Goal: Task Accomplishment & Management: Manage account settings

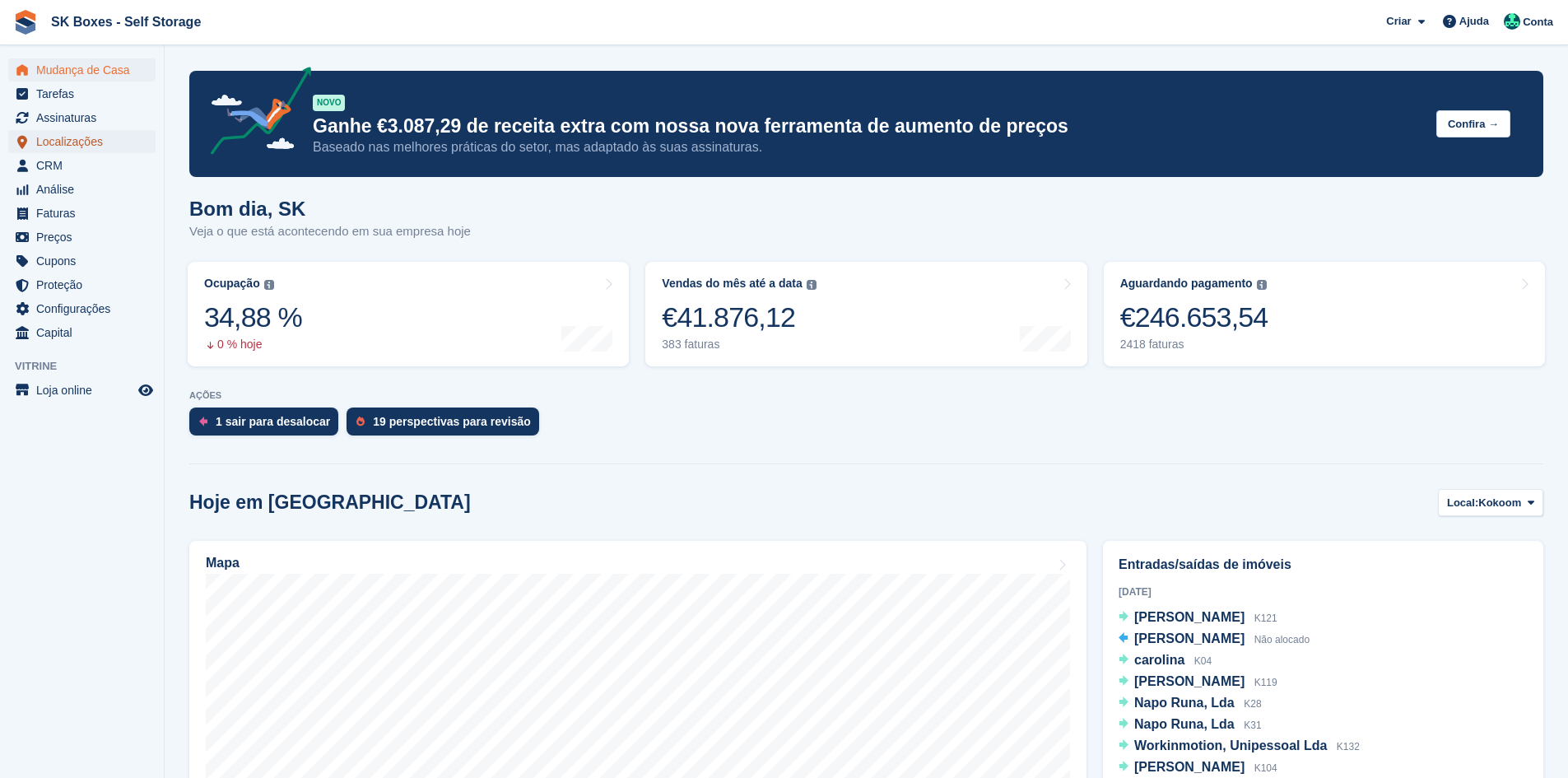
click at [70, 142] on span "Localizações" at bounding box center [85, 141] width 99 height 23
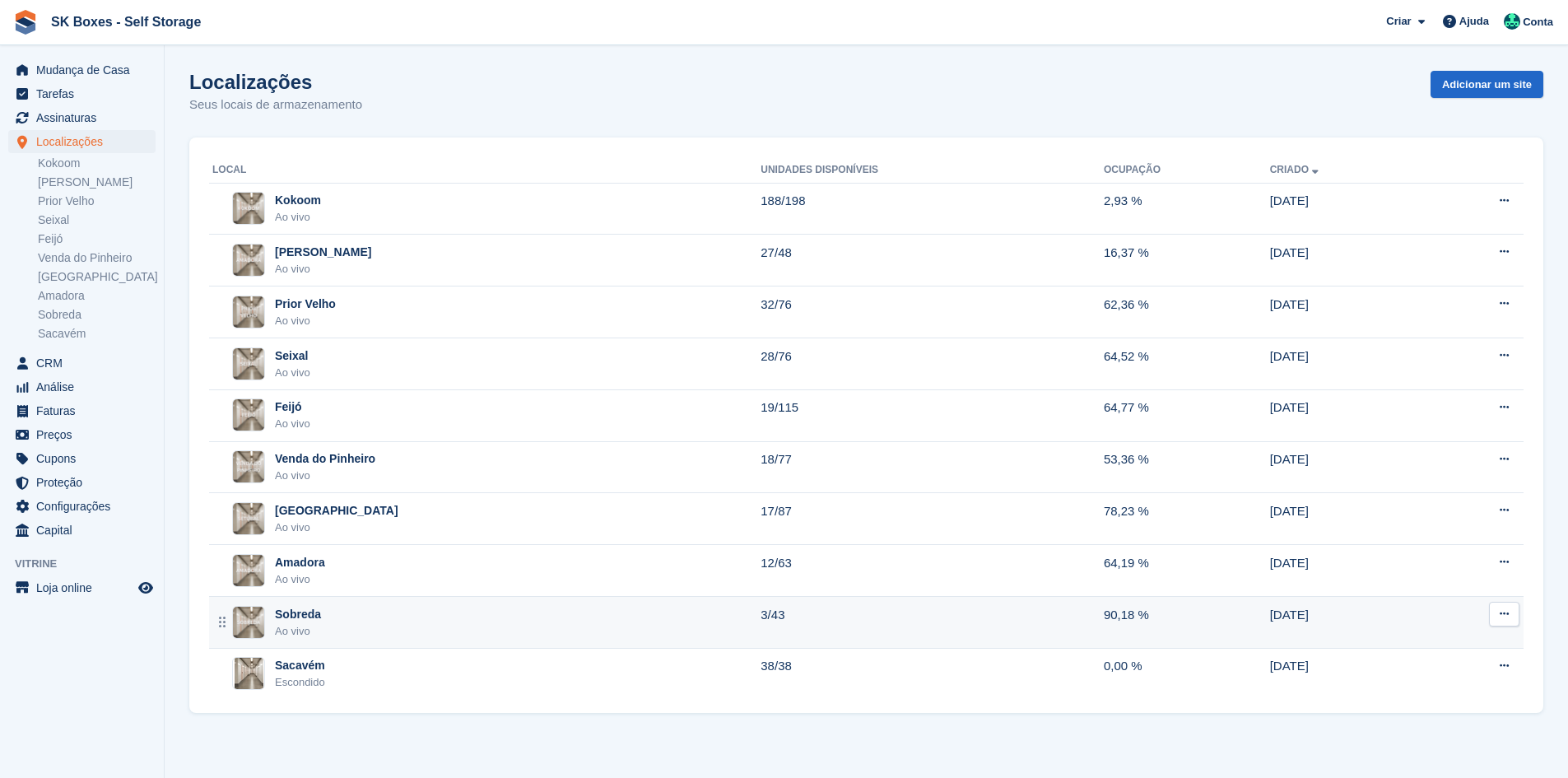
click at [341, 610] on div "Sobreda Ao vivo" at bounding box center [486, 623] width 548 height 34
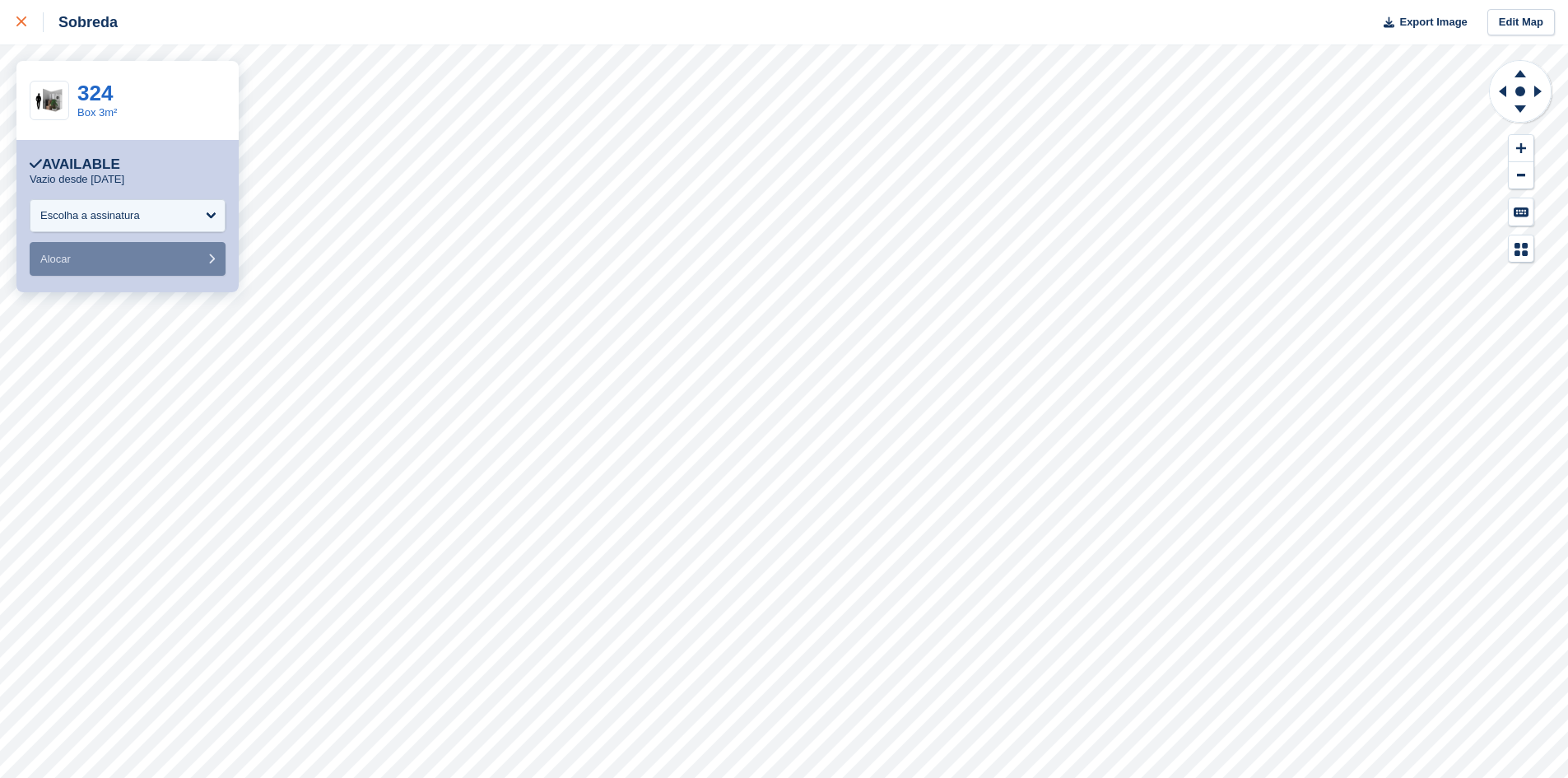
click at [5, 20] on link at bounding box center [21, 22] width 43 height 44
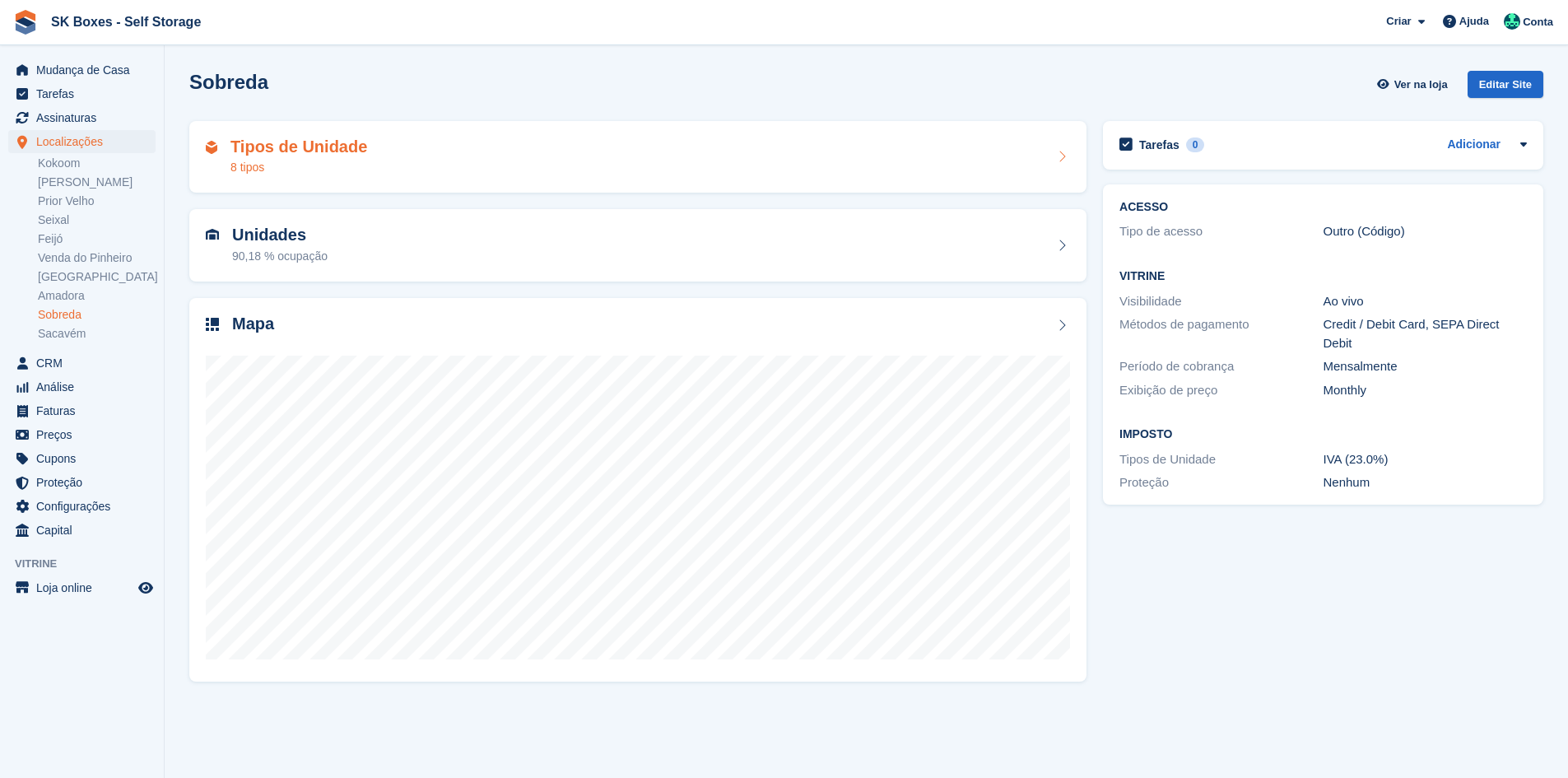
click at [294, 157] on h2 "Tipos de Unidade" at bounding box center [299, 147] width 137 height 19
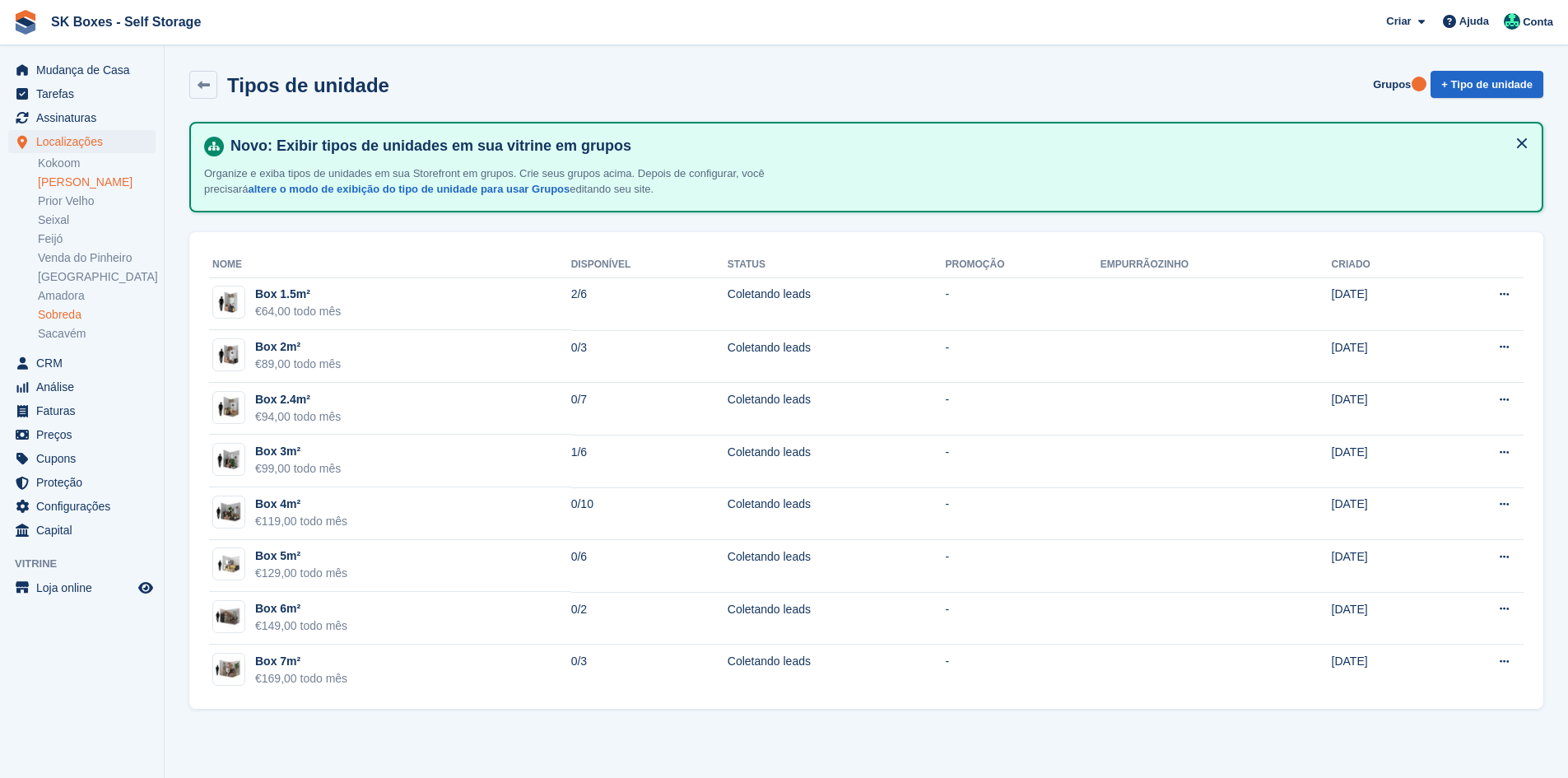
click at [103, 186] on link "[PERSON_NAME]" at bounding box center [97, 182] width 118 height 16
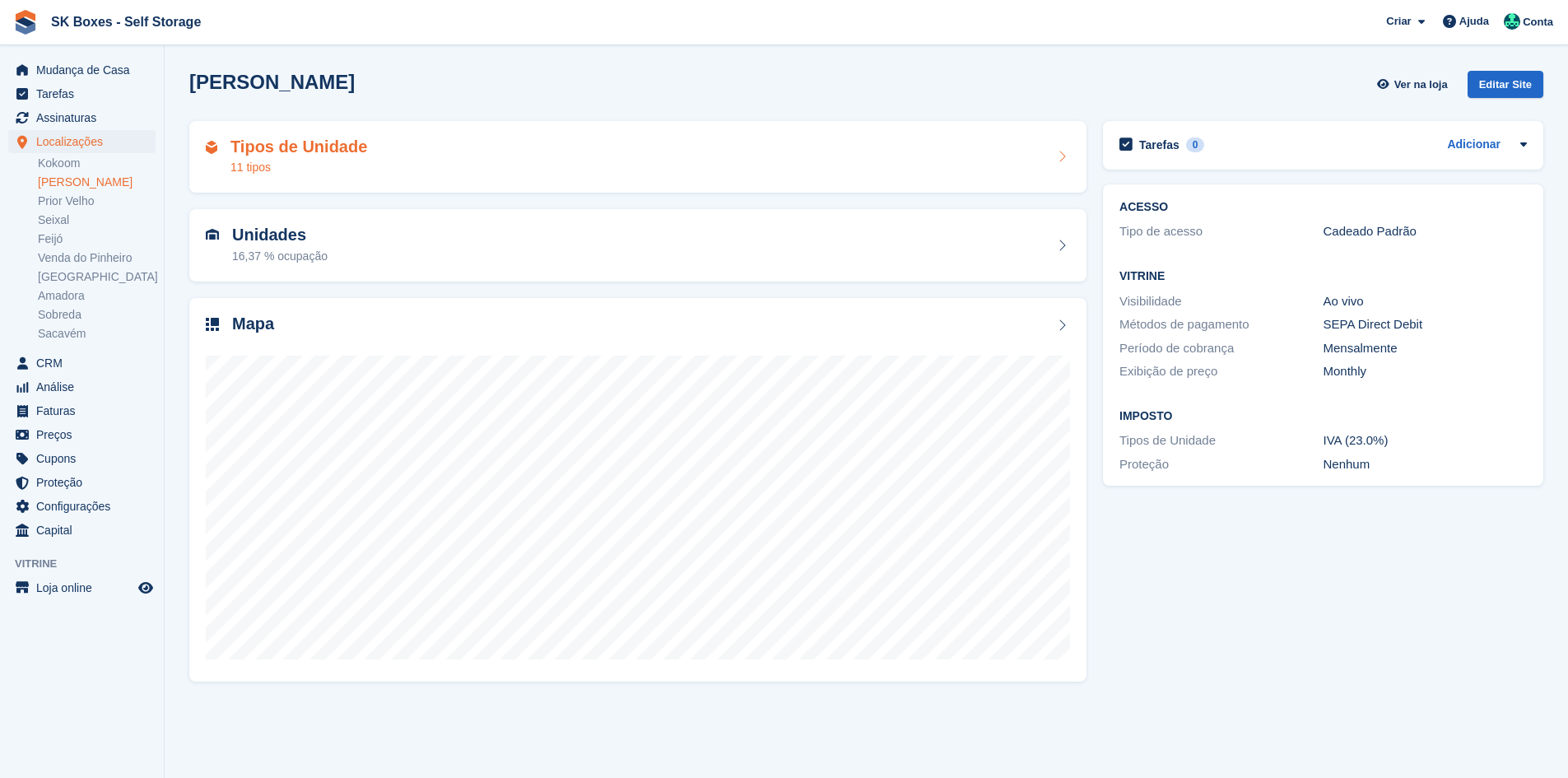
click at [477, 180] on div "Tipos de Unidade 11 tipos" at bounding box center [637, 157] width 897 height 73
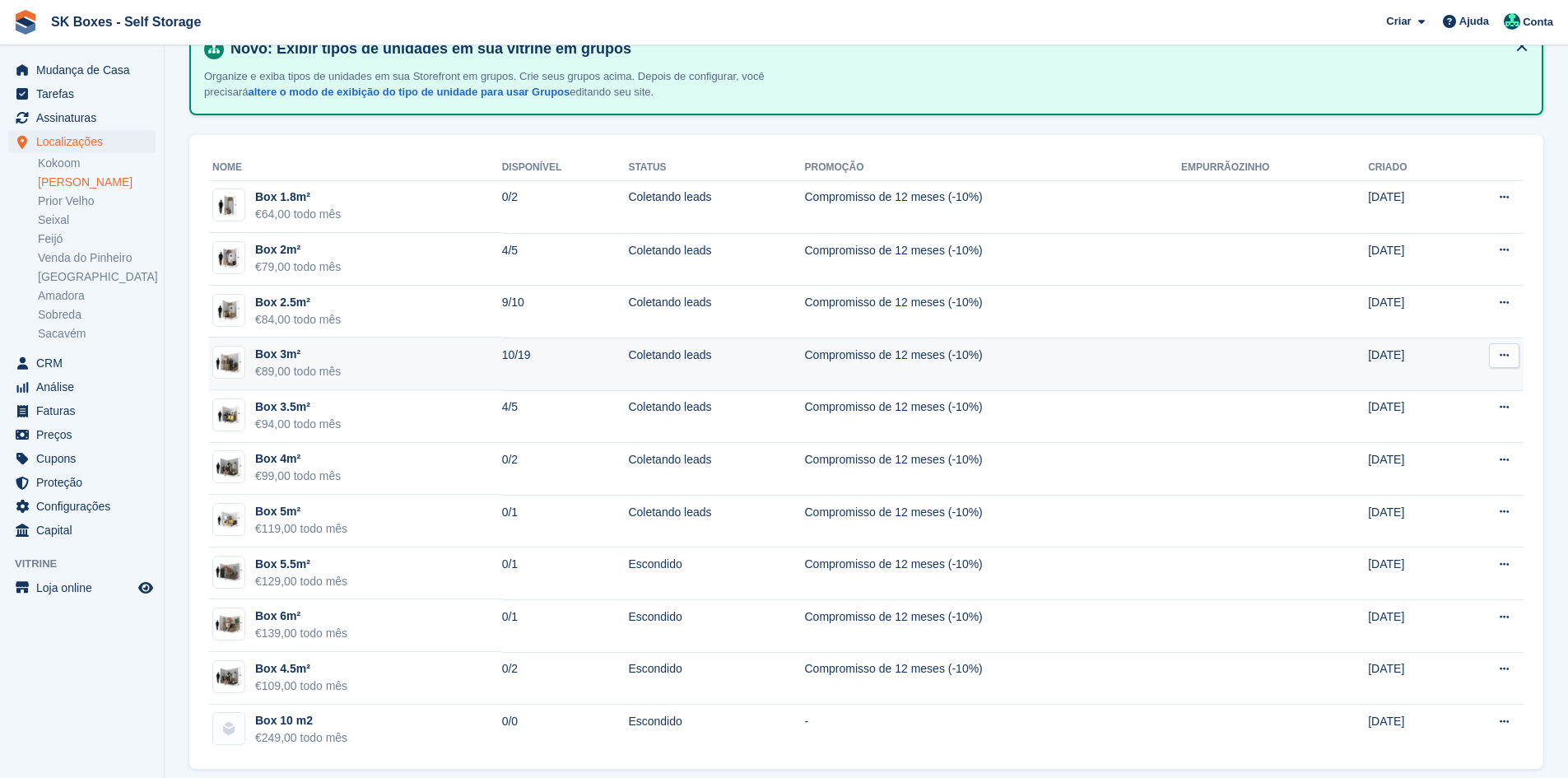
scroll to position [113, 0]
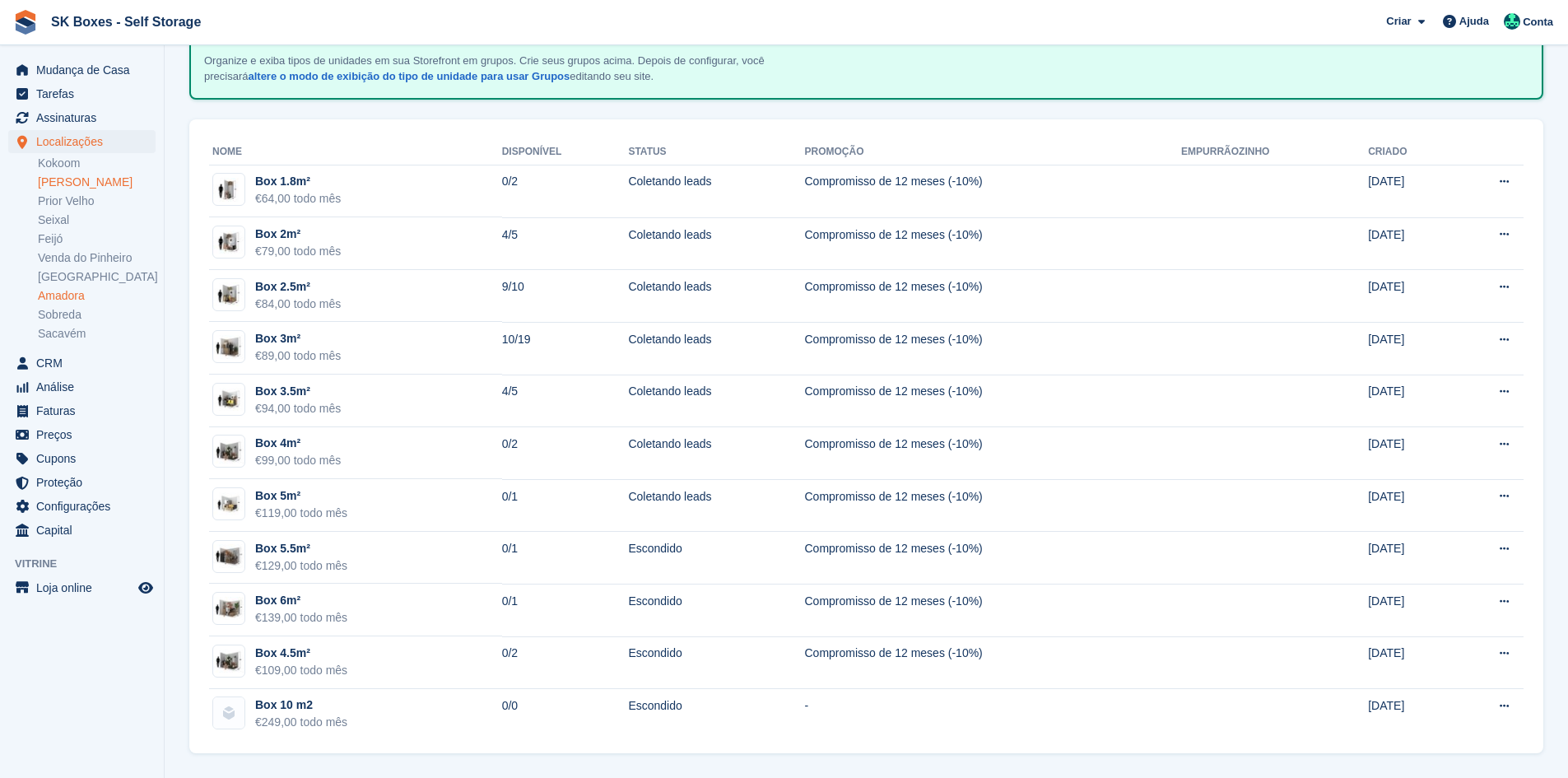
click at [82, 303] on link "Amadora" at bounding box center [97, 295] width 118 height 16
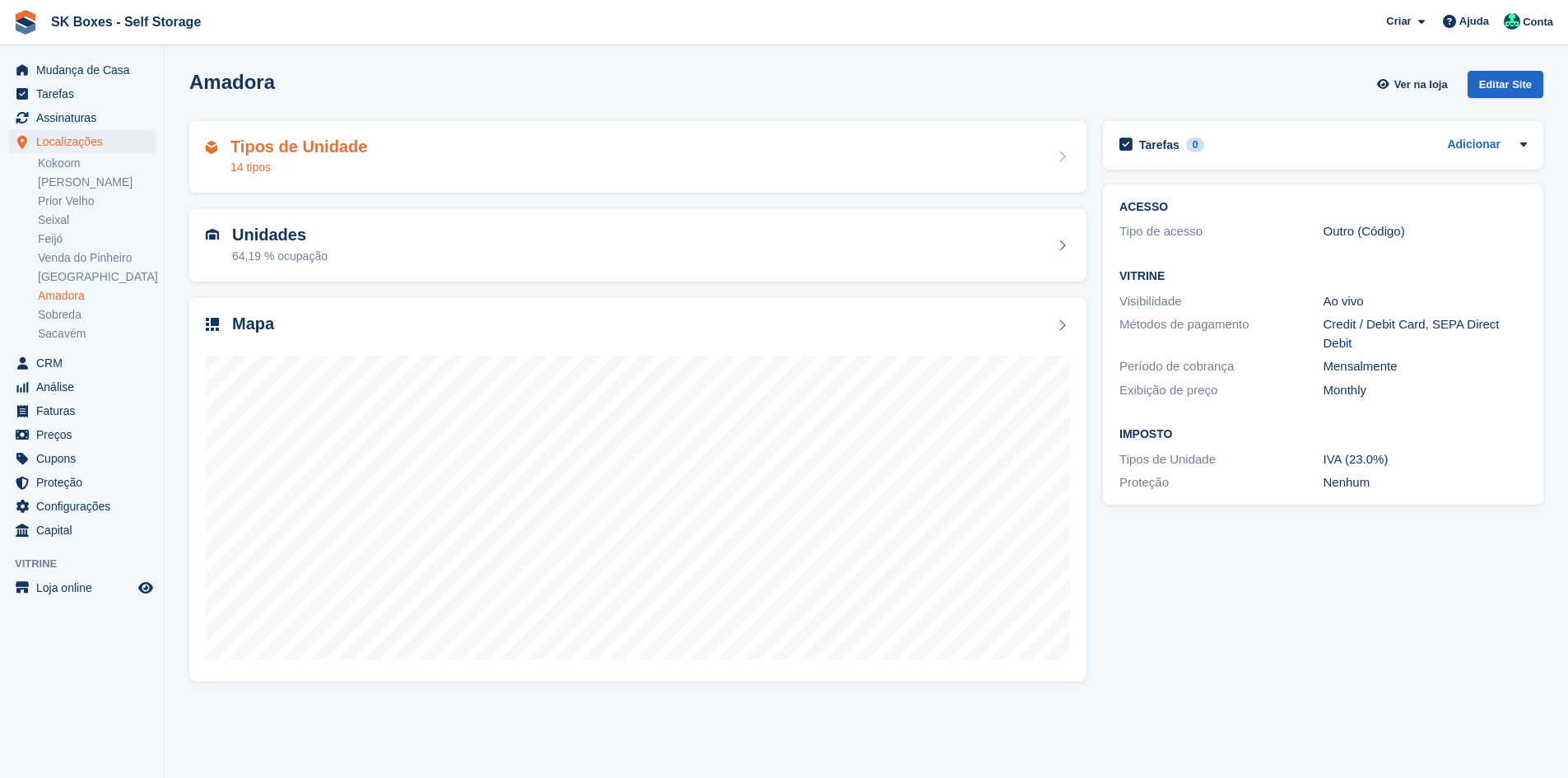
click at [374, 147] on div "Tipos de Unidade 14 tipos" at bounding box center [637, 157] width 864 height 40
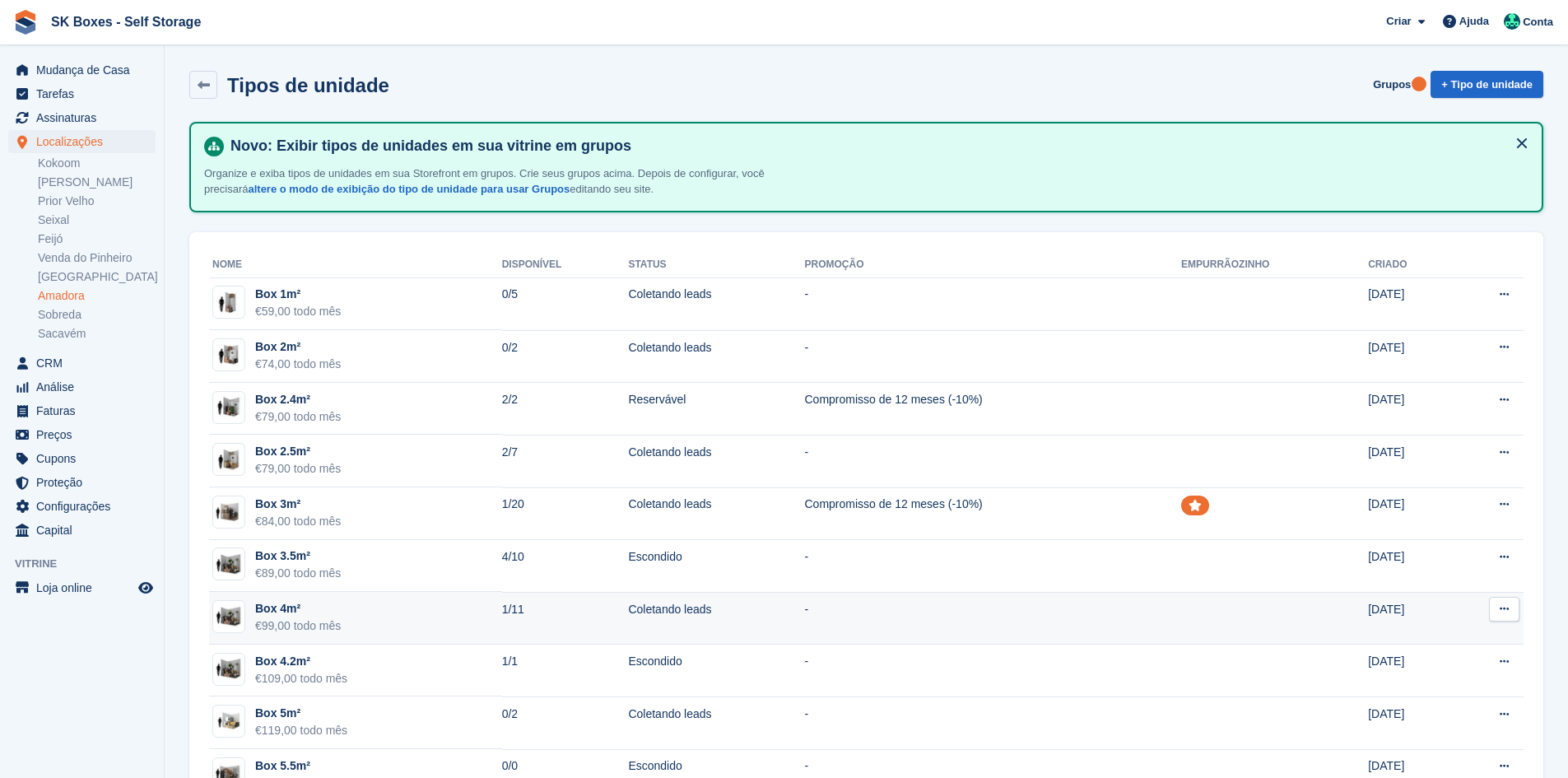
drag, startPoint x: 601, startPoint y: 617, endPoint x: 616, endPoint y: 637, distance: 25.0
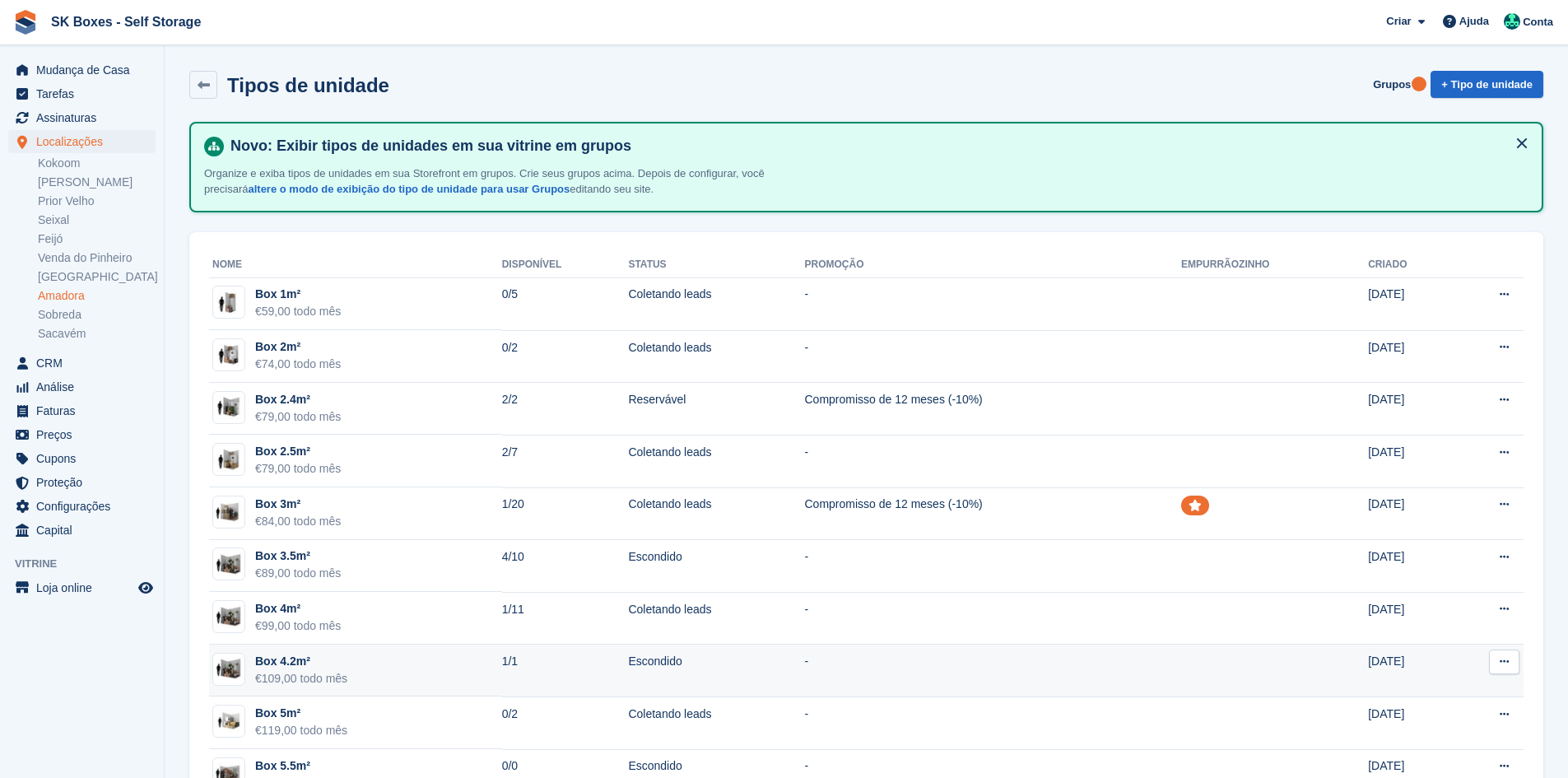
drag, startPoint x: 616, startPoint y: 637, endPoint x: 469, endPoint y: 667, distance: 150.0
click at [469, 667] on td "Box 4.2m² €109,00 todo mês" at bounding box center [356, 671] width 293 height 53
click at [469, 656] on td "Box 4.2m² €109,00 todo mês" at bounding box center [356, 671] width 293 height 53
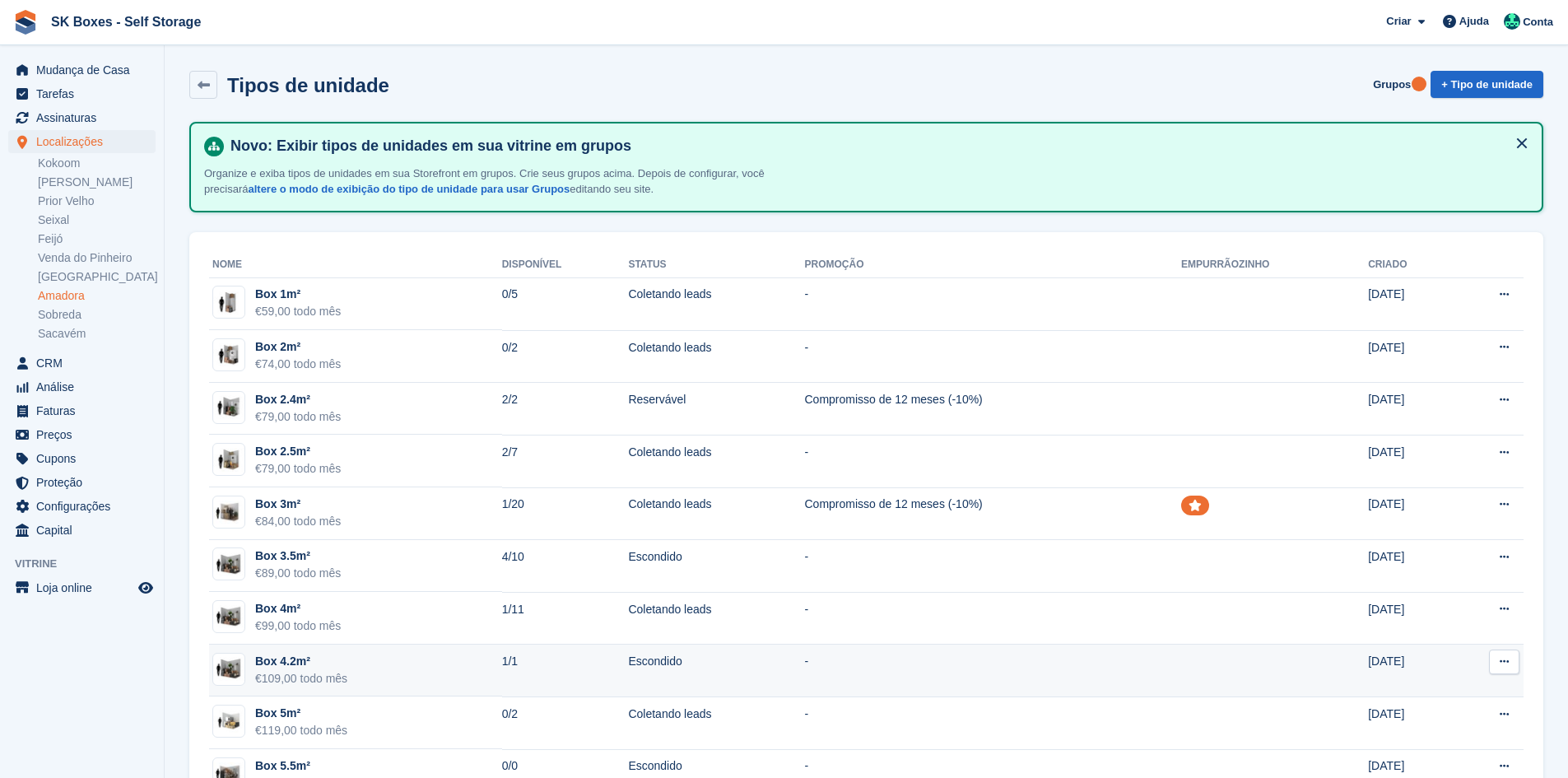
click at [469, 656] on td "Box 4.2m² €109,00 todo mês" at bounding box center [356, 671] width 293 height 53
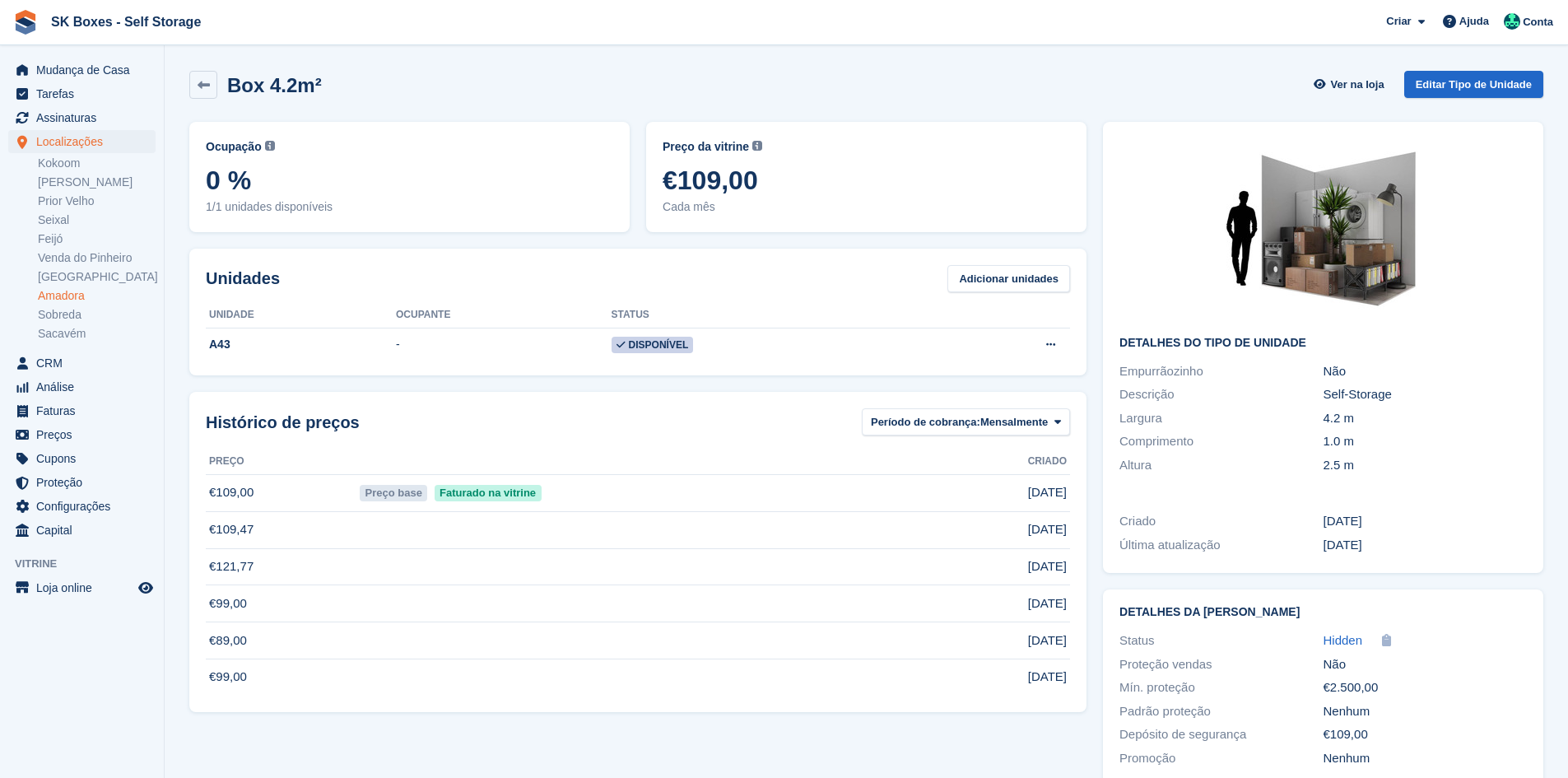
click at [221, 89] on div "Box 4.2m²" at bounding box center [269, 85] width 104 height 22
click at [217, 90] on link at bounding box center [203, 85] width 28 height 28
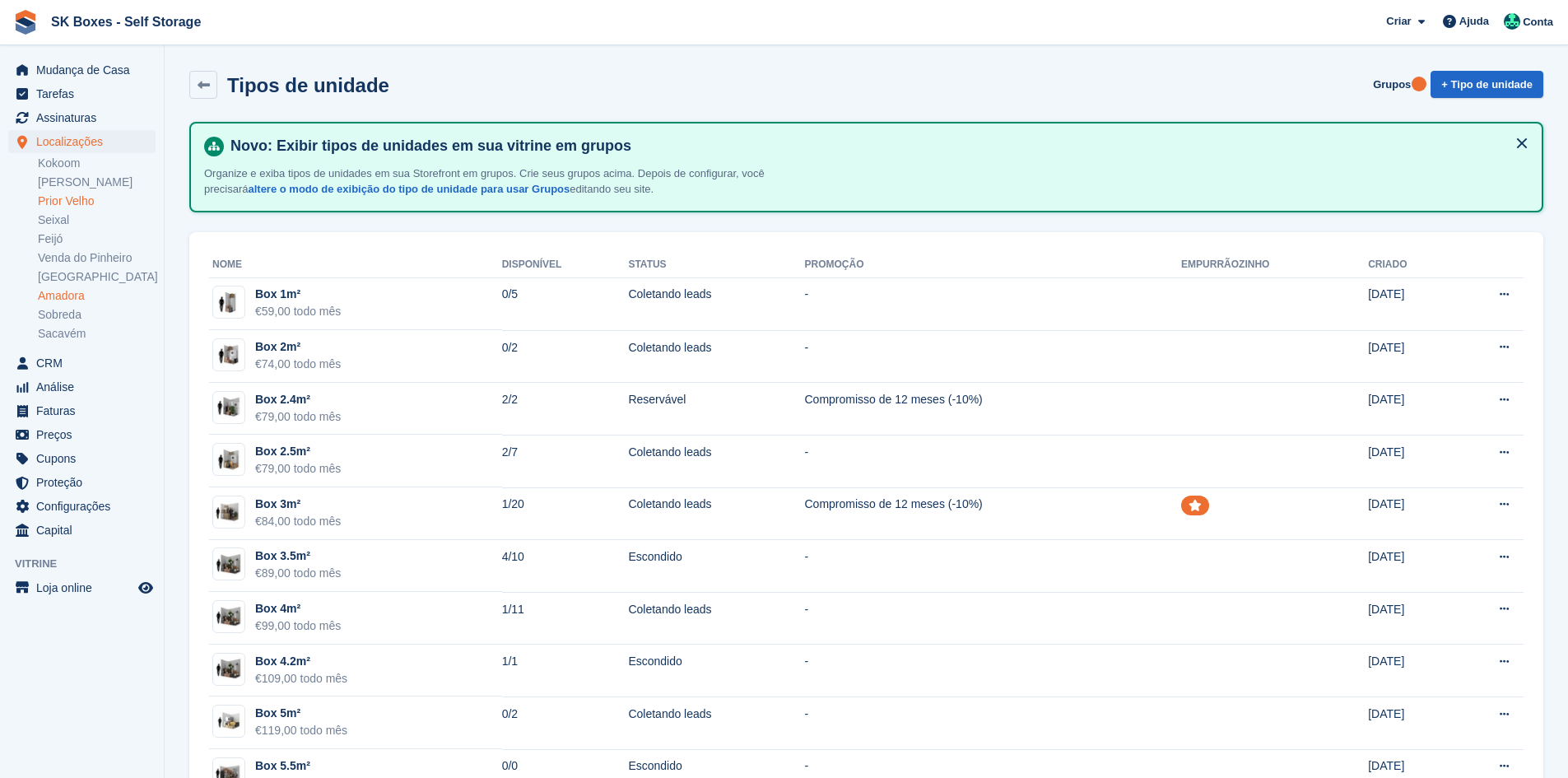
click at [84, 196] on link "Prior Velho" at bounding box center [97, 201] width 118 height 16
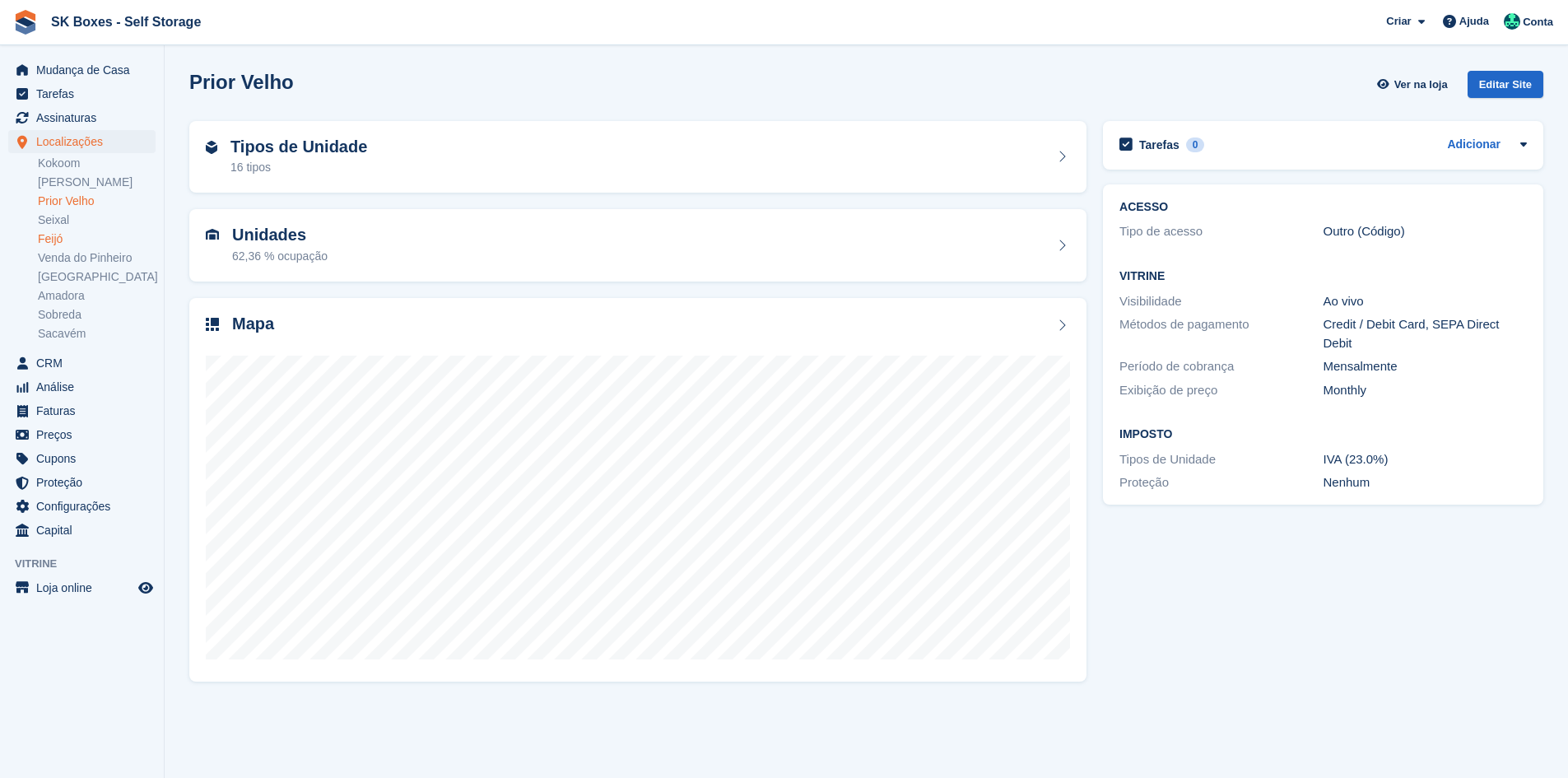
click at [71, 242] on link "Feijó" at bounding box center [97, 239] width 118 height 16
click at [71, 167] on link "Kokoom" at bounding box center [97, 163] width 118 height 16
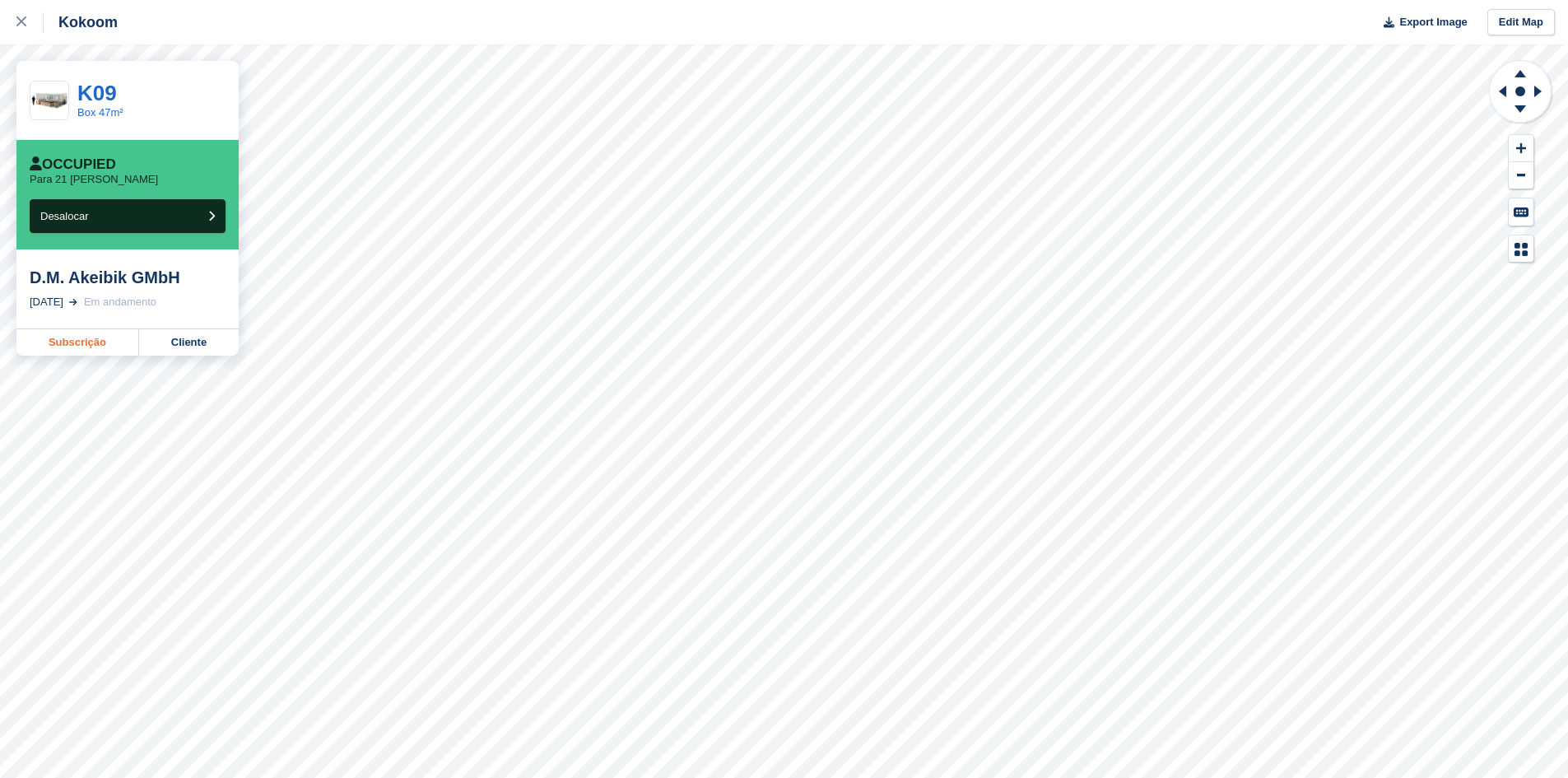
click at [105, 344] on link "Subscrição" at bounding box center [77, 342] width 123 height 27
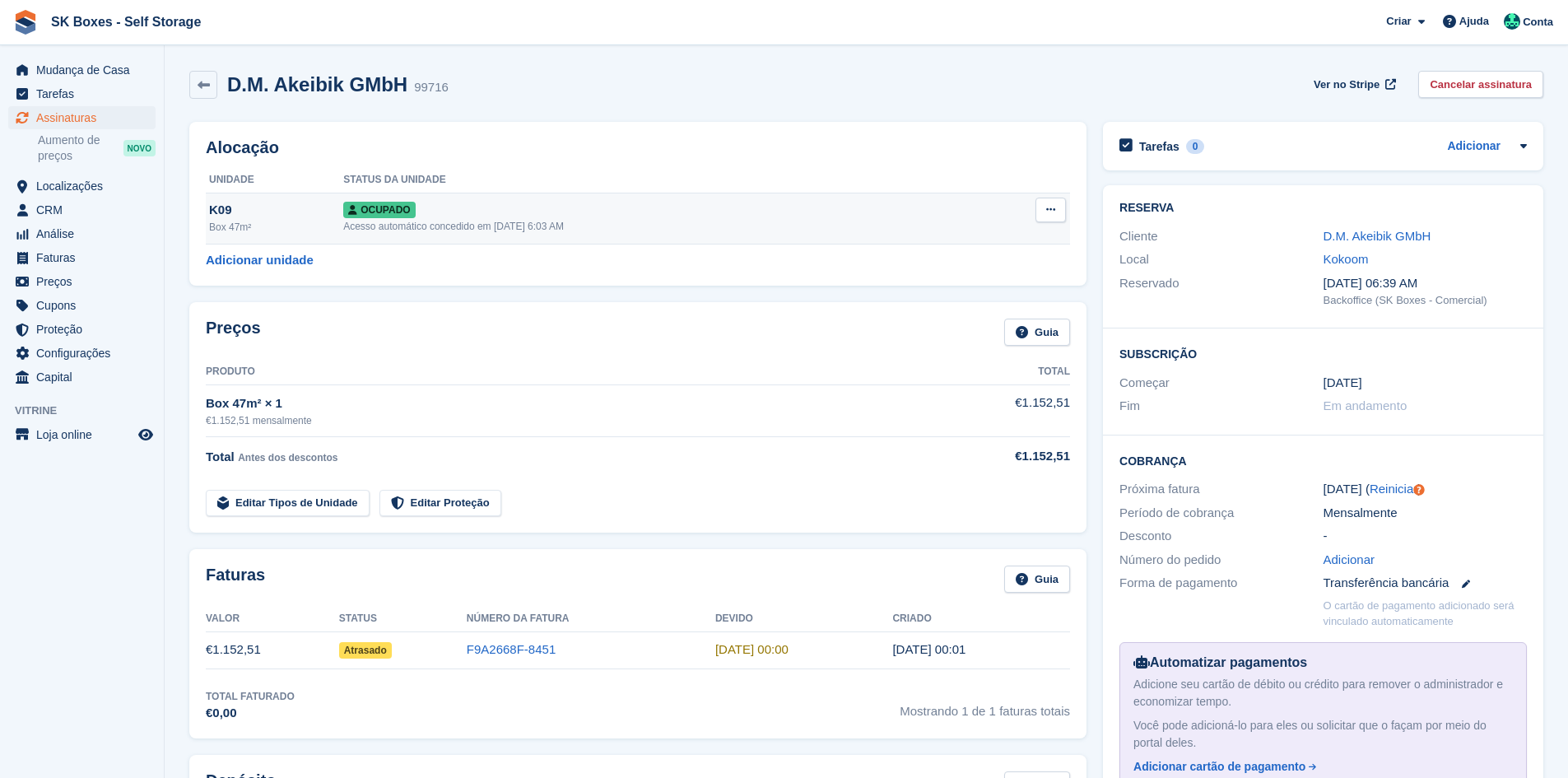
click at [1042, 212] on button at bounding box center [1051, 209] width 30 height 25
click at [1456, 73] on link "Cancelar assinatura" at bounding box center [1481, 84] width 125 height 27
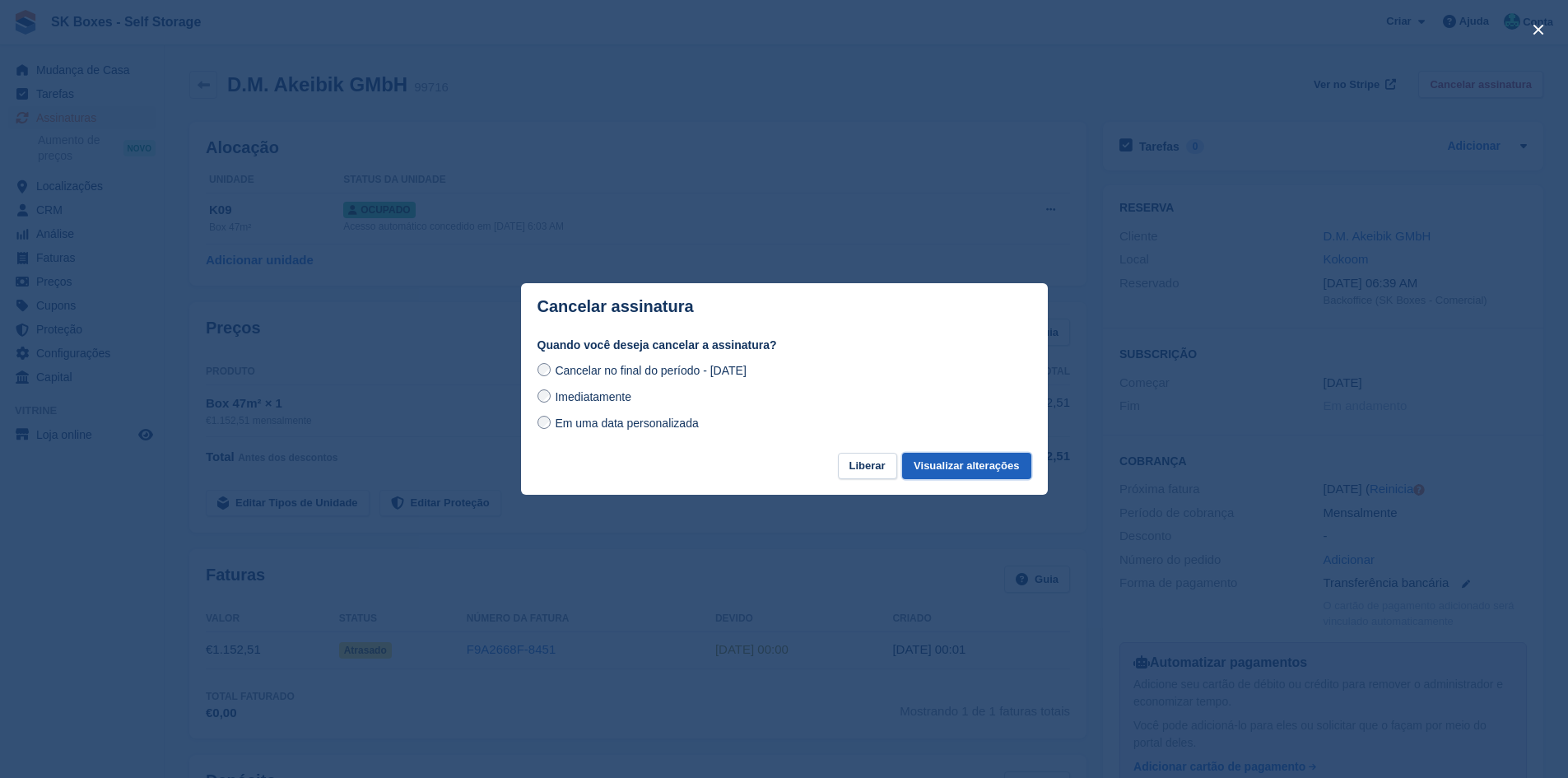
click at [949, 474] on button "Visualizar alterações" at bounding box center [966, 466] width 128 height 27
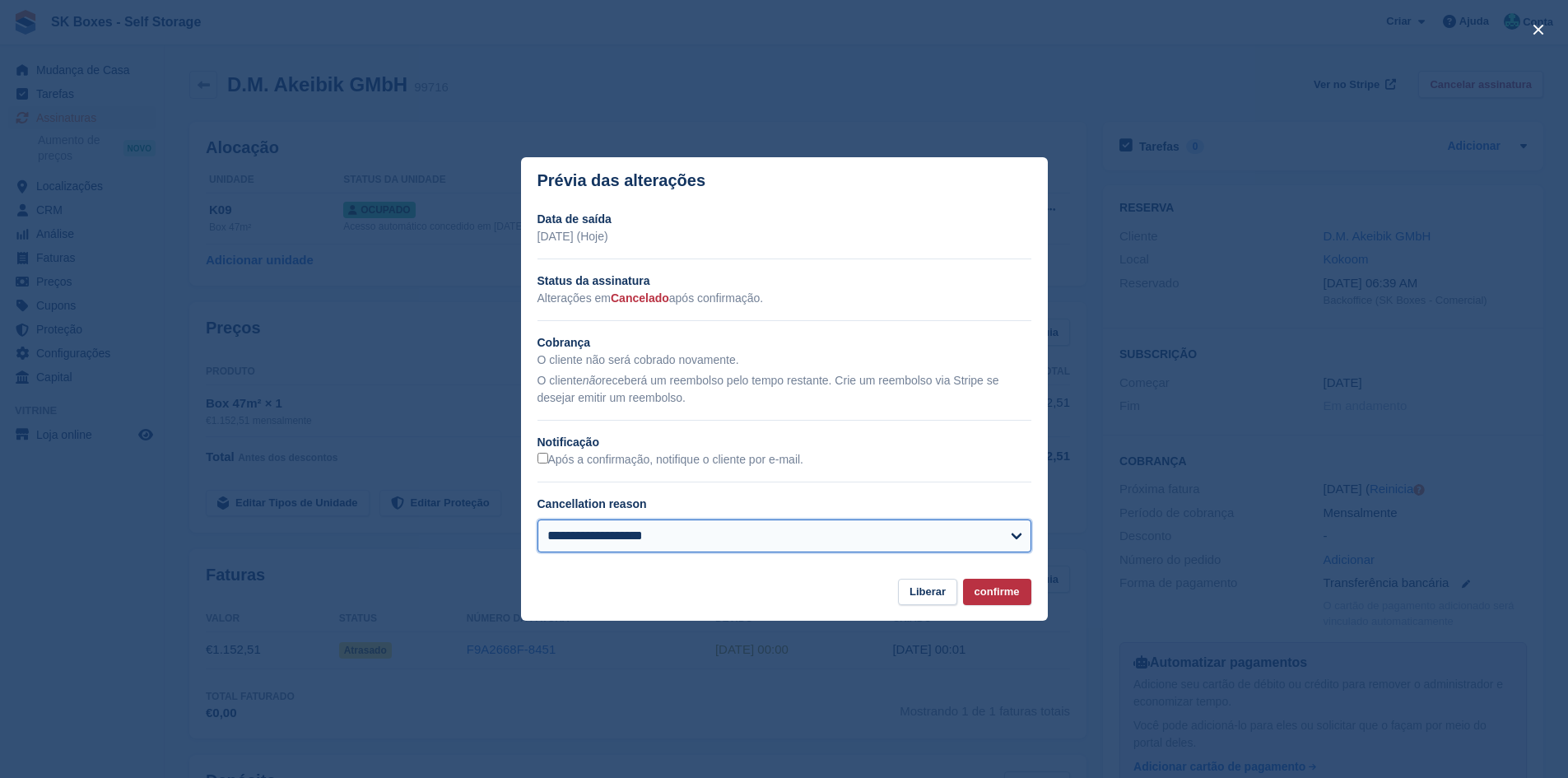
click at [630, 548] on select "**********" at bounding box center [785, 536] width 494 height 33
select select
click at [538, 521] on select "**********" at bounding box center [785, 536] width 494 height 33
click at [986, 592] on button "confirme" at bounding box center [997, 592] width 68 height 27
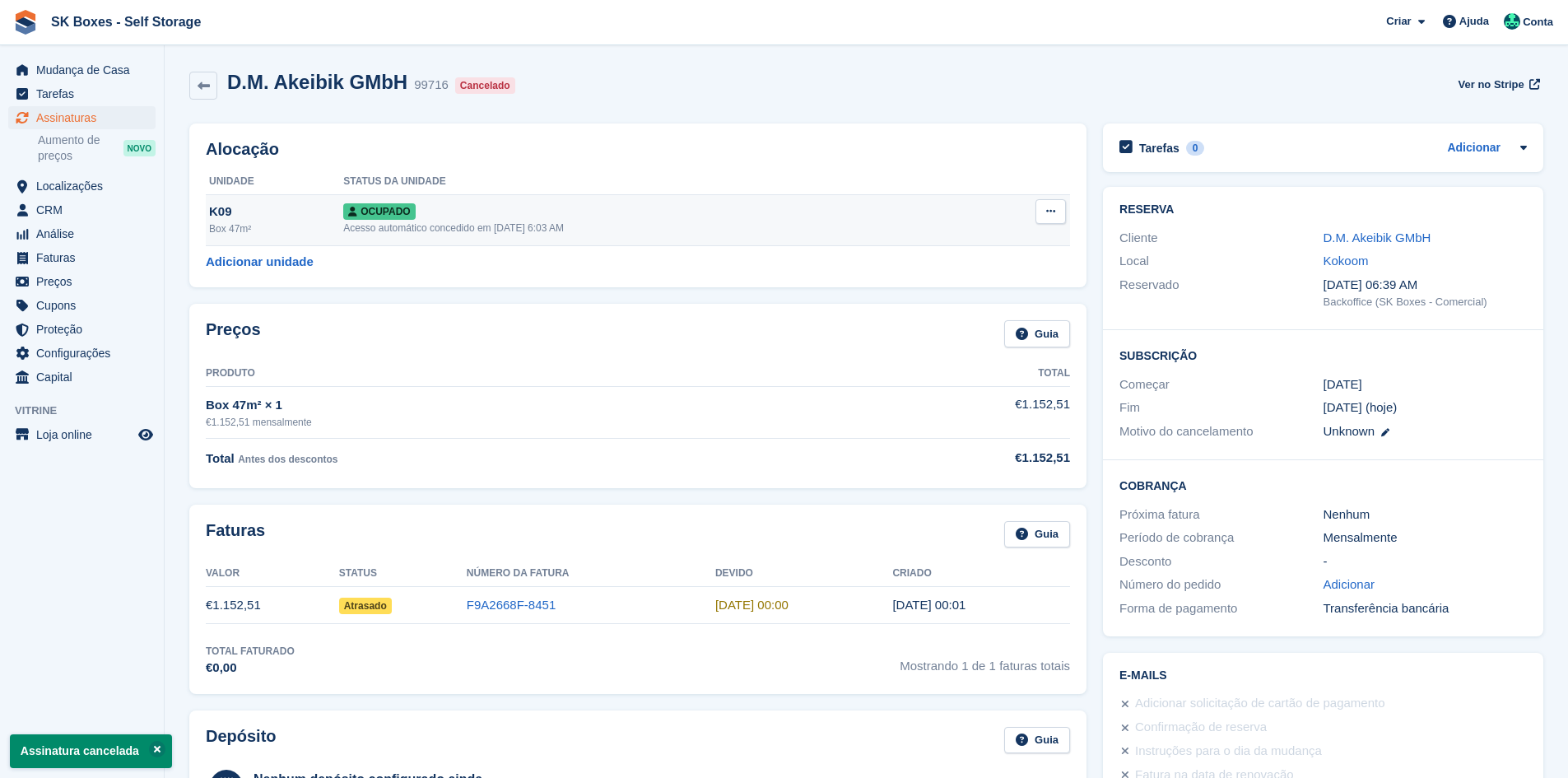
click at [1053, 225] on td "Overloque Retomar posse Desalocar" at bounding box center [1021, 220] width 98 height 51
click at [1052, 209] on icon at bounding box center [1051, 211] width 9 height 11
click at [967, 305] on p "Desalocar" at bounding box center [987, 300] width 143 height 21
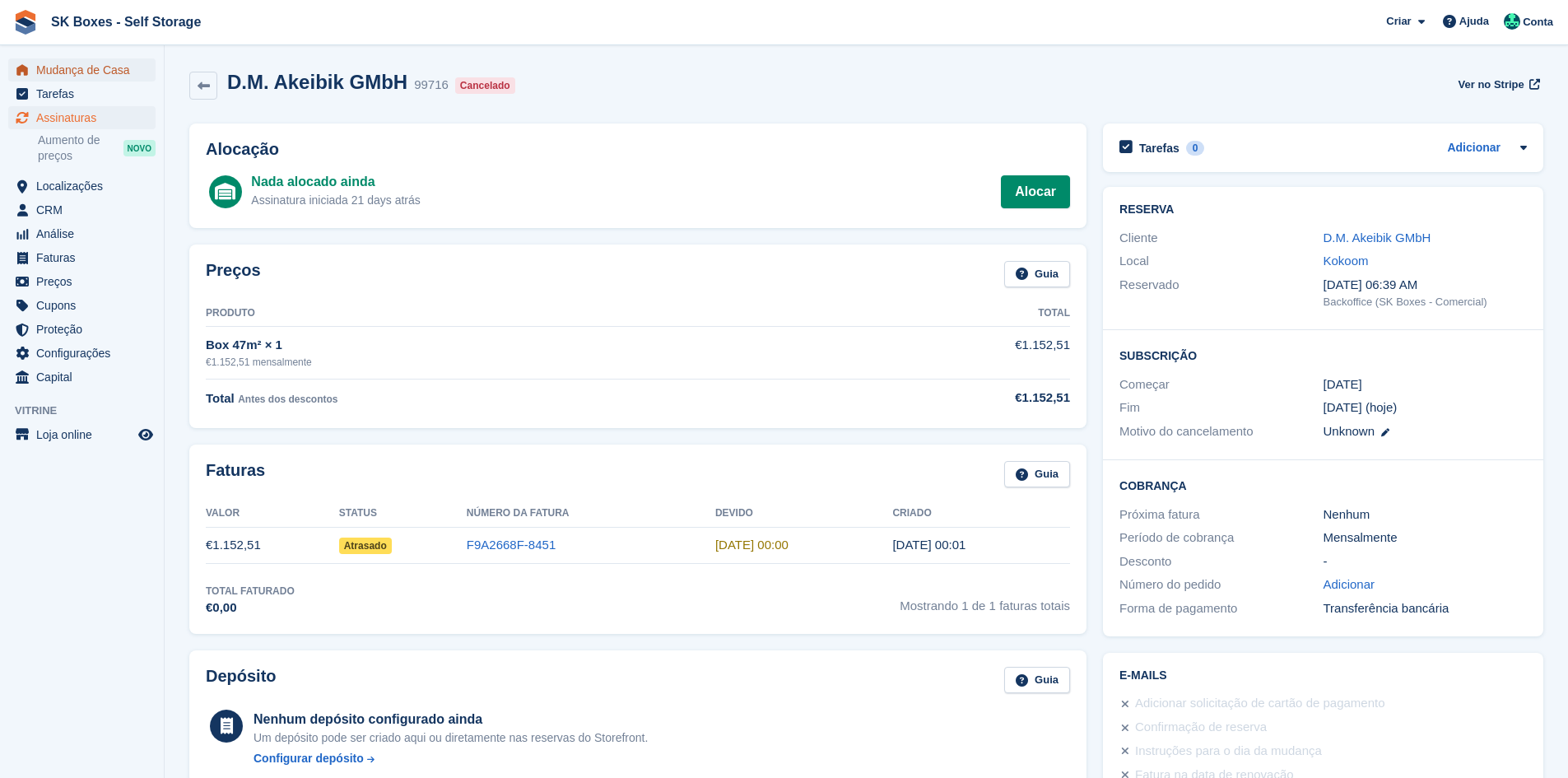
click at [76, 65] on span "Mudança de Casa" at bounding box center [85, 69] width 99 height 23
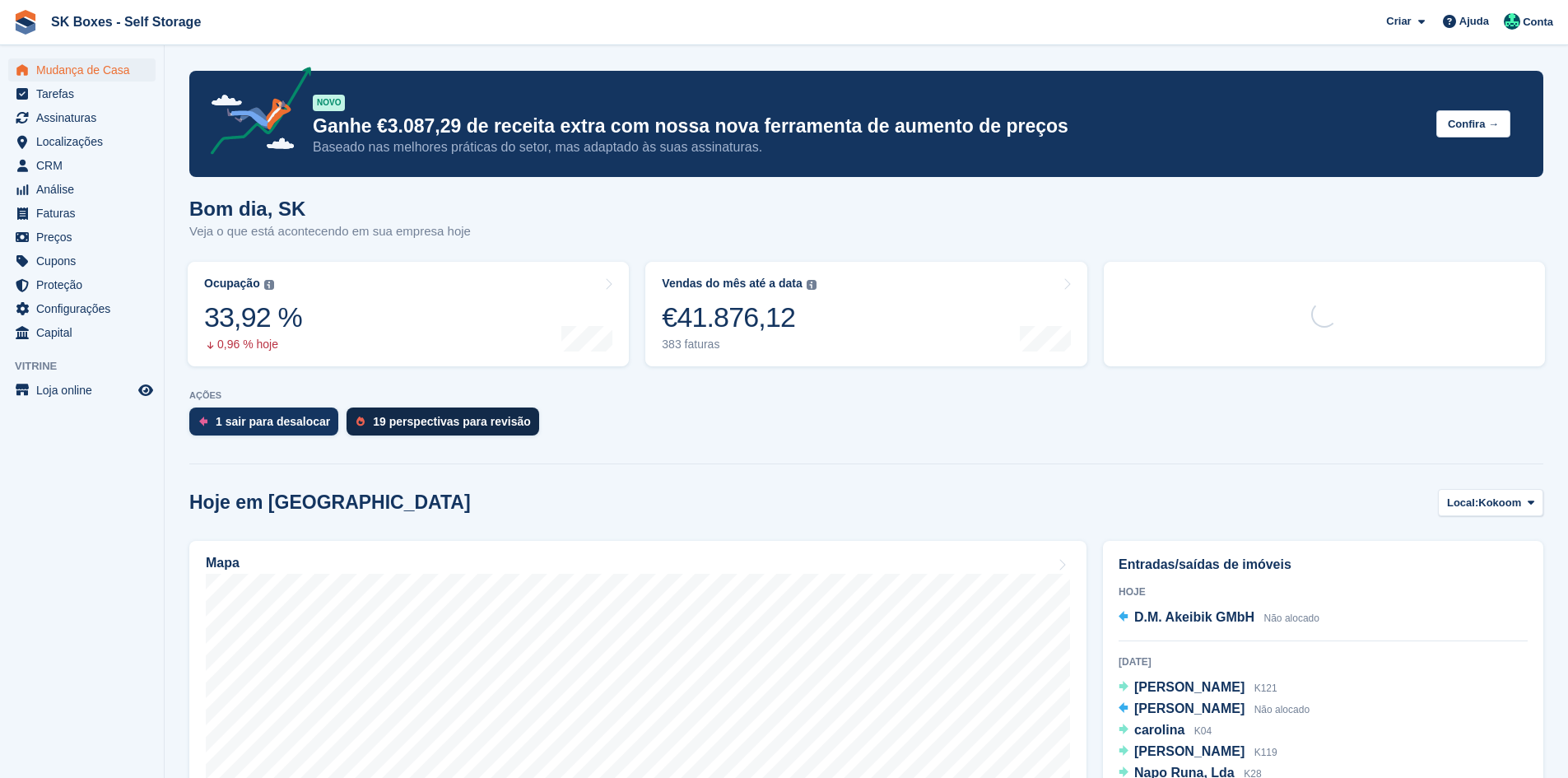
click at [412, 425] on div "19 perspectivas para revisão" at bounding box center [451, 422] width 157 height 13
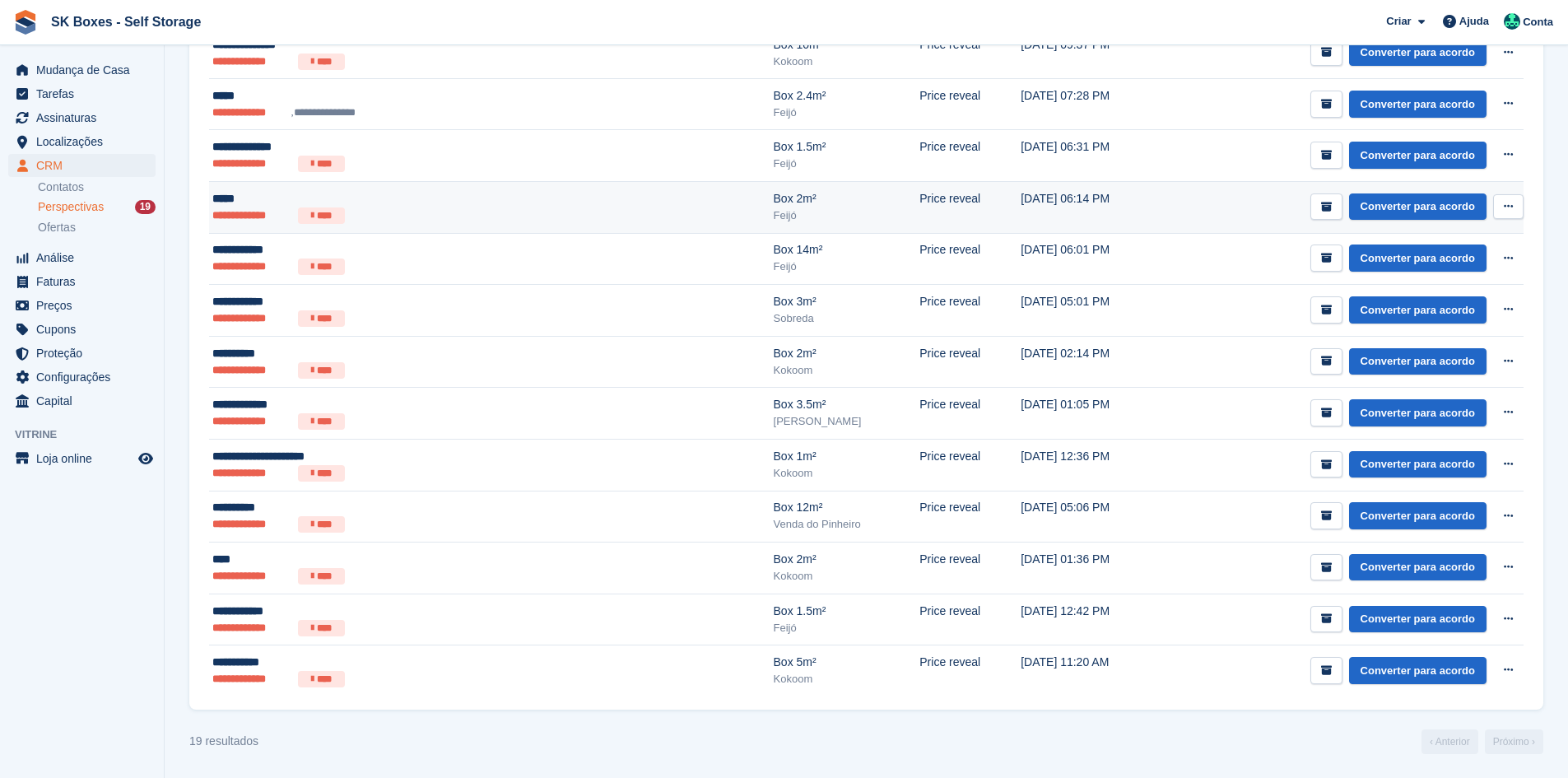
scroll to position [652, 0]
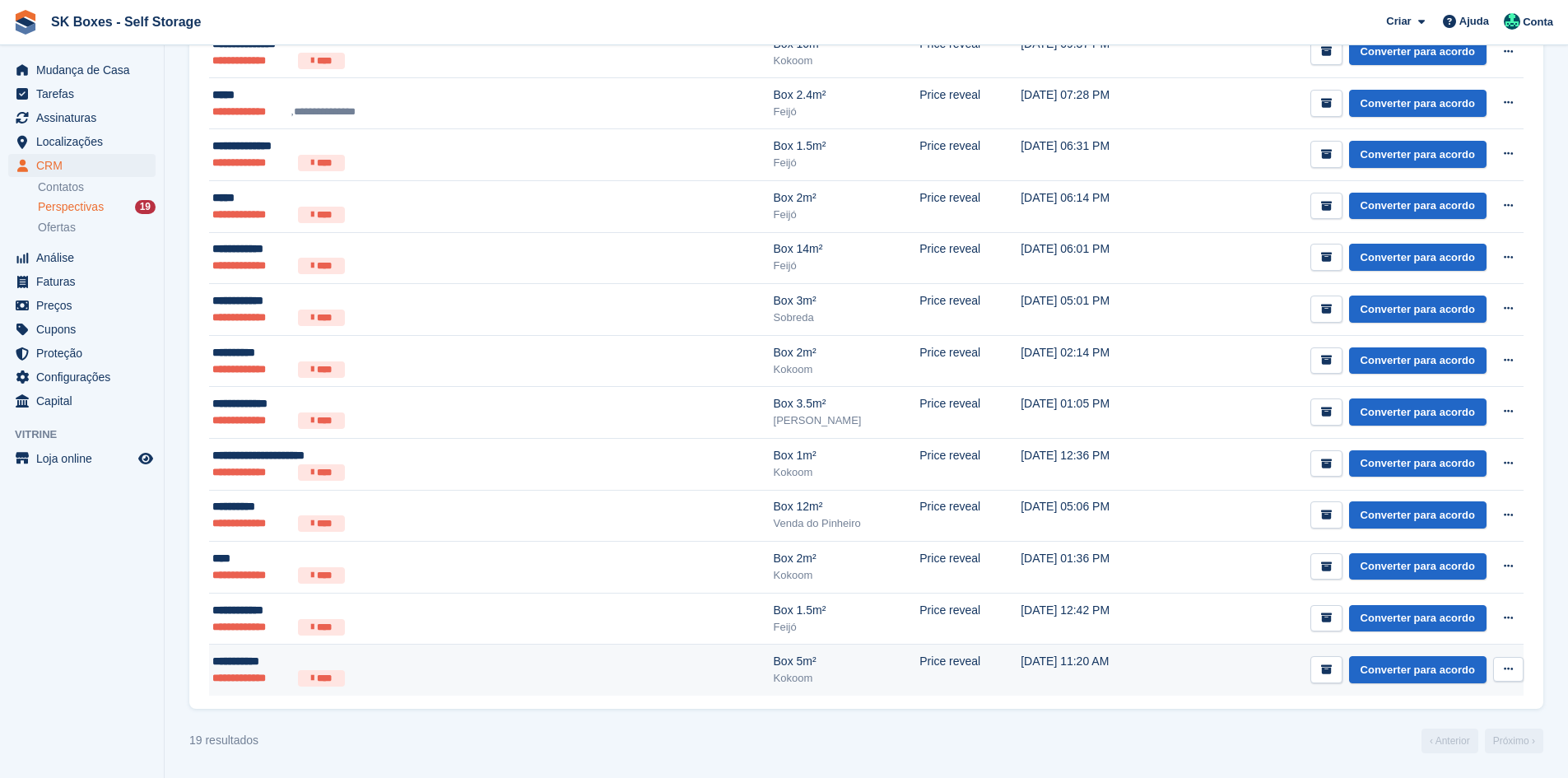
click at [409, 678] on ul "**********" at bounding box center [380, 679] width 336 height 17
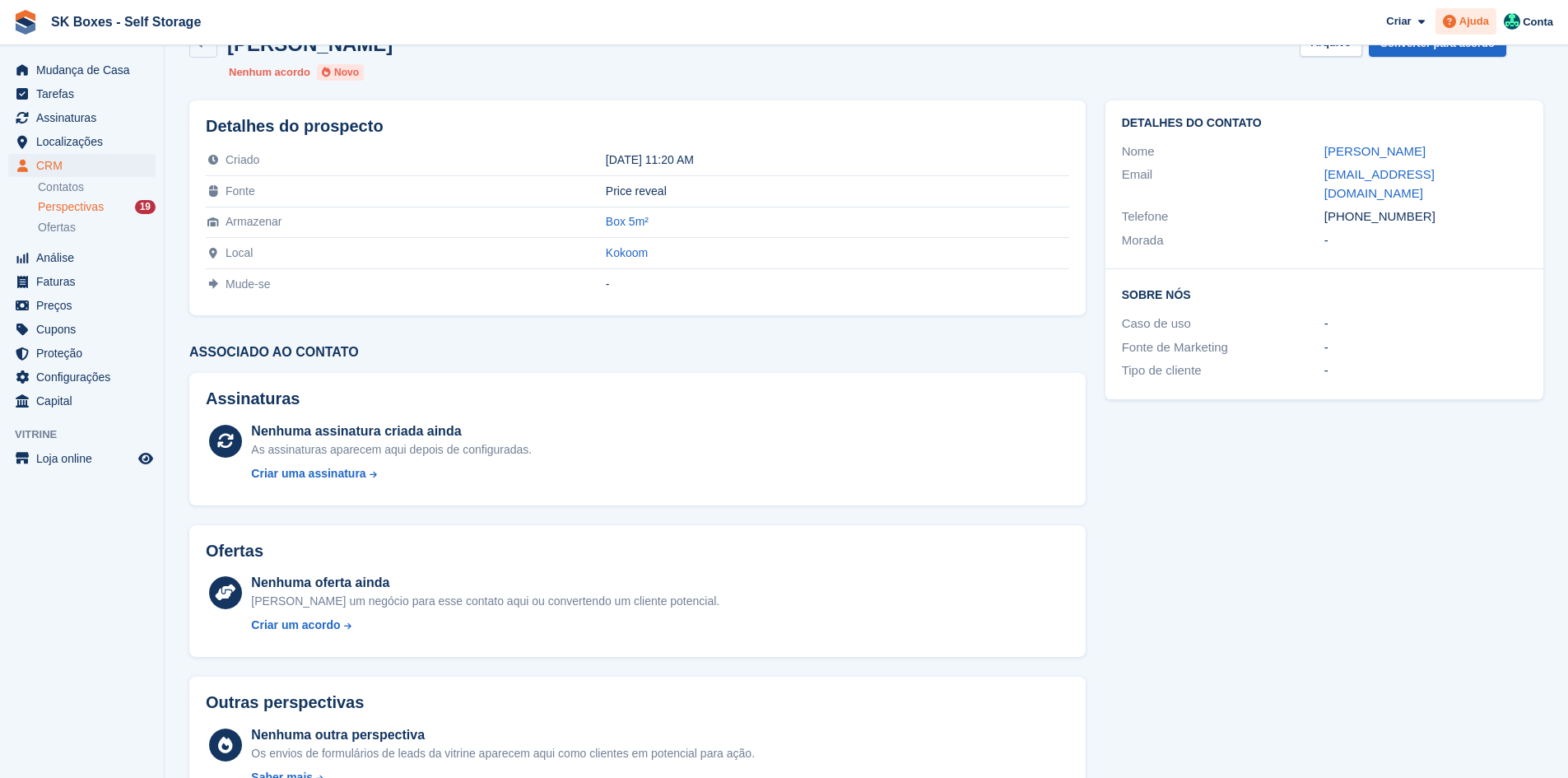
scroll to position [82, 0]
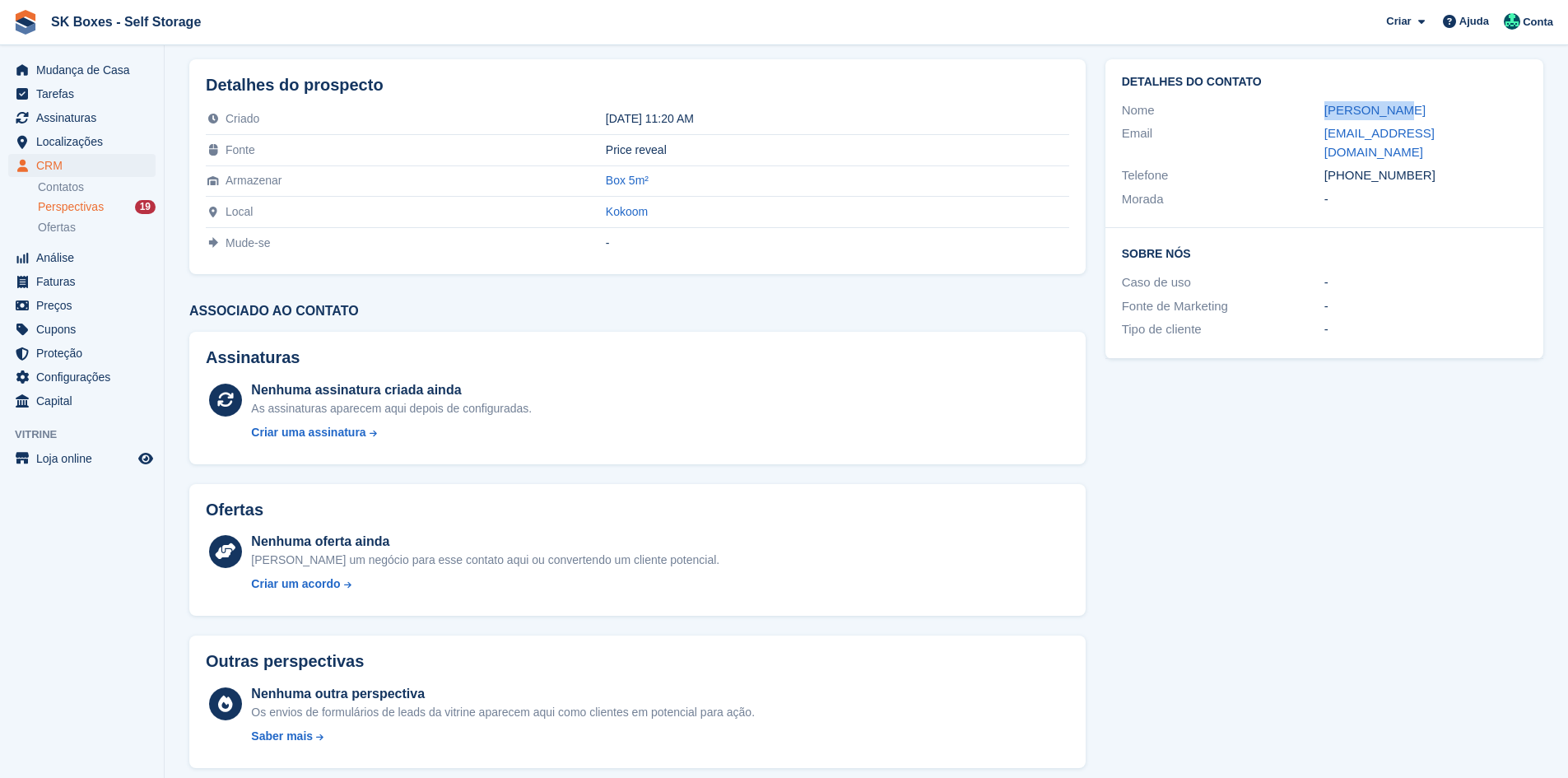
drag, startPoint x: 1301, startPoint y: 102, endPoint x: 1402, endPoint y: 102, distance: 101.0
click at [1402, 102] on div "Nome [PERSON_NAME]" at bounding box center [1324, 111] width 405 height 24
copy div "[PERSON_NAME]"
drag, startPoint x: 1338, startPoint y: 134, endPoint x: 1479, endPoint y: 134, distance: 141.0
click at [1479, 134] on div "Email [EMAIL_ADDRESS][DOMAIN_NAME]" at bounding box center [1324, 143] width 405 height 42
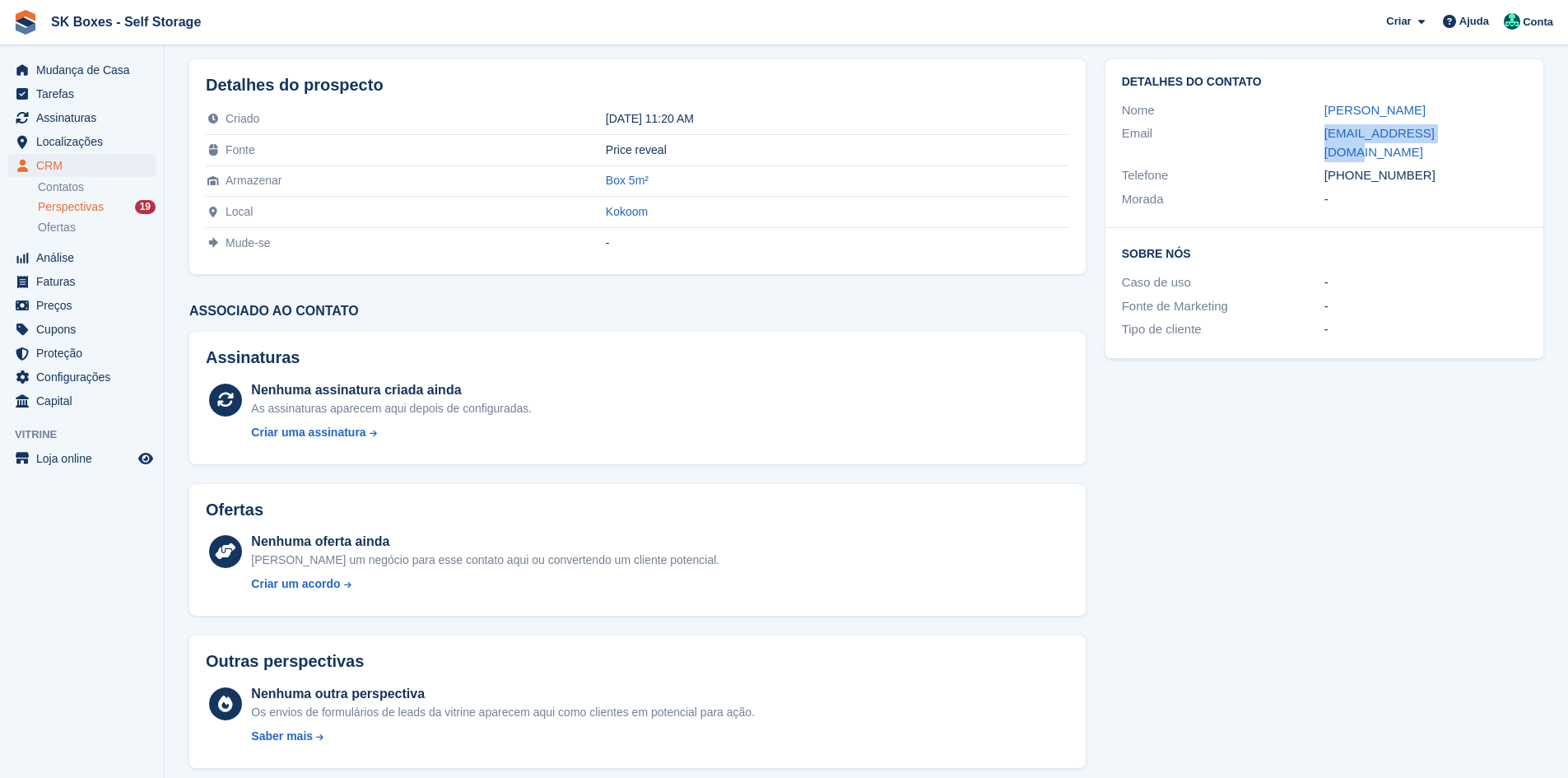
copy div "[EMAIL_ADDRESS][DOMAIN_NAME]"
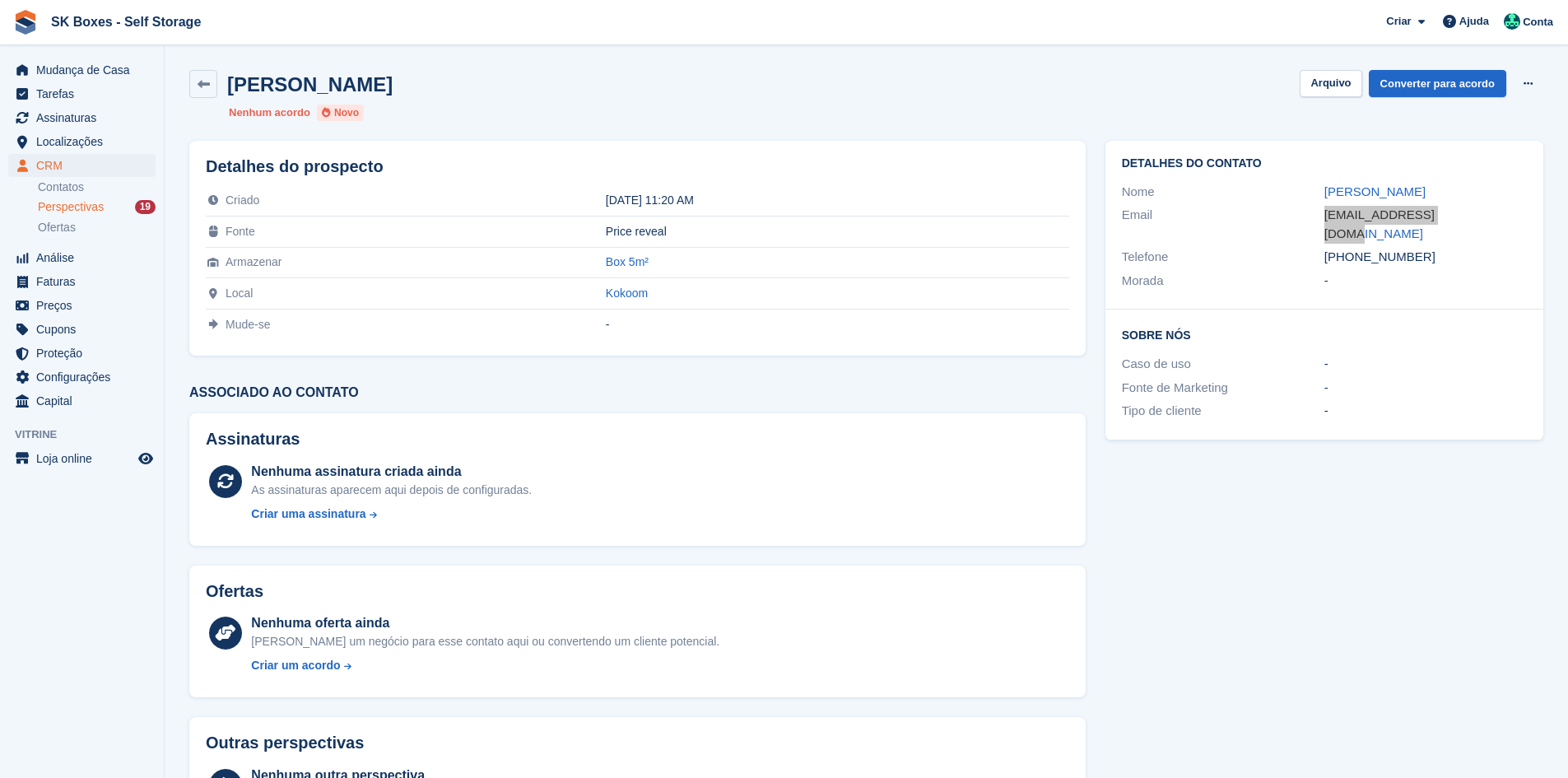
scroll to position [0, 0]
click at [1324, 85] on button "Arquivo" at bounding box center [1330, 84] width 62 height 27
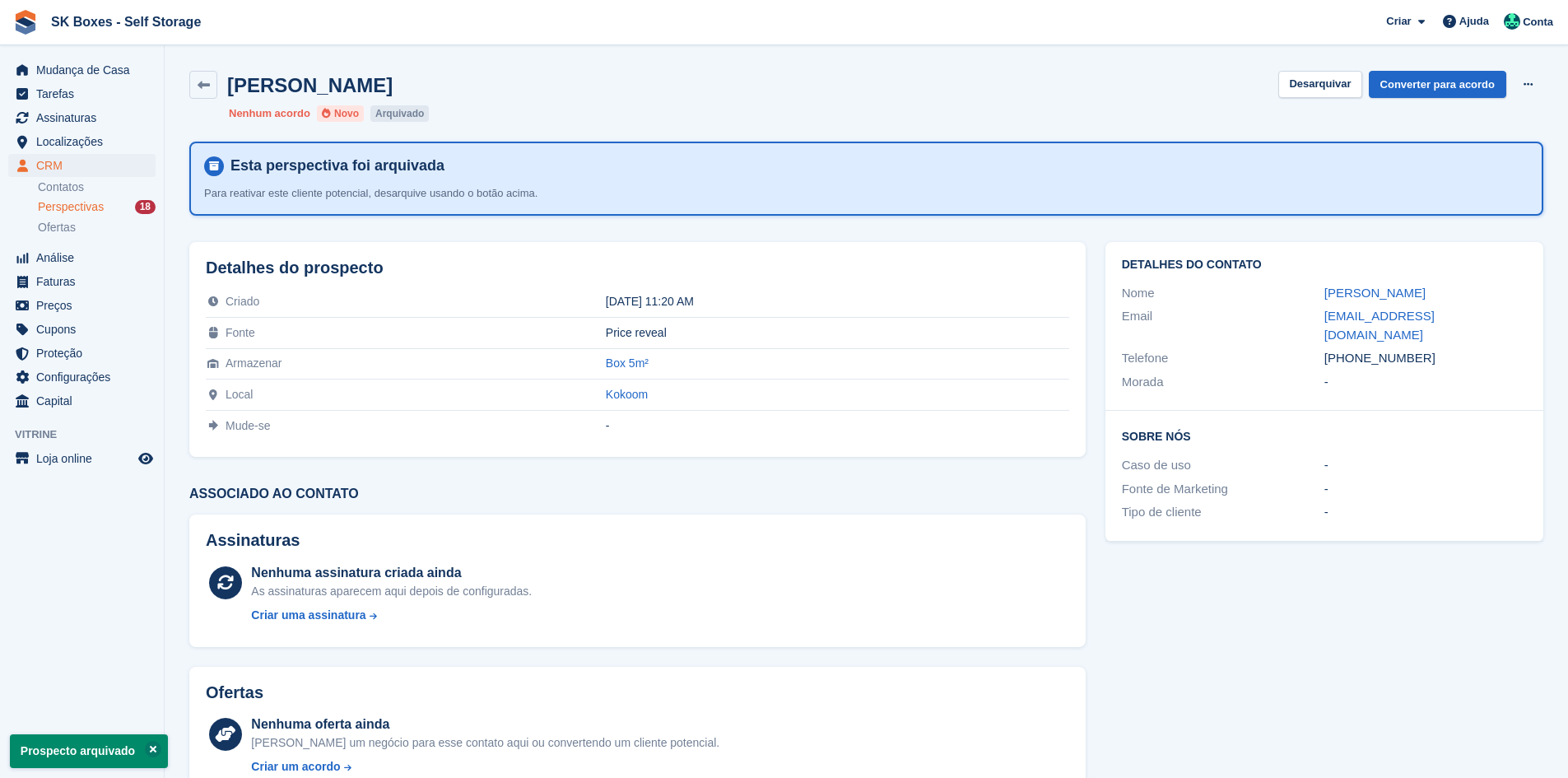
click at [100, 205] on span "Perspectivas" at bounding box center [70, 207] width 65 height 16
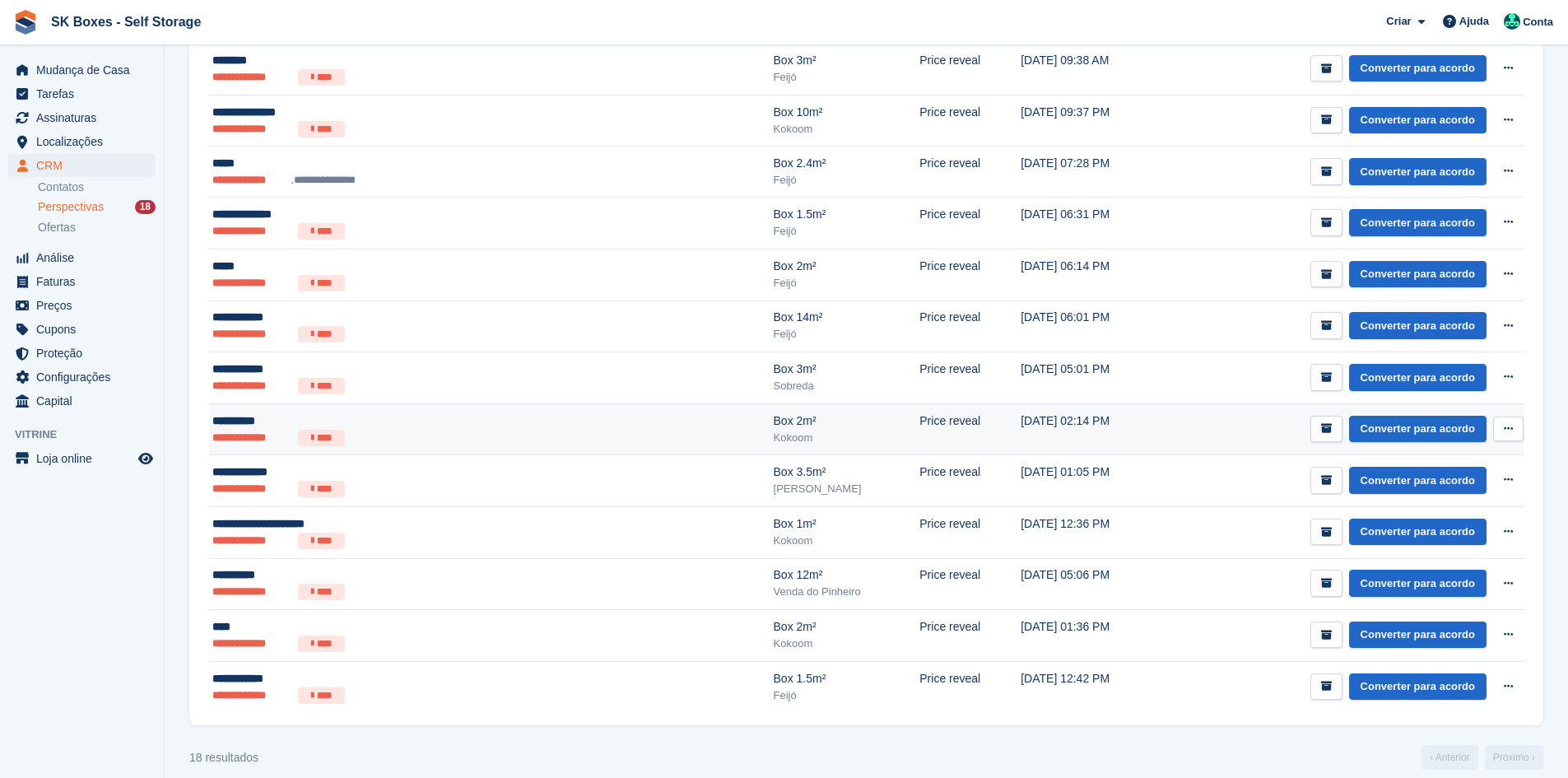
scroll to position [601, 0]
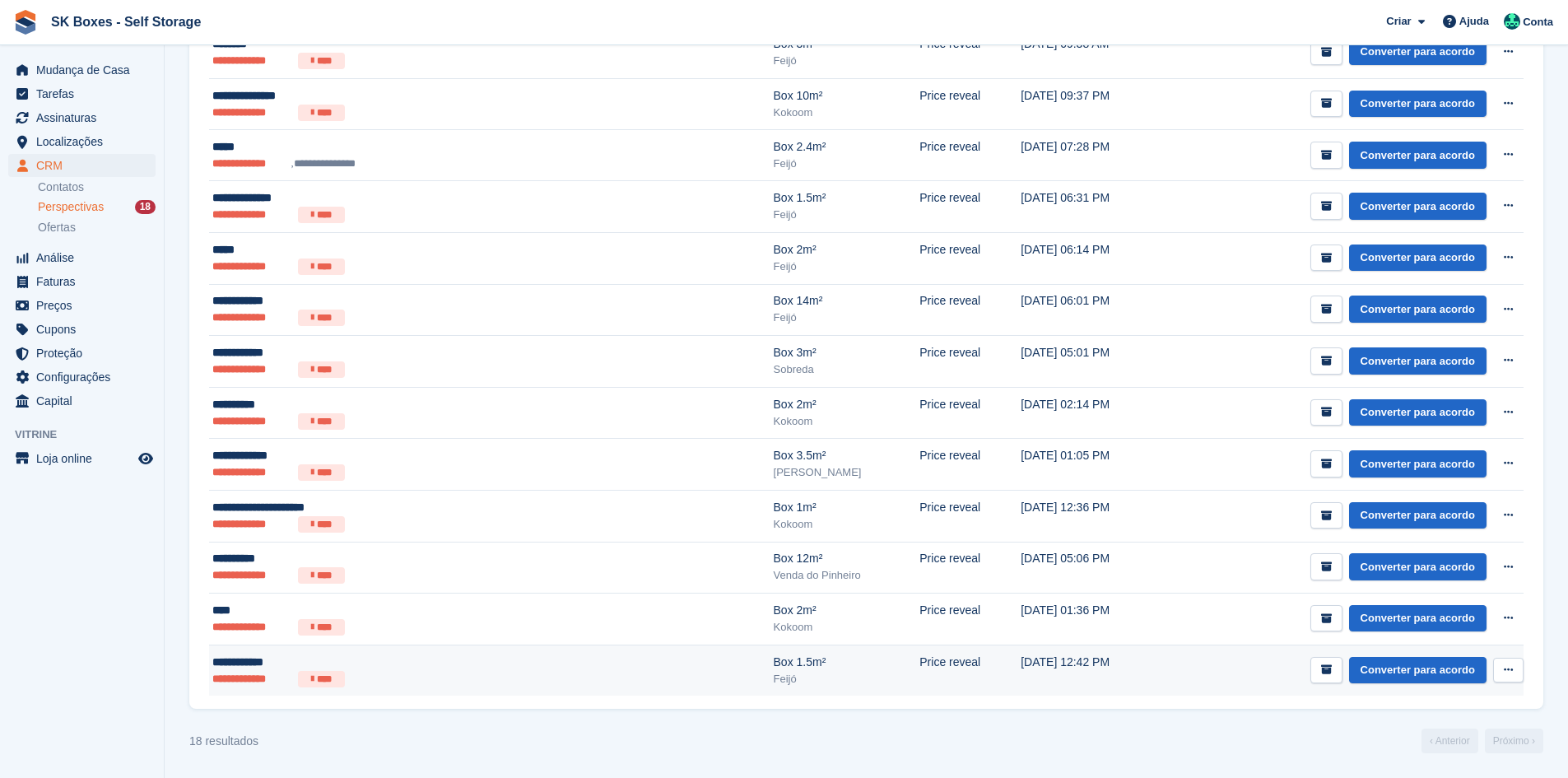
click at [356, 666] on div "**********" at bounding box center [380, 663] width 336 height 18
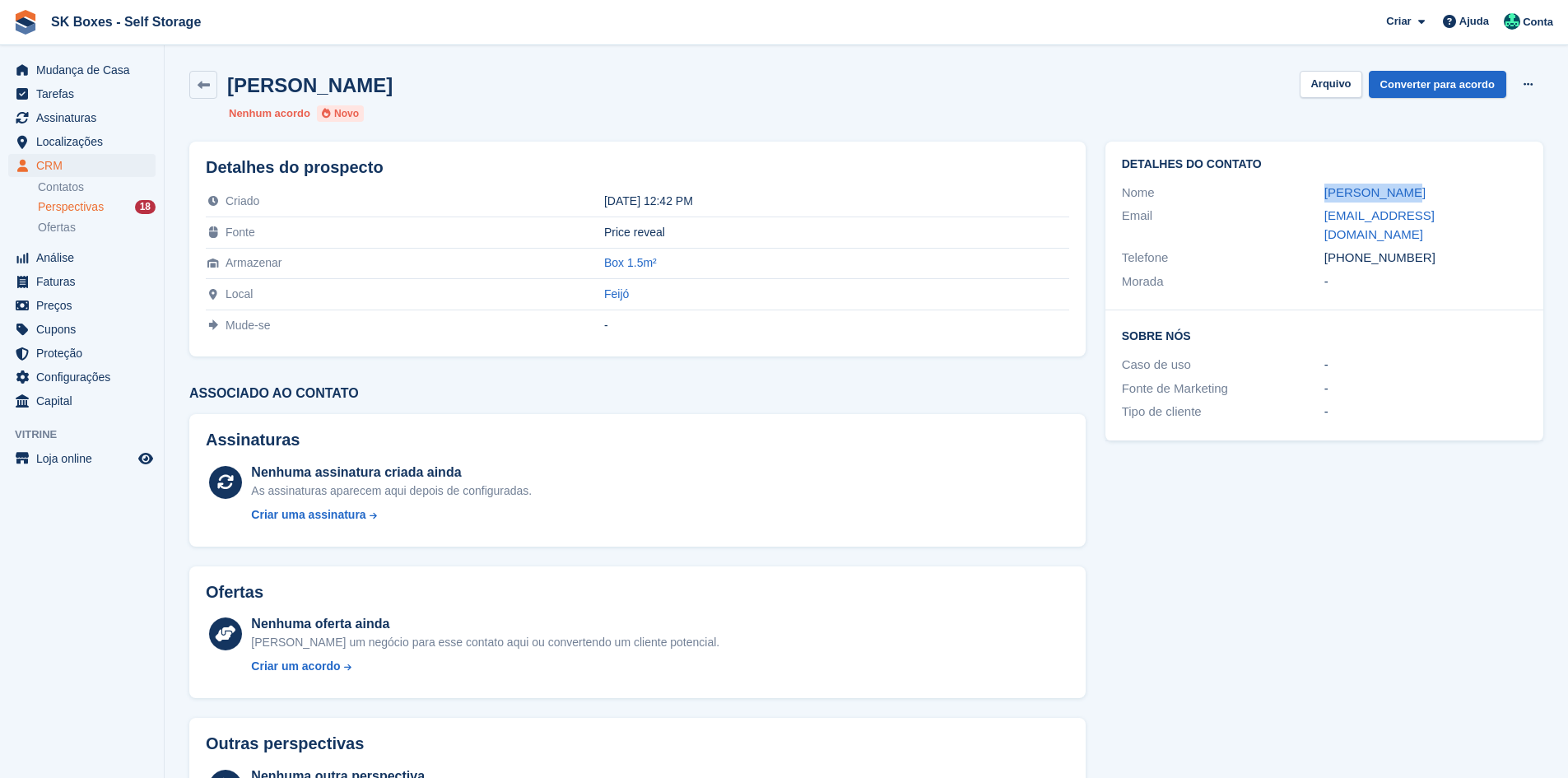
drag, startPoint x: 1299, startPoint y: 196, endPoint x: 1444, endPoint y: 192, distance: 145.1
click at [1444, 192] on div "Nome Sofia santos" at bounding box center [1324, 193] width 405 height 24
copy div "Sofia santos"
drag, startPoint x: 1307, startPoint y: 213, endPoint x: 1485, endPoint y: 212, distance: 178.0
click at [1485, 212] on div "Email sofialuisa2007@gmail.com" at bounding box center [1324, 225] width 405 height 42
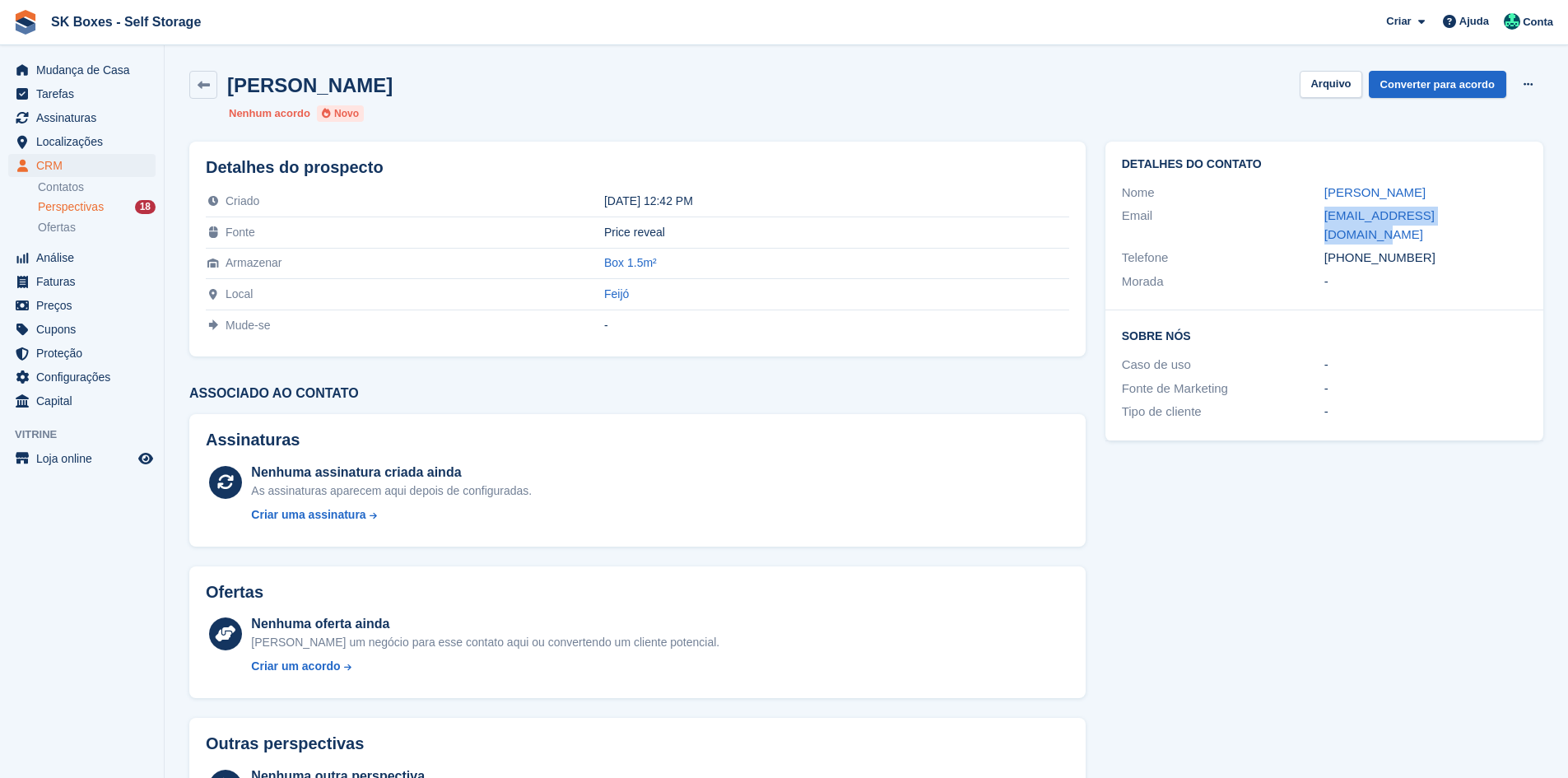
copy div "sofialuisa2007@gmail.com"
drag, startPoint x: 1425, startPoint y: 248, endPoint x: 1350, endPoint y: 244, distance: 75.1
click at [1350, 249] on div "+351964763757" at bounding box center [1426, 258] width 203 height 19
copy div "964763757"
click at [1316, 69] on div "Sofia santos Arquivo Converter para acordo Excluir cliente potencial Nenhum aco…" at bounding box center [867, 96] width 1374 height 71
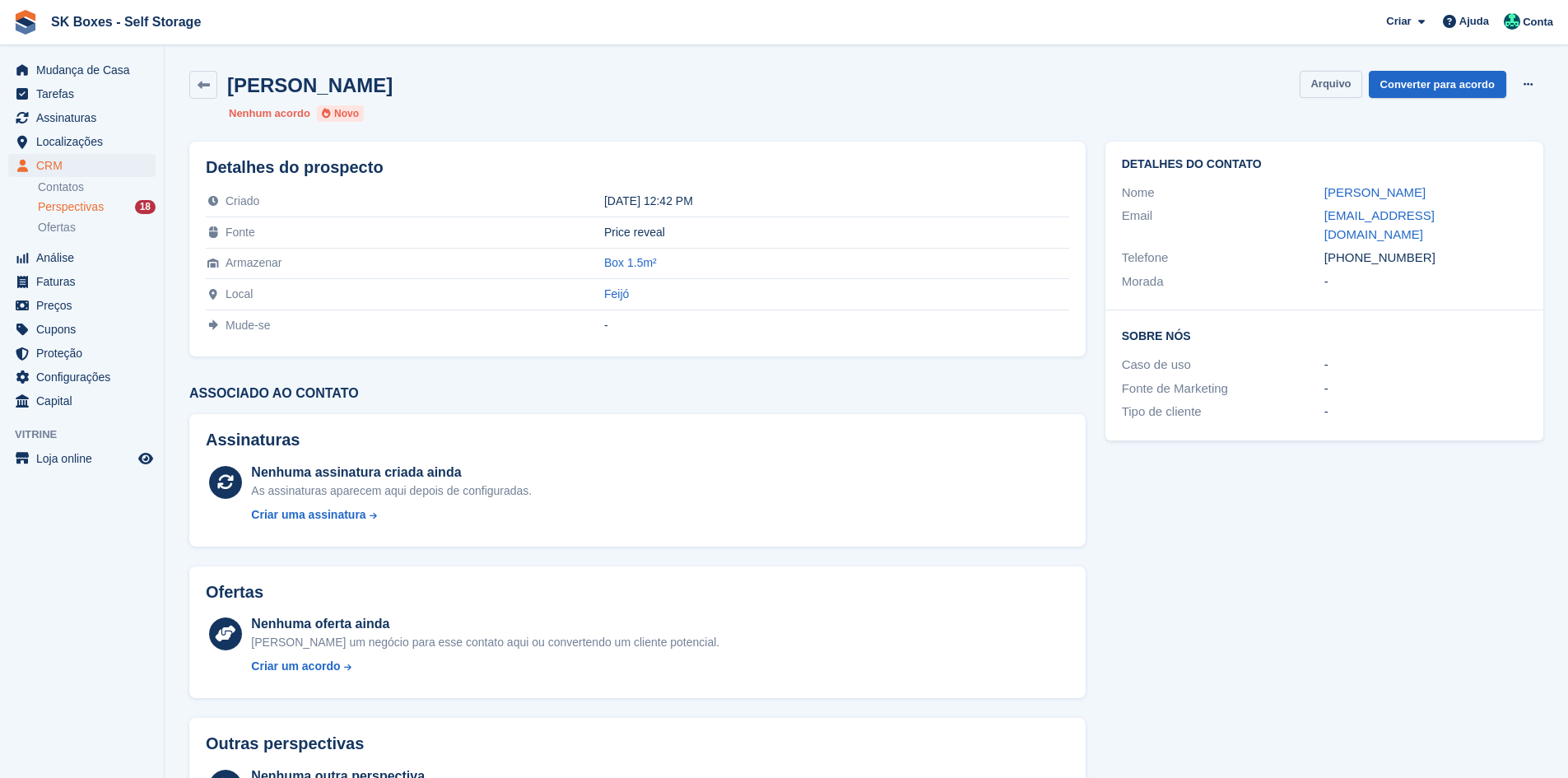
click at [1316, 89] on button "Arquivo" at bounding box center [1330, 84] width 62 height 27
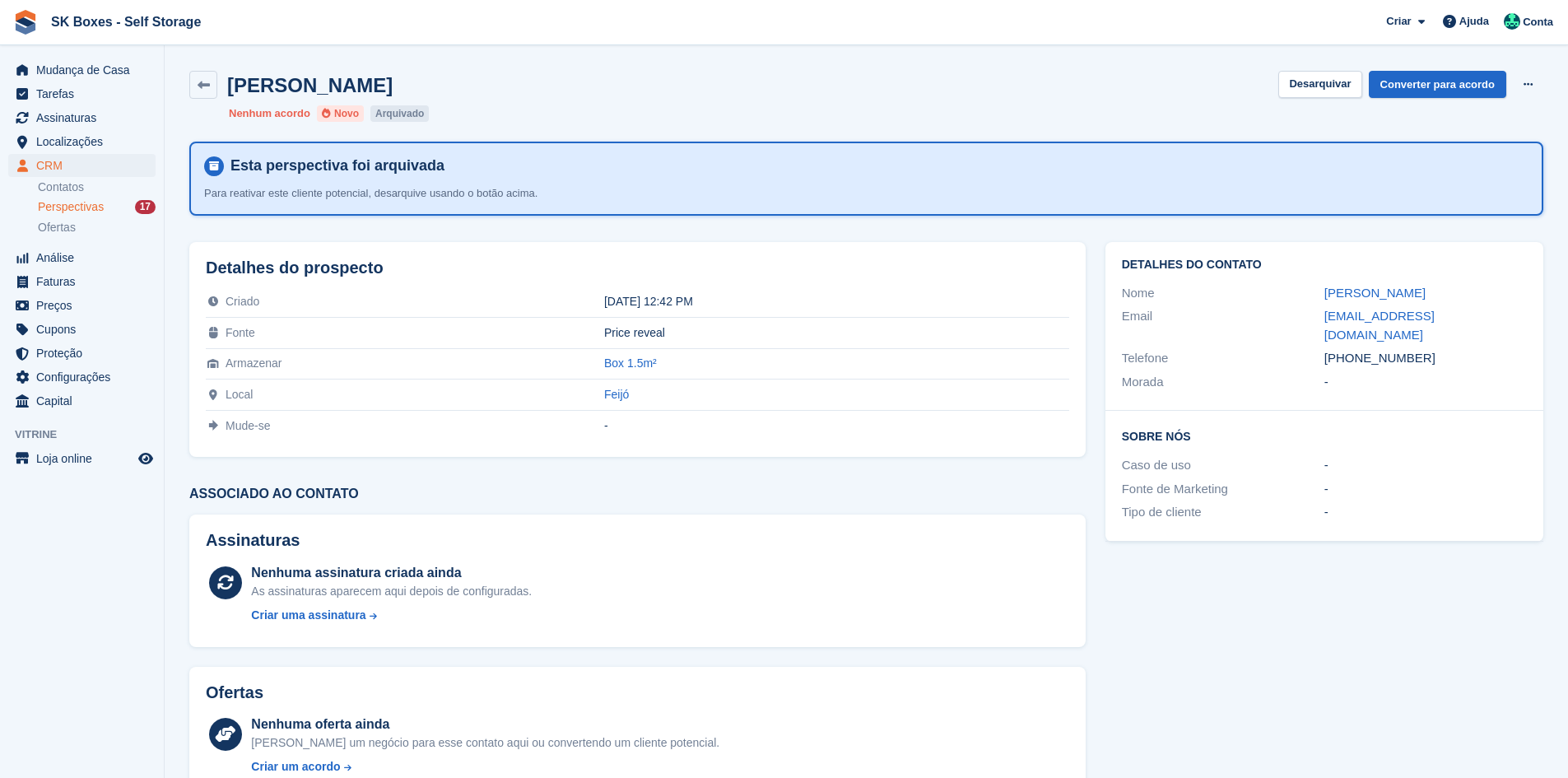
click at [96, 209] on span "Perspectivas" at bounding box center [70, 207] width 65 height 16
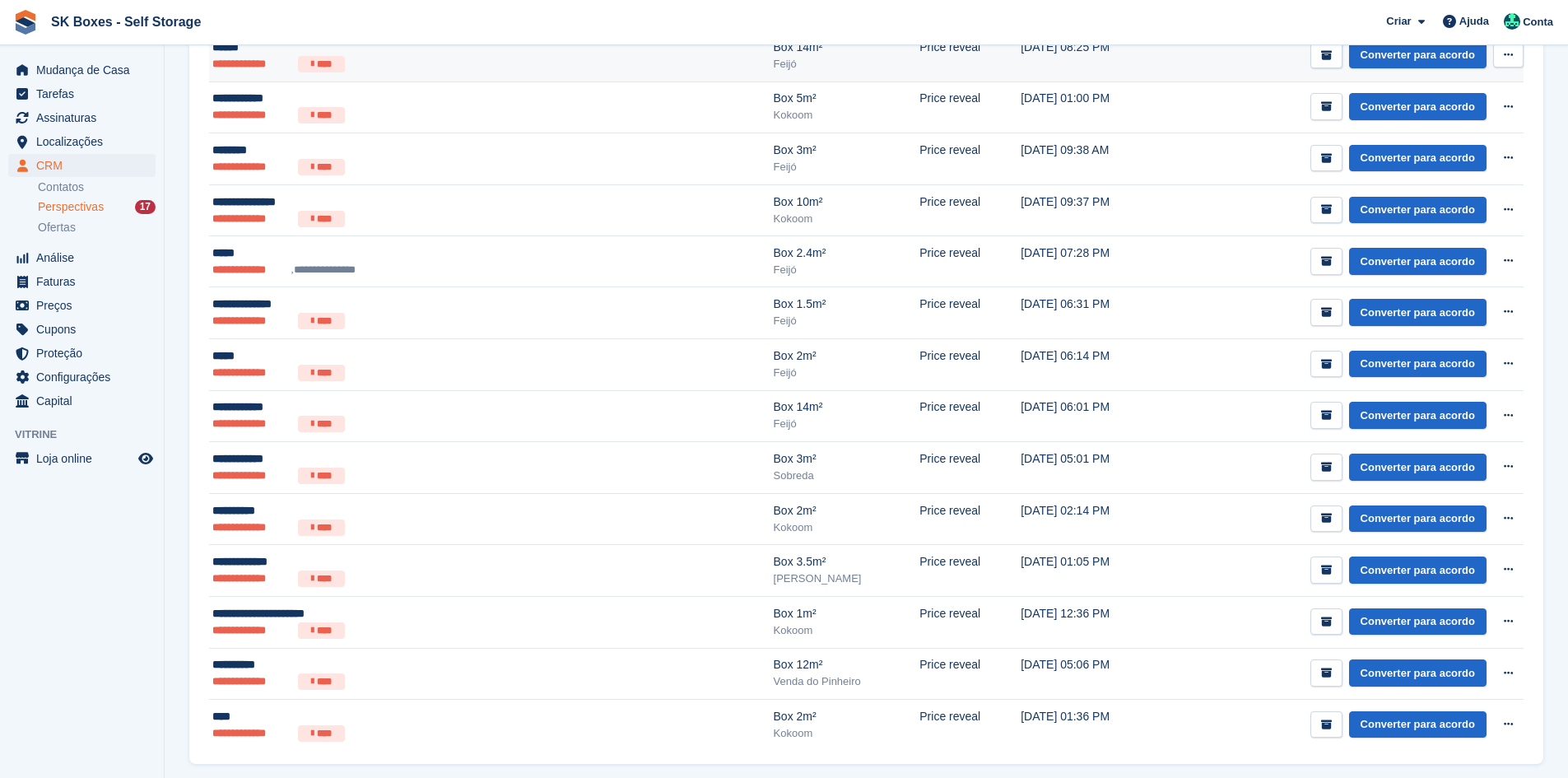
scroll to position [549, 0]
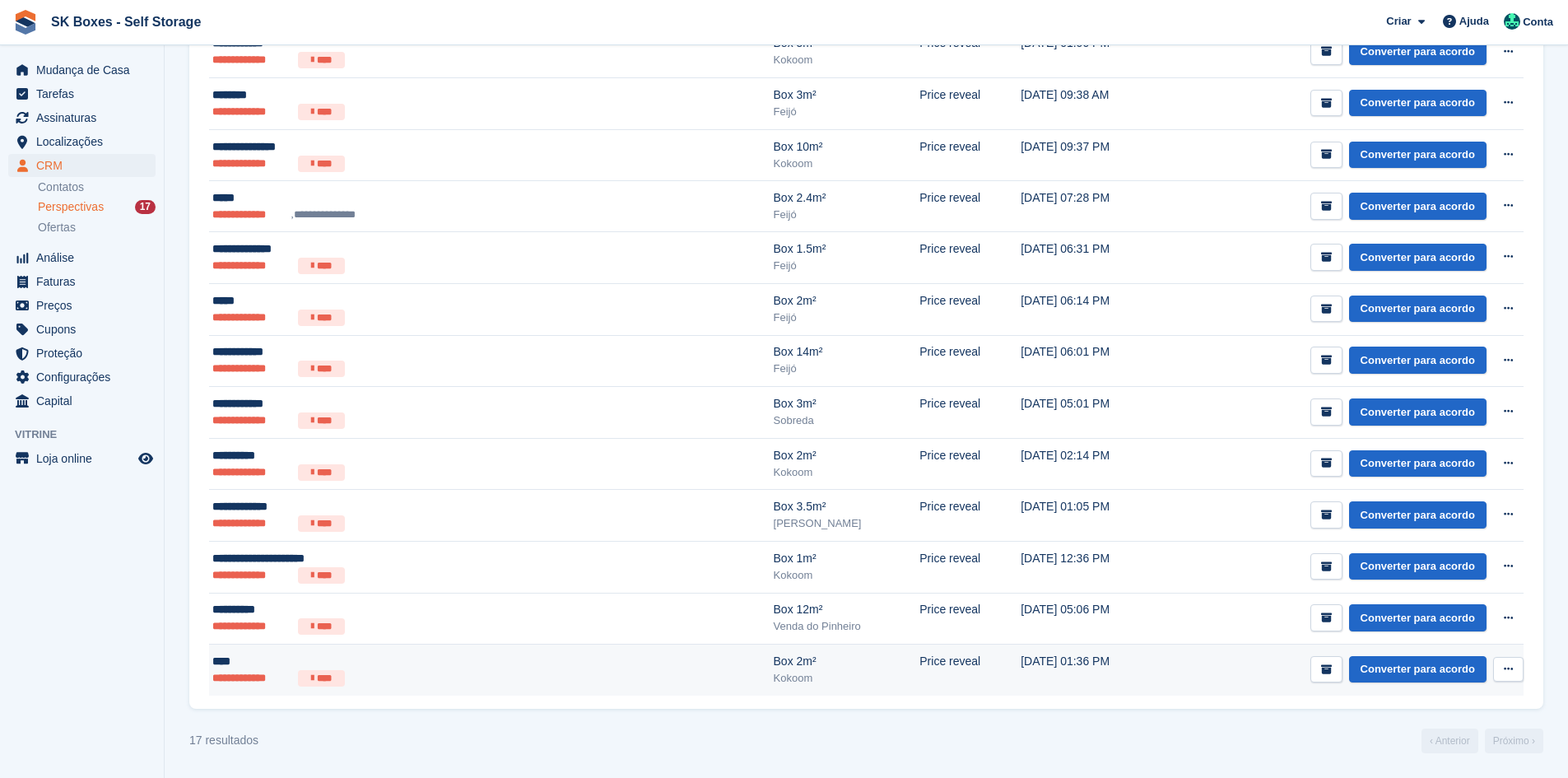
click at [476, 666] on div "****" at bounding box center [380, 662] width 336 height 18
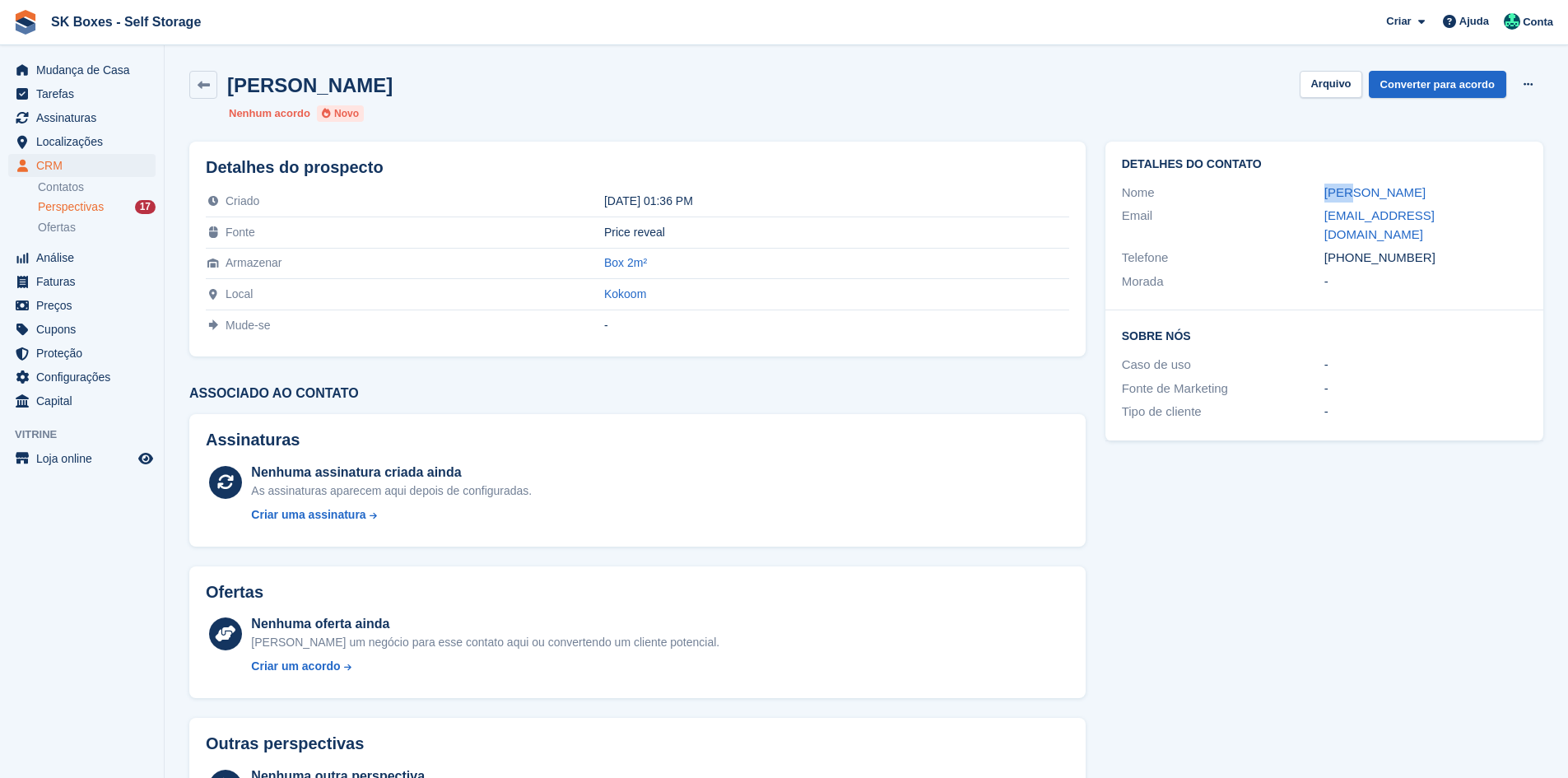
drag, startPoint x: 1330, startPoint y: 188, endPoint x: 1398, endPoint y: 196, distance: 68.5
click at [1398, 196] on div "Nome [PERSON_NAME]" at bounding box center [1324, 193] width 405 height 24
copy div "[PERSON_NAME]"
drag, startPoint x: 1425, startPoint y: 237, endPoint x: 1352, endPoint y: 246, distance: 73.6
click at [1352, 249] on div "[PHONE_NUMBER]" at bounding box center [1426, 258] width 203 height 19
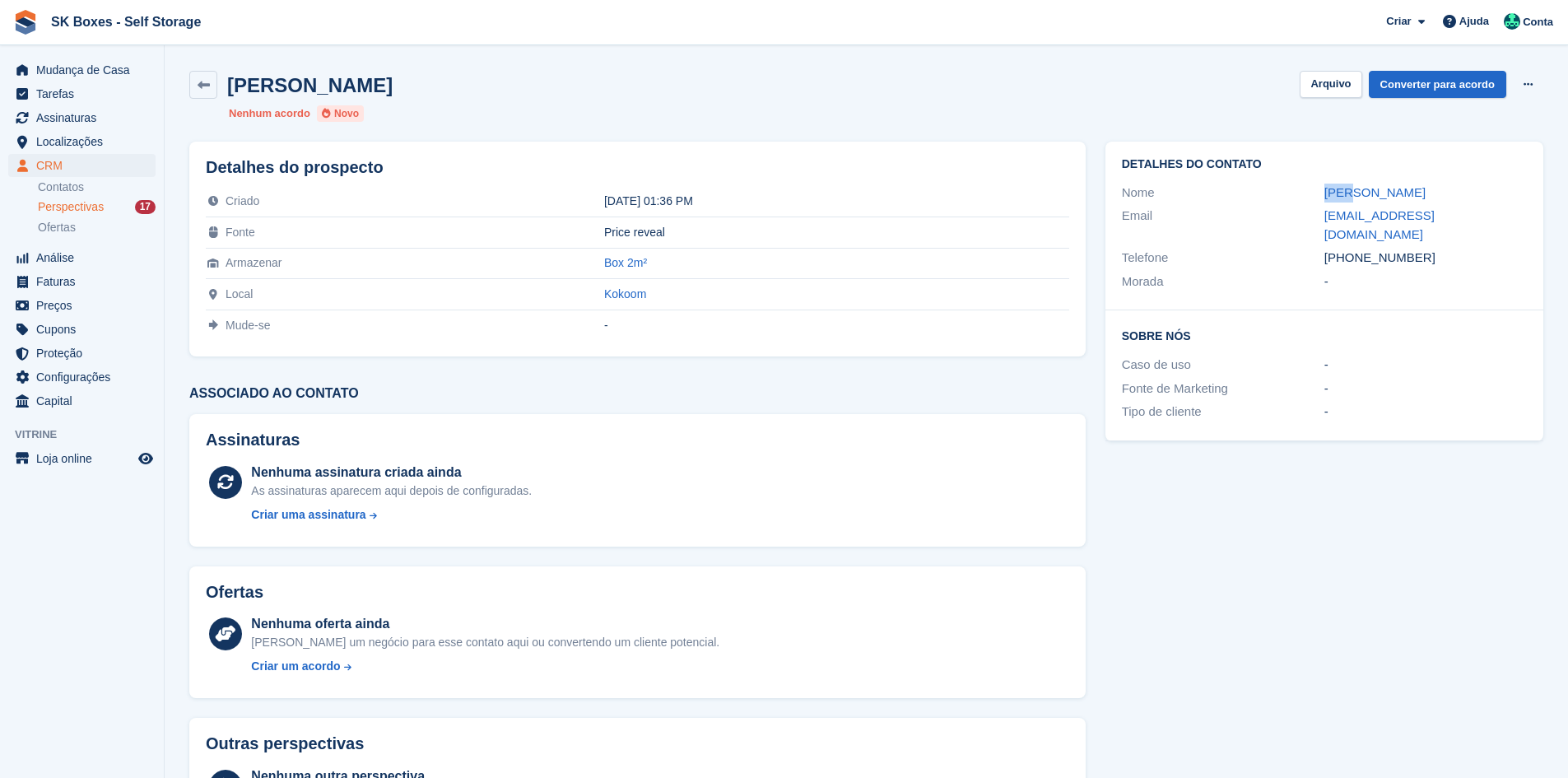
copy div "916537770"
drag, startPoint x: 1313, startPoint y: 220, endPoint x: 1474, endPoint y: 213, distance: 161.2
click at [1474, 213] on div "Email [EMAIL_ADDRESS][DOMAIN_NAME]" at bounding box center [1324, 225] width 405 height 42
copy div "[EMAIL_ADDRESS][DOMAIN_NAME]"
drag, startPoint x: 1336, startPoint y: 78, endPoint x: 1069, endPoint y: 101, distance: 268.0
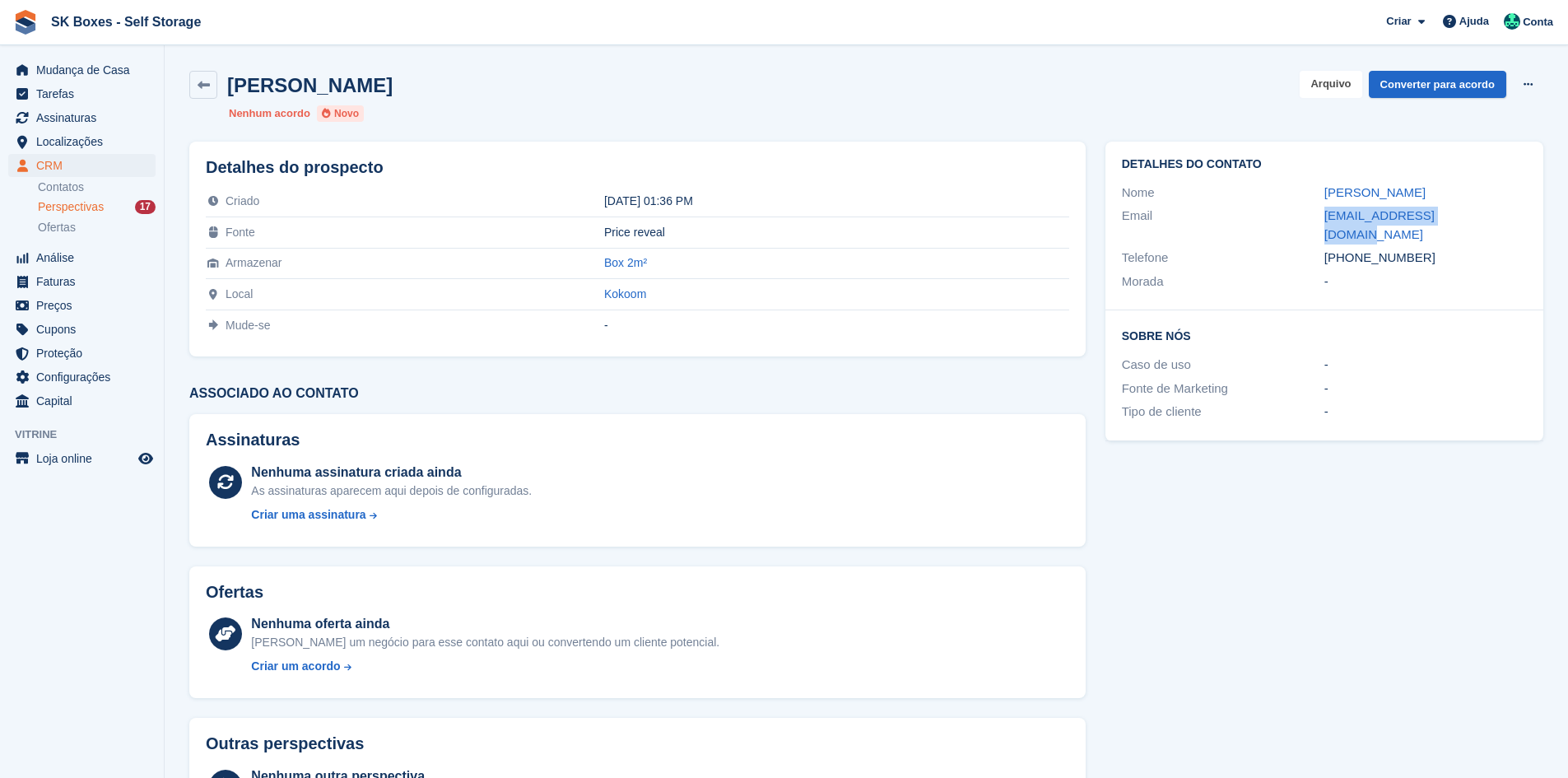
click at [1335, 78] on button "Arquivo" at bounding box center [1330, 84] width 62 height 27
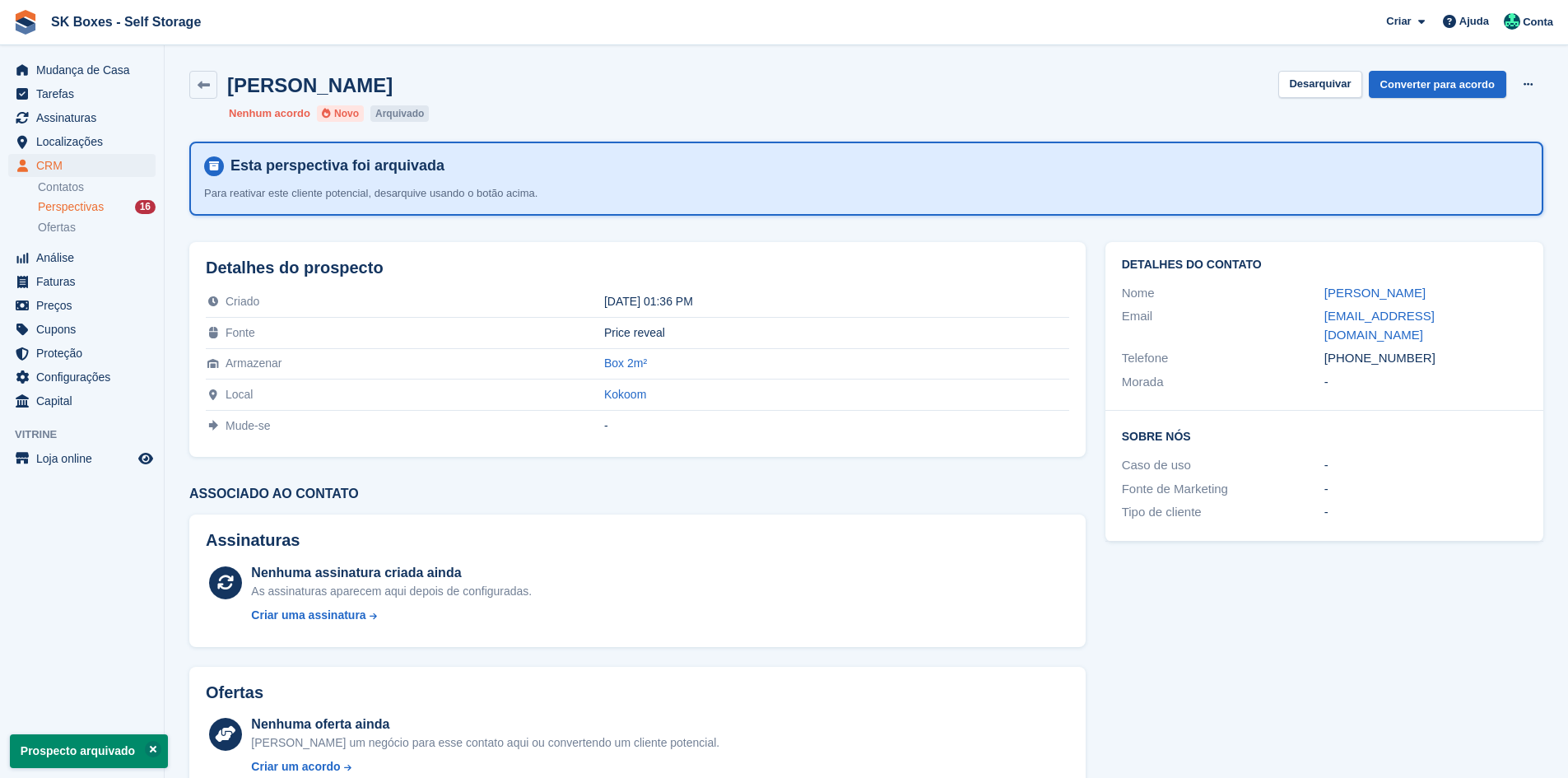
click at [105, 204] on div "Perspectivas 16" at bounding box center [97, 207] width 118 height 16
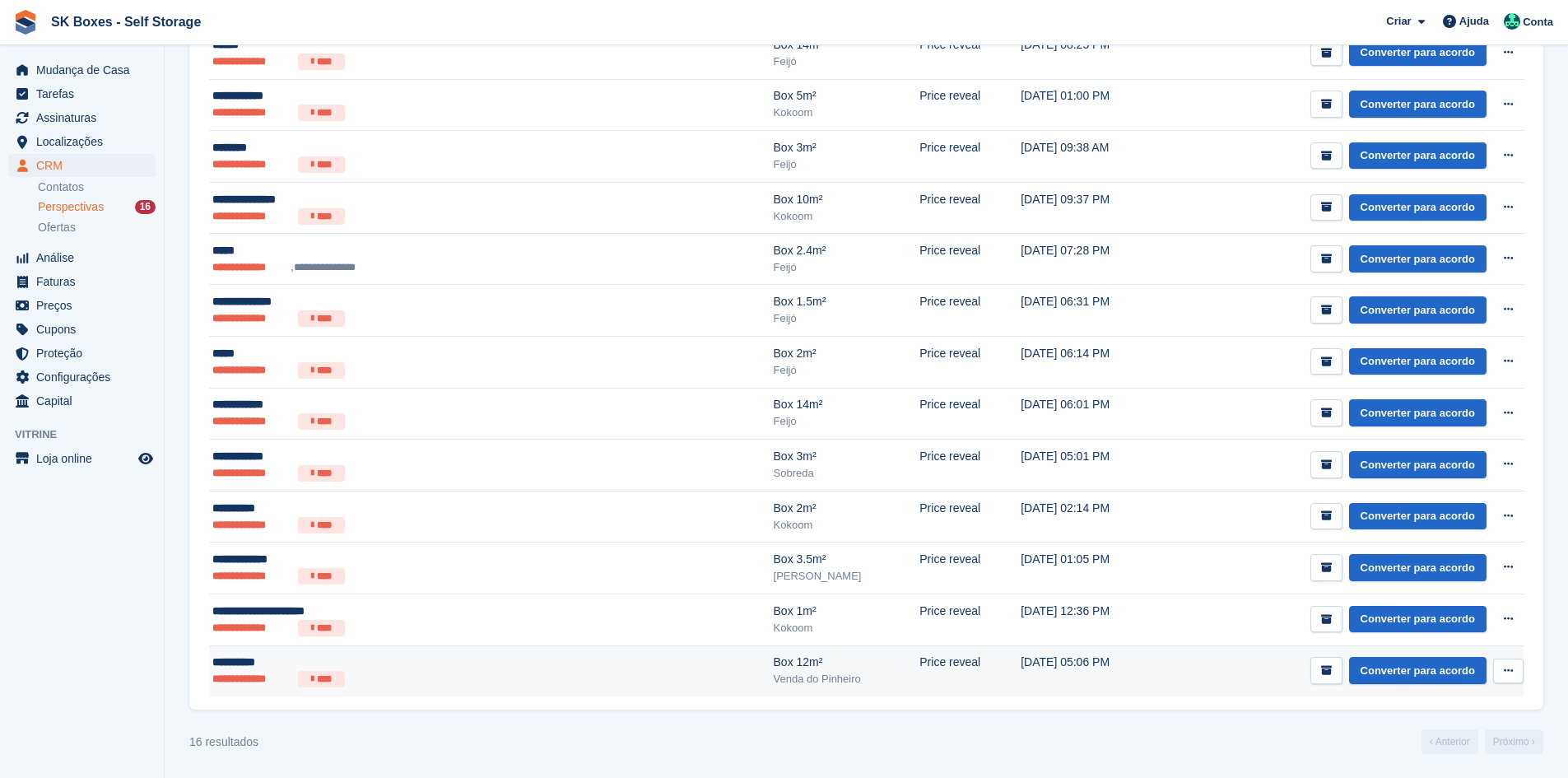
scroll to position [497, 0]
click at [330, 668] on div "**********" at bounding box center [380, 662] width 336 height 18
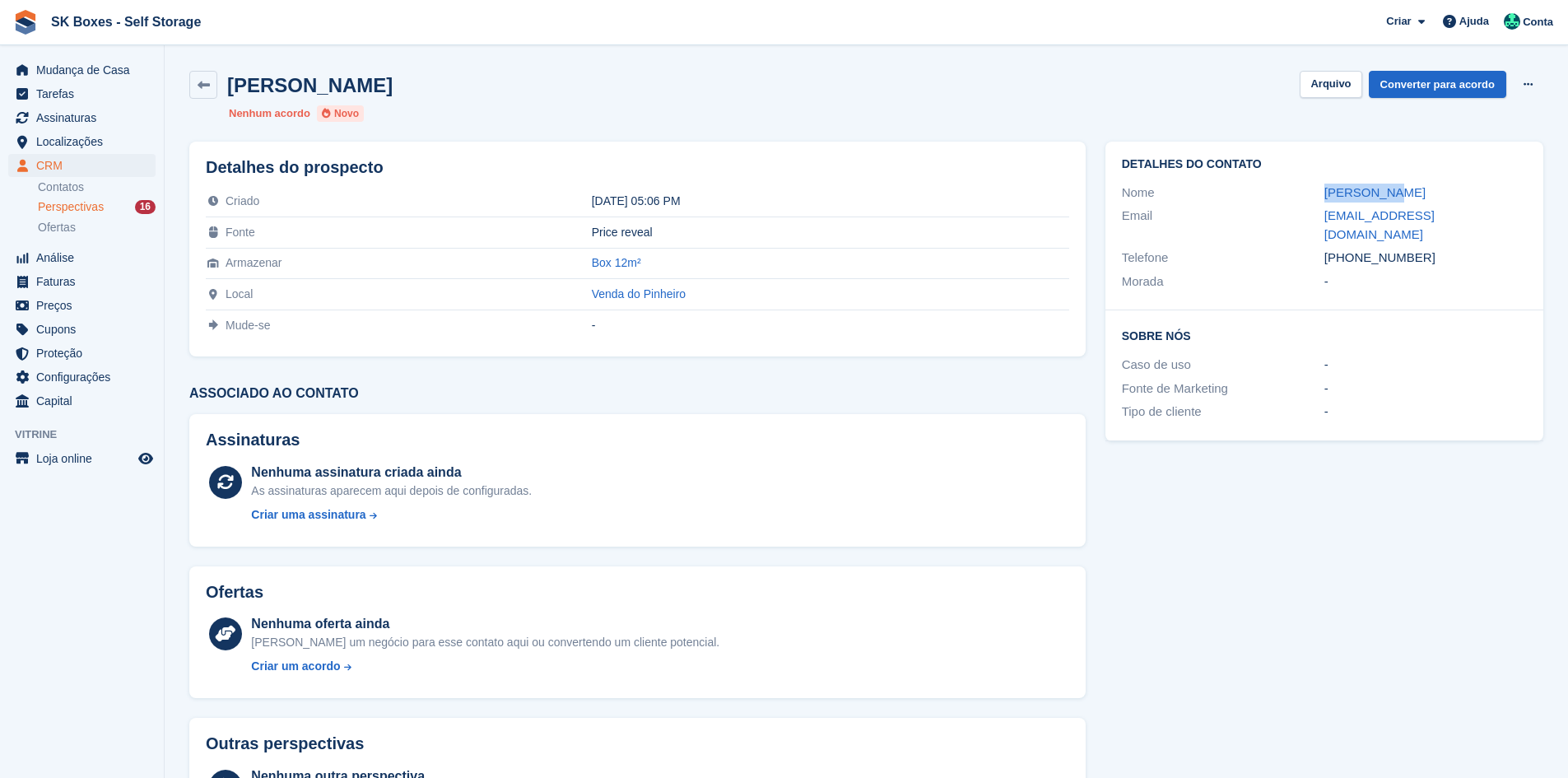
drag, startPoint x: 1384, startPoint y: 189, endPoint x: 1413, endPoint y: 189, distance: 29.0
click at [1413, 189] on div "Nome [PERSON_NAME]" at bounding box center [1324, 193] width 405 height 24
copy div "[PERSON_NAME]"
drag, startPoint x: 1444, startPoint y: 231, endPoint x: 1356, endPoint y: 238, distance: 88.3
click at [1356, 249] on div "[PHONE_NUMBER]" at bounding box center [1426, 258] width 203 height 19
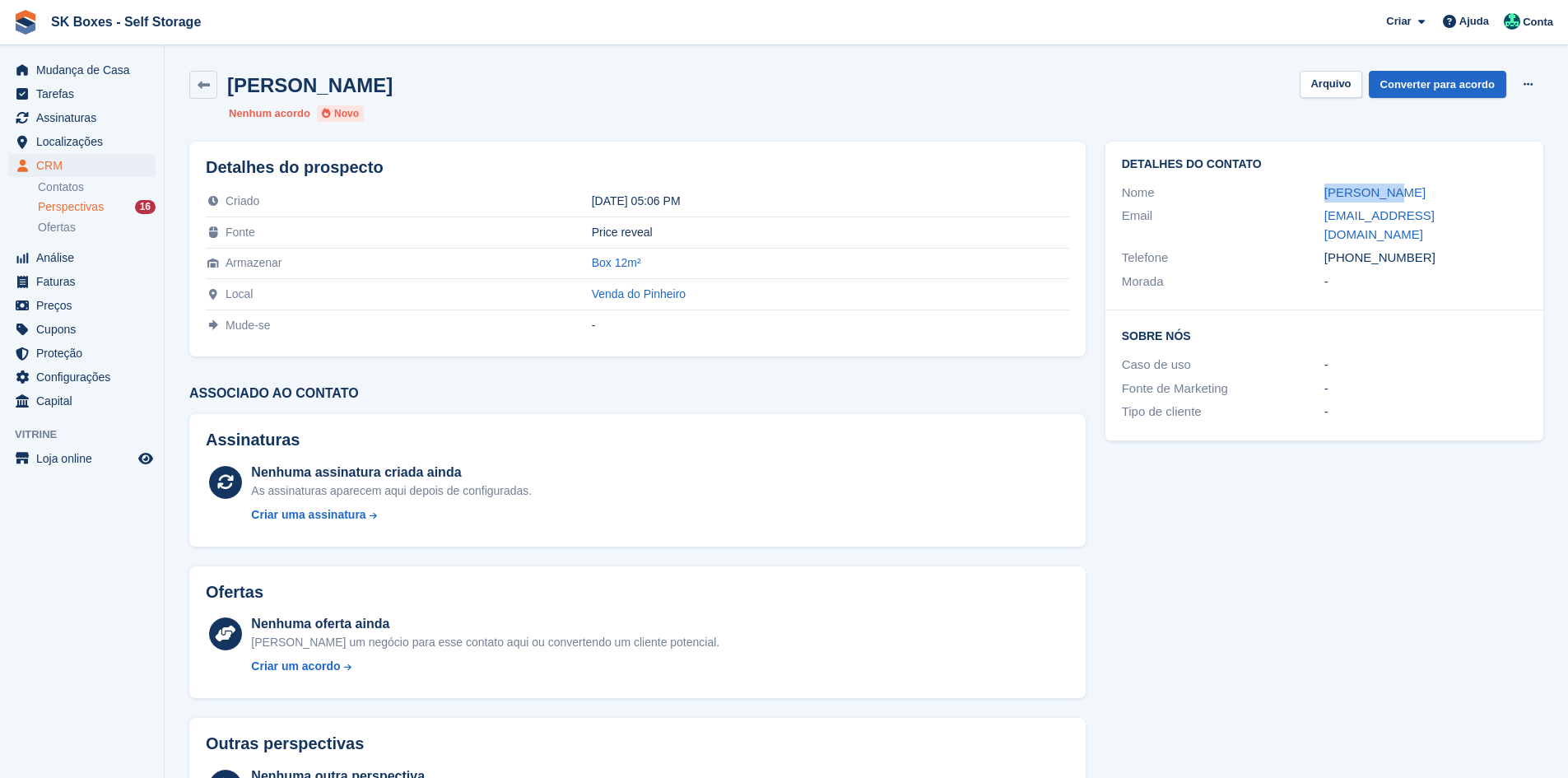
copy div "917210673"
drag, startPoint x: 1307, startPoint y: 210, endPoint x: 1492, endPoint y: 219, distance: 185.2
click at [1492, 219] on div "Email [EMAIL_ADDRESS][DOMAIN_NAME]" at bounding box center [1324, 225] width 405 height 42
copy div "[EMAIL_ADDRESS][DOMAIN_NAME]"
click at [1312, 89] on button "Arquivo" at bounding box center [1330, 84] width 62 height 27
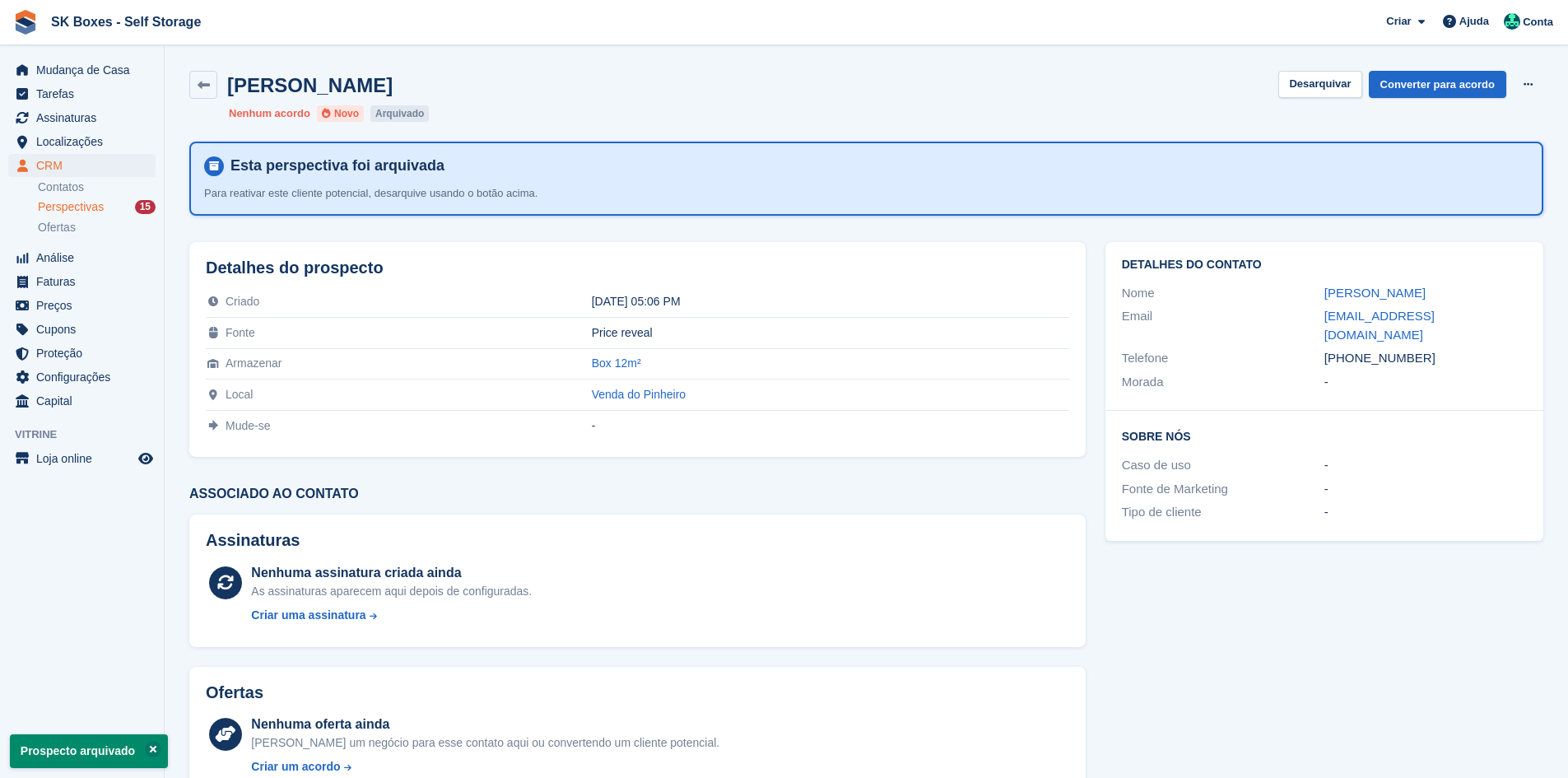
click at [108, 198] on link "Perspectivas 15" at bounding box center [97, 207] width 118 height 18
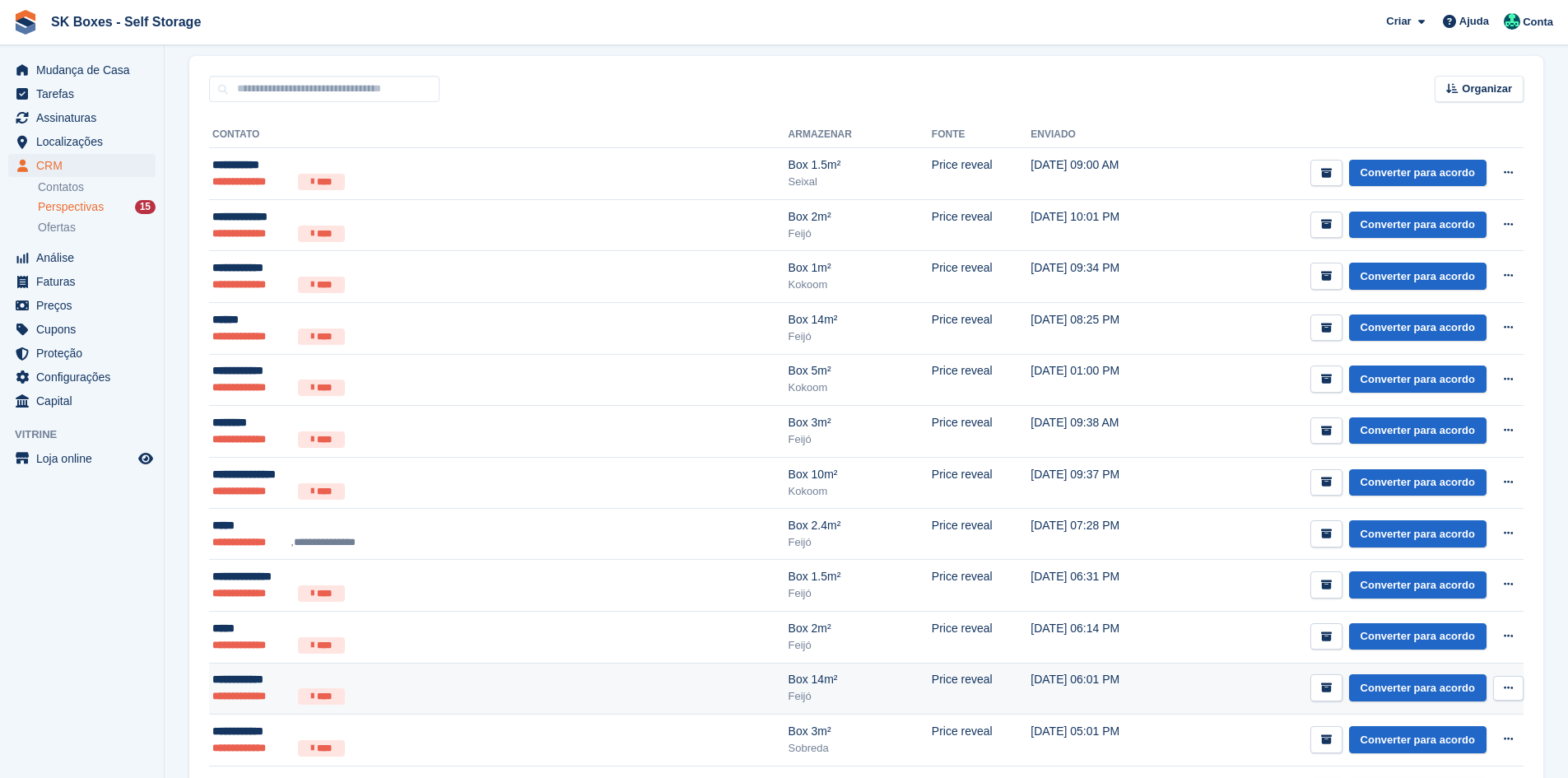
scroll to position [447, 0]
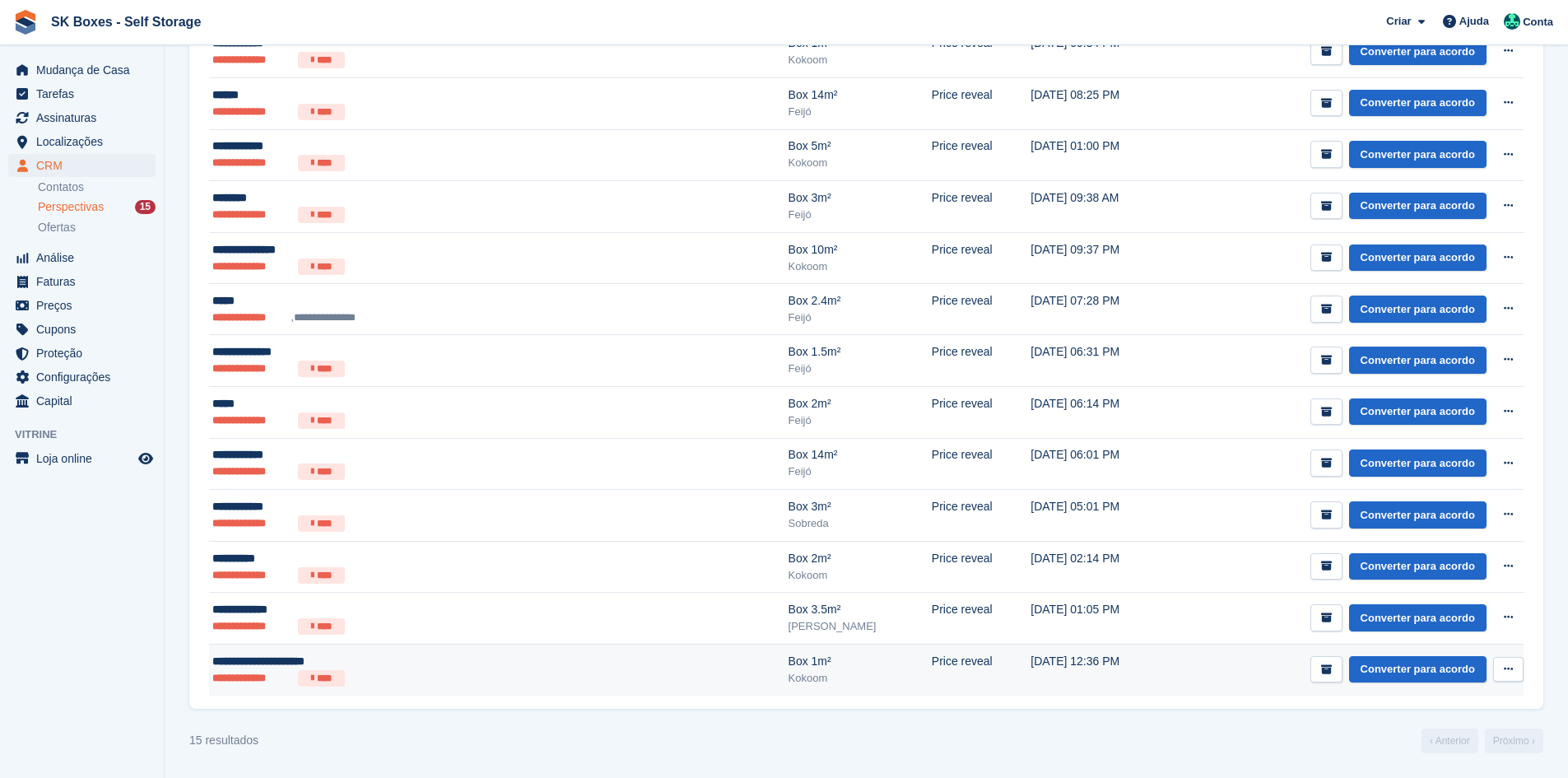
click at [420, 667] on div "**********" at bounding box center [388, 662] width 352 height 18
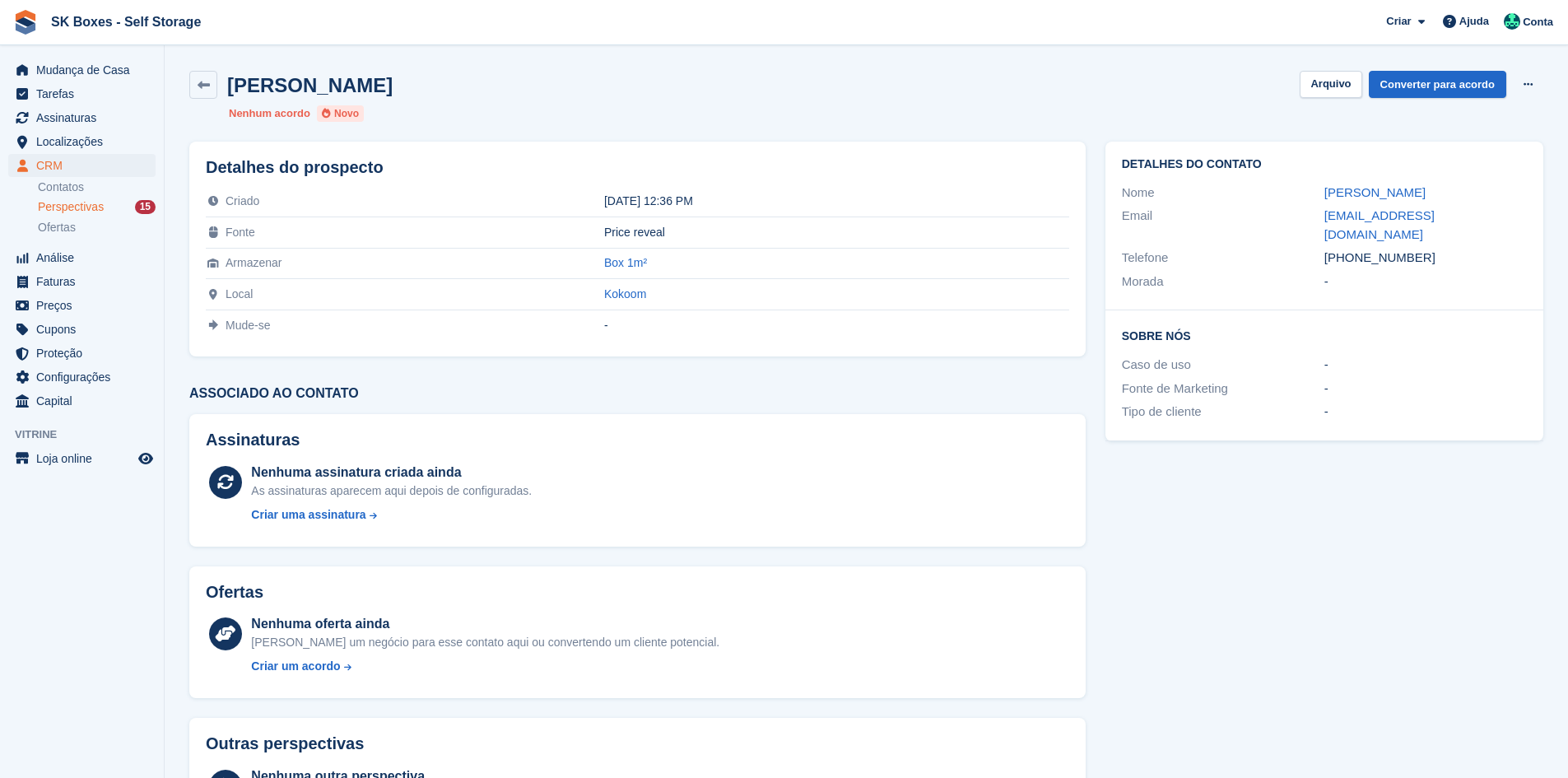
drag, startPoint x: 1409, startPoint y: 176, endPoint x: 1467, endPoint y: 172, distance: 58.1
click at [1467, 172] on div "Detalhes do contato Nome Maria João Viegas Mota Email mariajoaomota5503@gmail.c…" at bounding box center [1324, 226] width 438 height 169
drag, startPoint x: 1428, startPoint y: 245, endPoint x: 1352, endPoint y: 242, distance: 76.1
click at [1352, 249] on div "+351914401832" at bounding box center [1426, 258] width 203 height 19
copy div "914401832"
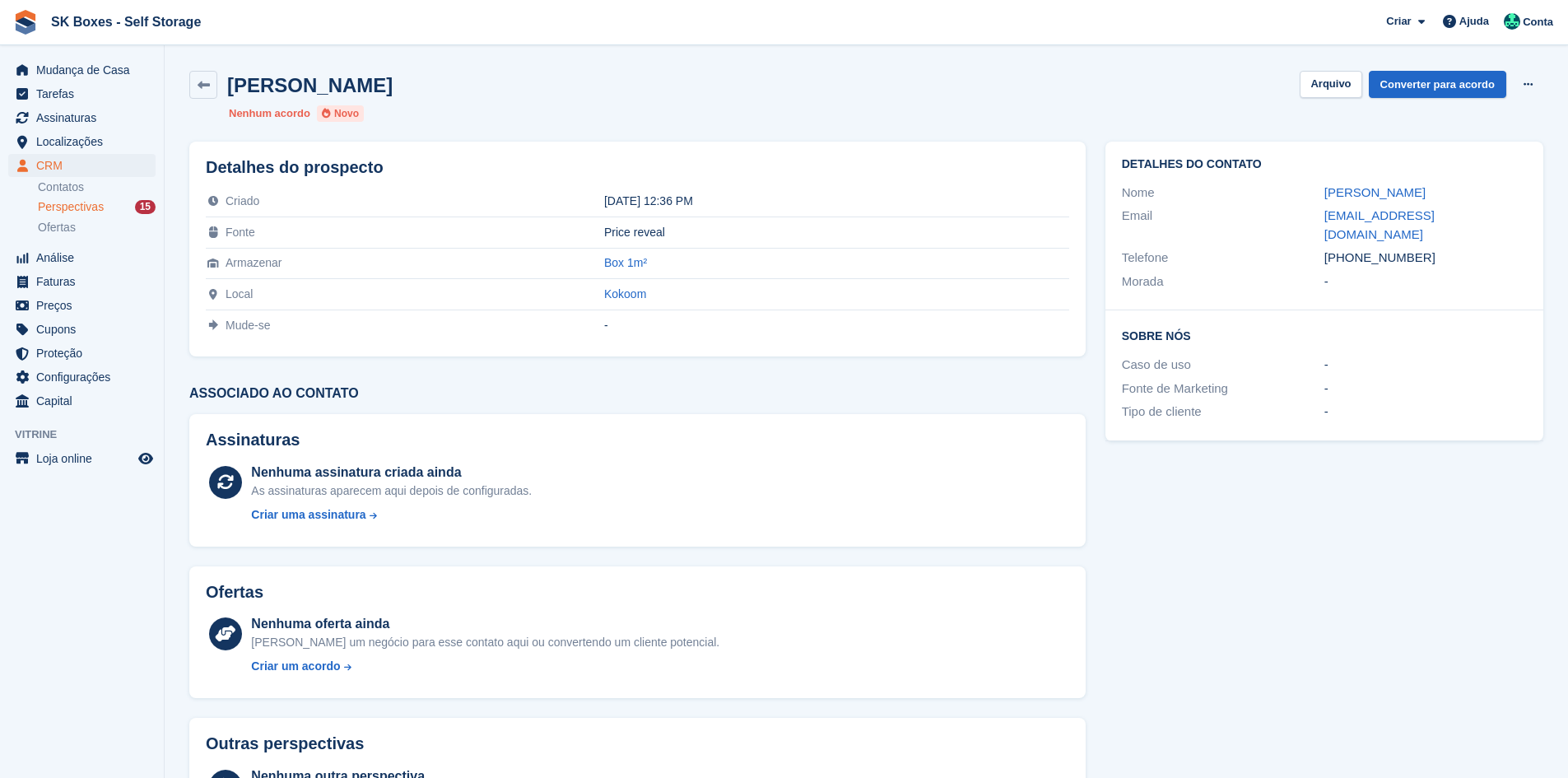
drag, startPoint x: 1334, startPoint y: 326, endPoint x: 1312, endPoint y: 280, distance: 51.0
click at [1330, 315] on div "Sobre Nós Caso de uso - Fonte de Marketing - Tipo de cliente -" at bounding box center [1324, 375] width 438 height 130
drag, startPoint x: 1307, startPoint y: 214, endPoint x: 1540, endPoint y: 211, distance: 233.0
click at [1540, 211] on div "Detalhes do contato Nome Maria João Viegas Mota Email mariajoaomota5503@gmail.c…" at bounding box center [1324, 226] width 438 height 169
copy div "mariajoaomota5503@gmail.com"
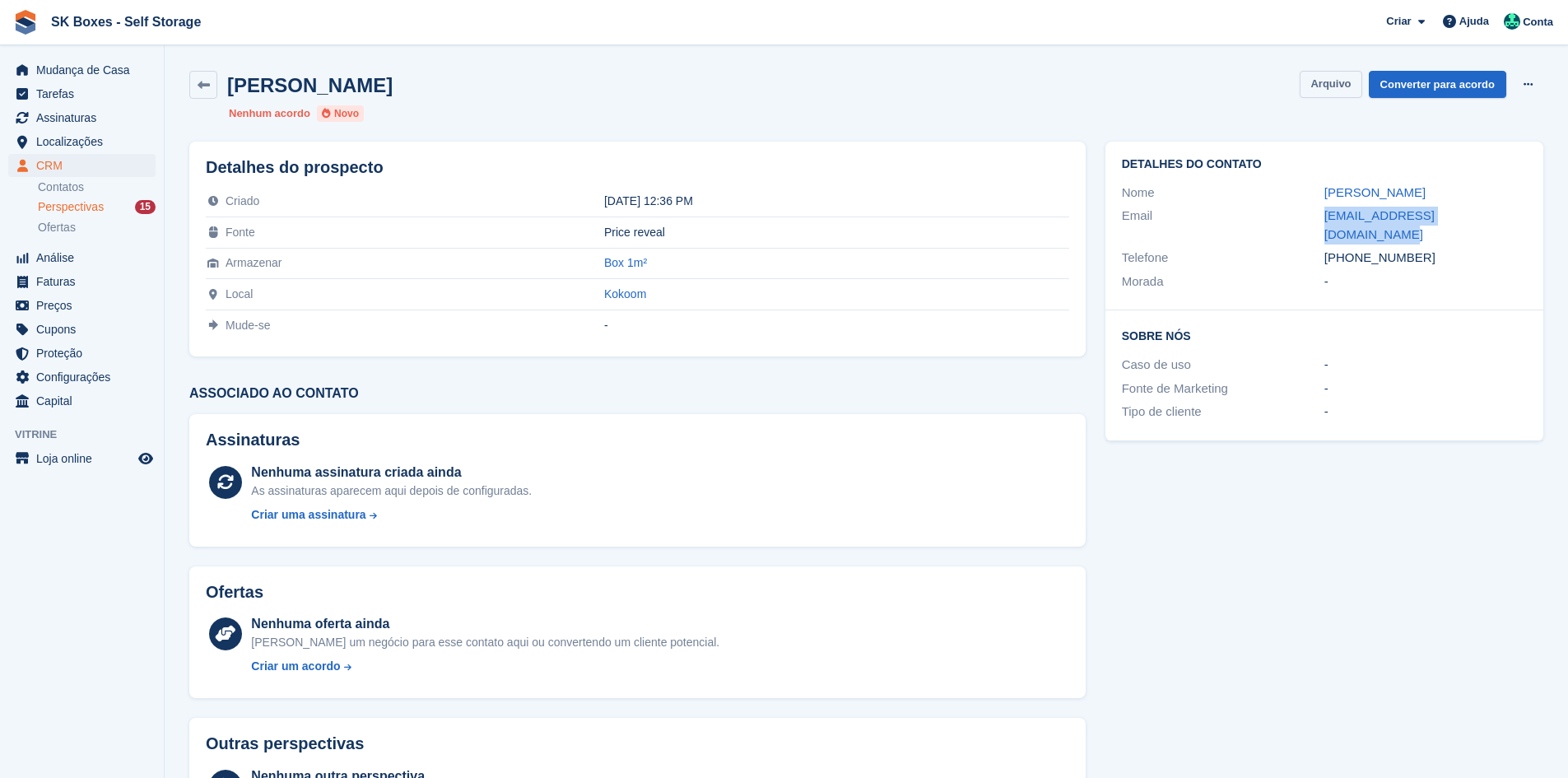
click at [1316, 73] on button "Arquivo" at bounding box center [1330, 84] width 62 height 27
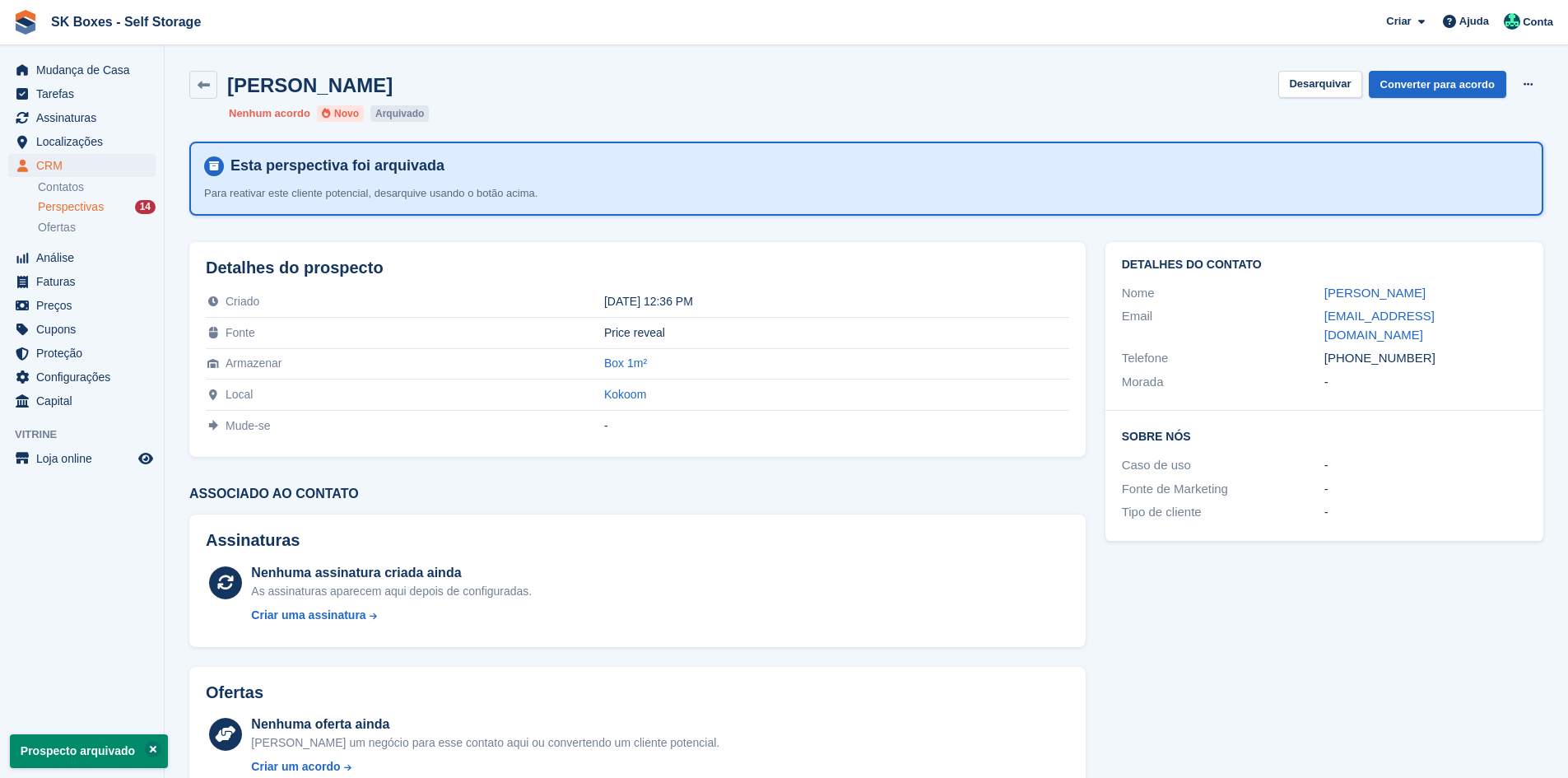
click at [62, 203] on span "Perspectivas" at bounding box center [70, 207] width 65 height 16
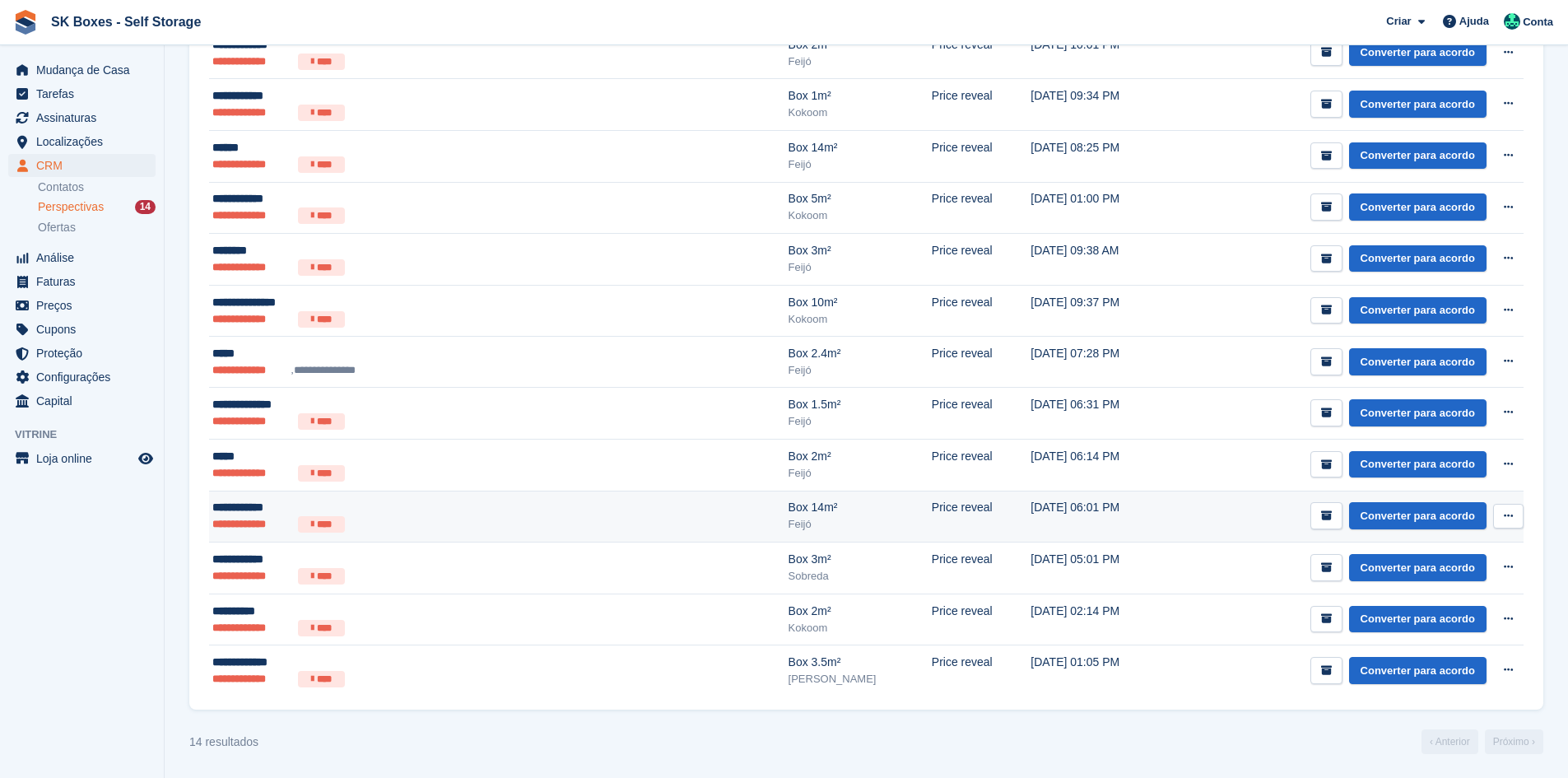
scroll to position [395, 0]
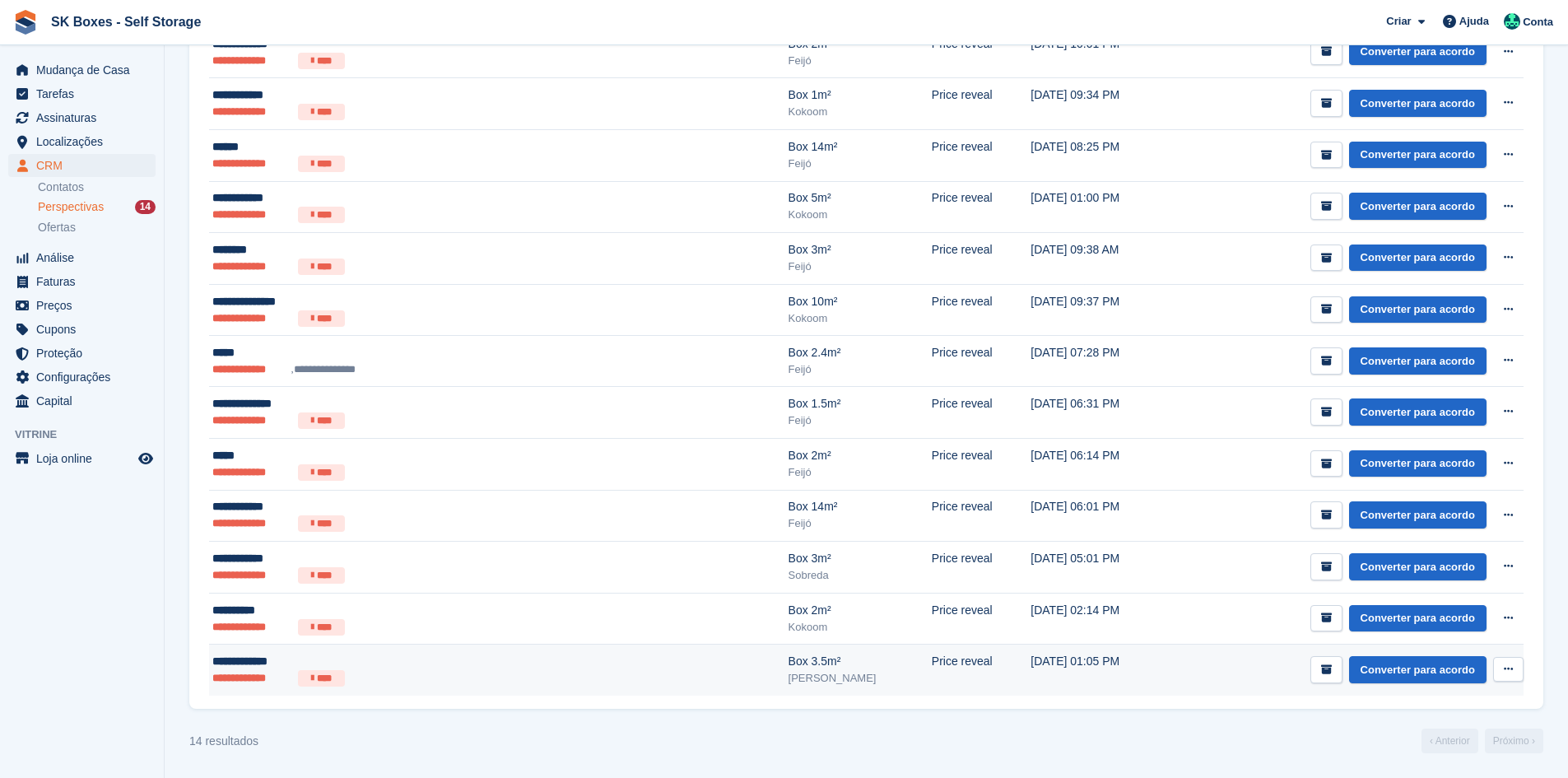
click at [486, 684] on ul "**********" at bounding box center [388, 679] width 352 height 17
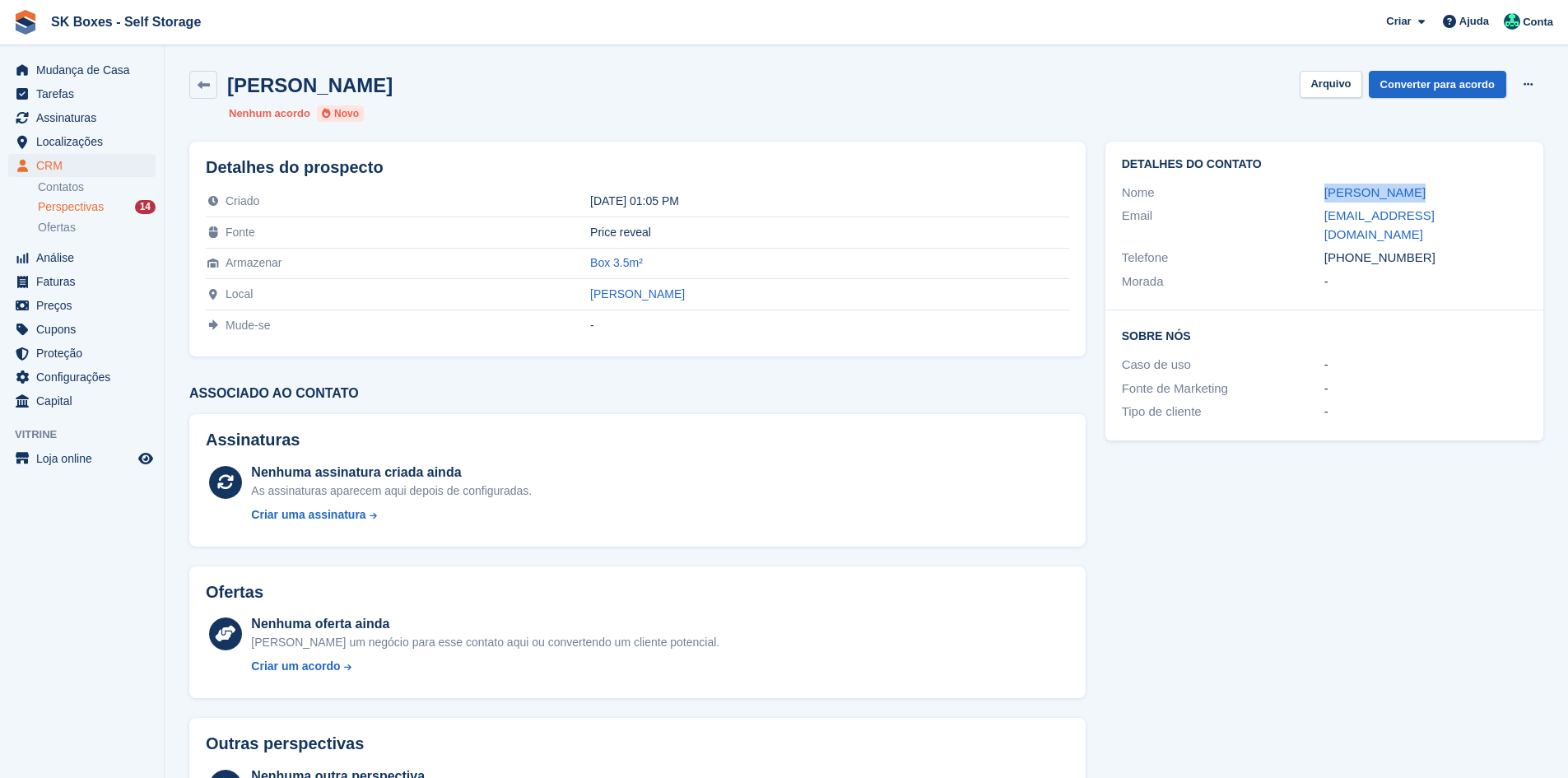
drag, startPoint x: 1311, startPoint y: 200, endPoint x: 1416, endPoint y: 193, distance: 105.2
click at [1416, 193] on div "Nome Florbela Reis" at bounding box center [1324, 193] width 405 height 24
copy div "Florbela Reis"
click at [1320, 221] on div "Email" at bounding box center [1224, 225] width 203 height 37
drag, startPoint x: 1333, startPoint y: 221, endPoint x: 1545, endPoint y: 221, distance: 212.0
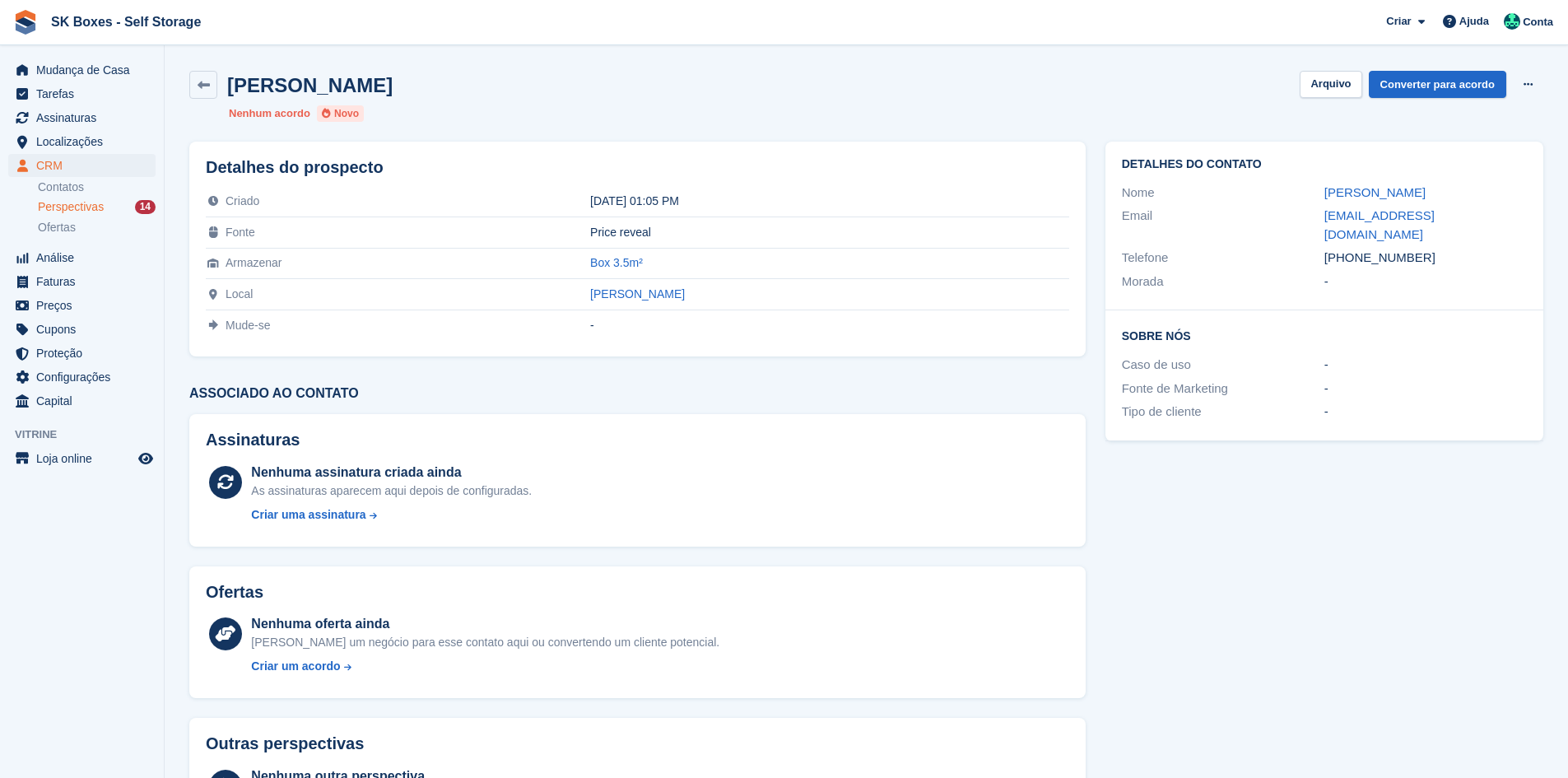
click at [1545, 221] on div "Detalhes do contato Nome Florbela Reis Email florbelareisbrito75@hotmail.com Te…" at bounding box center [1324, 292] width 457 height 319
copy div "florbelareisbrito75@hotmail.com"
drag, startPoint x: 1420, startPoint y: 243, endPoint x: 1355, endPoint y: 234, distance: 65.6
click at [1355, 249] on div "+351934391177" at bounding box center [1426, 258] width 203 height 19
copy div "934391177"
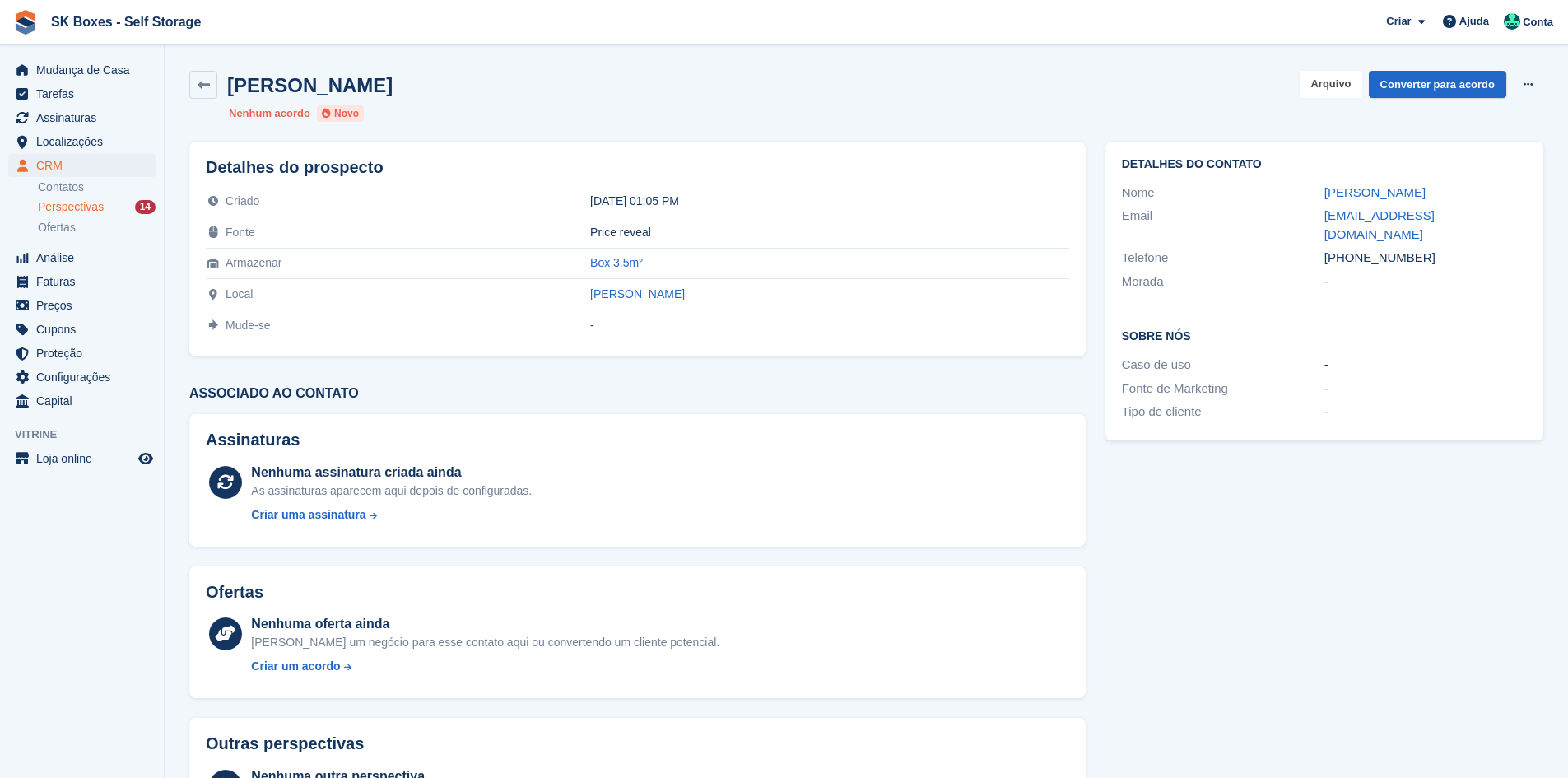
drag, startPoint x: 1322, startPoint y: 79, endPoint x: 1242, endPoint y: 78, distance: 80.0
click at [1322, 79] on button "Arquivo" at bounding box center [1330, 84] width 62 height 27
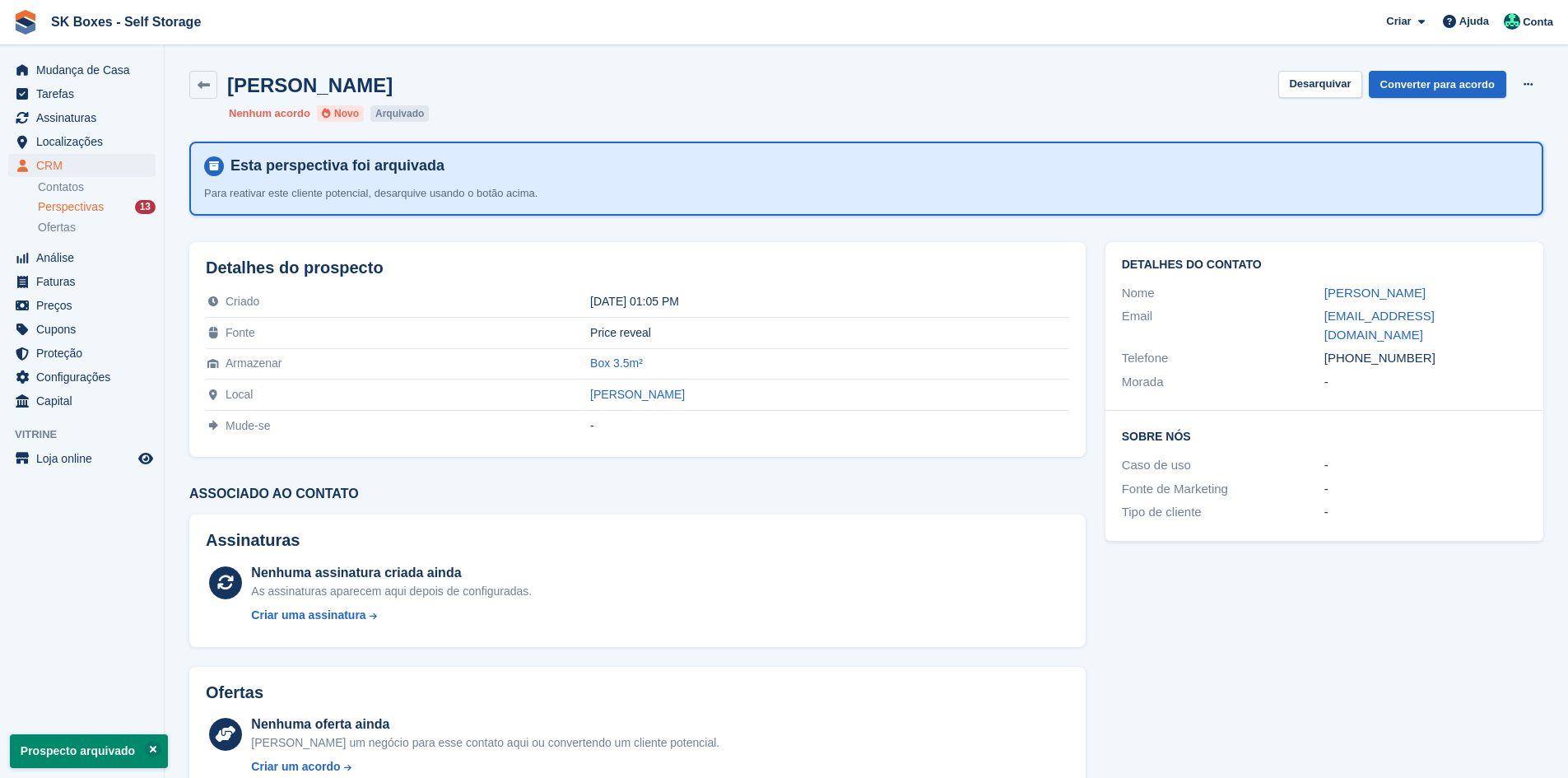
drag, startPoint x: 65, startPoint y: 203, endPoint x: 93, endPoint y: 205, distance: 28.1
click at [65, 203] on span "Perspectivas" at bounding box center [70, 207] width 65 height 16
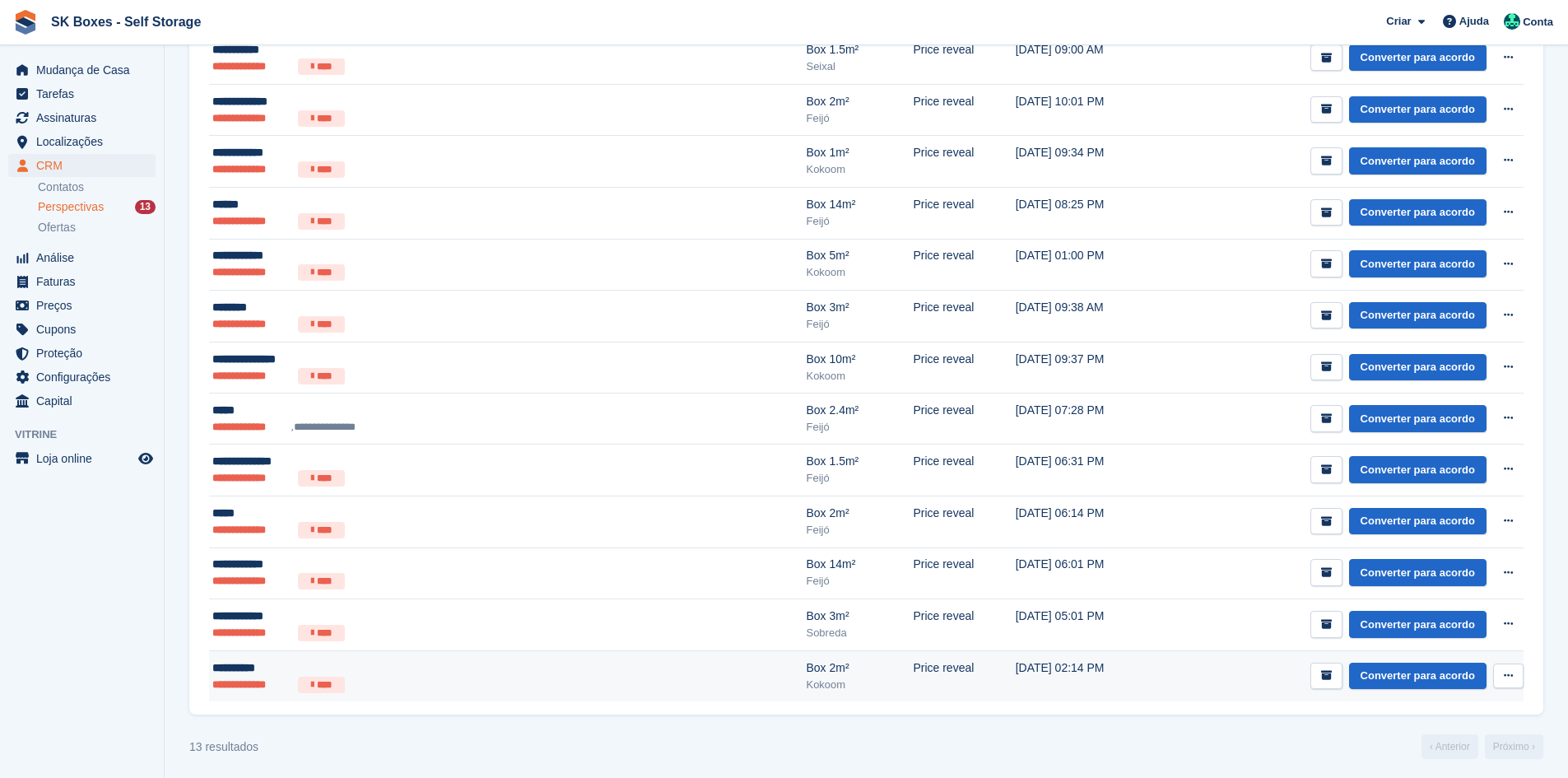
scroll to position [342, 0]
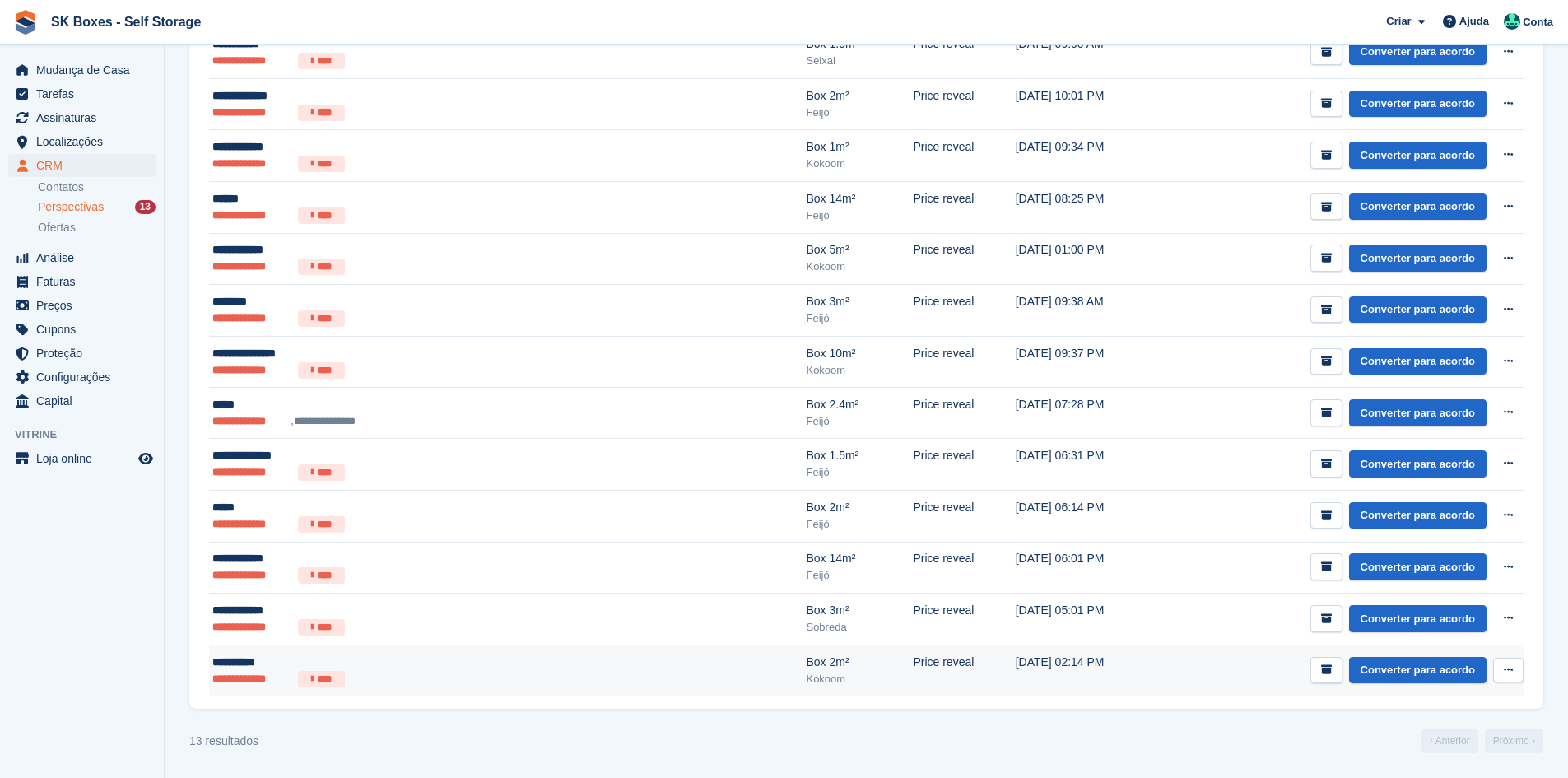
click at [806, 666] on div "Box 2m²" at bounding box center [860, 663] width 107 height 18
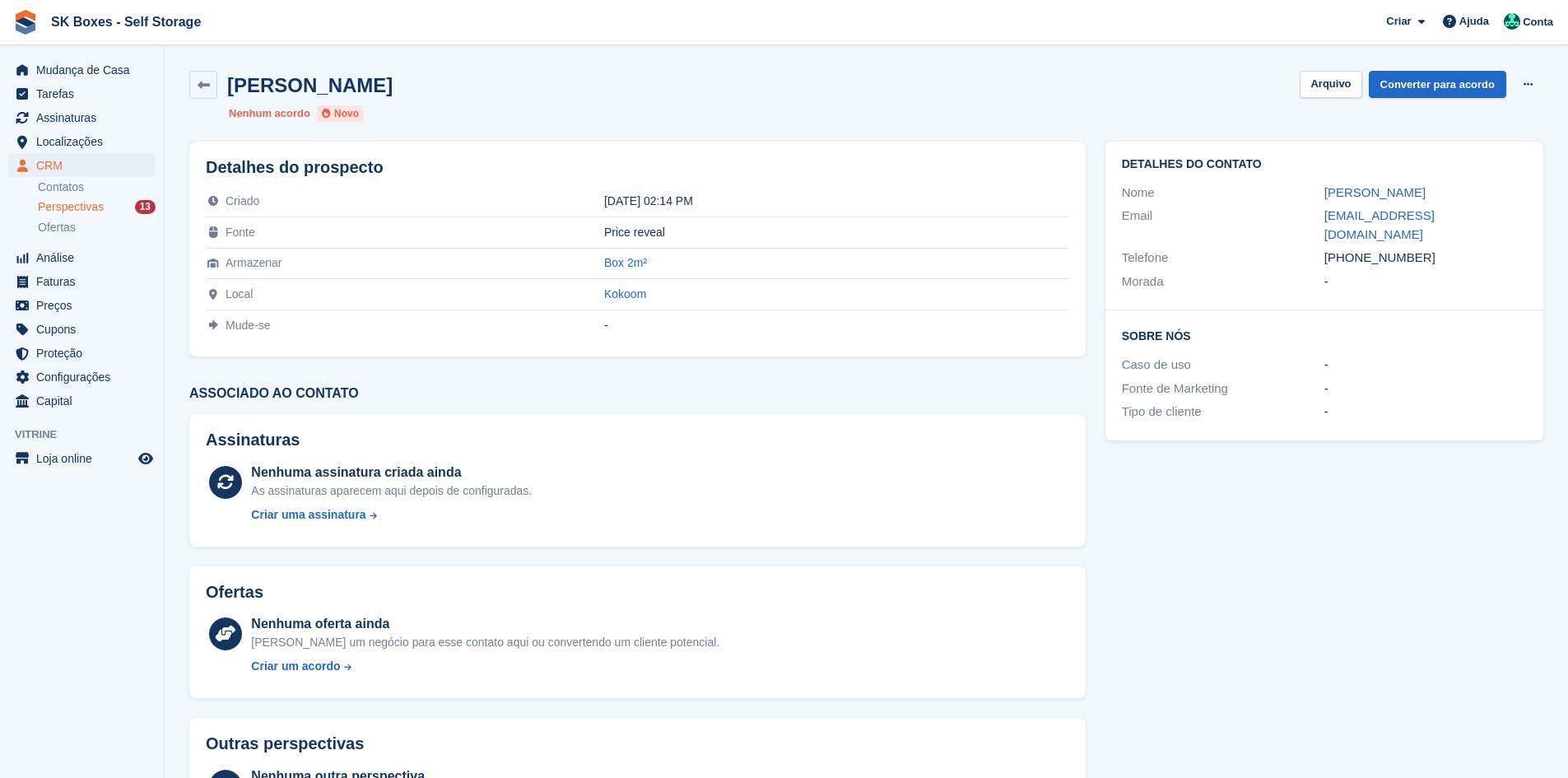
drag, startPoint x: 1307, startPoint y: 190, endPoint x: 1519, endPoint y: 233, distance: 216.3
click at [1519, 233] on div "Detalhes do contato Nome Ana Santos Email anaclaudiacostasantos231@gmail.com Te…" at bounding box center [1324, 226] width 438 height 169
copy div "Ana Santos Email anaclaudiacostasantos231@gmail.com"
drag, startPoint x: 1401, startPoint y: 269, endPoint x: 1428, endPoint y: 264, distance: 27.5
click at [1402, 270] on div "Morada -" at bounding box center [1324, 282] width 405 height 24
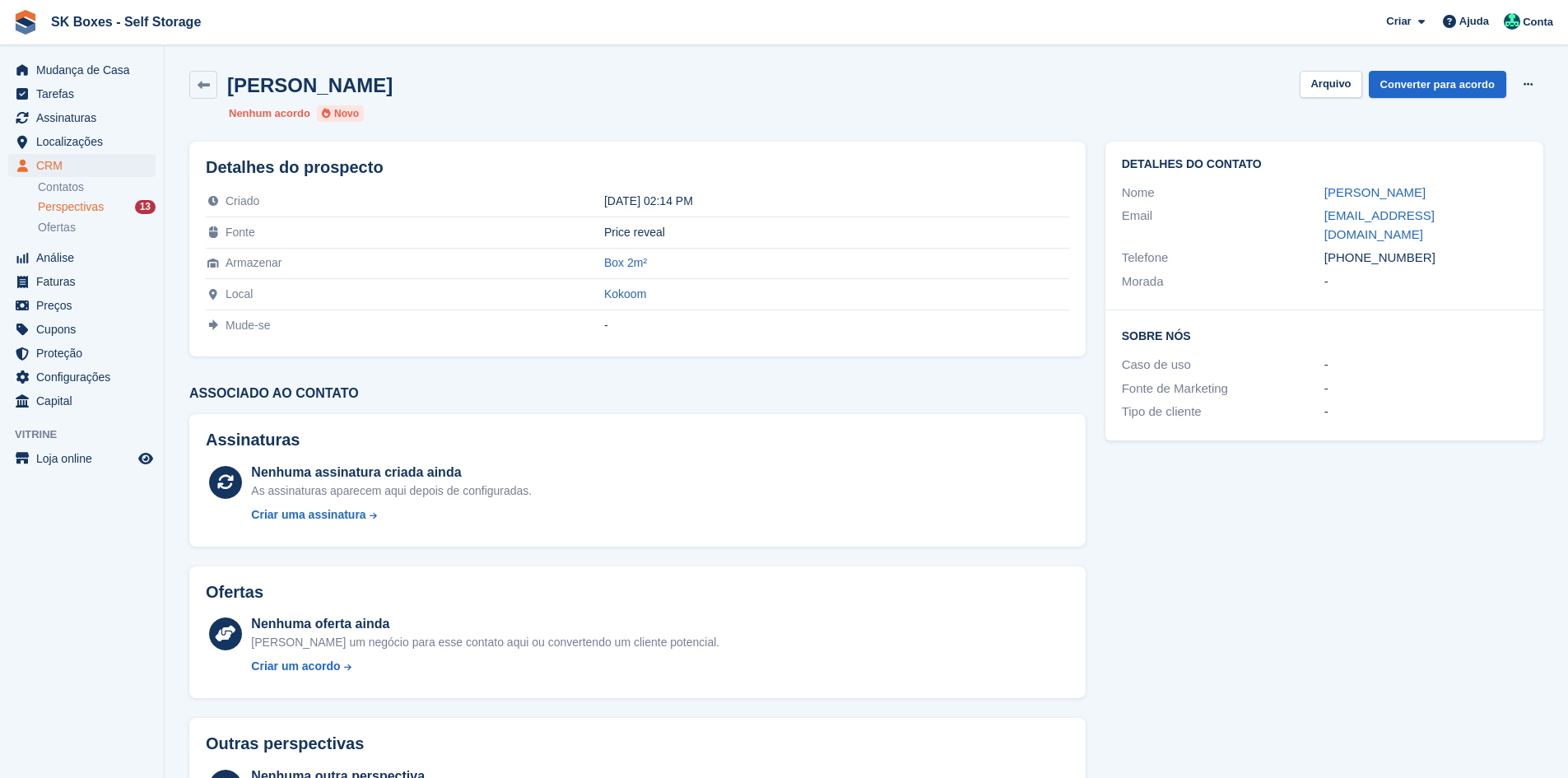
drag, startPoint x: 1420, startPoint y: 246, endPoint x: 1353, endPoint y: 263, distance: 69.1
click at [1353, 263] on div "Telefone +351920097708" at bounding box center [1324, 258] width 405 height 24
copy div "920097708"
click at [1341, 91] on button "Arquivo" at bounding box center [1330, 84] width 62 height 27
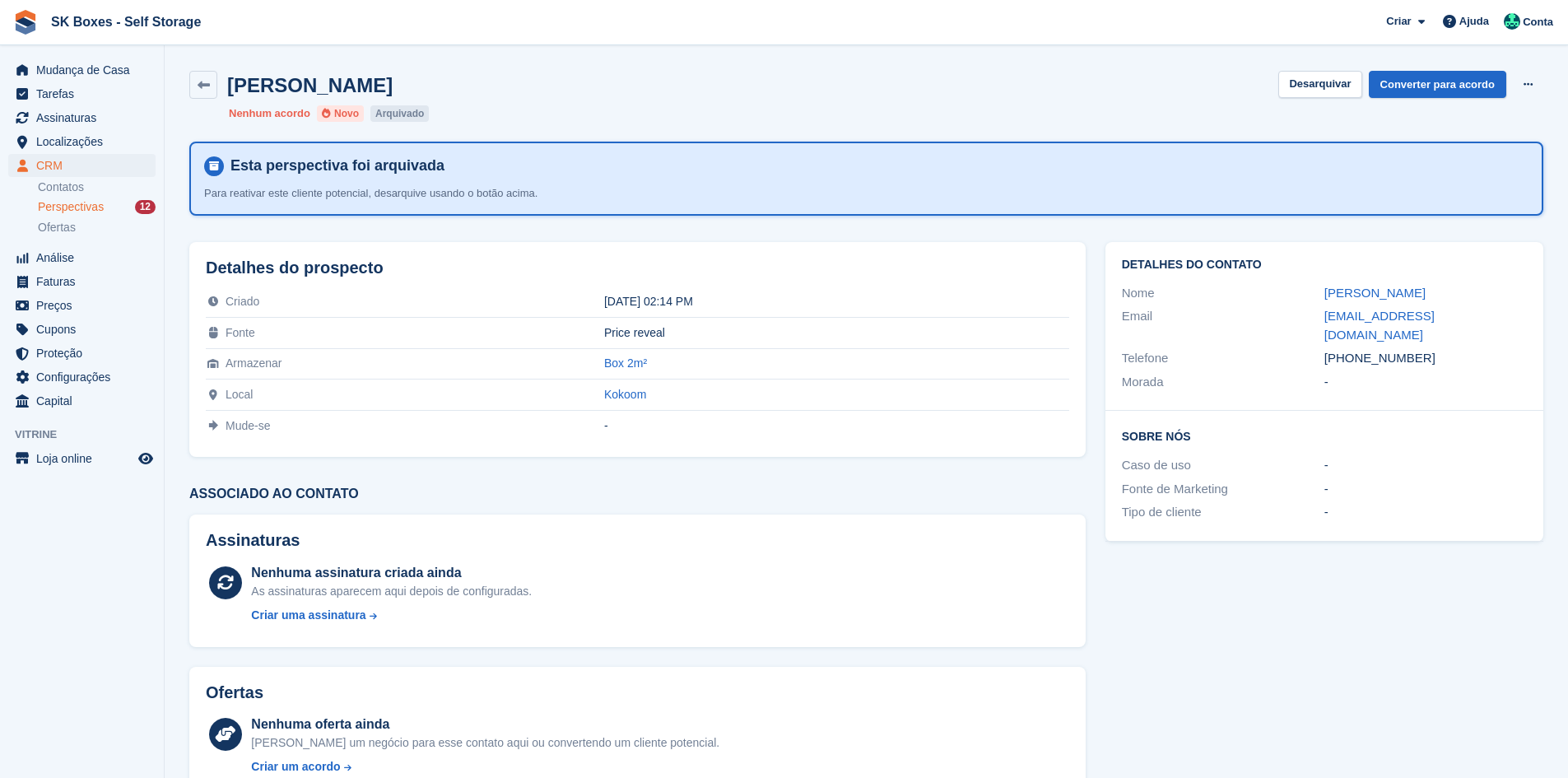
drag, startPoint x: 96, startPoint y: 207, endPoint x: 103, endPoint y: 212, distance: 8.6
click at [96, 207] on span "Perspectivas" at bounding box center [70, 207] width 65 height 16
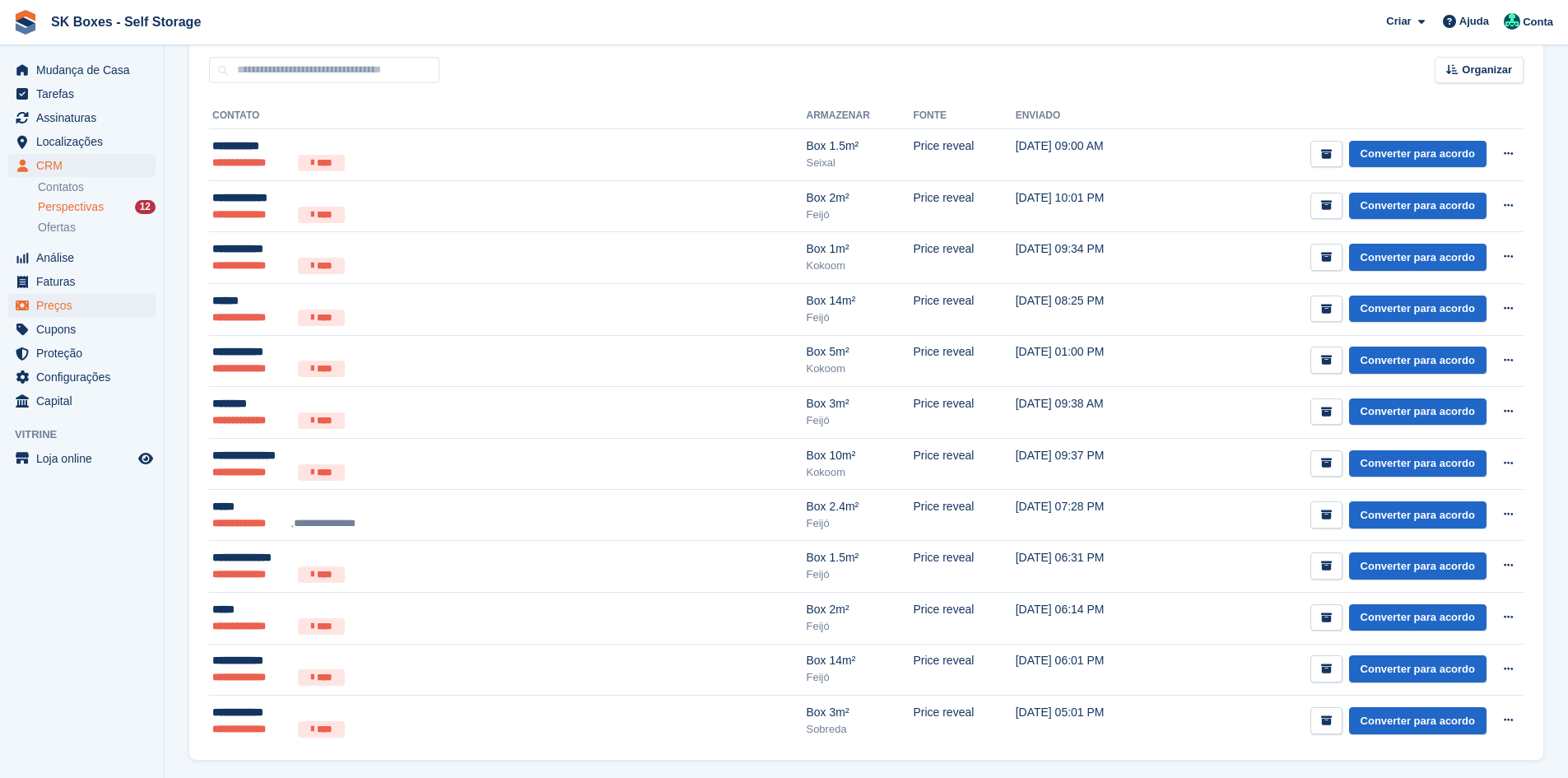
scroll to position [247, 0]
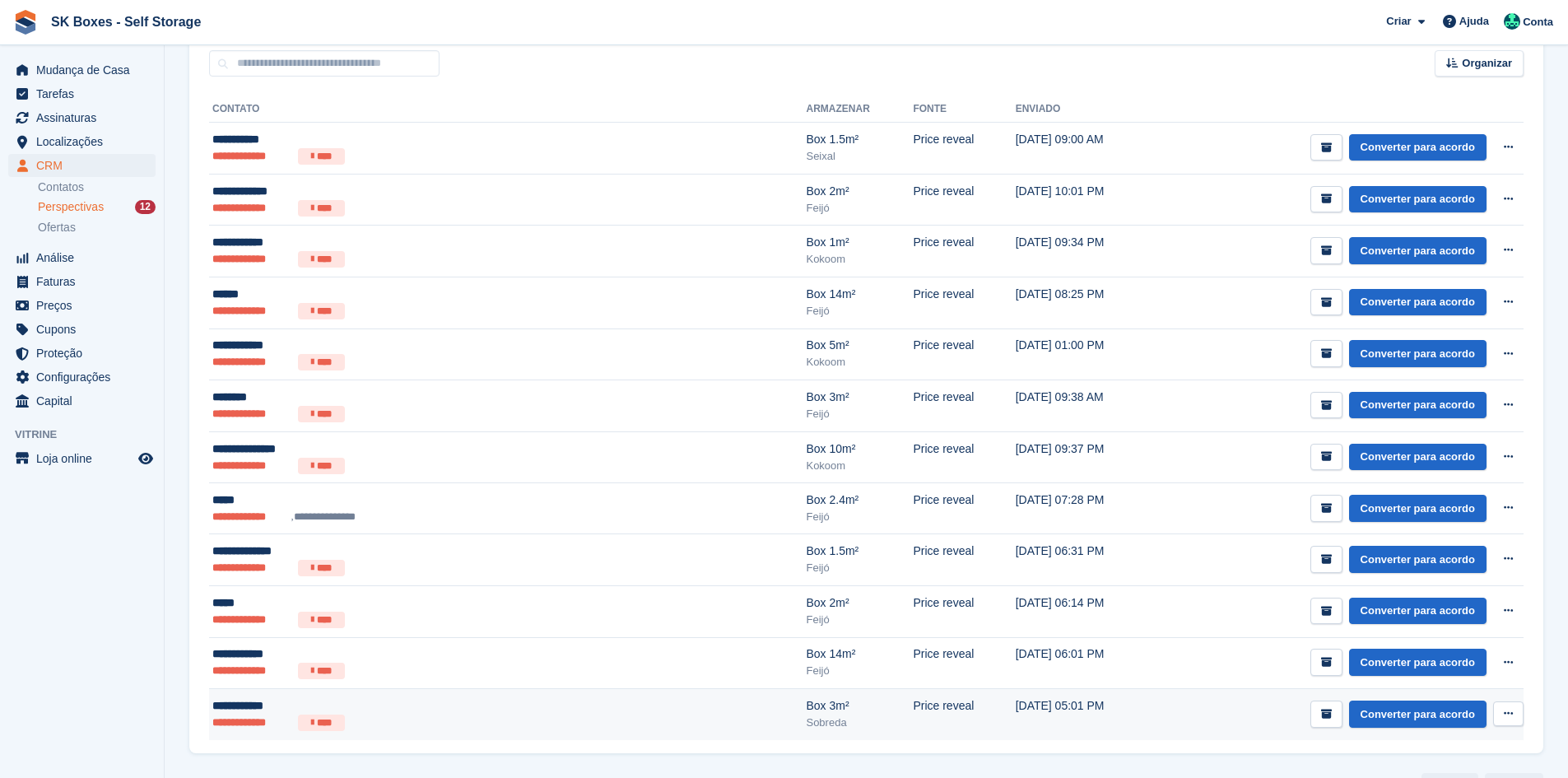
click at [459, 722] on ul "**********" at bounding box center [388, 724] width 352 height 17
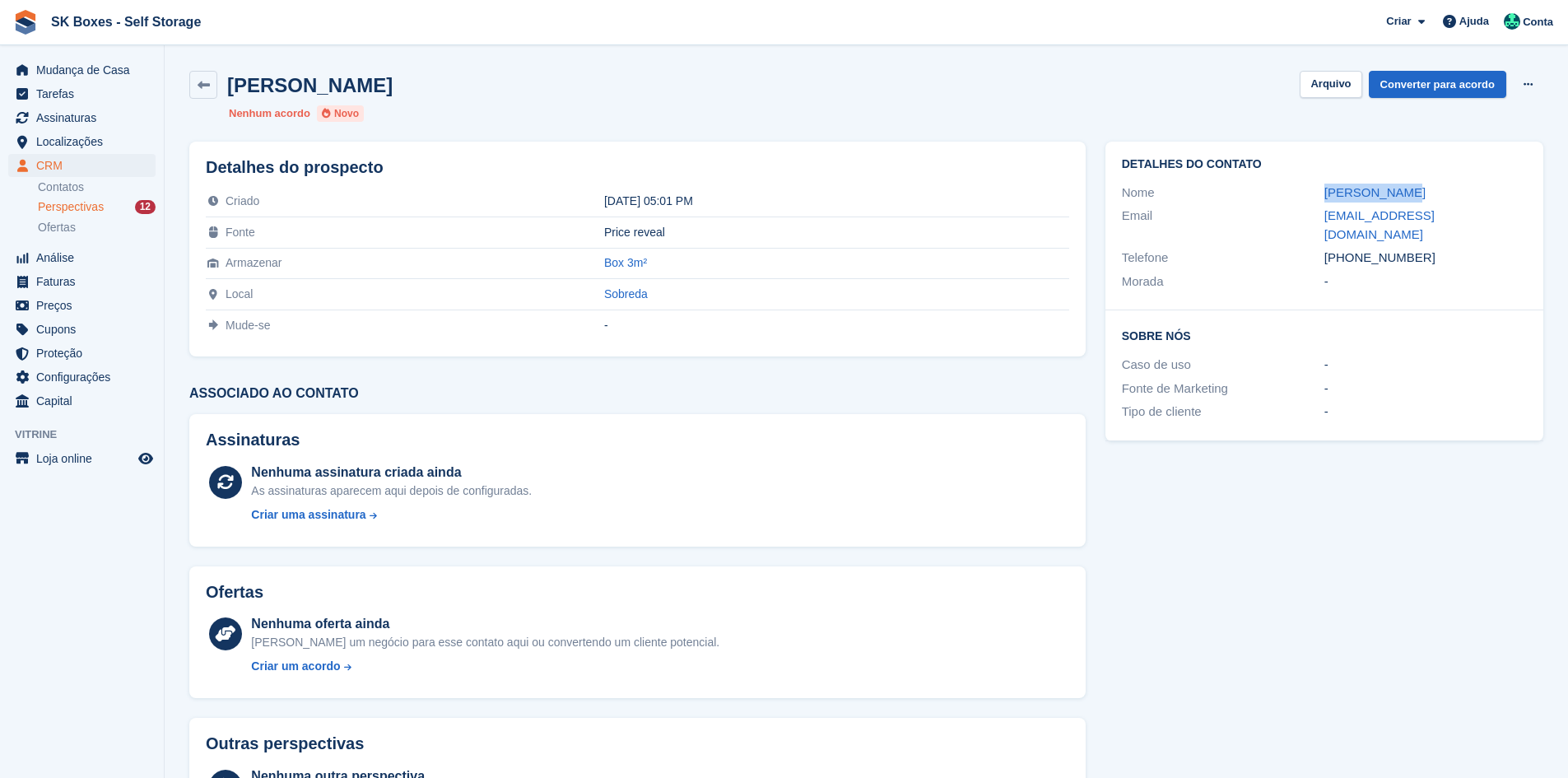
drag, startPoint x: 1300, startPoint y: 200, endPoint x: 1456, endPoint y: 185, distance: 156.7
click at [1456, 185] on div "Nome [PERSON_NAME]" at bounding box center [1324, 193] width 405 height 24
copy div "[PERSON_NAME]"
drag, startPoint x: 1315, startPoint y: 359, endPoint x: 1342, endPoint y: 341, distance: 32.4
click at [1322, 355] on div "Sobre Nós Caso de uso - Fonte de Marketing - Tipo de cliente -" at bounding box center [1324, 375] width 438 height 130
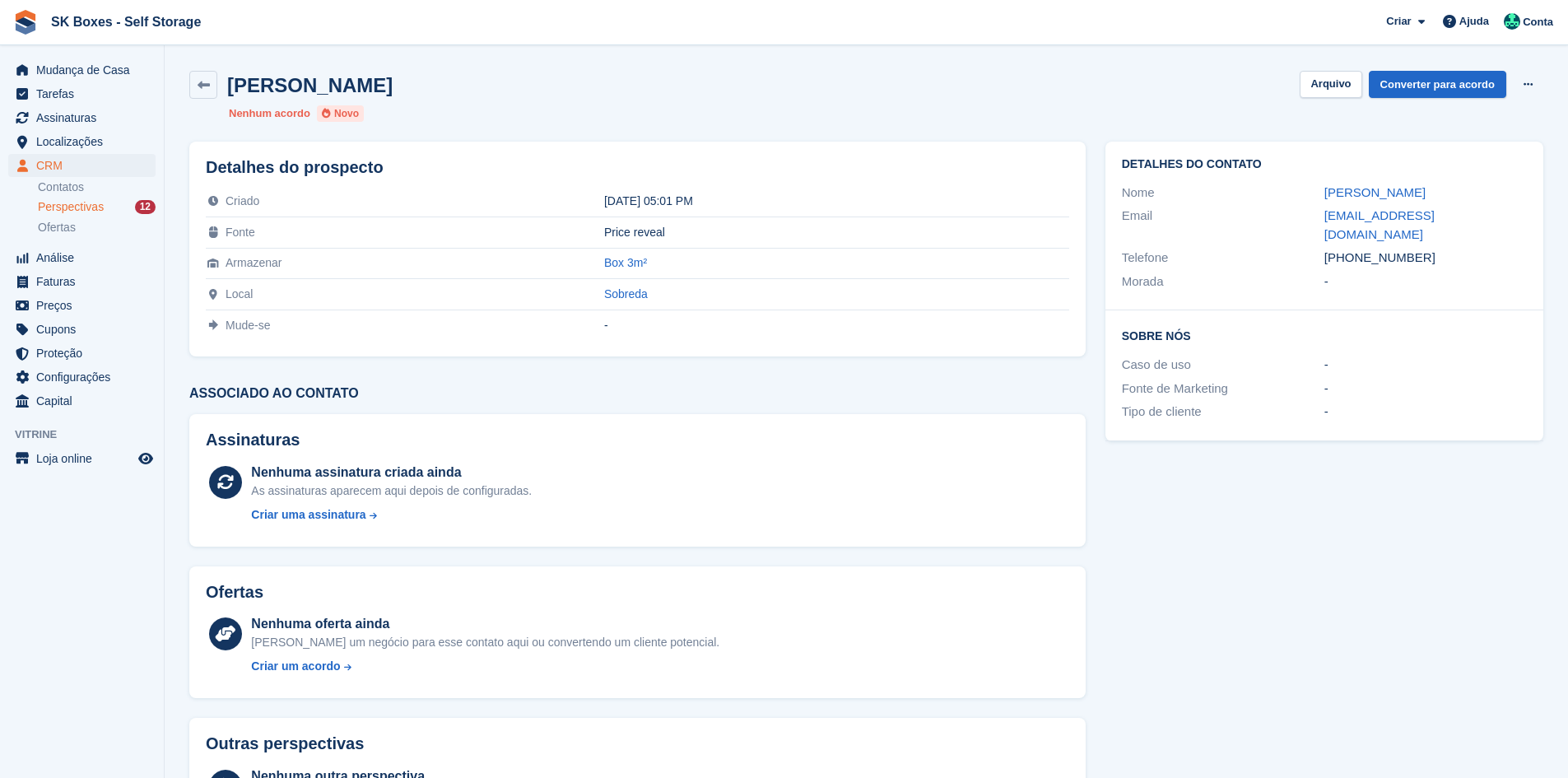
click at [1432, 249] on div "[PHONE_NUMBER]" at bounding box center [1426, 258] width 203 height 19
drag, startPoint x: 1433, startPoint y: 244, endPoint x: 1351, endPoint y: 242, distance: 82.0
click at [1351, 249] on div "[PHONE_NUMBER]" at bounding box center [1426, 258] width 203 height 19
copy div "919728654"
drag, startPoint x: 1314, startPoint y: 206, endPoint x: 1478, endPoint y: 207, distance: 164.0
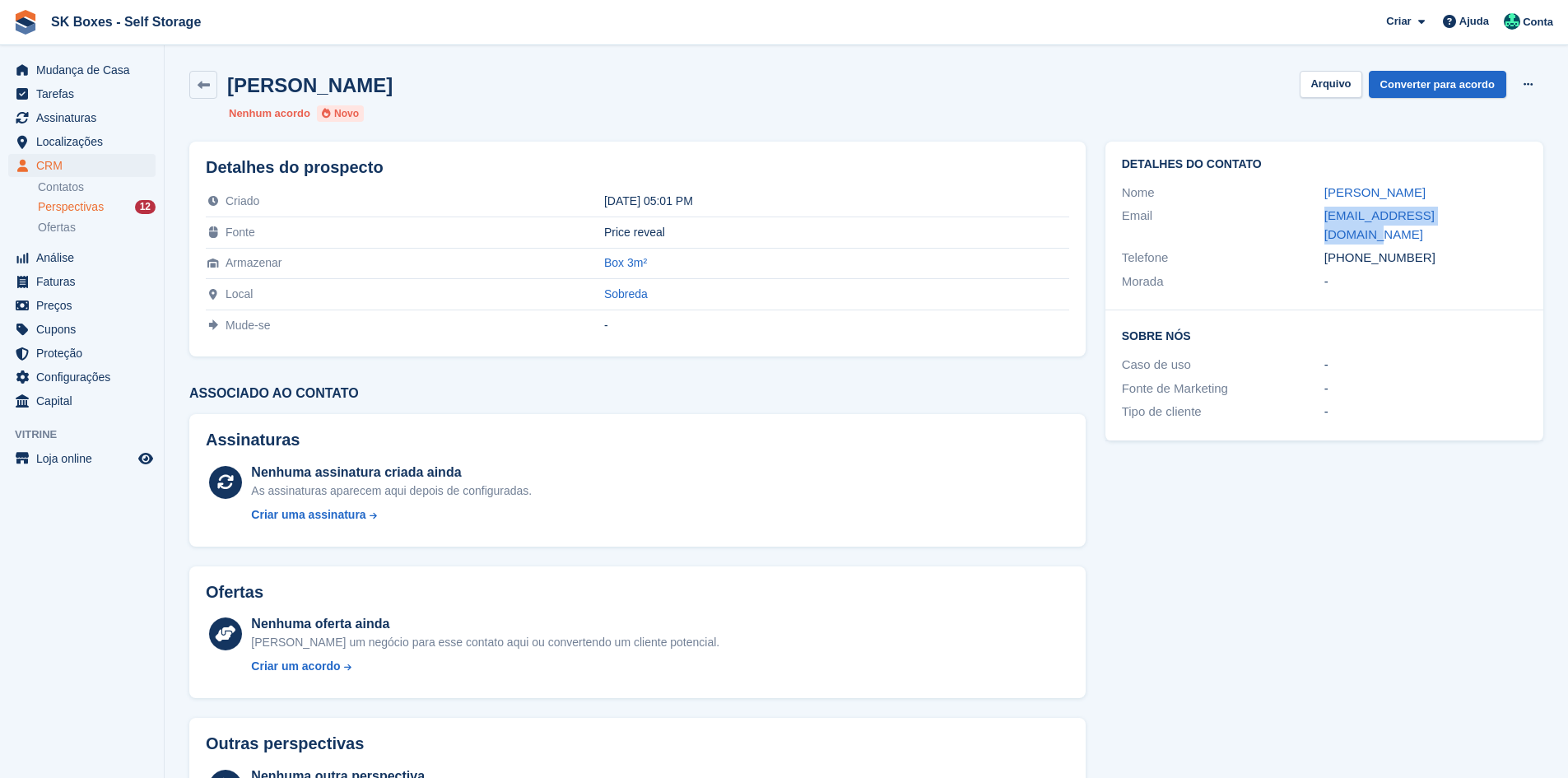
click at [1478, 207] on div "Email [EMAIL_ADDRESS][DOMAIN_NAME]" at bounding box center [1324, 225] width 405 height 42
copy div "[EMAIL_ADDRESS][DOMAIN_NAME]"
click at [1305, 88] on div "[PERSON_NAME] [GEOGRAPHIC_DATA] Converter para acordo Excluir cliente potencial" at bounding box center [866, 85] width 1354 height 28
click at [1324, 88] on button "Arquivo" at bounding box center [1330, 84] width 62 height 27
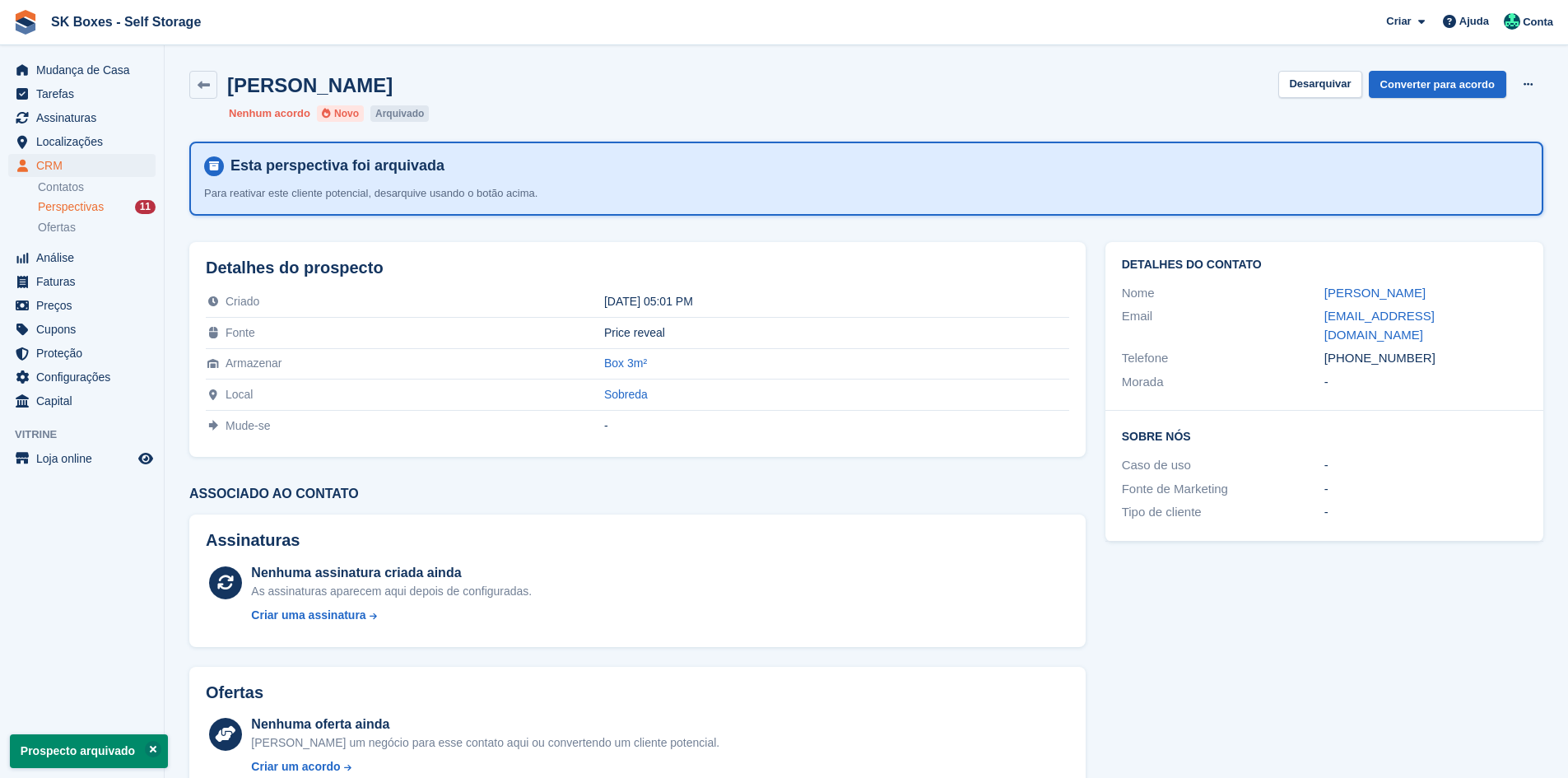
drag, startPoint x: 101, startPoint y: 210, endPoint x: 149, endPoint y: 209, distance: 48.0
click at [100, 211] on span "Perspectivas" at bounding box center [70, 207] width 65 height 16
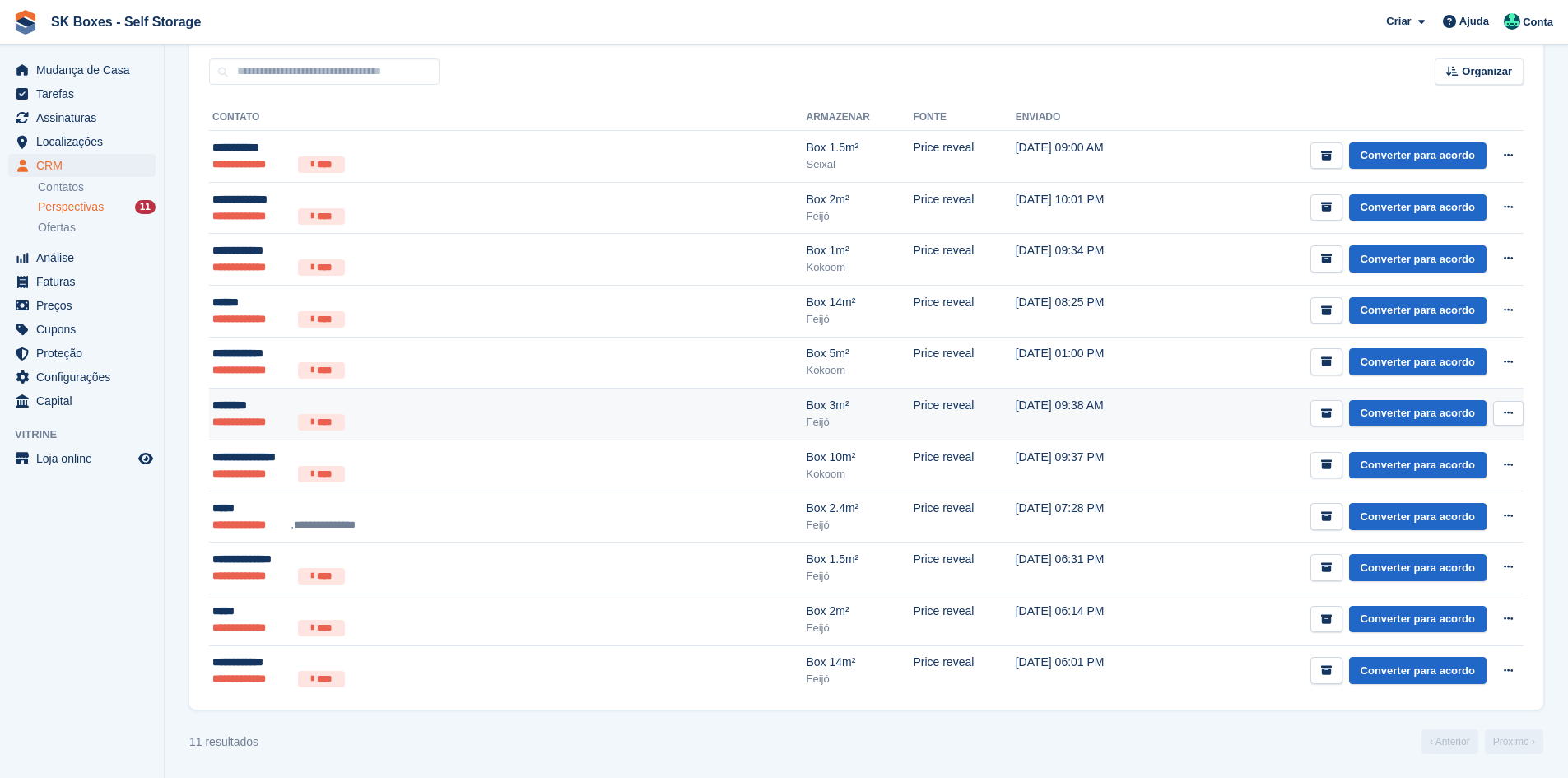
scroll to position [240, 0]
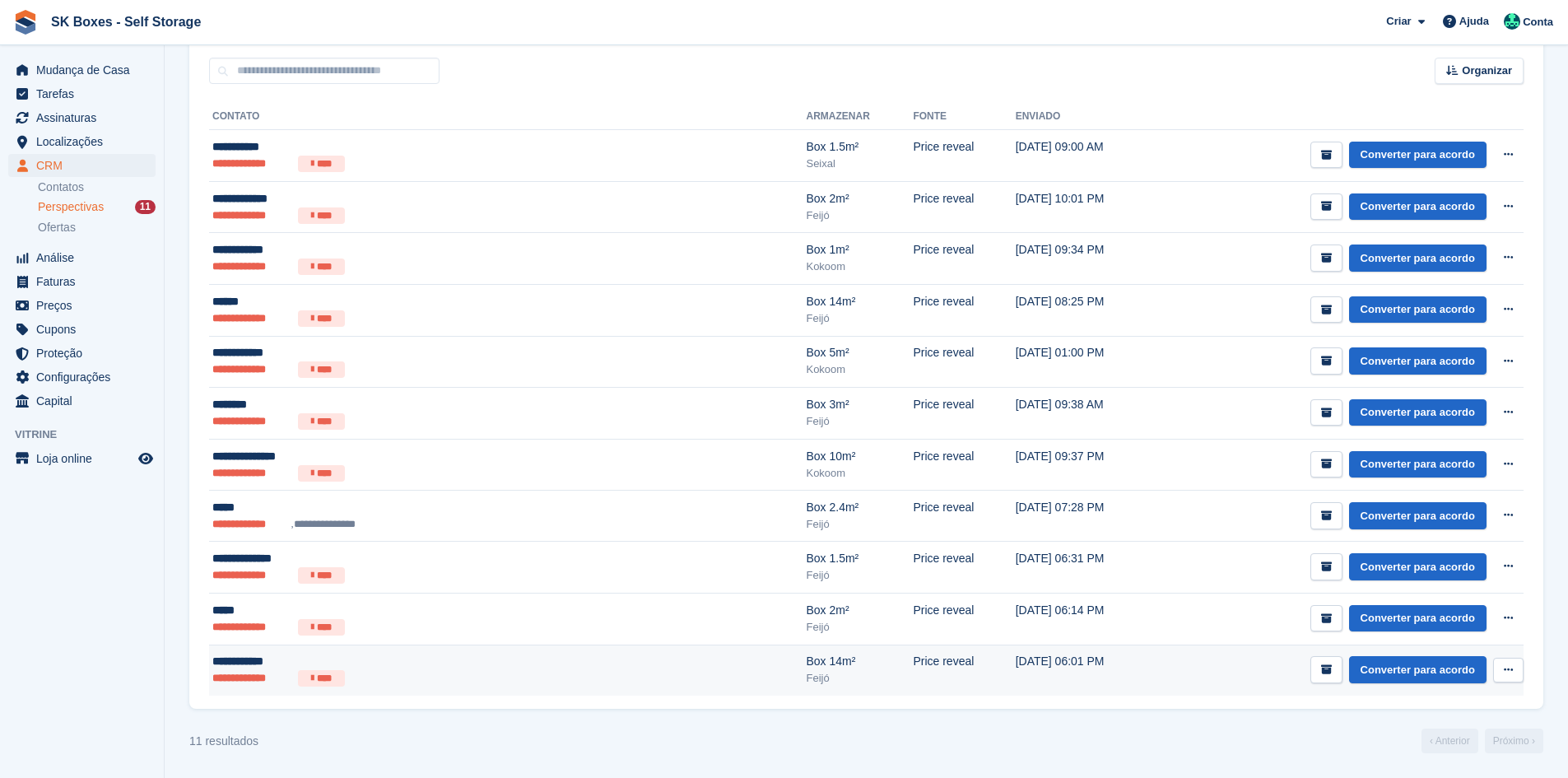
click at [362, 669] on div "**********" at bounding box center [388, 662] width 352 height 18
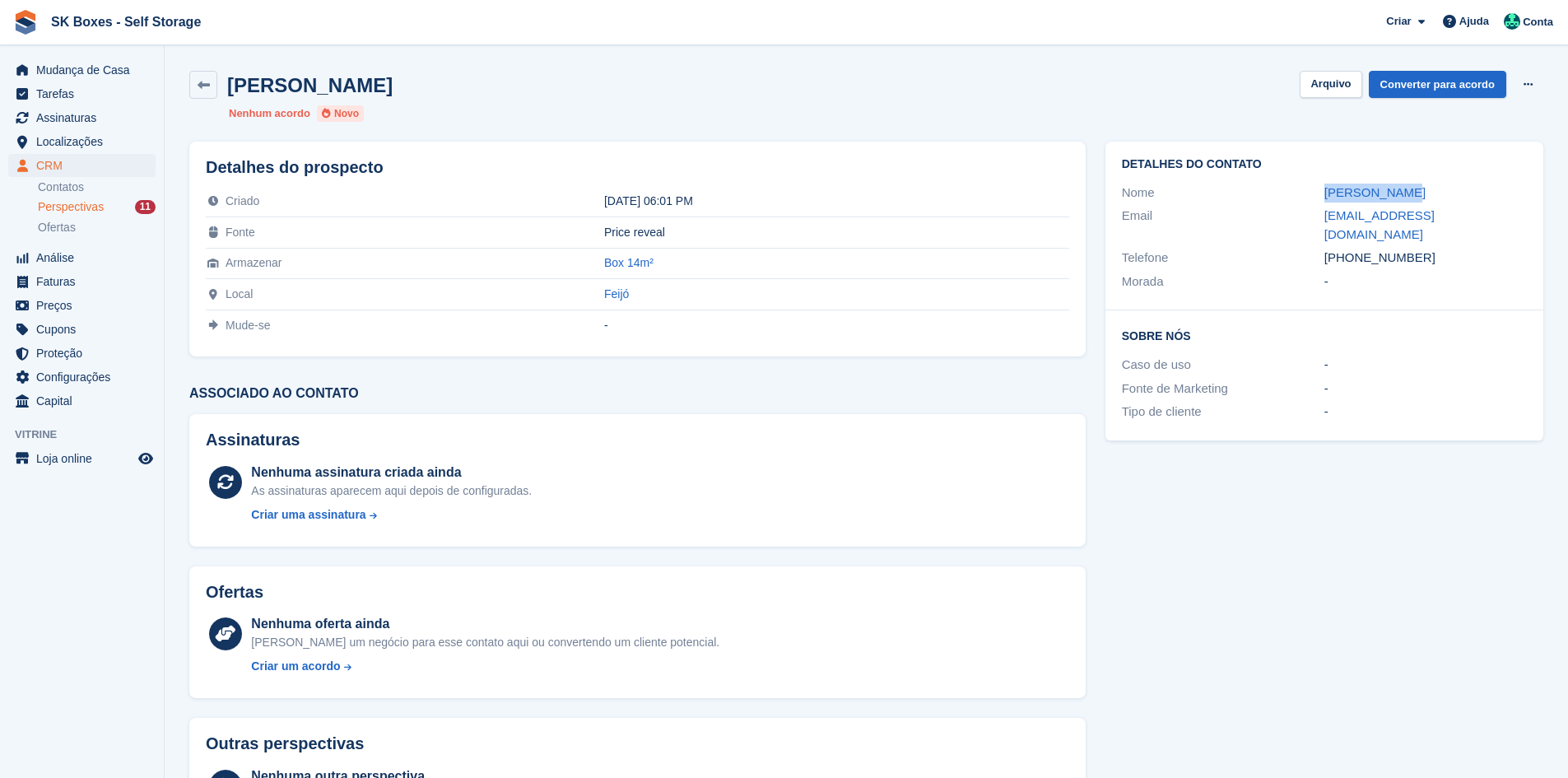
drag, startPoint x: 1308, startPoint y: 194, endPoint x: 1467, endPoint y: 190, distance: 159.1
click at [1467, 190] on div "Nome Rui Teixeira" at bounding box center [1324, 193] width 405 height 24
copy div "Rui Teixeira"
click at [1425, 285] on div "Detalhes do contato Nome Rui Teixeira Email rst.advog@gmail.com Telefone +35196…" at bounding box center [1324, 226] width 438 height 169
drag, startPoint x: 1436, startPoint y: 247, endPoint x: 1352, endPoint y: 243, distance: 84.1
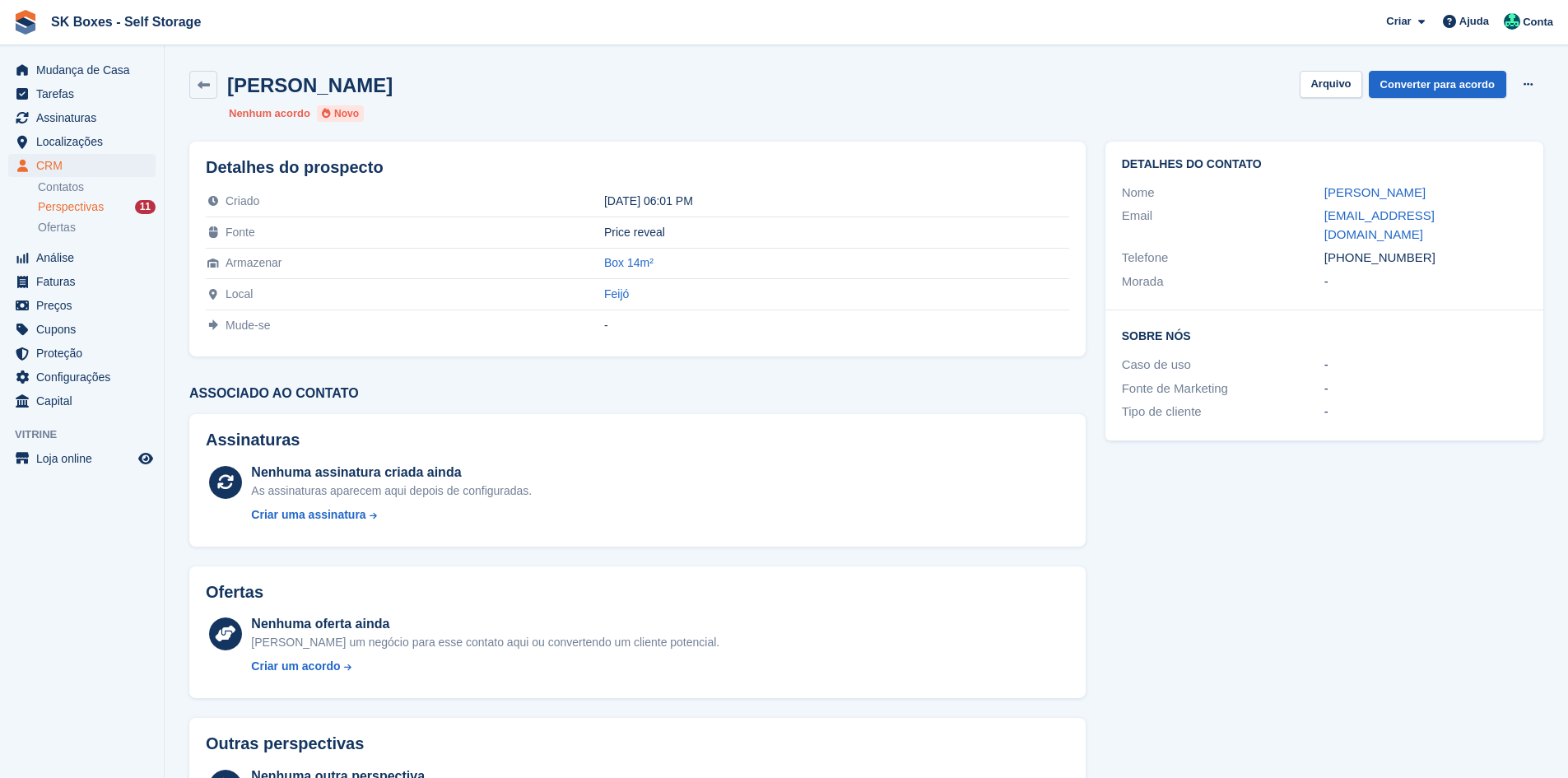
click at [1352, 249] on div "+351967033603" at bounding box center [1426, 258] width 203 height 19
copy div "967033603"
drag, startPoint x: 1430, startPoint y: 324, endPoint x: 1373, endPoint y: 236, distance: 104.8
click at [1427, 327] on h2 "Sobre Nós" at bounding box center [1324, 335] width 405 height 17
drag, startPoint x: 1322, startPoint y: 215, endPoint x: 1466, endPoint y: 220, distance: 144.1
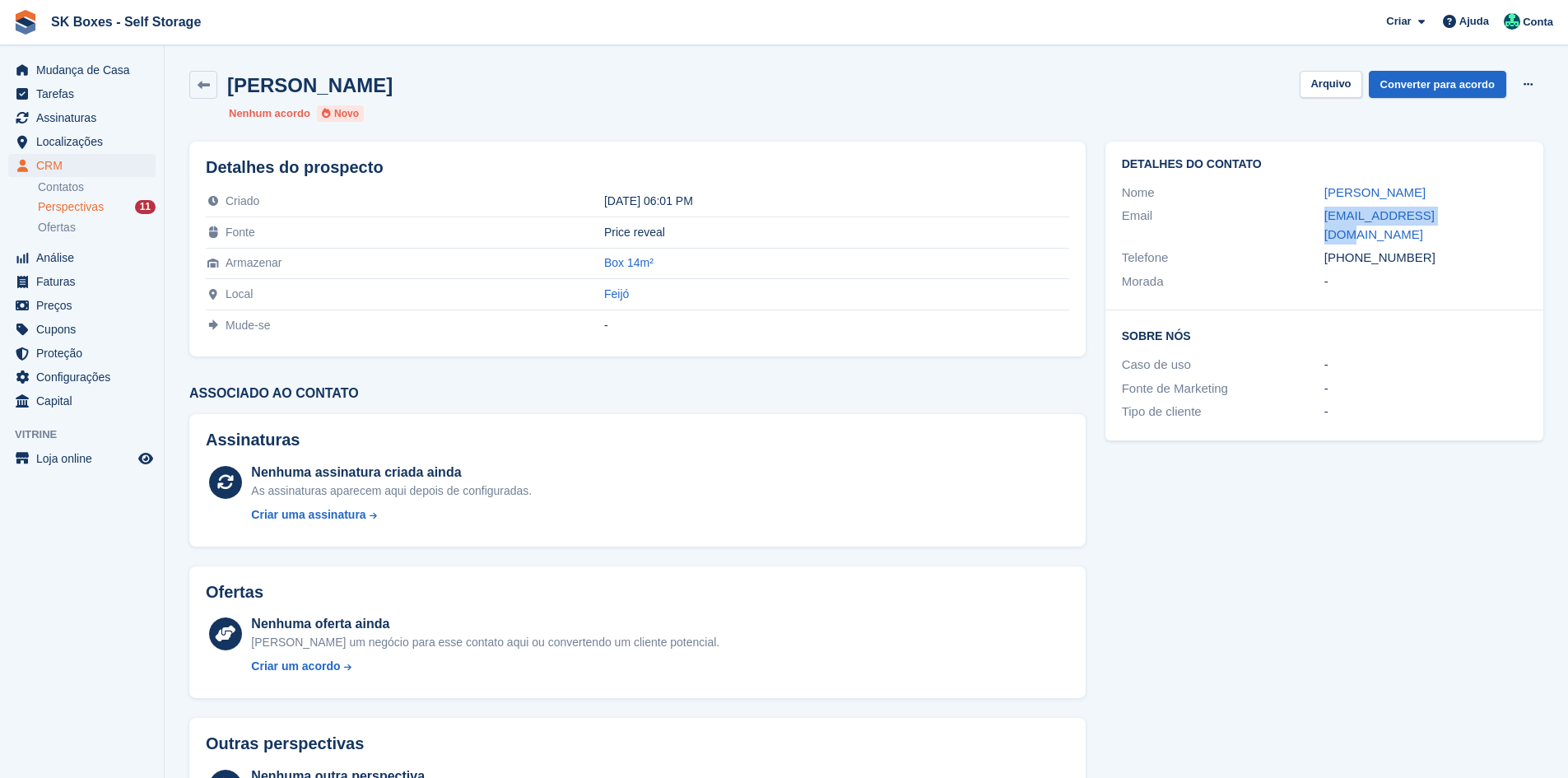
click at [1466, 220] on div "Email rst.advog@gmail.com" at bounding box center [1324, 225] width 405 height 42
copy div "rst.advog@gmail.com"
click at [1355, 71] on button "Arquivo" at bounding box center [1330, 84] width 62 height 27
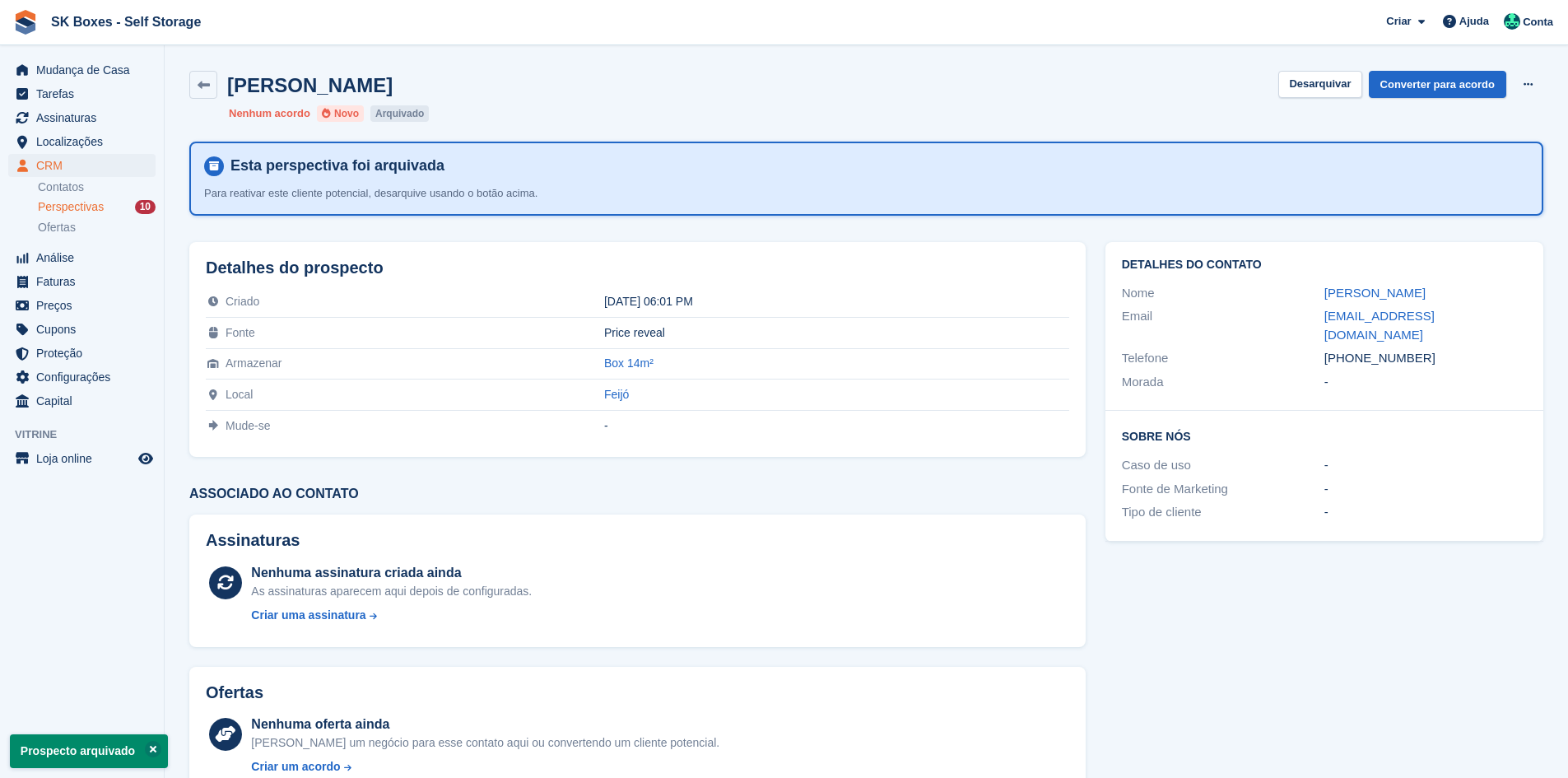
click at [49, 210] on span "Perspectivas" at bounding box center [70, 207] width 65 height 16
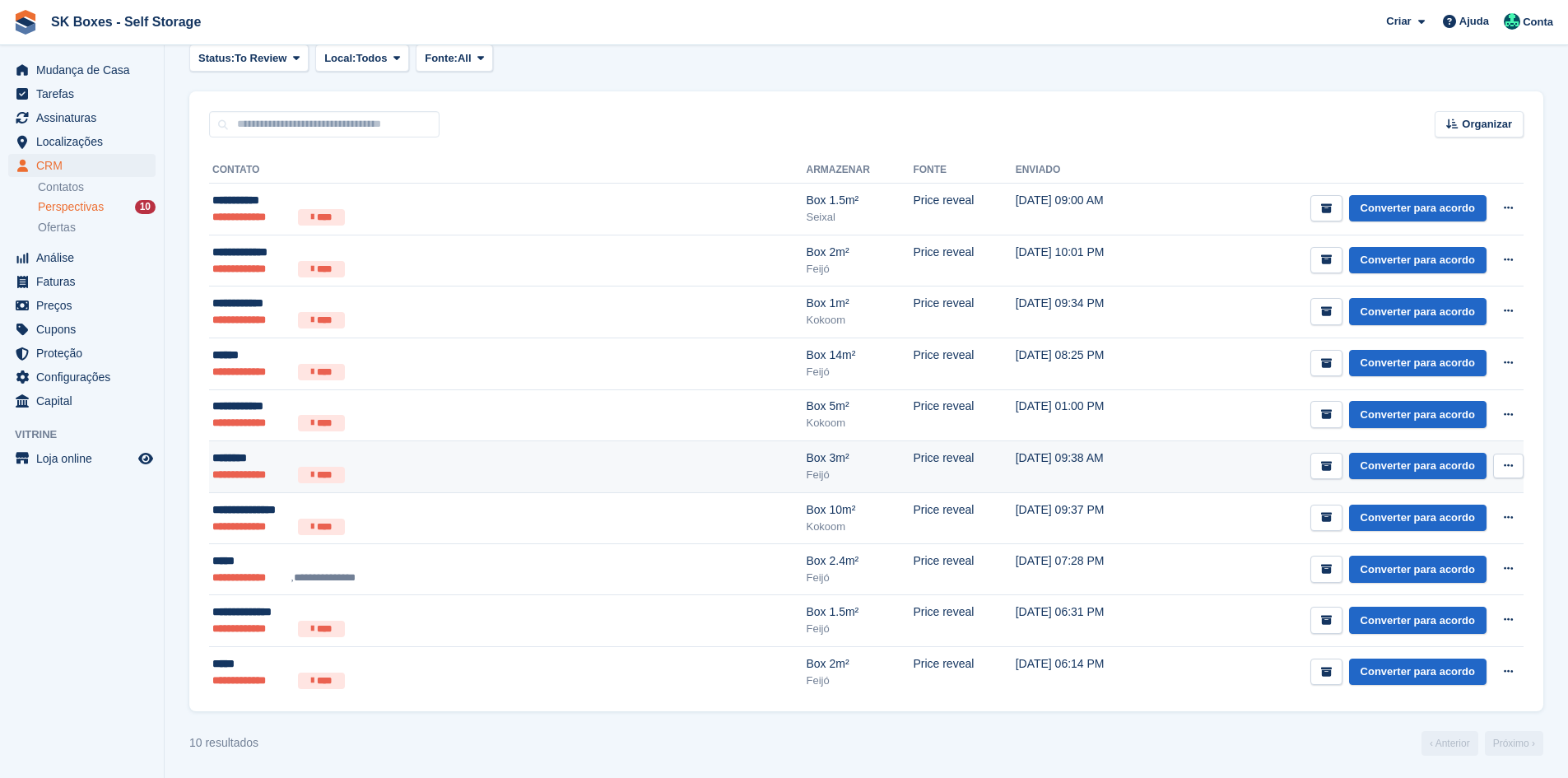
scroll to position [188, 0]
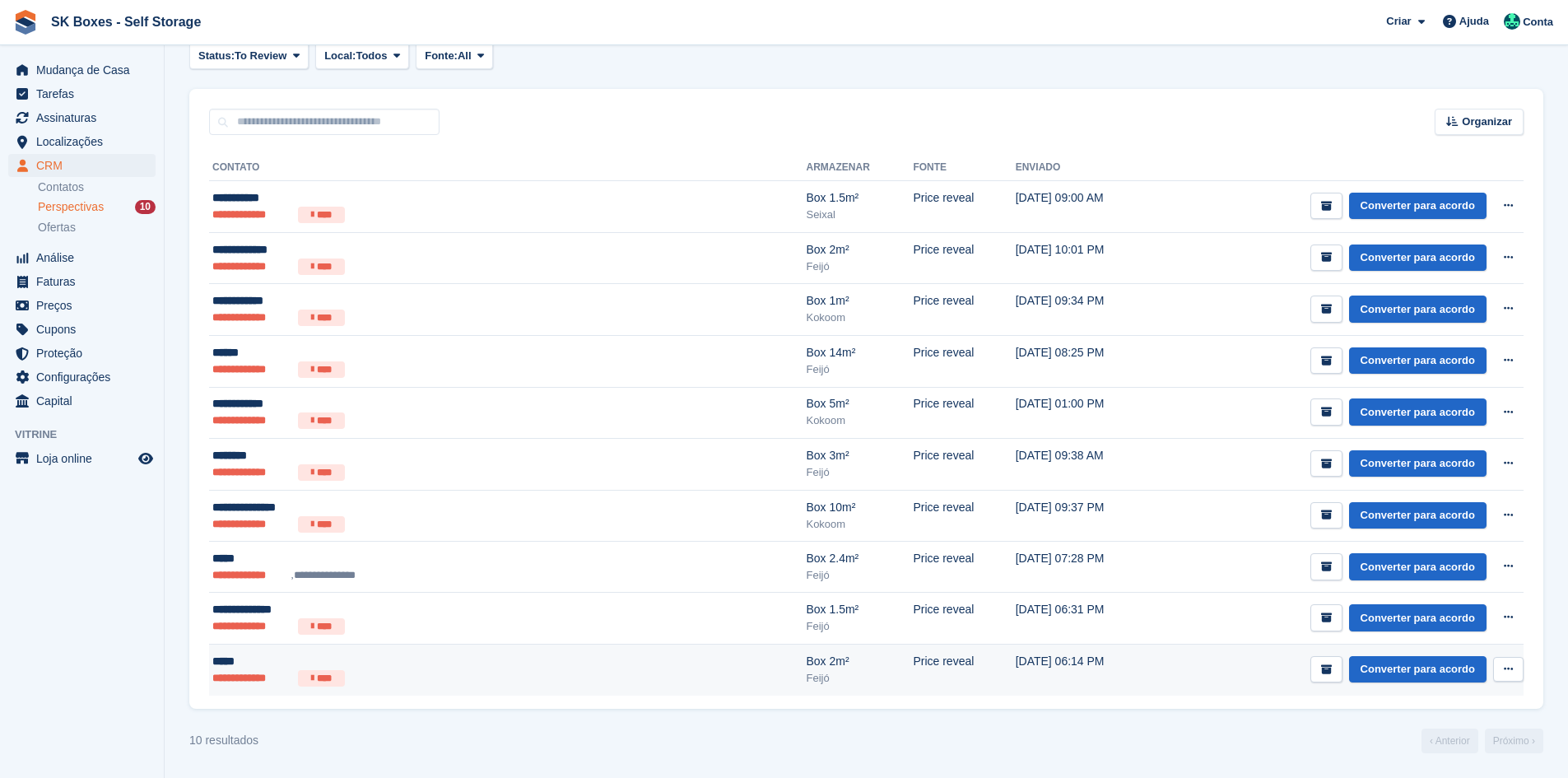
click at [440, 673] on ul "**********" at bounding box center [388, 679] width 352 height 17
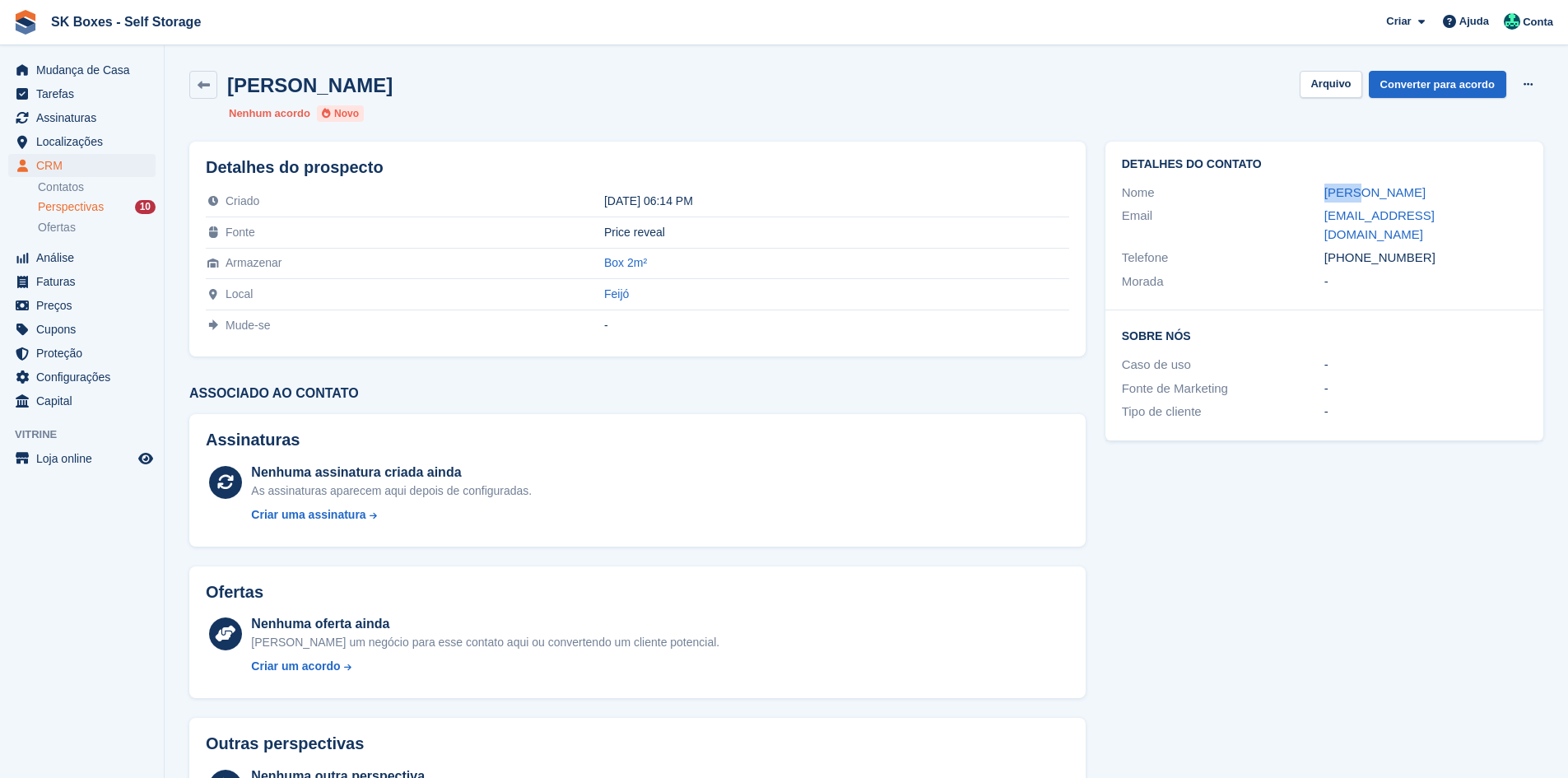
drag, startPoint x: 1302, startPoint y: 192, endPoint x: 1369, endPoint y: 193, distance: 67.0
click at [1369, 193] on div "Nome [PERSON_NAME]" at bounding box center [1324, 193] width 405 height 24
copy div "[PERSON_NAME]"
drag, startPoint x: 1299, startPoint y: 219, endPoint x: 1476, endPoint y: 218, distance: 177.0
click at [1476, 218] on div "Email [EMAIL_ADDRESS][DOMAIN_NAME]" at bounding box center [1324, 225] width 405 height 42
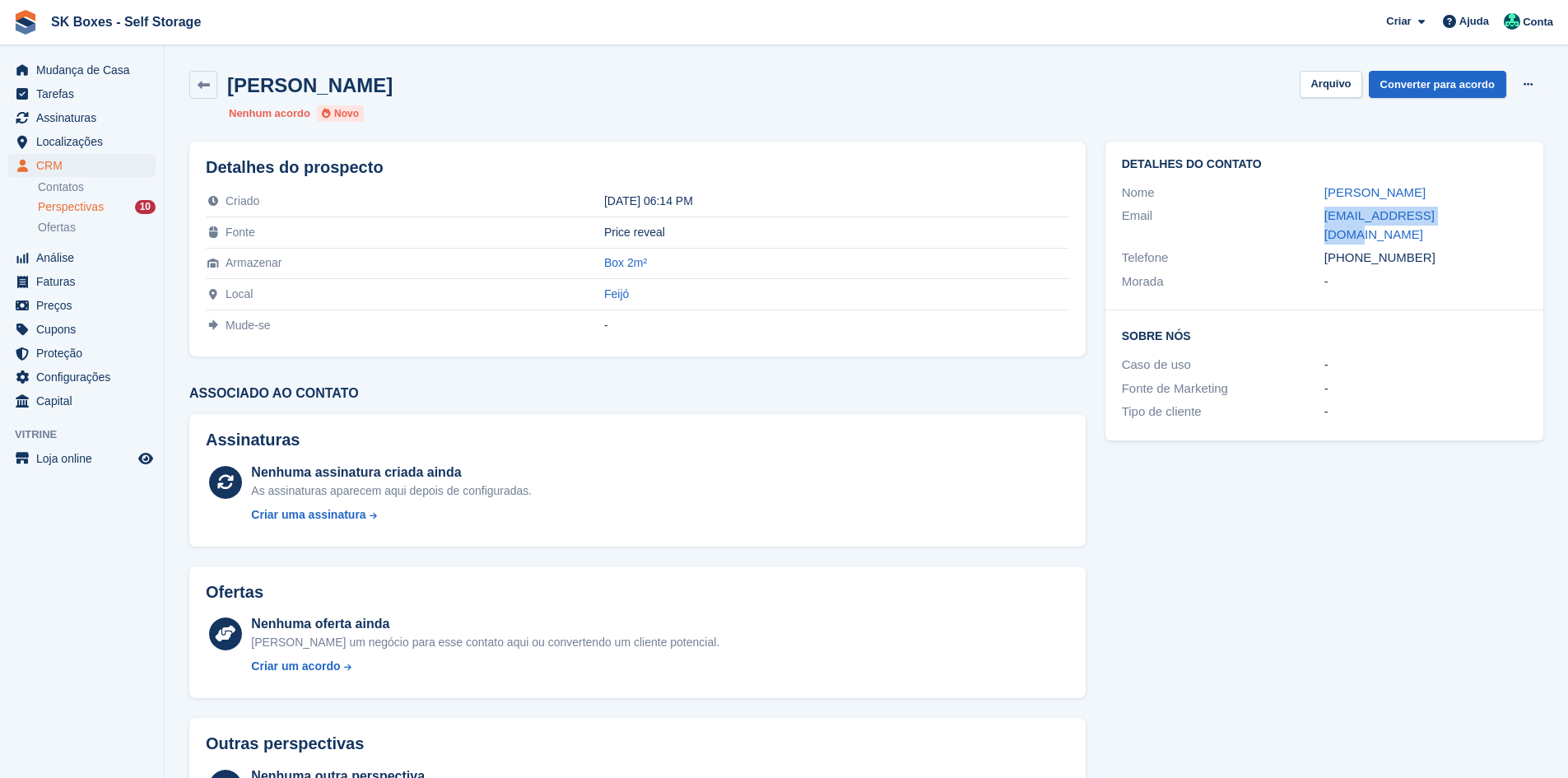
copy div "[EMAIL_ADDRESS][DOMAIN_NAME]"
drag, startPoint x: 1432, startPoint y: 242, endPoint x: 1350, endPoint y: 245, distance: 82.1
click at [1350, 249] on div "[PHONE_NUMBER]" at bounding box center [1426, 258] width 203 height 19
copy div "914686648"
drag, startPoint x: 1337, startPoint y: 90, endPoint x: 1261, endPoint y: 94, distance: 76.1
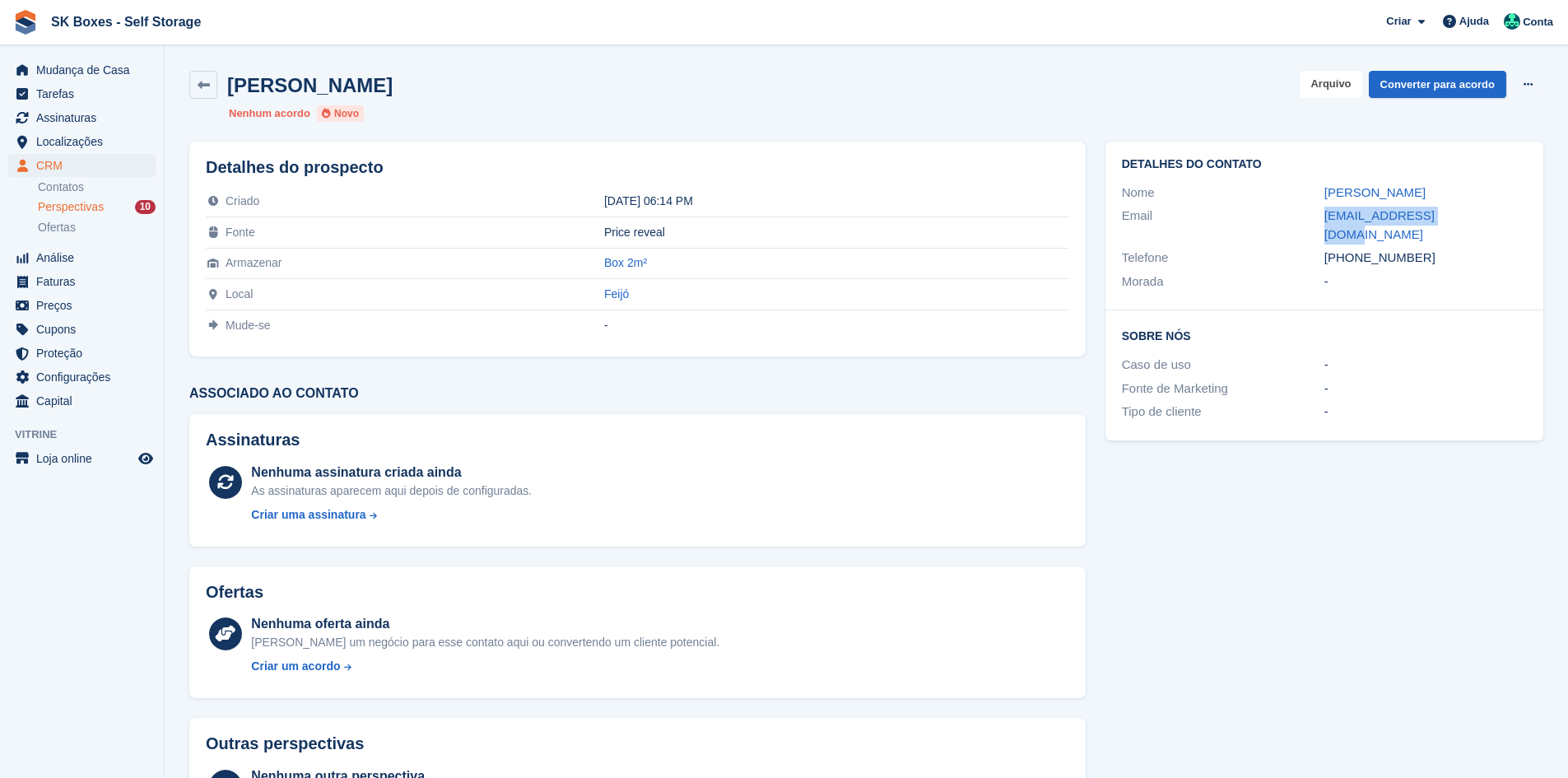
click at [1336, 91] on button "Arquivo" at bounding box center [1330, 84] width 62 height 27
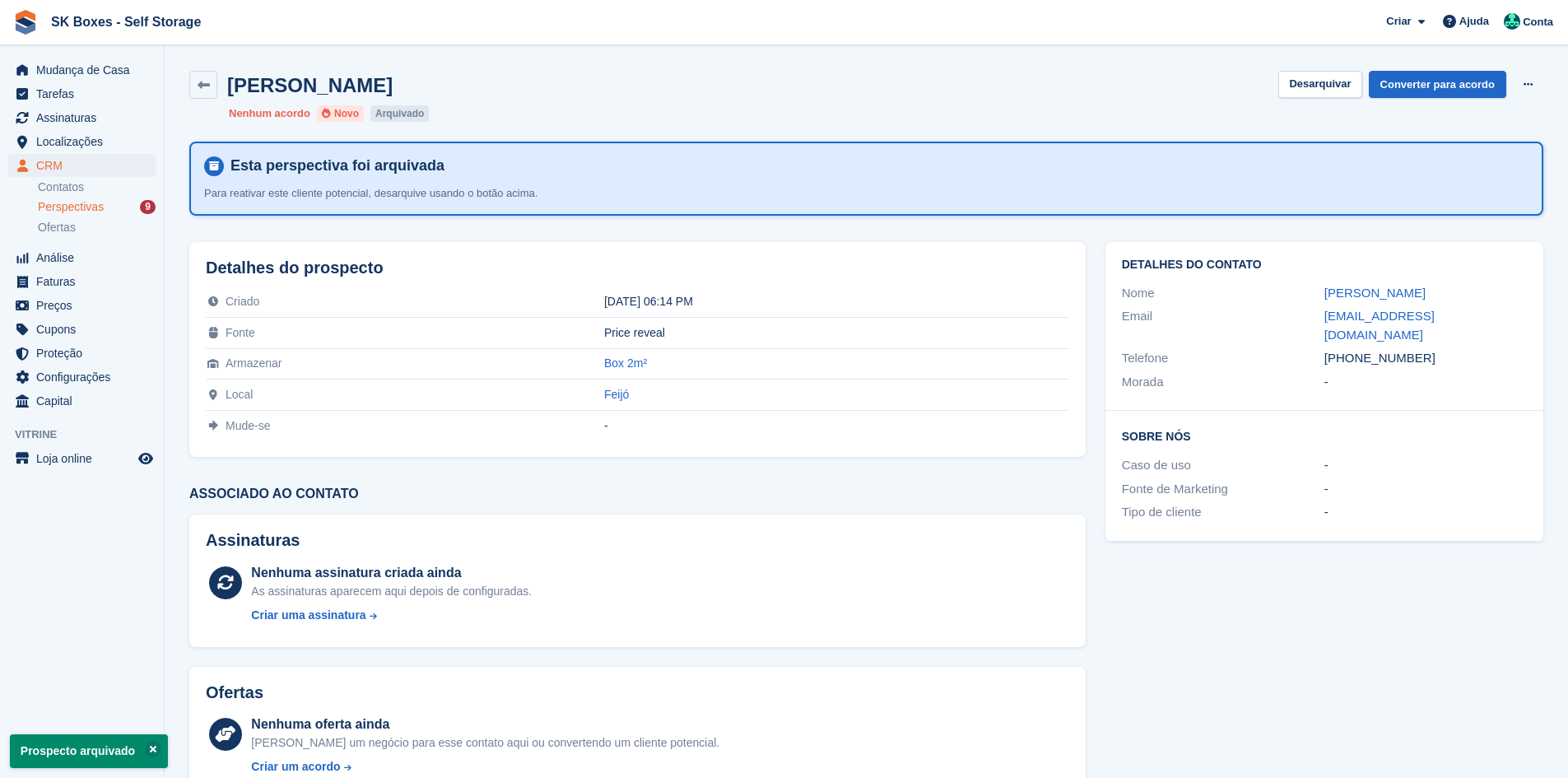
click at [64, 206] on span "Perspectivas" at bounding box center [70, 207] width 65 height 16
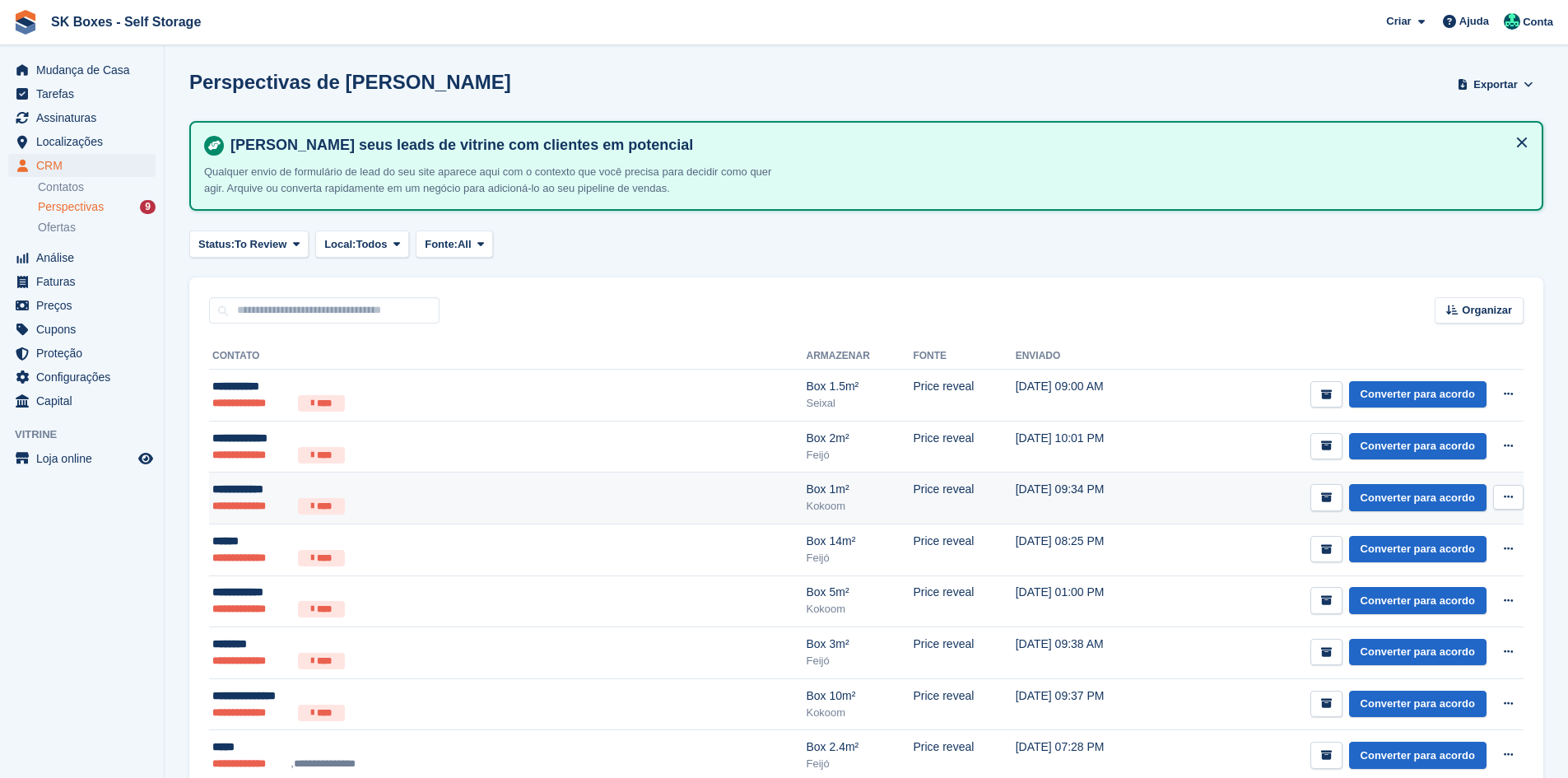
scroll to position [137, 0]
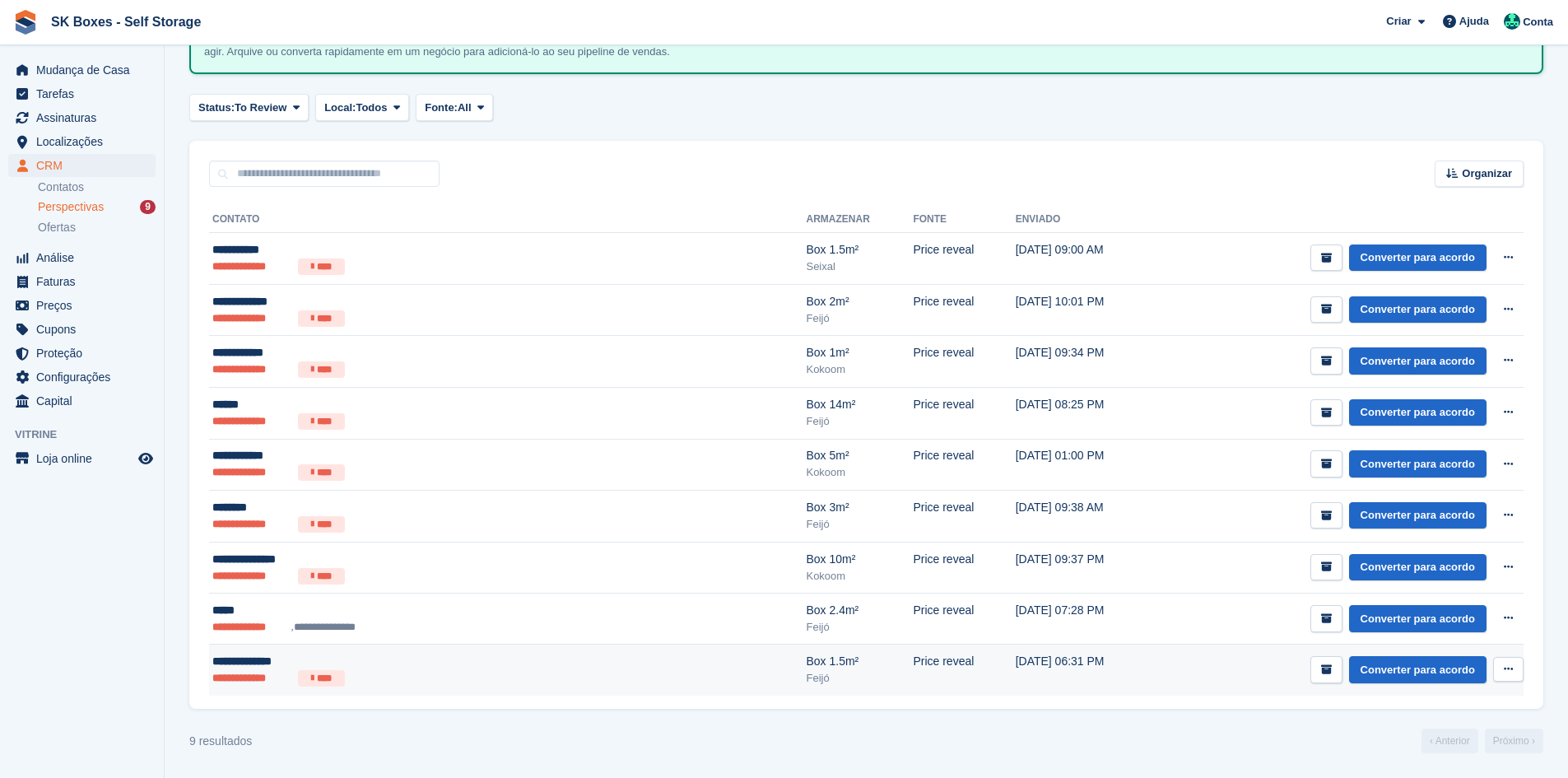
click at [455, 681] on ul "**********" at bounding box center [388, 679] width 352 height 17
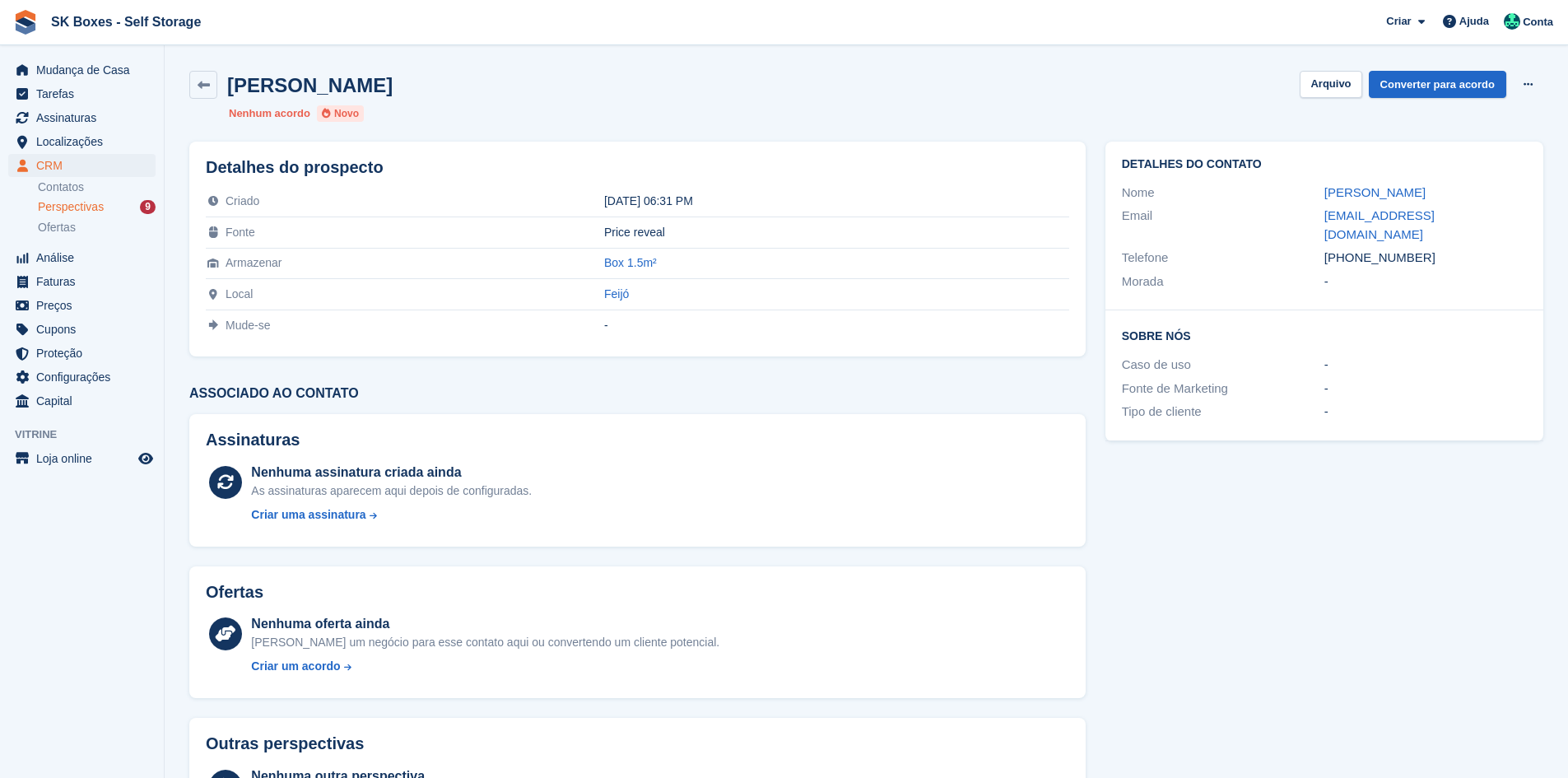
drag, startPoint x: 1311, startPoint y: 194, endPoint x: 1475, endPoint y: 194, distance: 164.0
click at [1475, 194] on div "Nome Ronilza Cravid" at bounding box center [1324, 193] width 405 height 24
copy div "[PERSON_NAME]"
click at [1394, 250] on div "Telefone [PHONE_NUMBER]" at bounding box center [1324, 258] width 405 height 24
drag, startPoint x: 1319, startPoint y: 213, endPoint x: 1500, endPoint y: 265, distance: 188.3
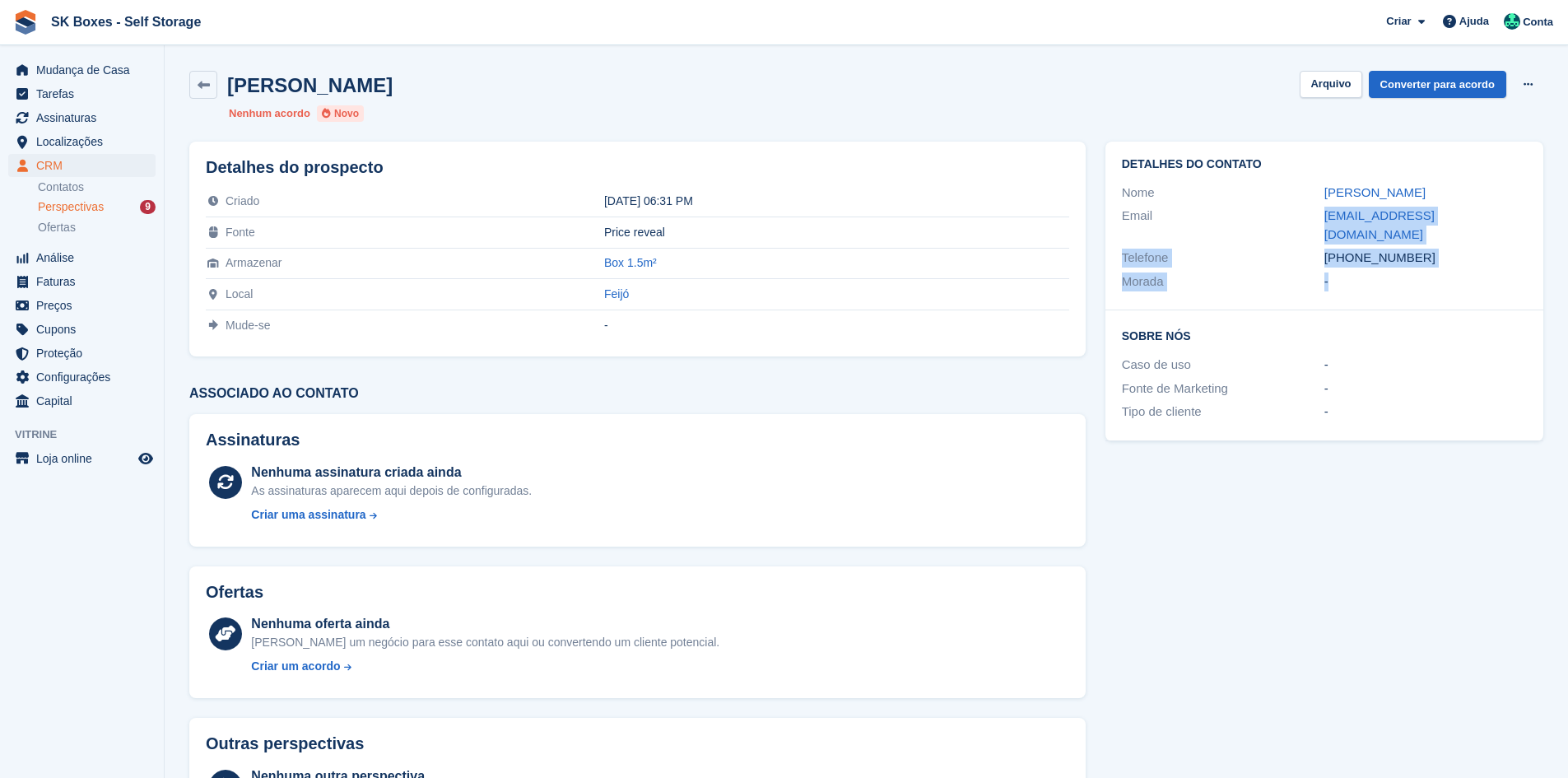
click at [1500, 265] on div "Detalhes do contato Nome Ronilza Cravid Email [EMAIL_ADDRESS][DOMAIN_NAME] Tele…" at bounding box center [1324, 226] width 438 height 169
copy div "[EMAIL_ADDRESS][DOMAIN_NAME] Telefone [PHONE_NUMBER] Morada -"
drag, startPoint x: 1322, startPoint y: 88, endPoint x: 1081, endPoint y: 82, distance: 241.1
click at [1322, 88] on button "Arquivo" at bounding box center [1330, 84] width 62 height 27
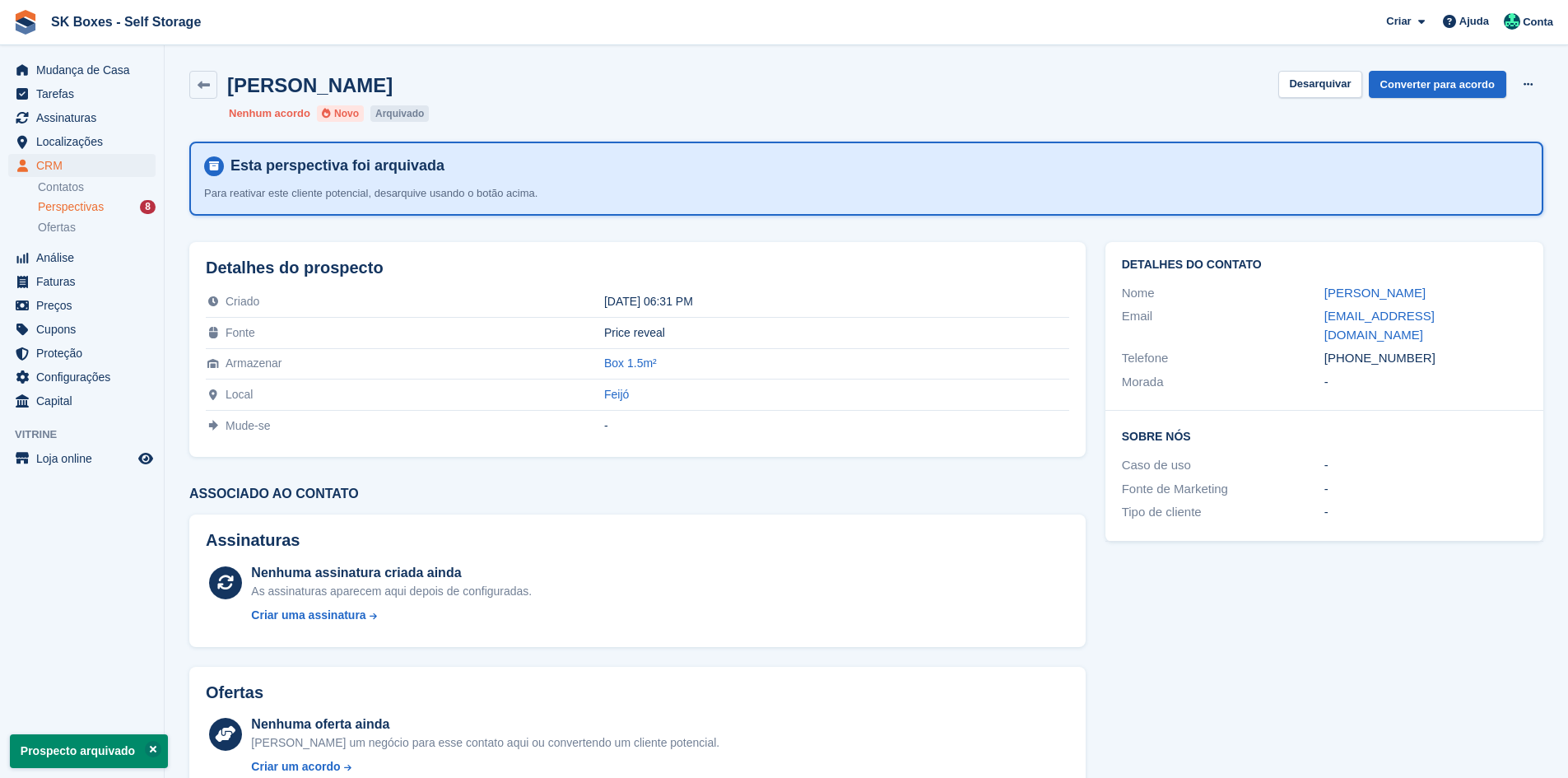
click at [125, 208] on div "Perspectivas 8" at bounding box center [97, 207] width 118 height 16
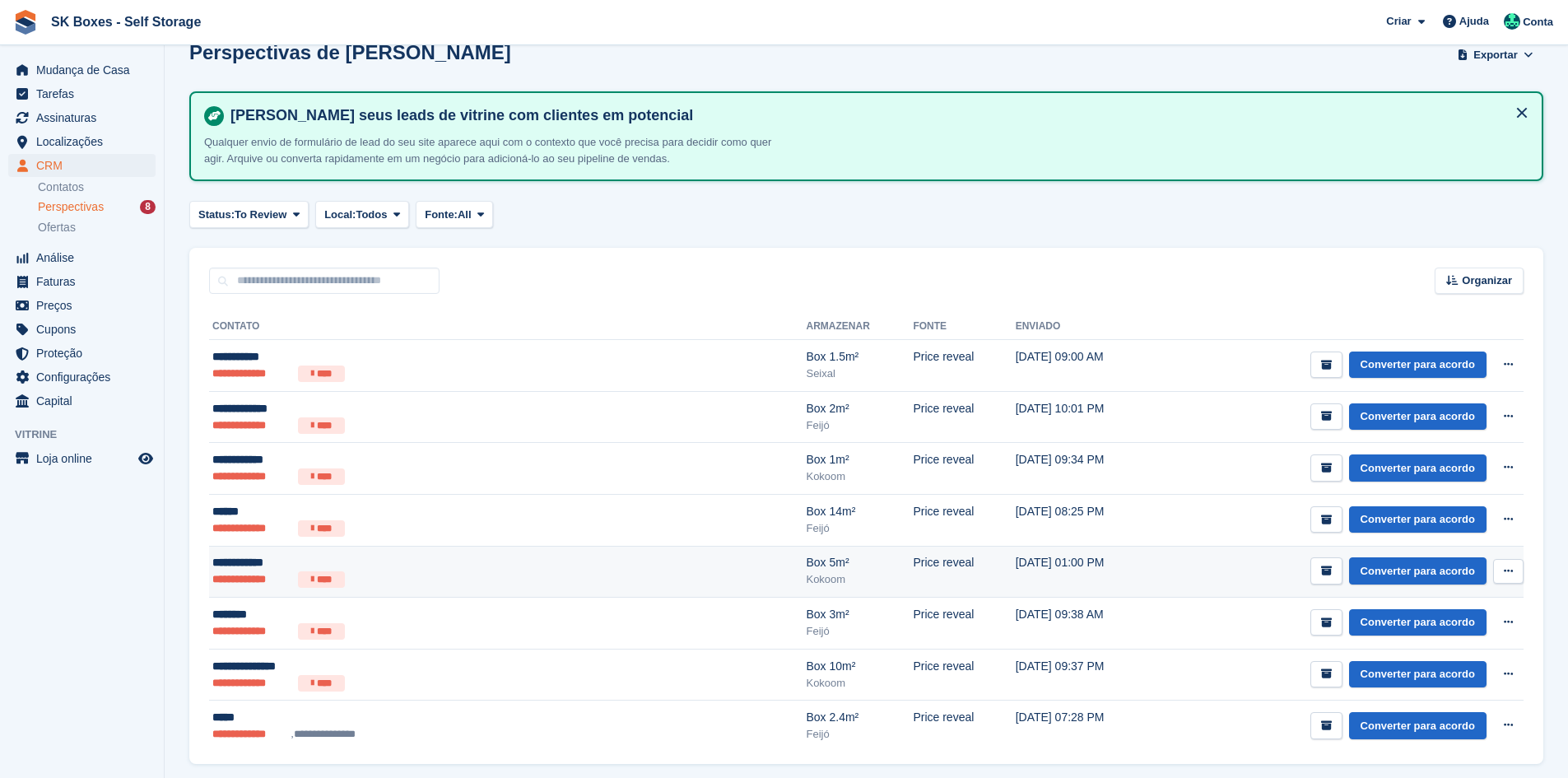
scroll to position [85, 0]
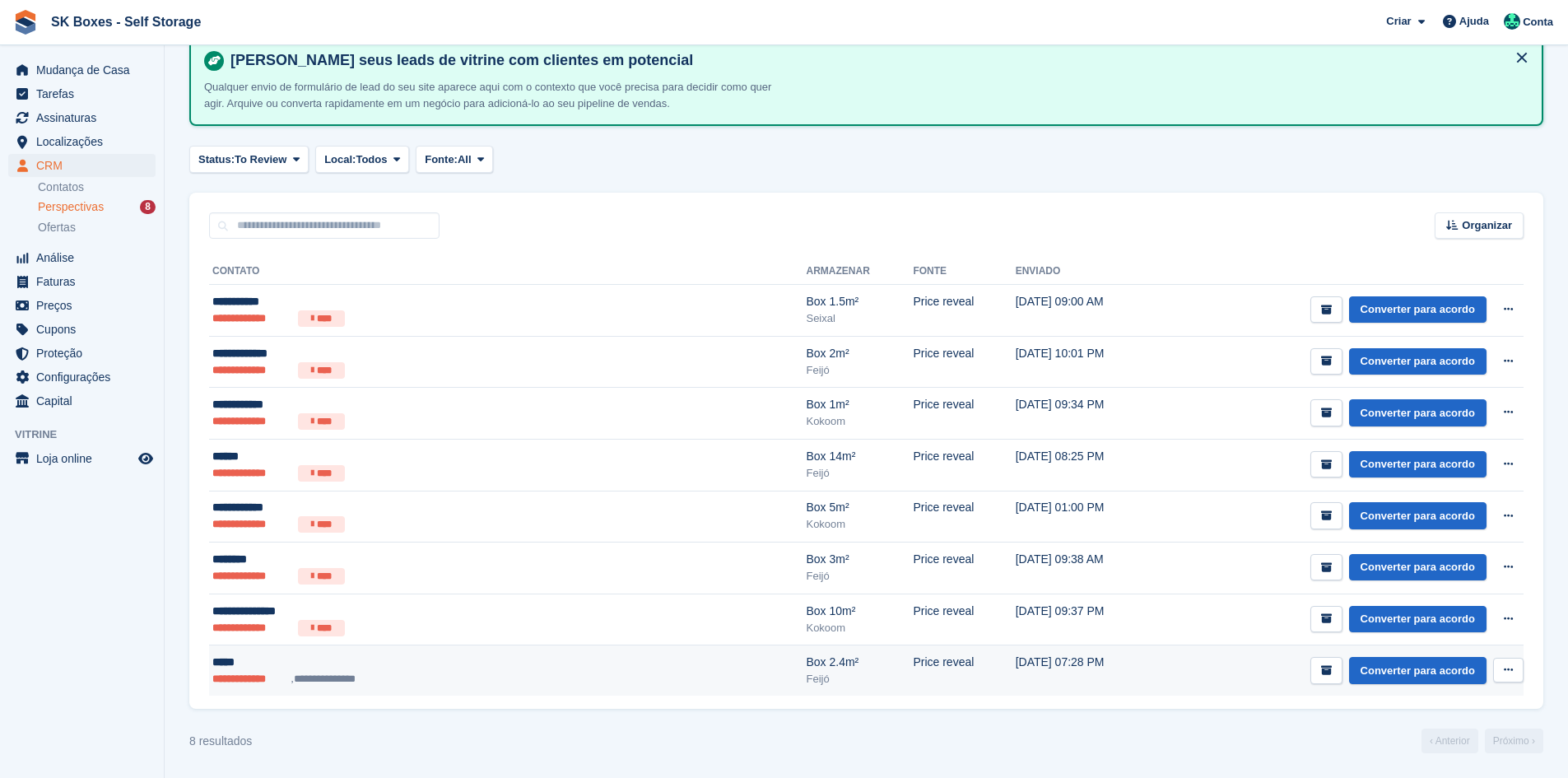
click at [374, 672] on ul "**********" at bounding box center [388, 679] width 352 height 17
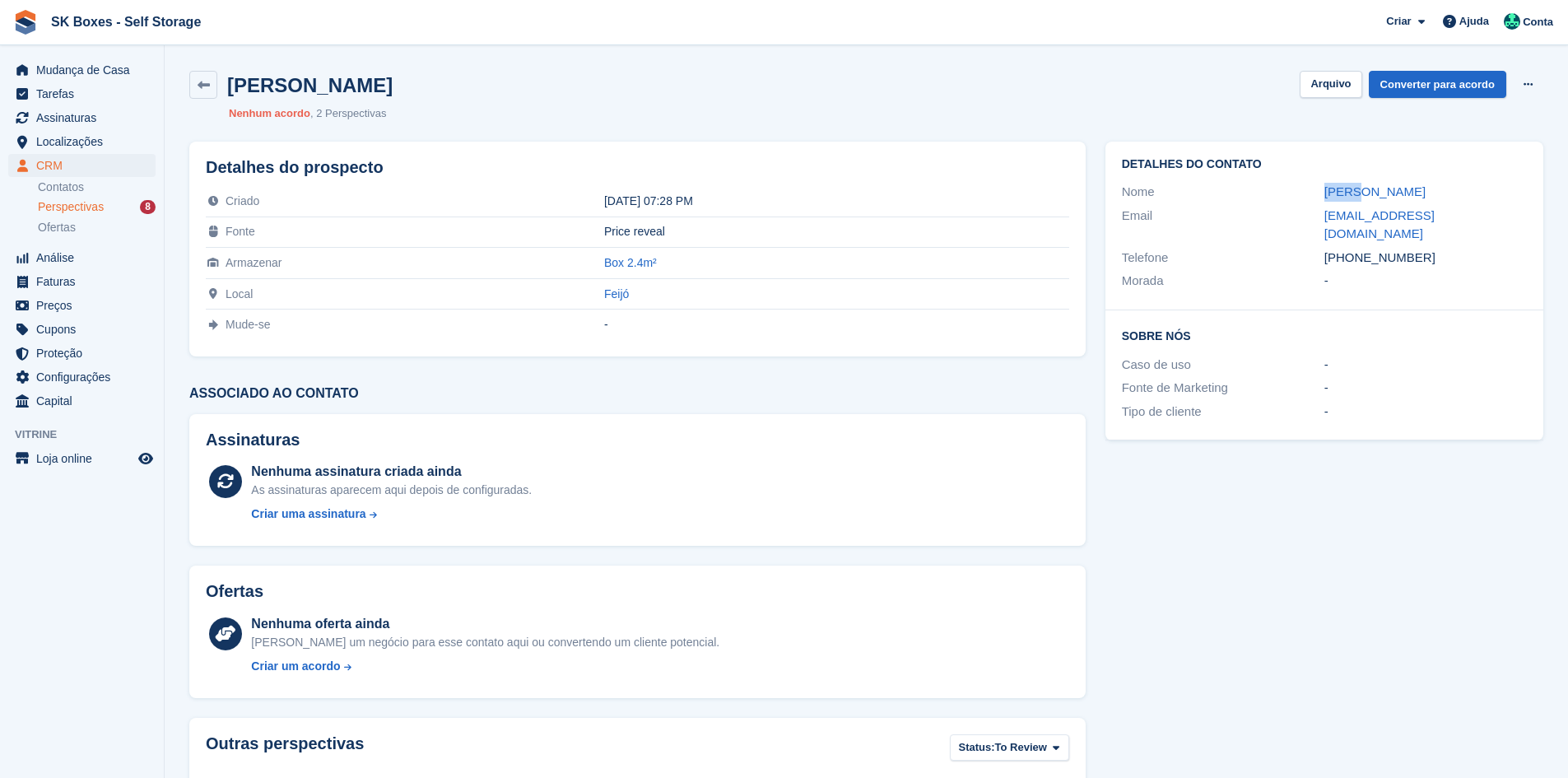
drag, startPoint x: 1298, startPoint y: 174, endPoint x: 1392, endPoint y: 174, distance: 94.0
click at [1392, 174] on div "Detalhes do contato Nome [PERSON_NAME] Email [EMAIL_ADDRESS][DOMAIN_NAME] Telef…" at bounding box center [1324, 226] width 438 height 169
copy div "[PERSON_NAME]"
drag, startPoint x: 1306, startPoint y: 219, endPoint x: 1514, endPoint y: 216, distance: 208.0
click at [1514, 216] on div "Email [EMAIL_ADDRESS][DOMAIN_NAME]" at bounding box center [1324, 225] width 405 height 42
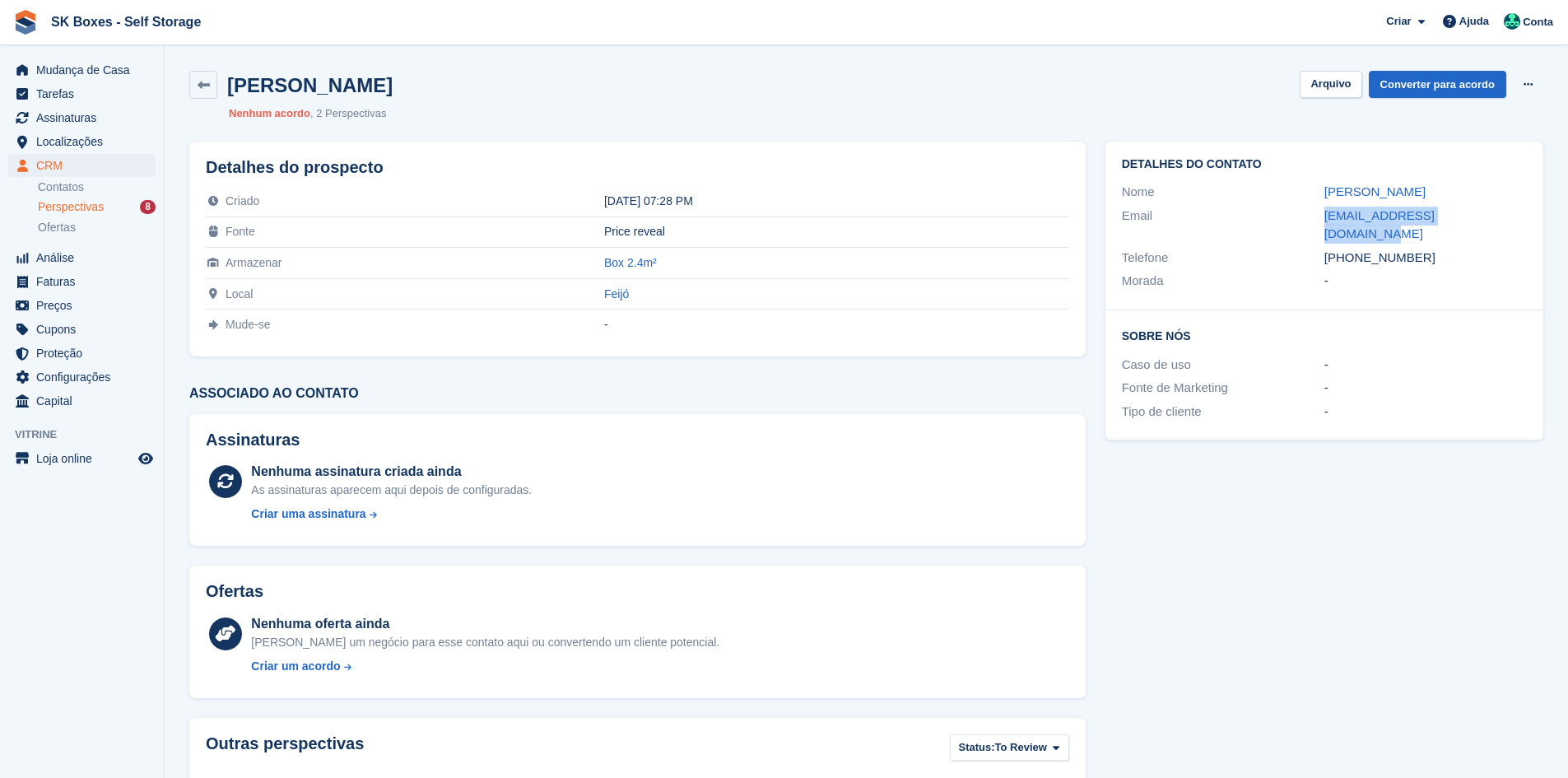
copy div "[EMAIL_ADDRESS][DOMAIN_NAME]"
drag, startPoint x: 1426, startPoint y: 233, endPoint x: 1352, endPoint y: 236, distance: 74.1
click at [1352, 249] on div "[PHONE_NUMBER]" at bounding box center [1426, 258] width 203 height 19
copy div "933528545"
click at [837, 274] on td "Box 2.4m²" at bounding box center [837, 264] width 465 height 31
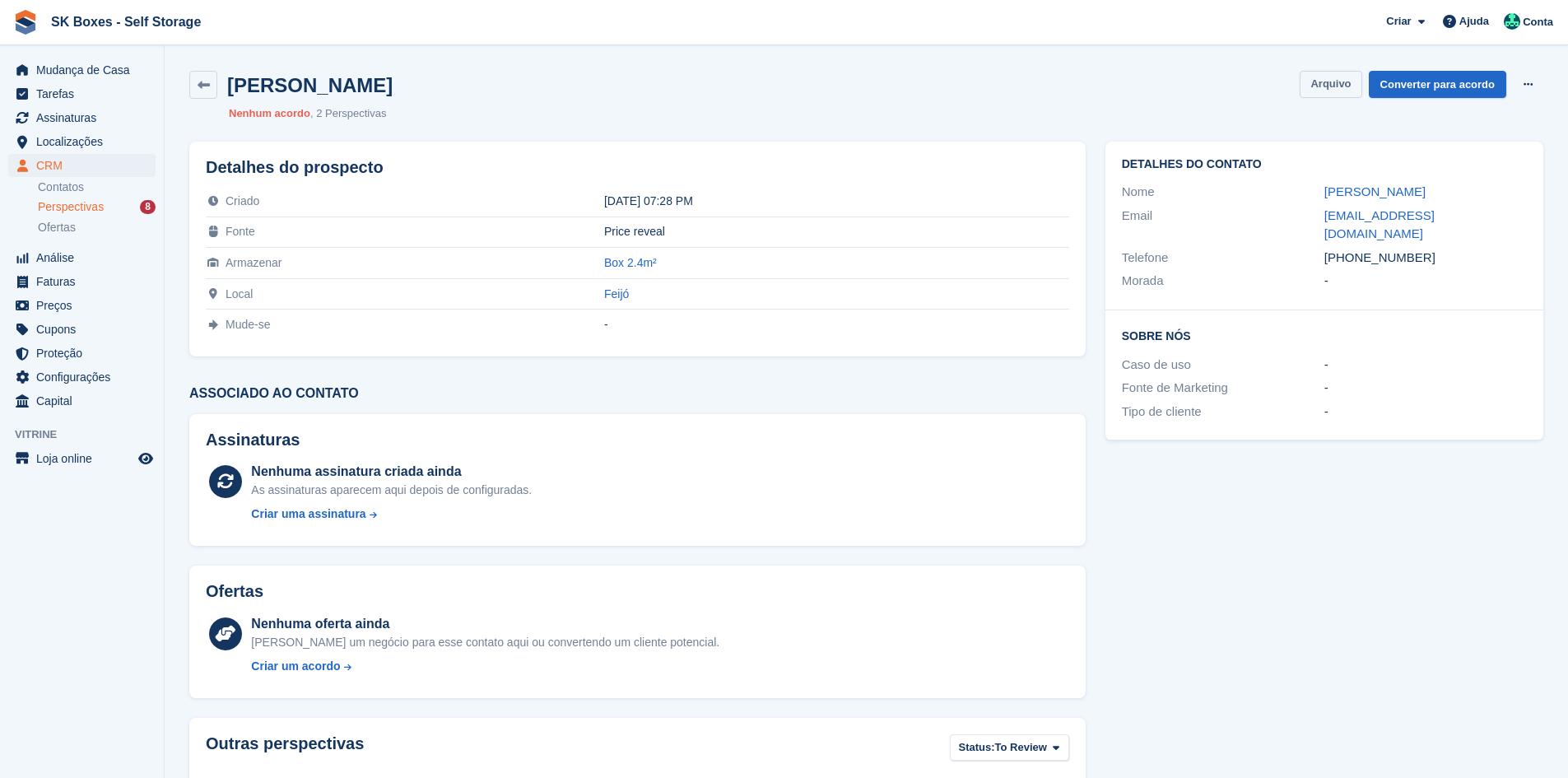
click at [1330, 75] on button "Arquivo" at bounding box center [1330, 84] width 62 height 27
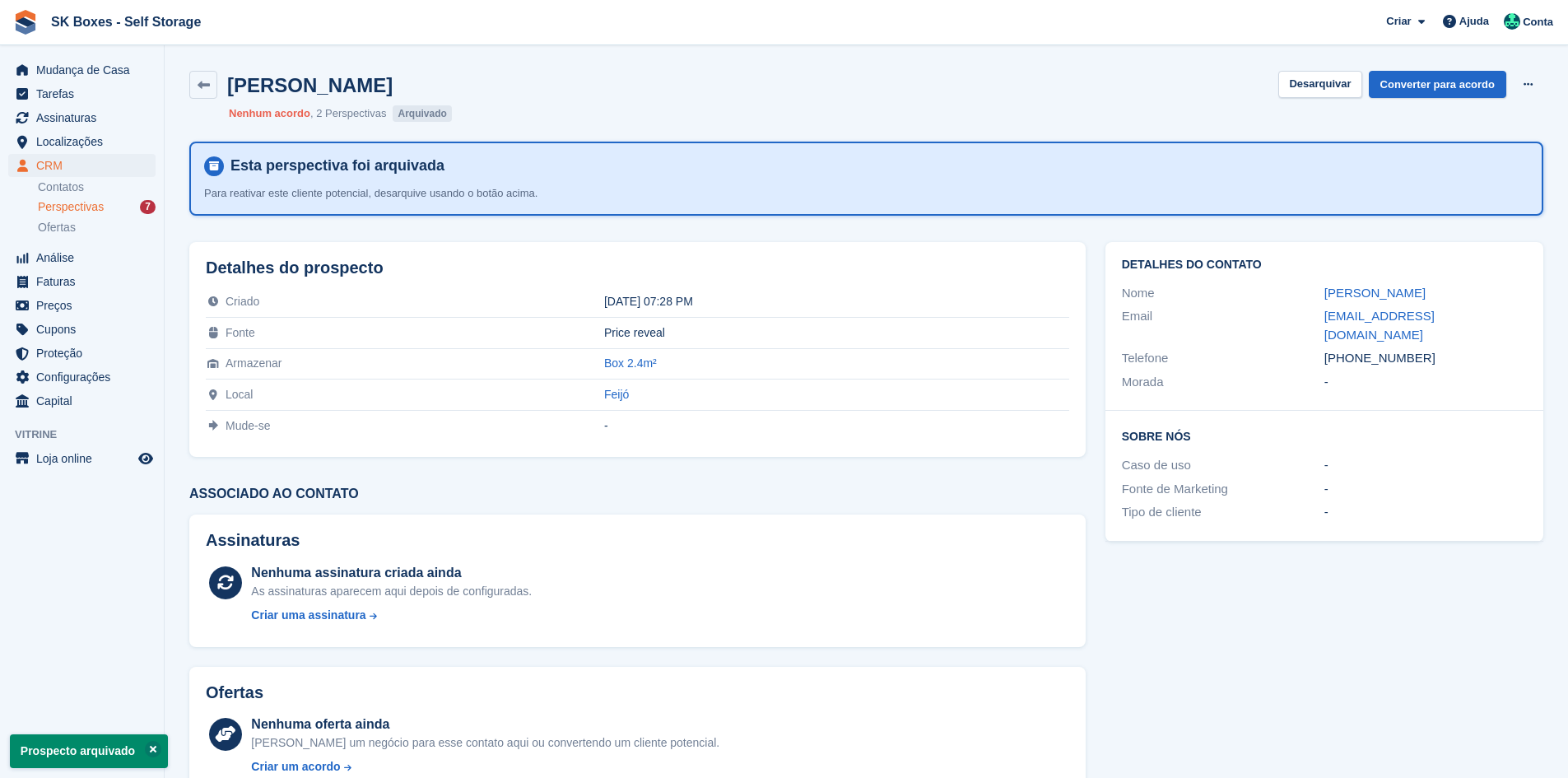
click at [65, 205] on span "Perspectivas" at bounding box center [70, 207] width 65 height 16
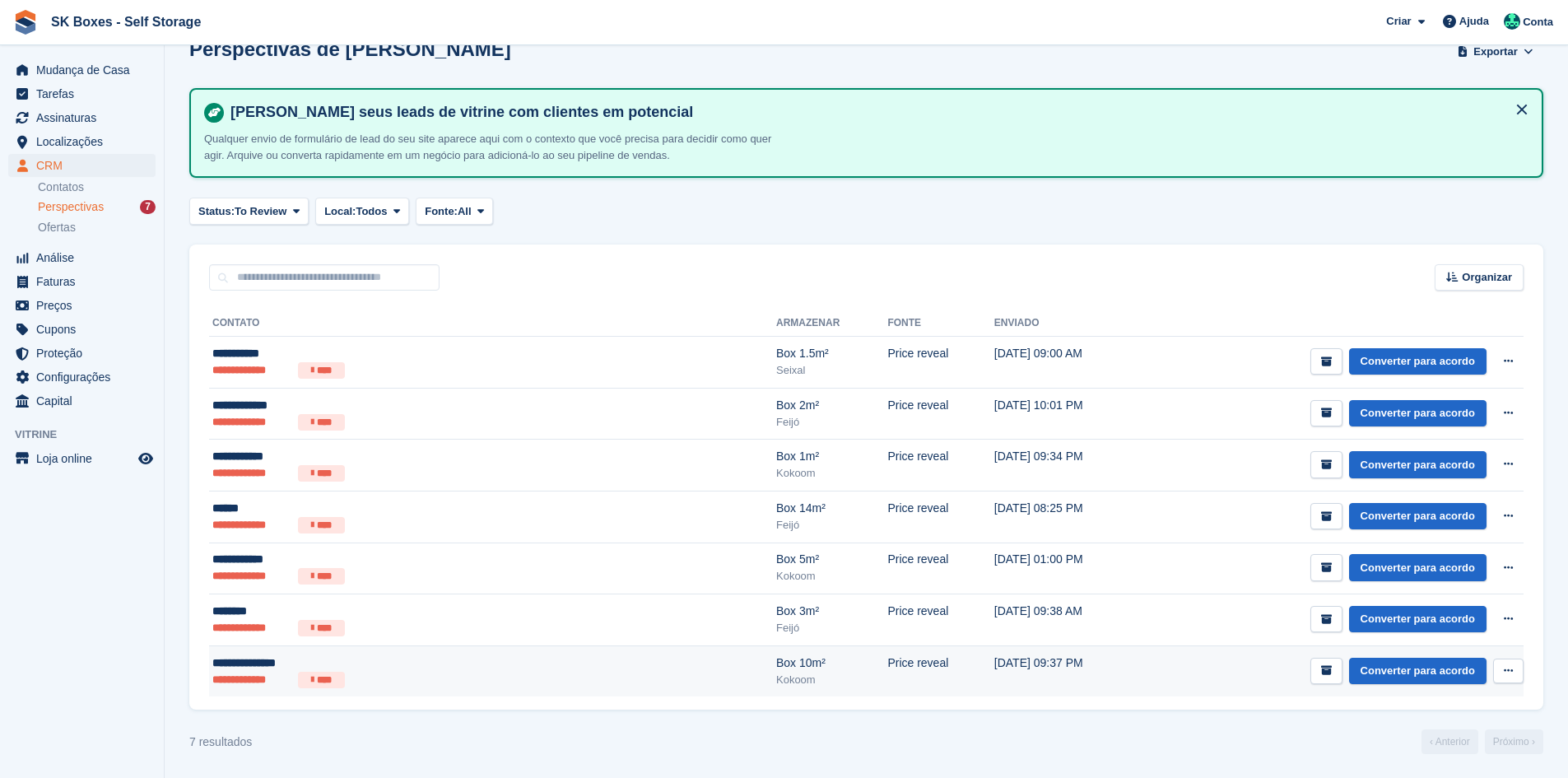
scroll to position [34, 0]
click at [327, 664] on div "**********" at bounding box center [373, 663] width 321 height 18
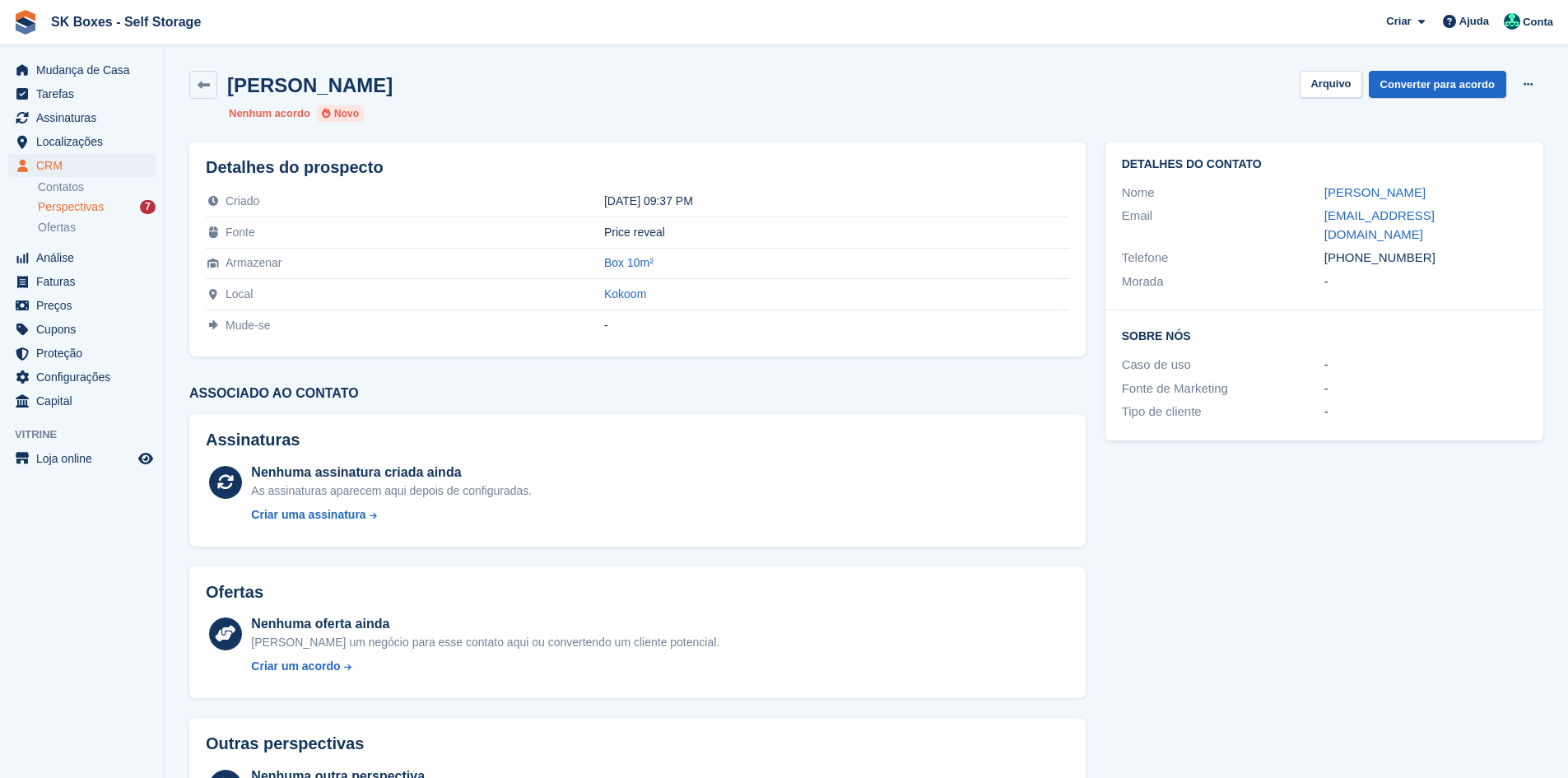
drag, startPoint x: 1308, startPoint y: 196, endPoint x: 1430, endPoint y: 181, distance: 122.9
click at [1430, 181] on div "Nome Celcino Martins" at bounding box center [1324, 193] width 405 height 24
copy div "Celcino Martins"
click at [1336, 219] on link "celcinomartins50@gmail.com" at bounding box center [1380, 225] width 111 height 33
drag, startPoint x: 1491, startPoint y: 219, endPoint x: 1293, endPoint y: 214, distance: 198.1
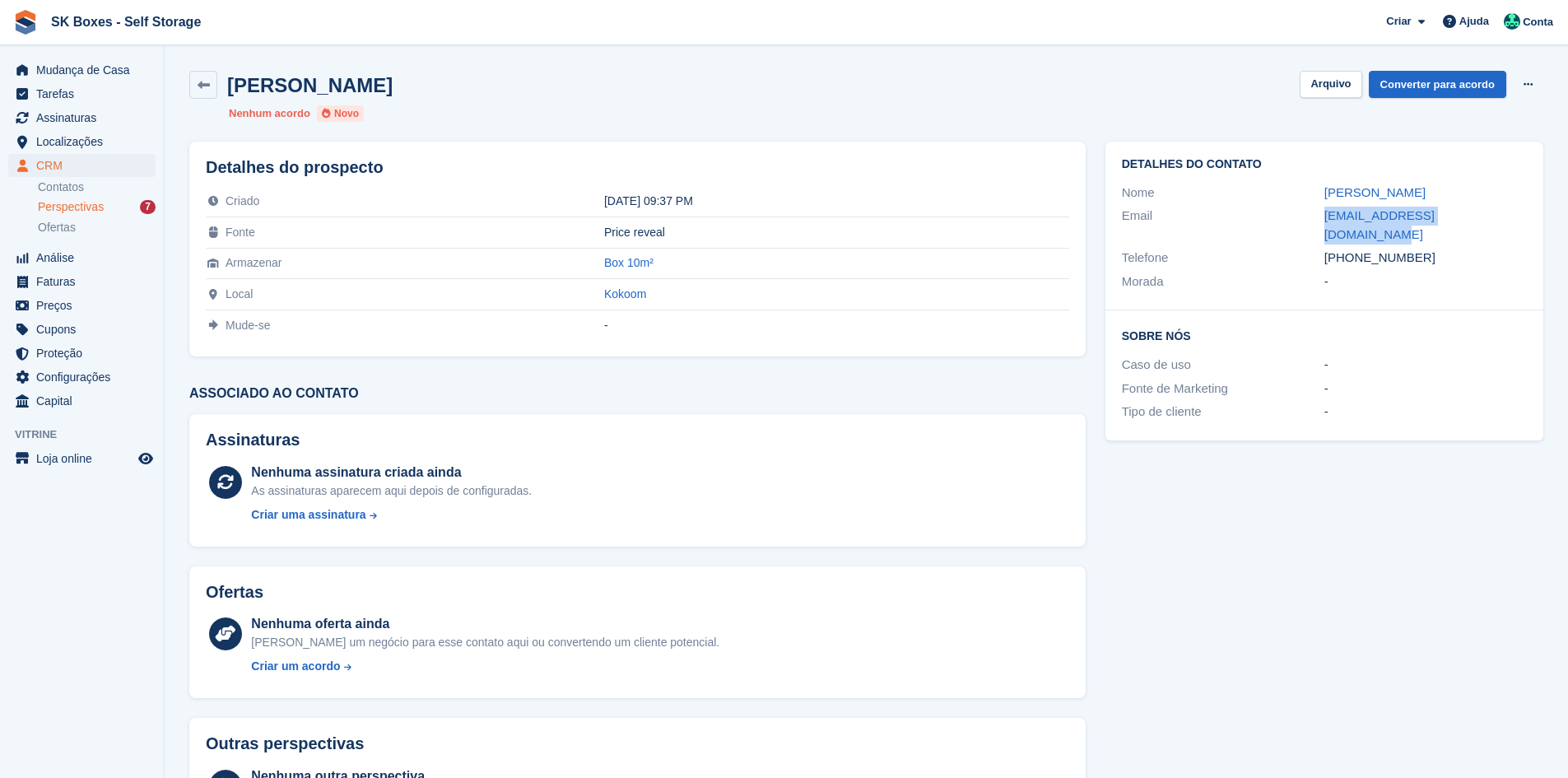
click at [1293, 214] on div "Email celcinomartins50@gmail.com" at bounding box center [1324, 225] width 405 height 42
copy div "celcinomartins50@gmail.com"
drag, startPoint x: 1430, startPoint y: 235, endPoint x: 1352, endPoint y: 236, distance: 78.0
click at [1352, 249] on div "+351967092871" at bounding box center [1426, 258] width 203 height 19
copy div "967092871"
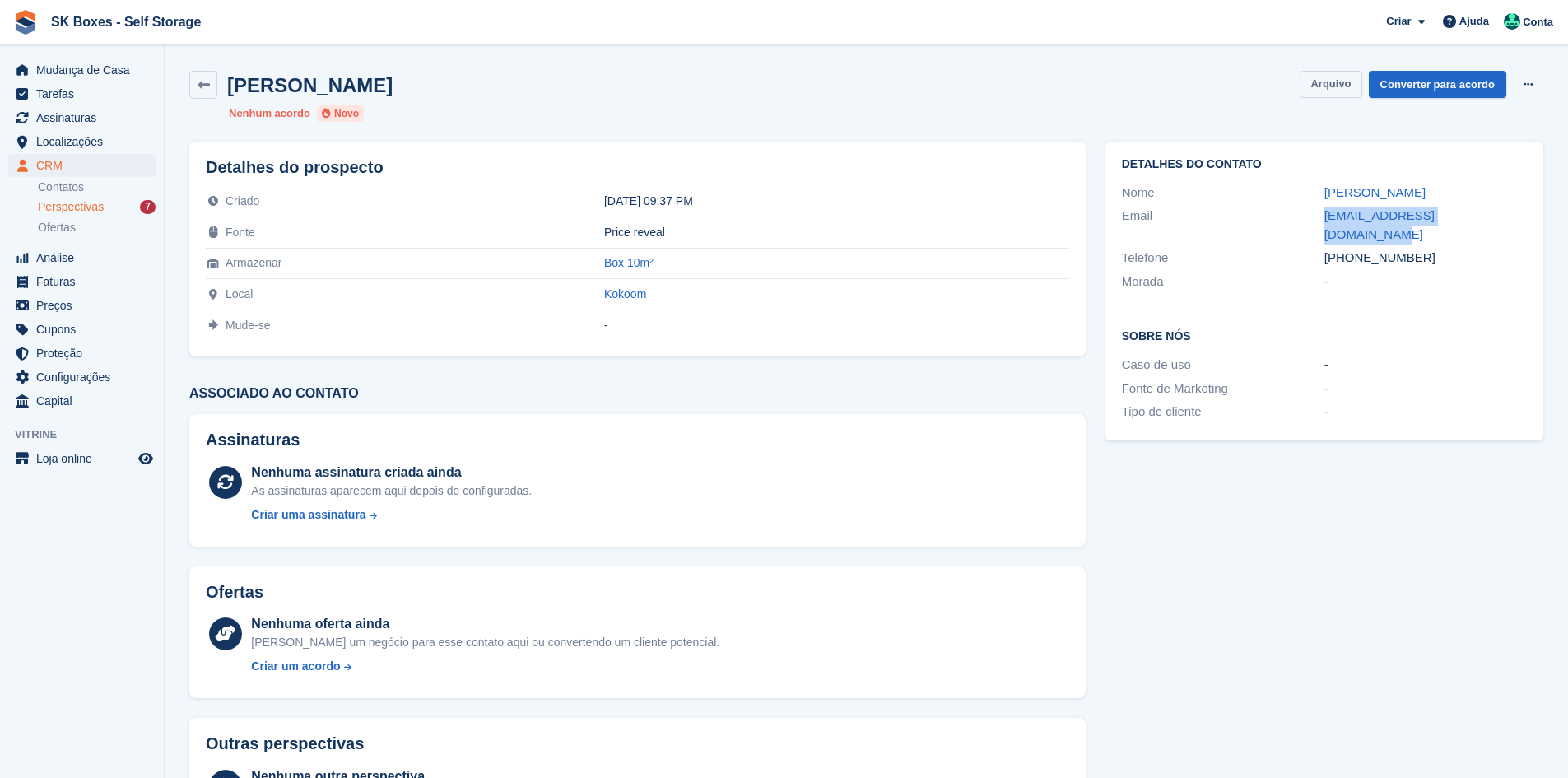
click at [1314, 87] on button "Arquivo" at bounding box center [1330, 84] width 62 height 27
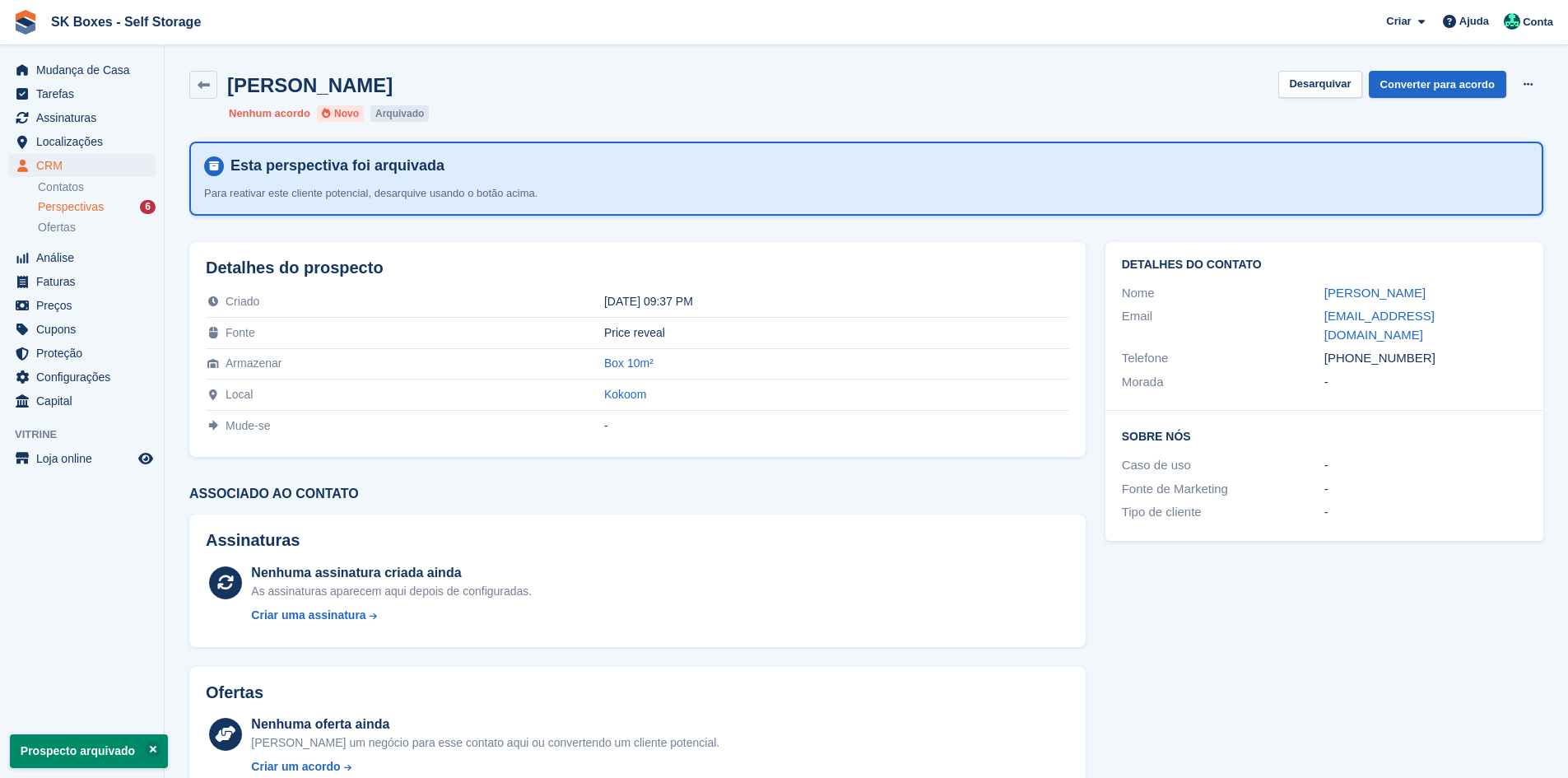
click at [78, 210] on span "Perspectivas" at bounding box center [70, 207] width 65 height 16
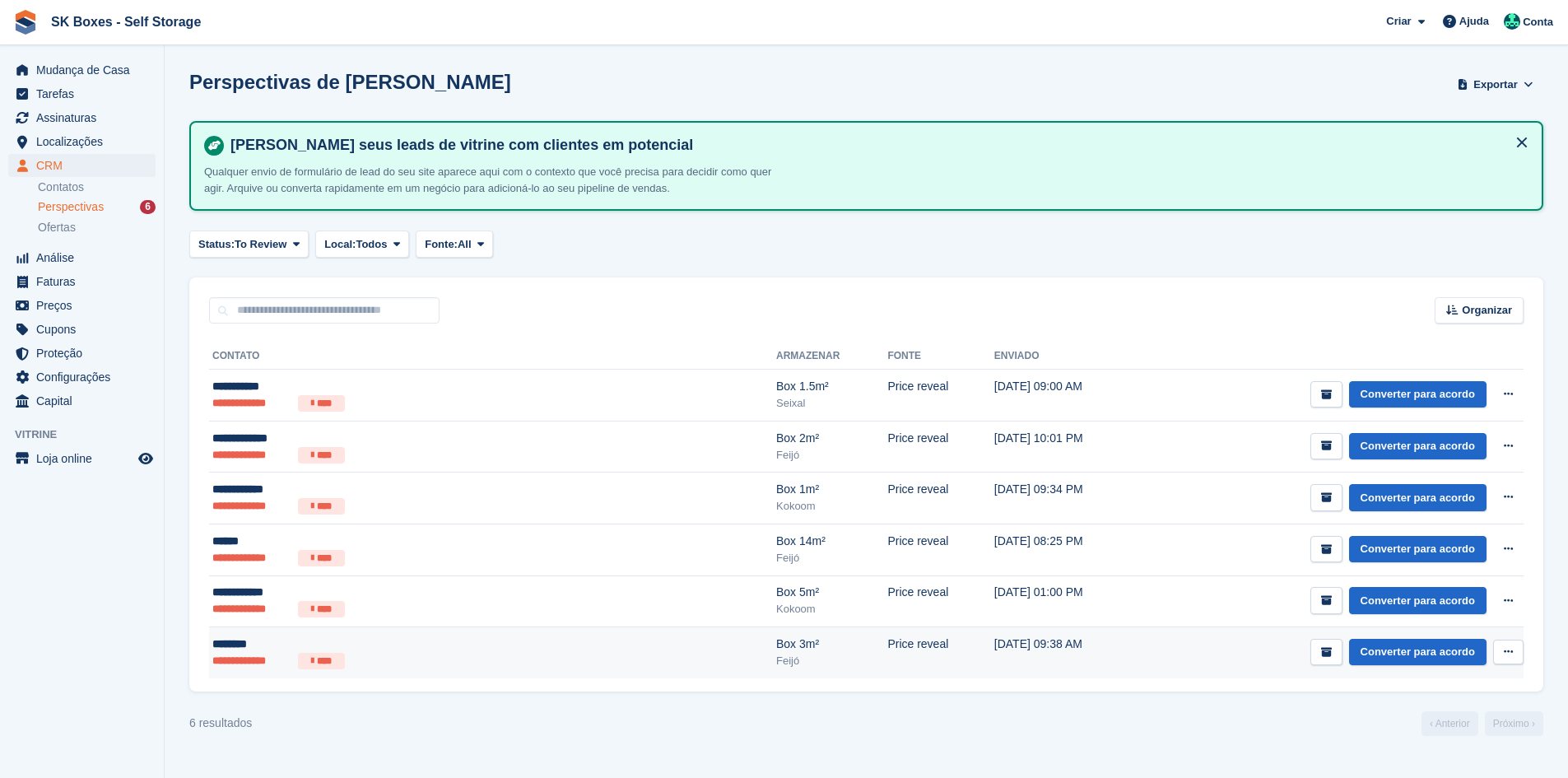
click at [428, 650] on div "********" at bounding box center [373, 644] width 321 height 18
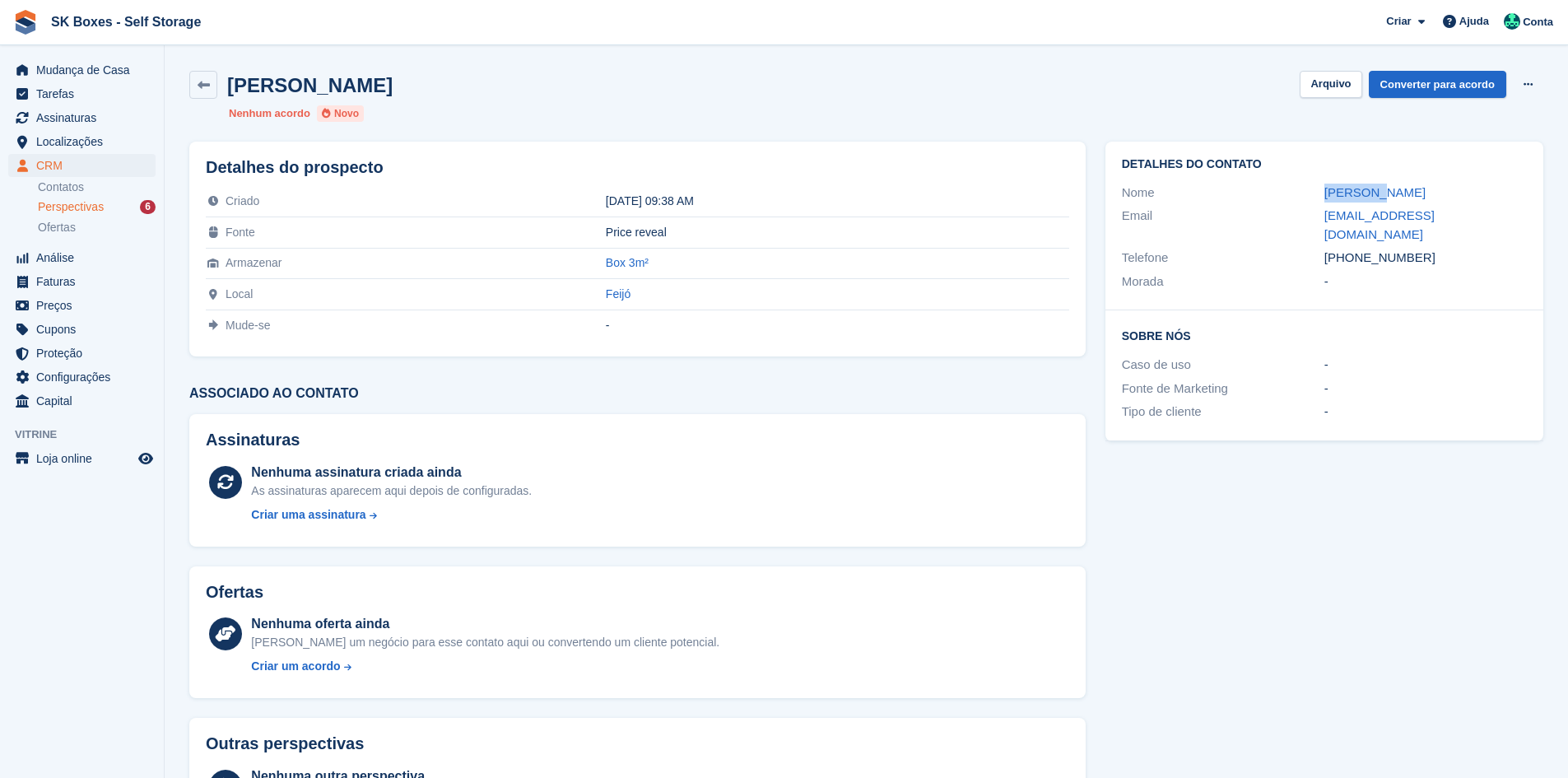
drag, startPoint x: 1311, startPoint y: 192, endPoint x: 1414, endPoint y: 193, distance: 103.0
click at [1414, 193] on div "Nome [PERSON_NAME]" at bounding box center [1324, 193] width 405 height 24
copy div "[PERSON_NAME]"
click at [1431, 356] on div "-" at bounding box center [1426, 365] width 203 height 19
copy div "cmrfsantos@gmail.com"
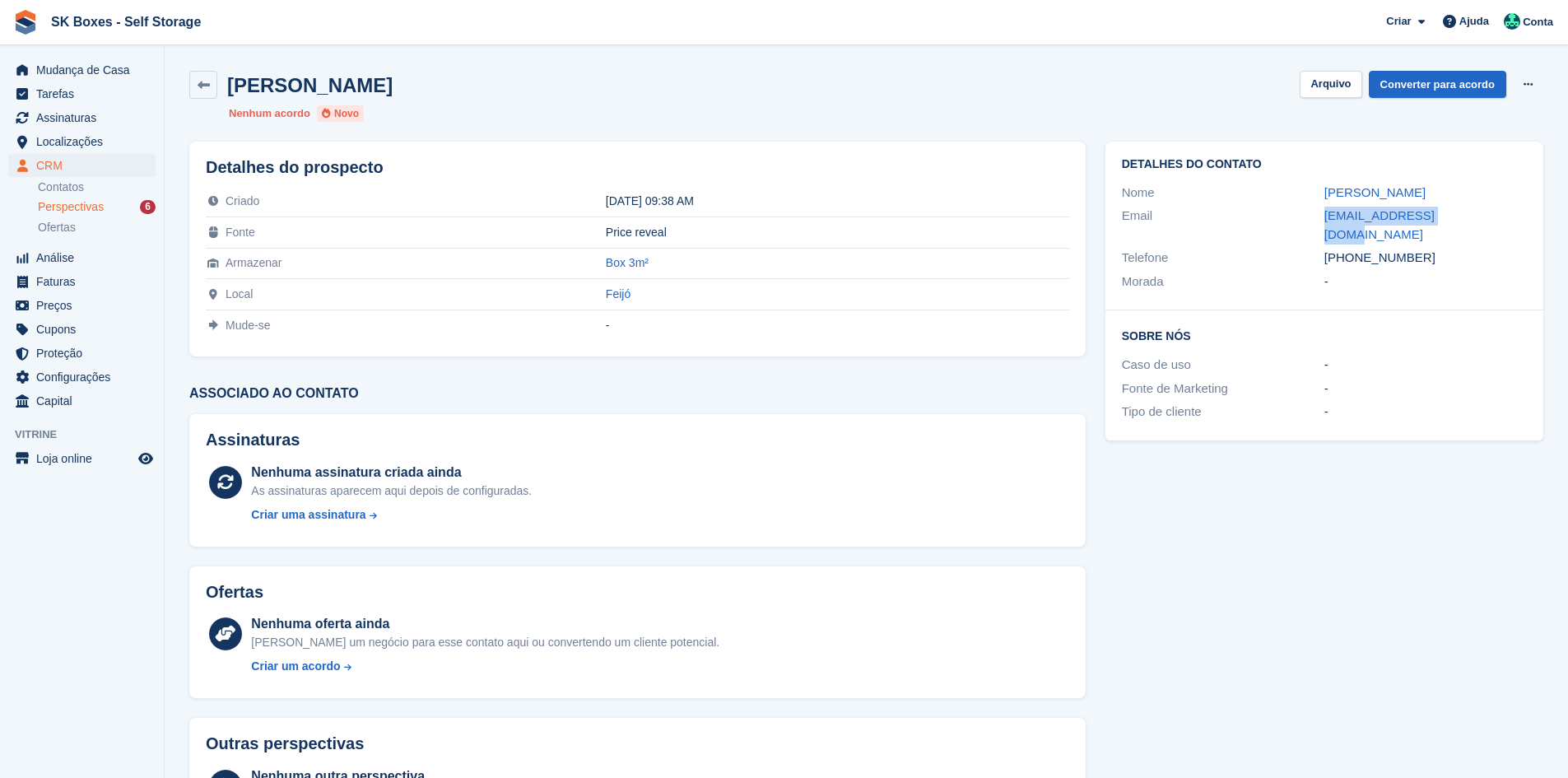
drag, startPoint x: 1314, startPoint y: 218, endPoint x: 1501, endPoint y: 215, distance: 187.0
click at [1501, 215] on div "Email cmrfsantos@gmail.com" at bounding box center [1324, 225] width 405 height 42
drag, startPoint x: 1453, startPoint y: 251, endPoint x: 1421, endPoint y: 233, distance: 36.7
click at [1452, 249] on div "Detalhes do contato Nome Cristina Email cmrfsantos@gmail.com Telefone +35193582…" at bounding box center [1324, 226] width 438 height 169
click at [1403, 272] on div "-" at bounding box center [1426, 281] width 203 height 19
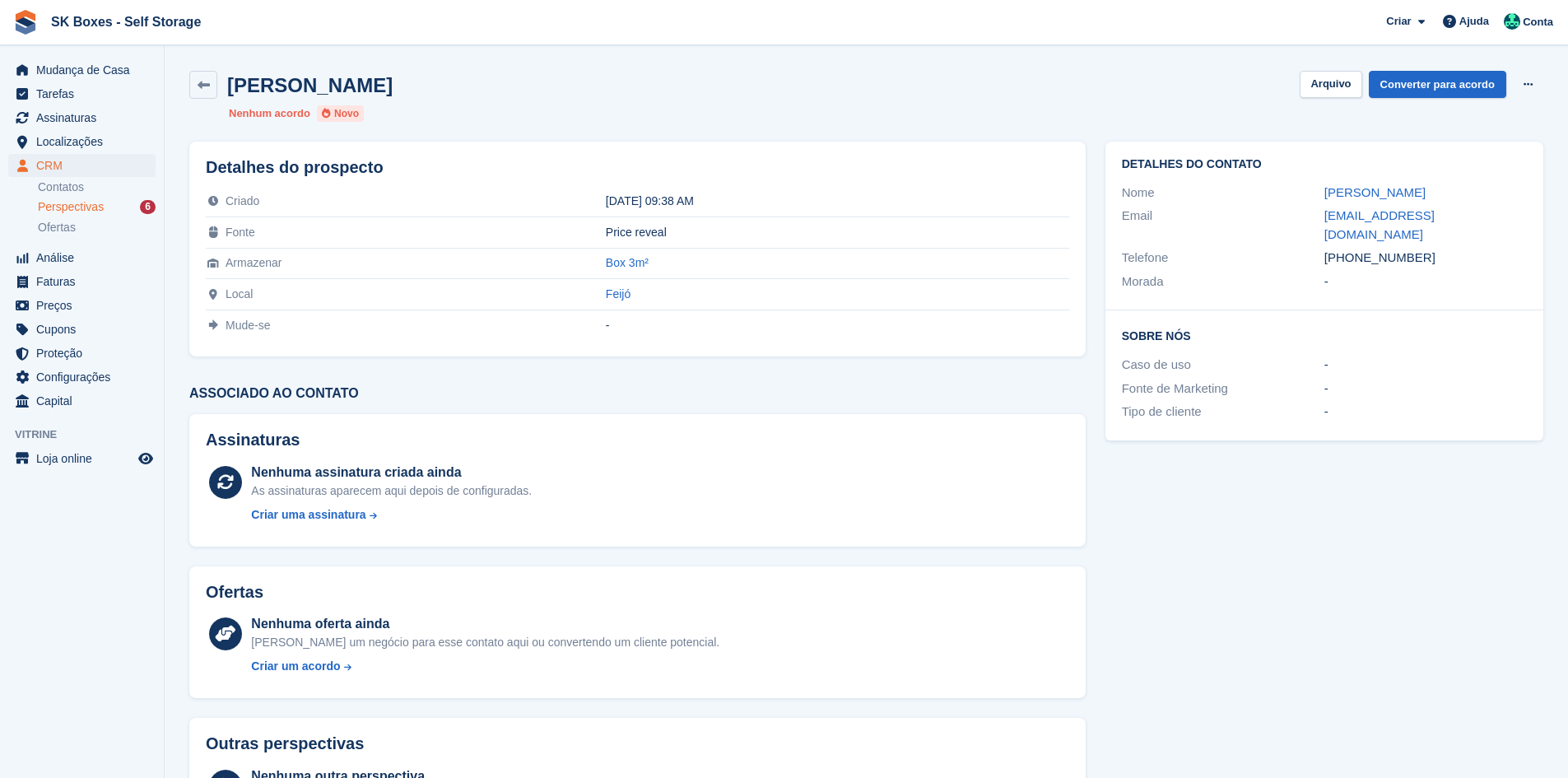
drag, startPoint x: 1420, startPoint y: 240, endPoint x: 1356, endPoint y: 246, distance: 64.3
click at [1356, 249] on div "+351935826133" at bounding box center [1426, 258] width 203 height 19
copy div "935826133"
click at [1347, 76] on button "Arquivo" at bounding box center [1330, 84] width 62 height 27
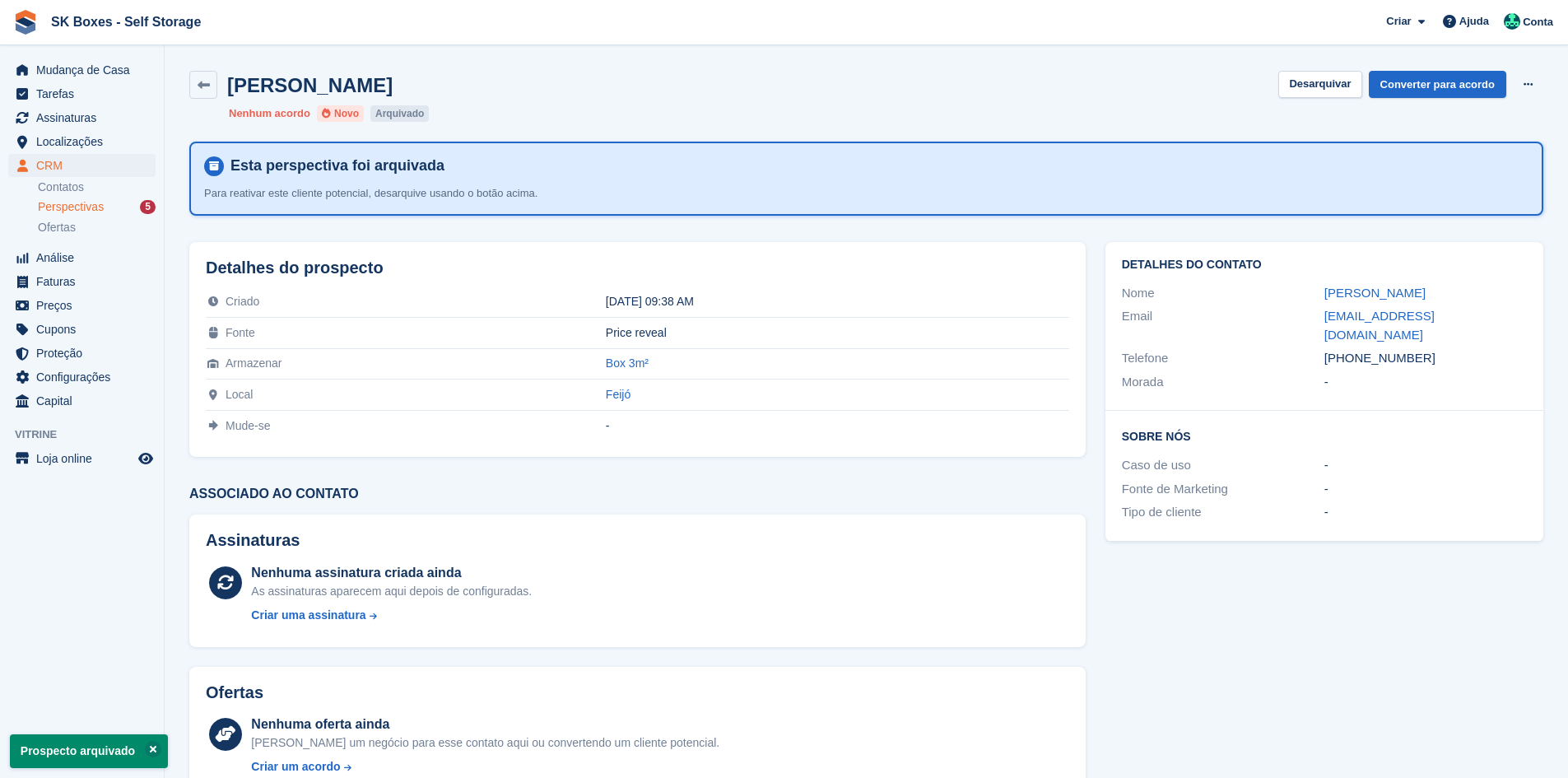
click at [105, 210] on div "Perspectivas 5" at bounding box center [97, 207] width 118 height 16
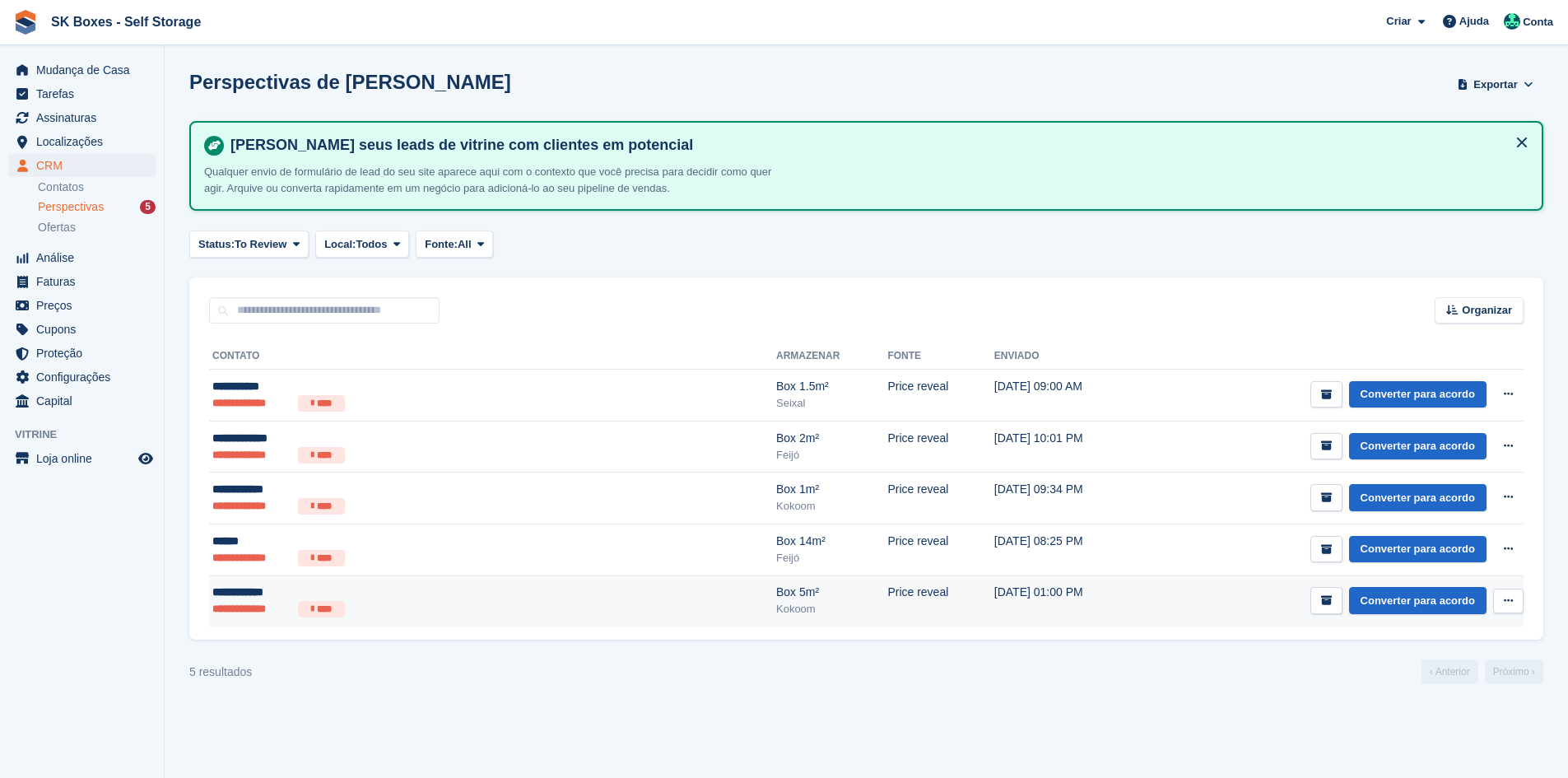
click at [270, 608] on li "**********" at bounding box center [252, 610] width 79 height 17
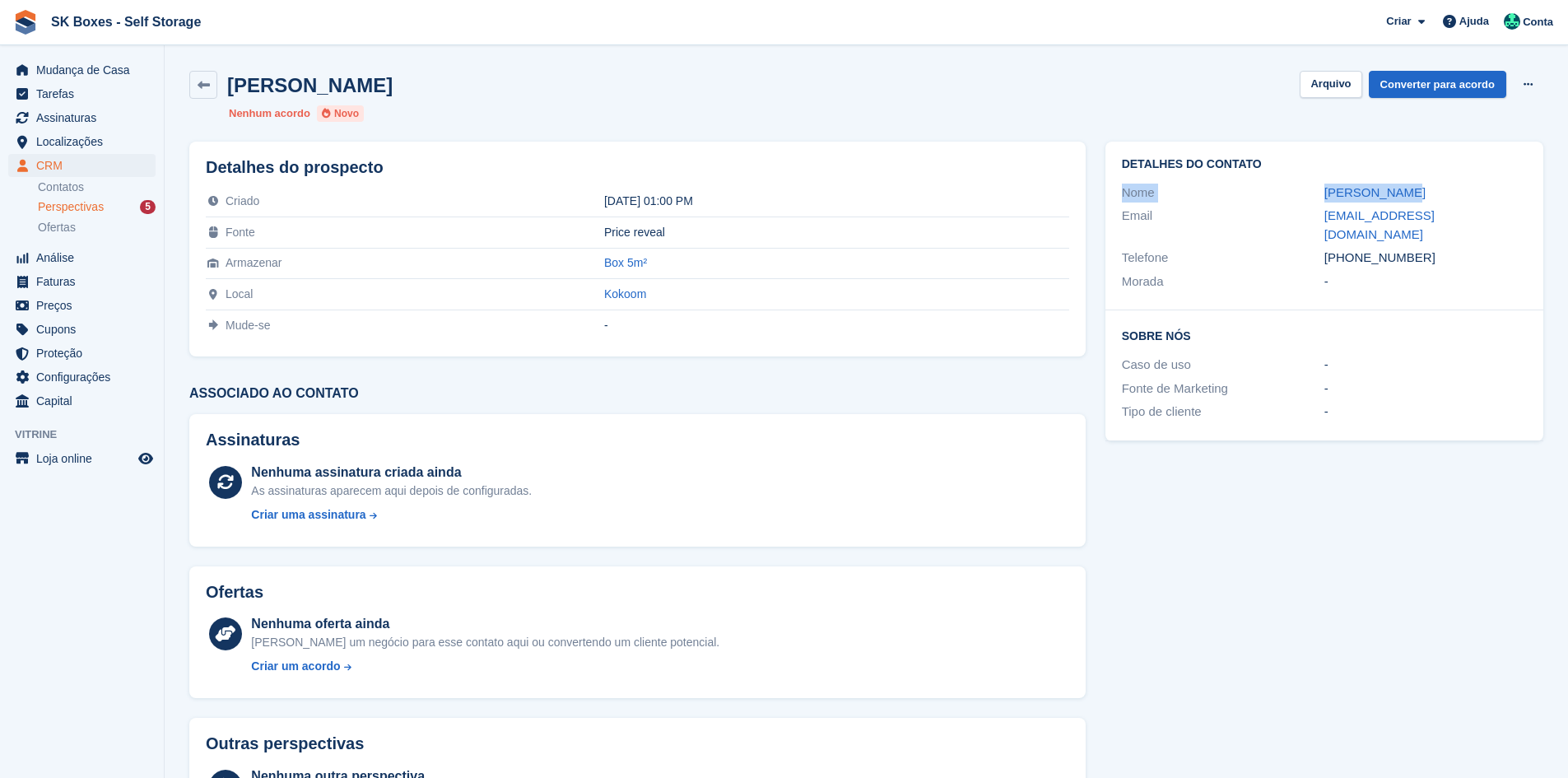
drag, startPoint x: 1301, startPoint y: 168, endPoint x: 1407, endPoint y: 174, distance: 106.2
click at [1407, 174] on div "Detalhes do contato Nome [PERSON_NAME] Email [EMAIL_ADDRESS][DOMAIN_NAME] Telef…" at bounding box center [1324, 226] width 438 height 169
copy div "Nome [PERSON_NAME]"
drag, startPoint x: 1422, startPoint y: 234, endPoint x: 1352, endPoint y: 249, distance: 71.6
click at [1352, 249] on div "+351912459417" at bounding box center [1426, 258] width 203 height 19
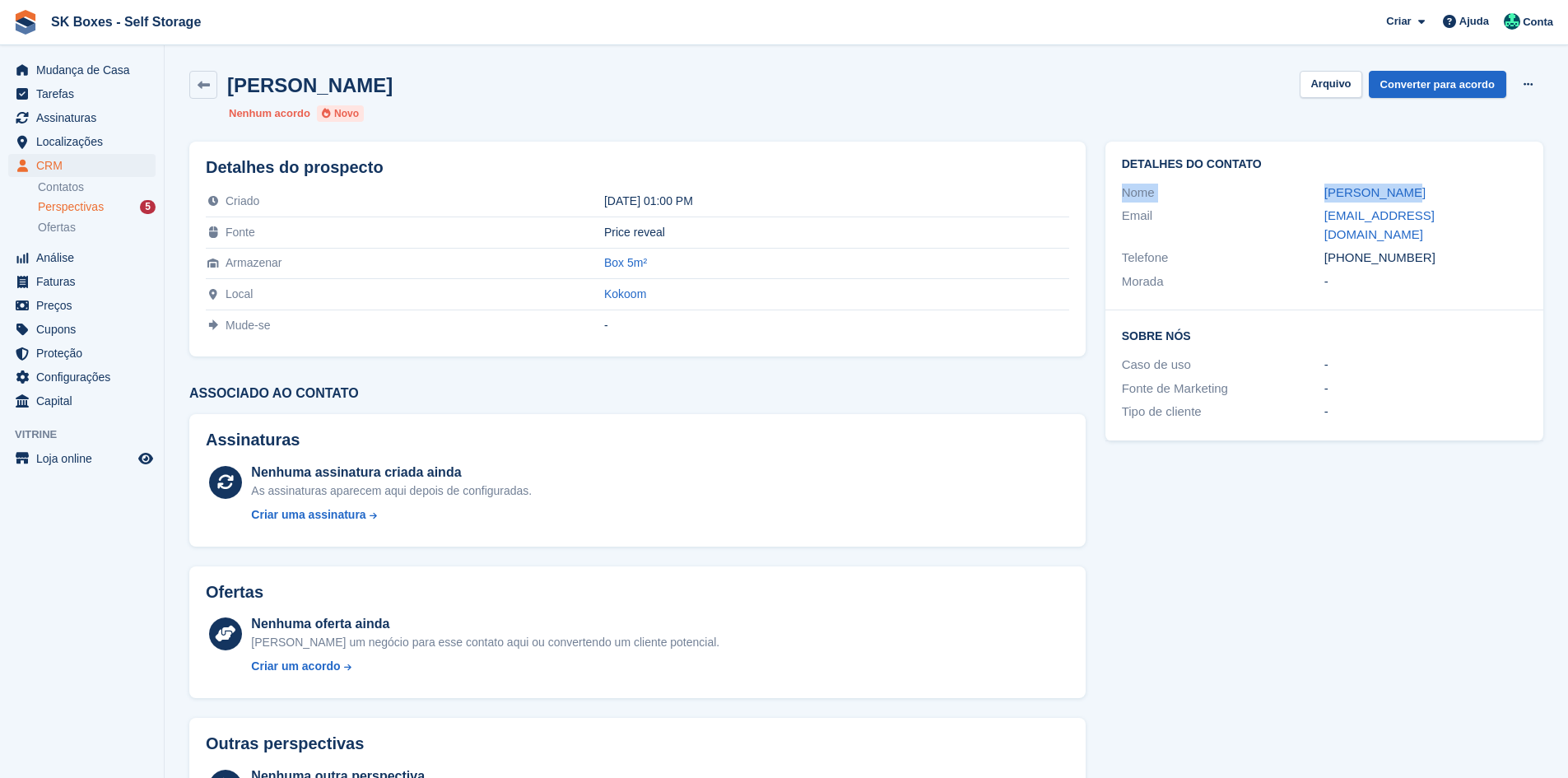
copy div "912459417"
drag, startPoint x: 1282, startPoint y: 219, endPoint x: 1306, endPoint y: 217, distance: 24.1
click at [1283, 219] on div "Email" at bounding box center [1224, 225] width 203 height 37
drag, startPoint x: 1322, startPoint y: 216, endPoint x: 1440, endPoint y: 215, distance: 118.0
click at [1440, 215] on div "Email sercosta@gmail.com" at bounding box center [1324, 225] width 405 height 42
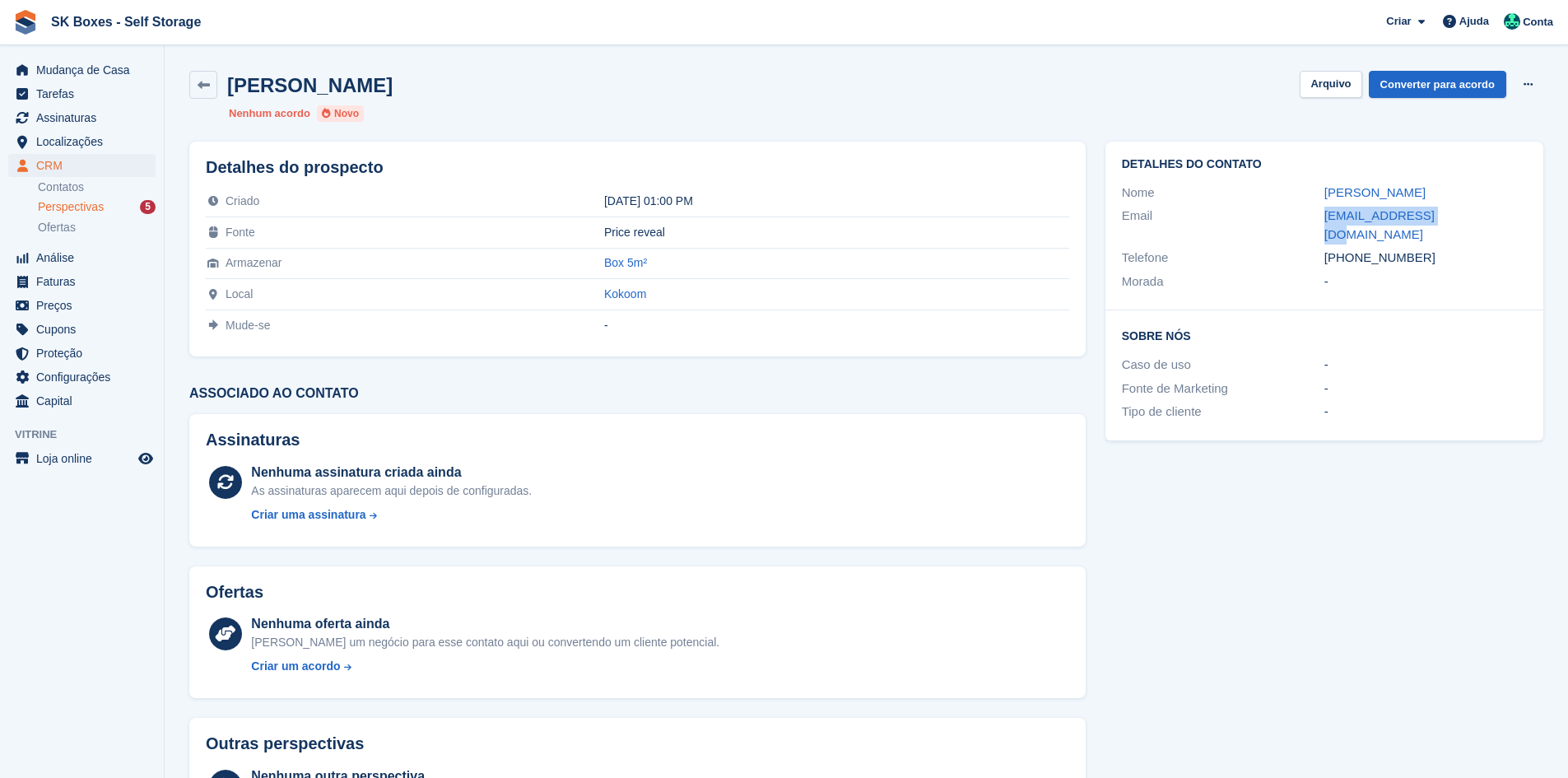
copy div "sercosta@gmail.com"
click at [1337, 86] on button "Arquivo" at bounding box center [1330, 84] width 62 height 27
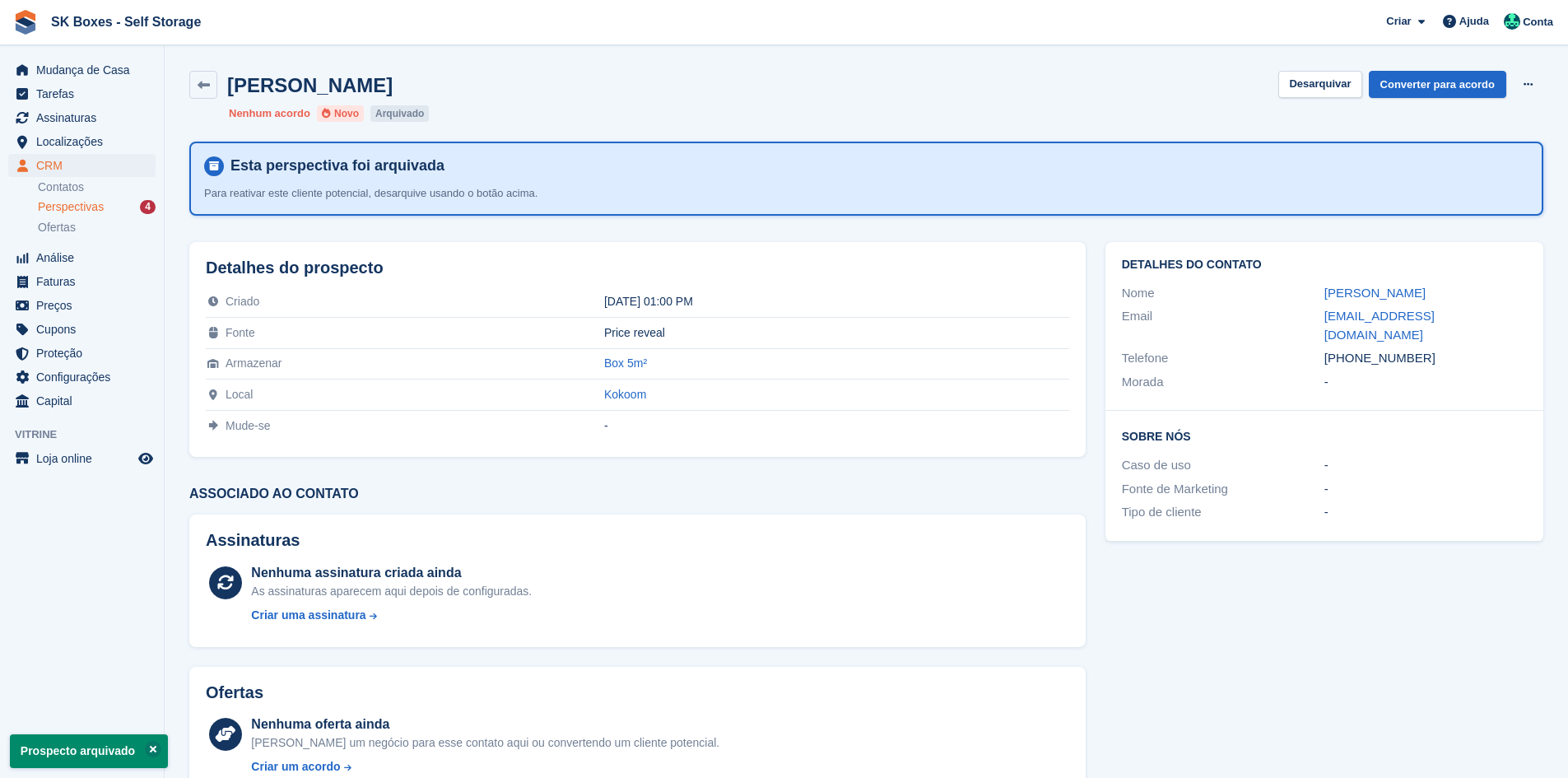
click at [101, 213] on span "Perspectivas" at bounding box center [70, 207] width 65 height 16
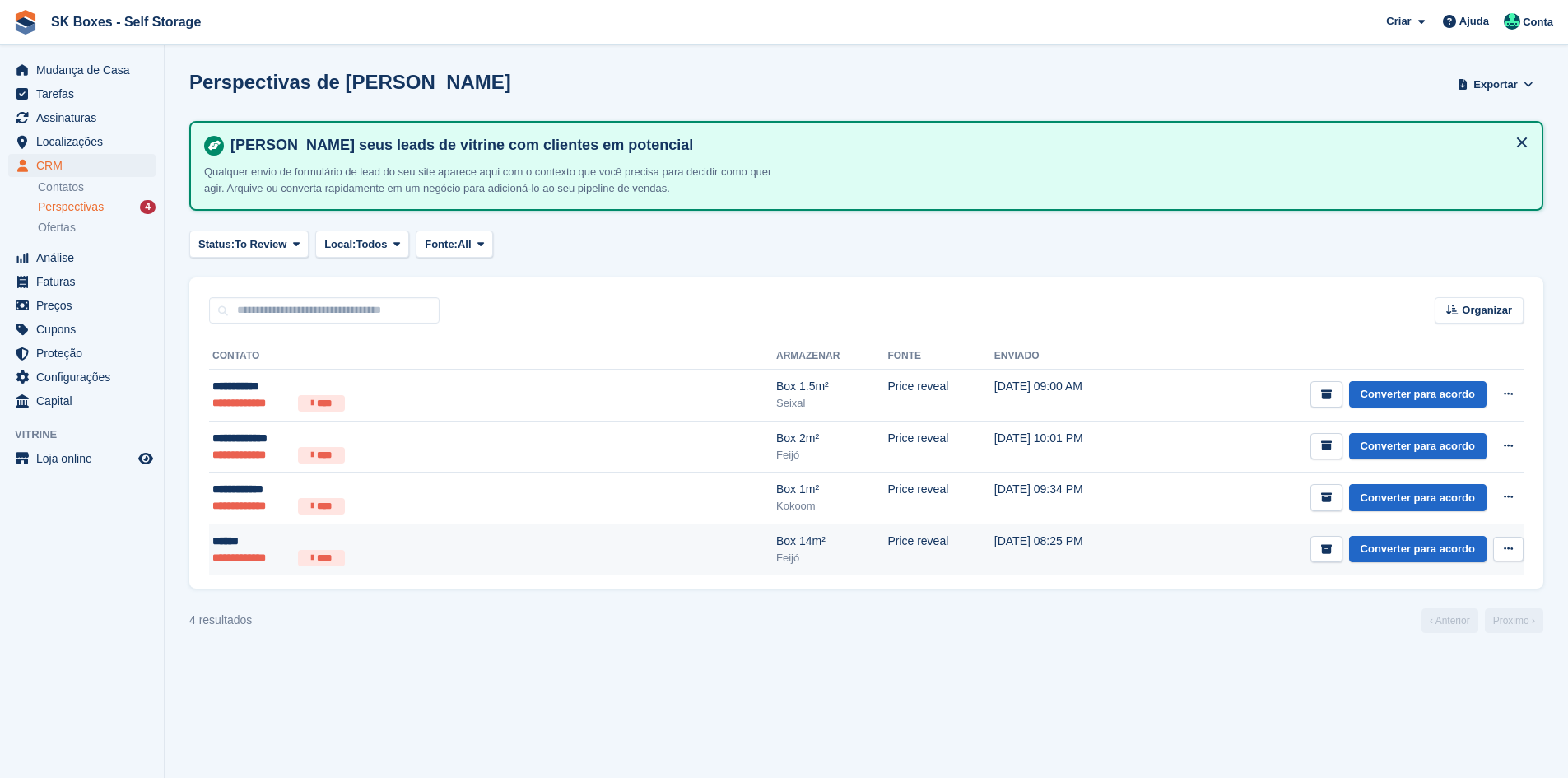
click at [380, 547] on div "******" at bounding box center [373, 541] width 321 height 18
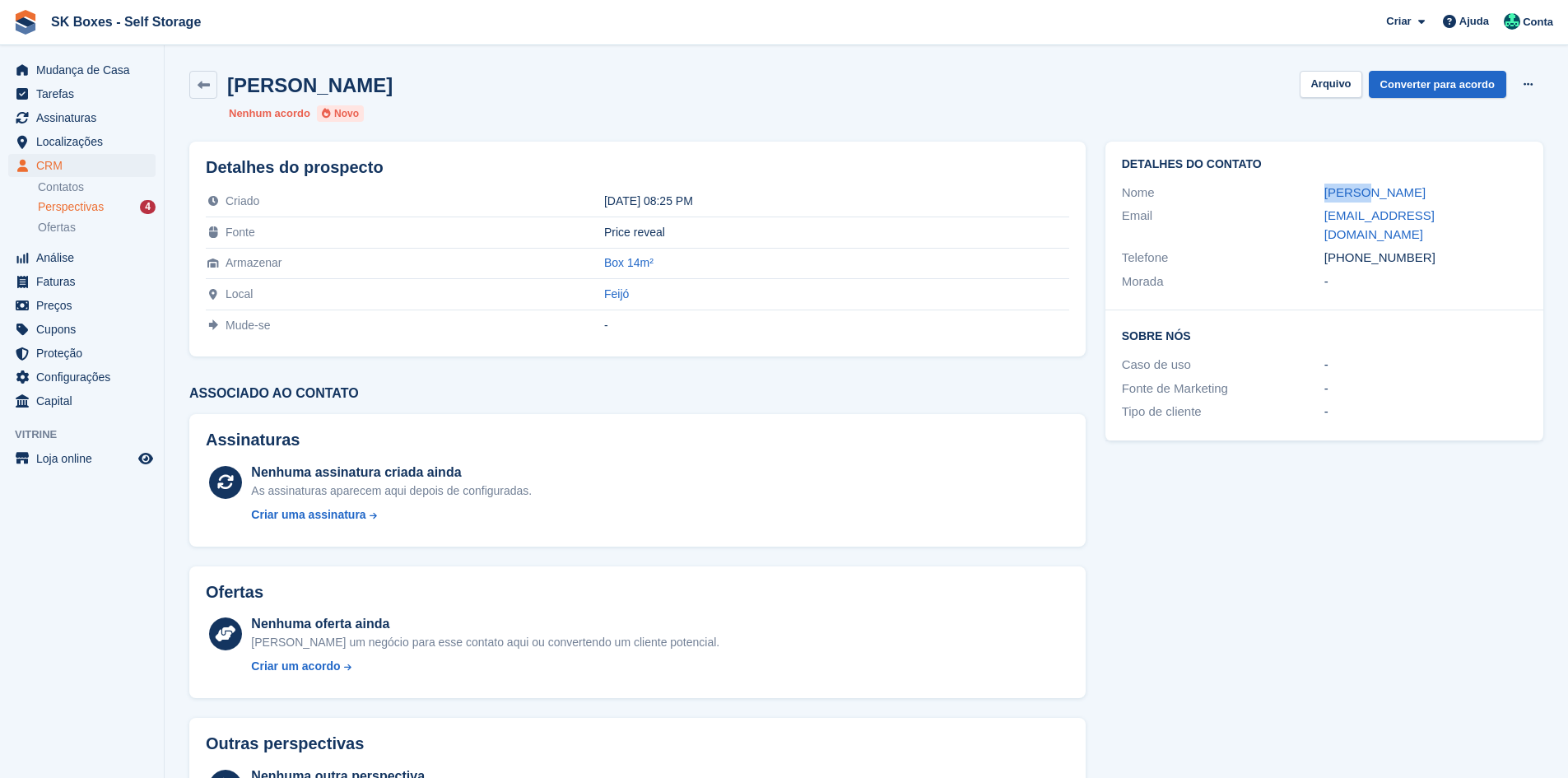
drag, startPoint x: 1318, startPoint y: 191, endPoint x: 1387, endPoint y: 182, distance: 69.6
click at [1387, 182] on div "Nome [PERSON_NAME]" at bounding box center [1324, 193] width 405 height 24
copy div "[PERSON_NAME]"
drag, startPoint x: 1415, startPoint y: 304, endPoint x: 1433, endPoint y: 229, distance: 77.1
click at [1422, 310] on div "Sobre Nós Caso de uso - Fonte de Marketing - Tipo de cliente -" at bounding box center [1324, 375] width 438 height 130
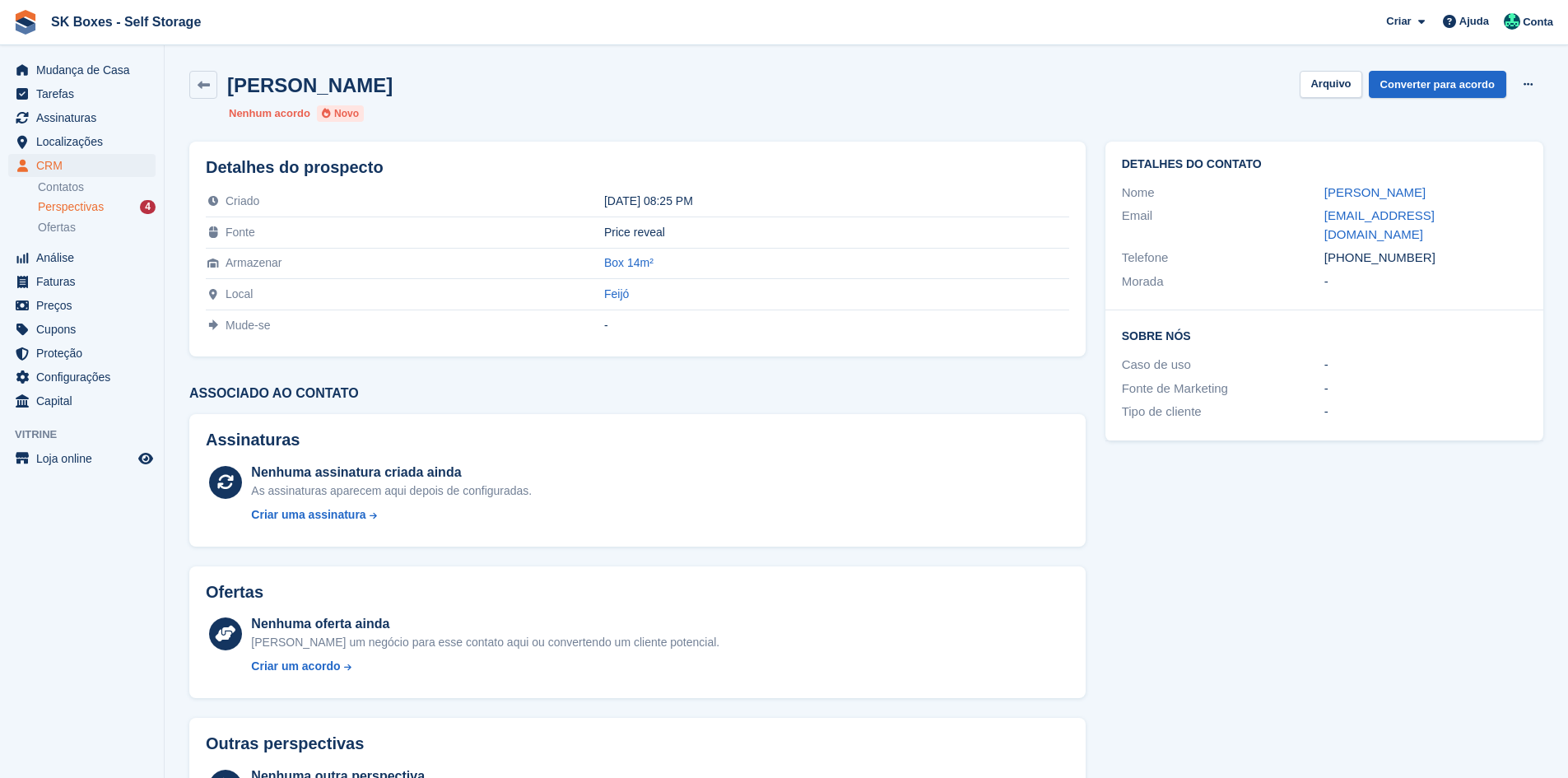
drag, startPoint x: 1426, startPoint y: 242, endPoint x: 1358, endPoint y: 252, distance: 68.7
click at [1356, 250] on div "Telefone [PHONE_NUMBER]" at bounding box center [1324, 258] width 405 height 24
copy div "967198607"
drag, startPoint x: 1535, startPoint y: 300, endPoint x: 1467, endPoint y: 265, distance: 76.5
click at [1535, 310] on div "Sobre Nós Caso de uso - Fonte de Marketing - Tipo de cliente -" at bounding box center [1324, 375] width 438 height 130
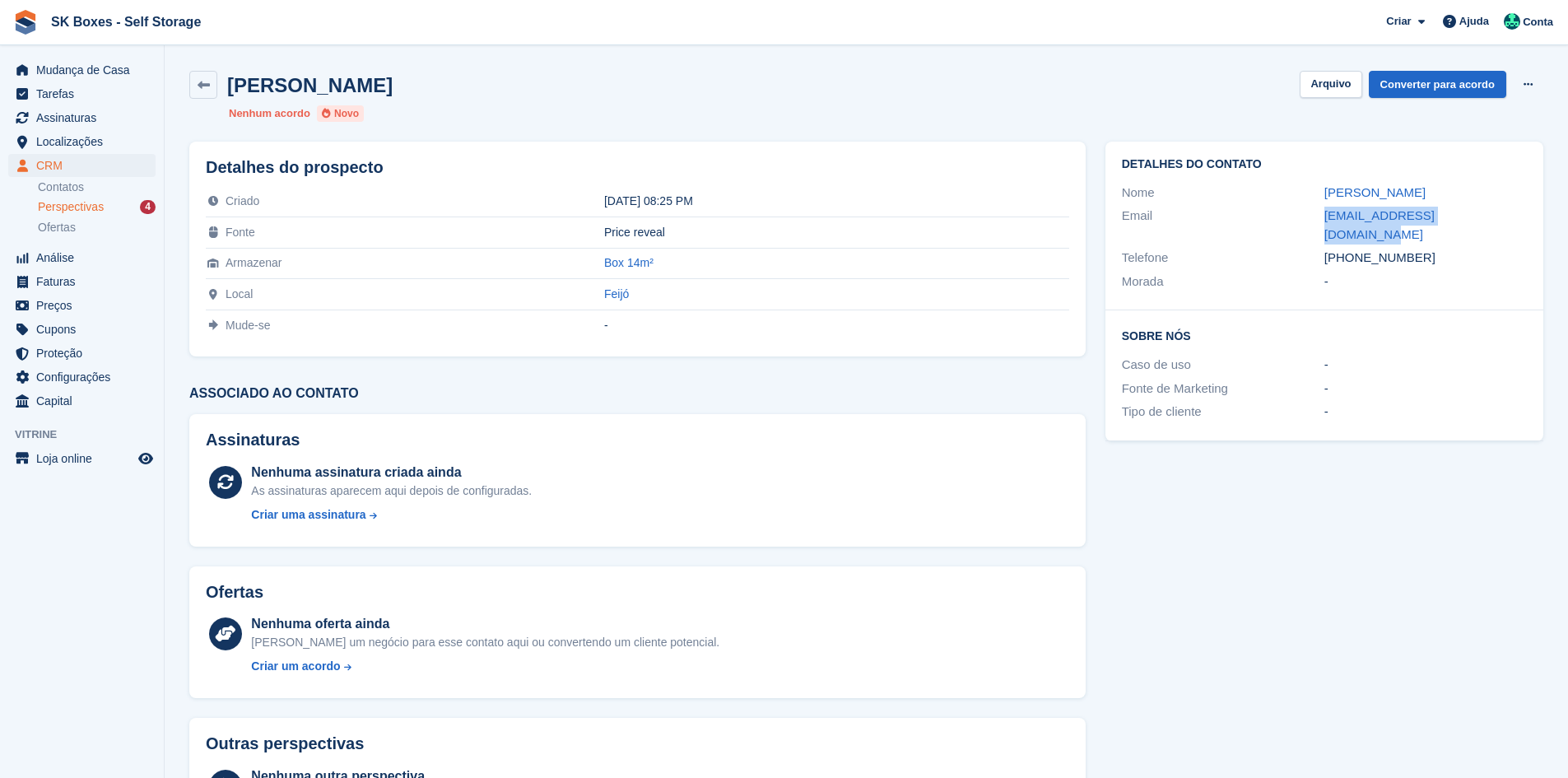
drag, startPoint x: 1491, startPoint y: 221, endPoint x: 1306, endPoint y: 224, distance: 185.0
click at [1306, 224] on div "Email [EMAIL_ADDRESS][DOMAIN_NAME]" at bounding box center [1324, 225] width 405 height 42
copy div "[EMAIL_ADDRESS][DOMAIN_NAME]"
drag, startPoint x: 1322, startPoint y: 76, endPoint x: 1304, endPoint y: 81, distance: 18.7
click at [1322, 76] on button "Arquivo" at bounding box center [1330, 84] width 62 height 27
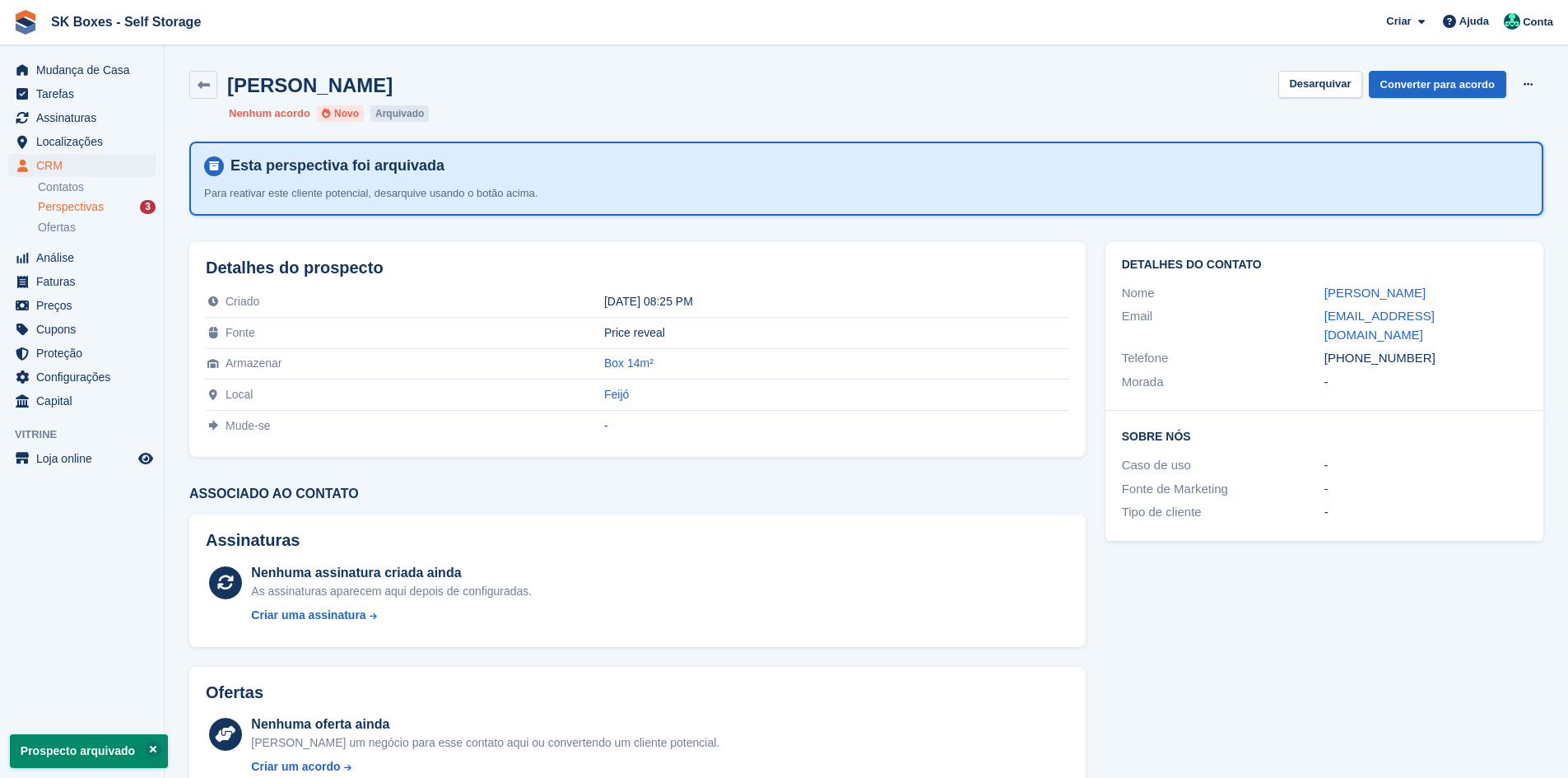
click at [123, 213] on div "Perspectivas 3" at bounding box center [97, 207] width 118 height 16
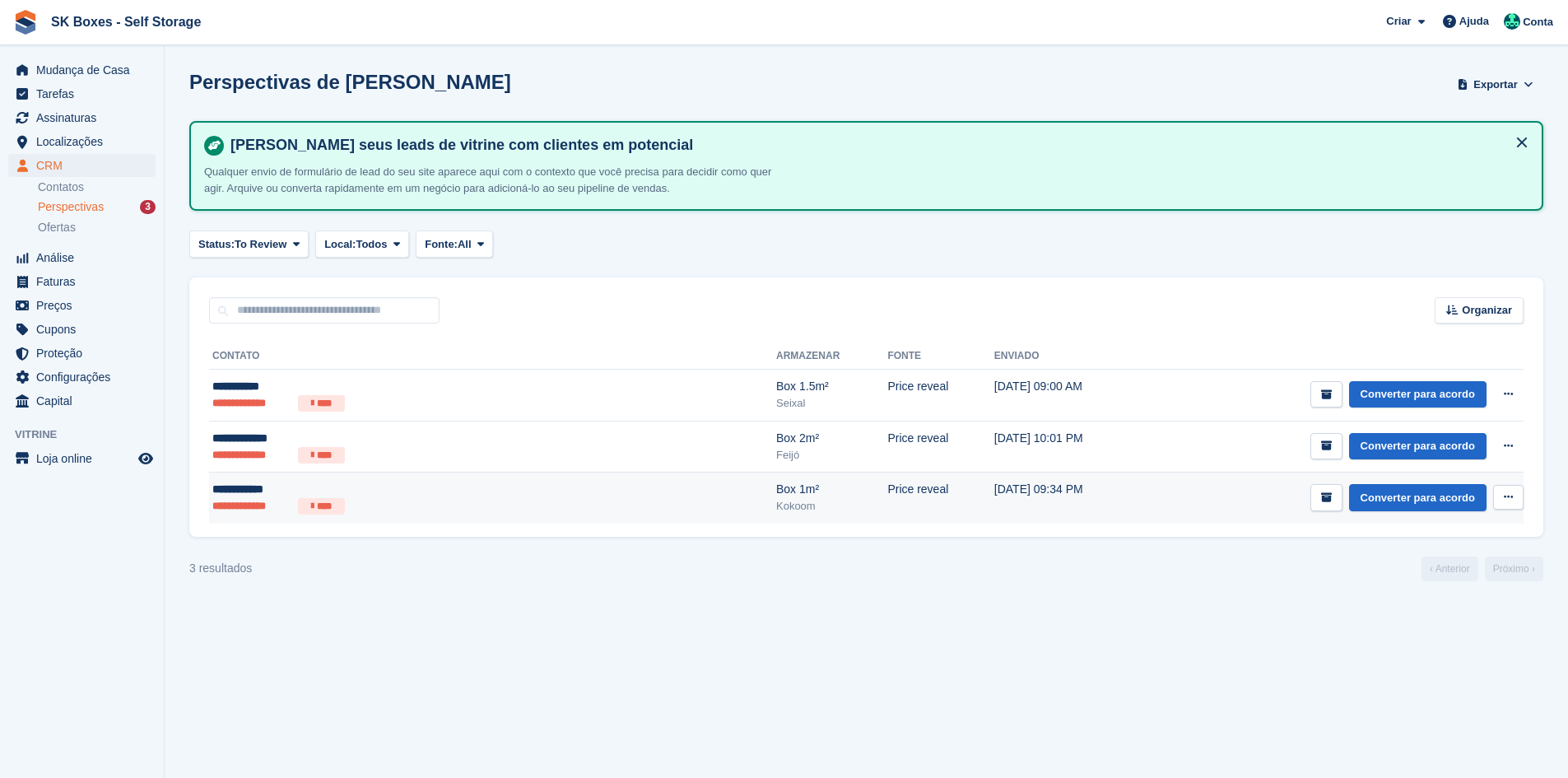
click at [777, 485] on div "Box 1m²" at bounding box center [832, 489] width 111 height 18
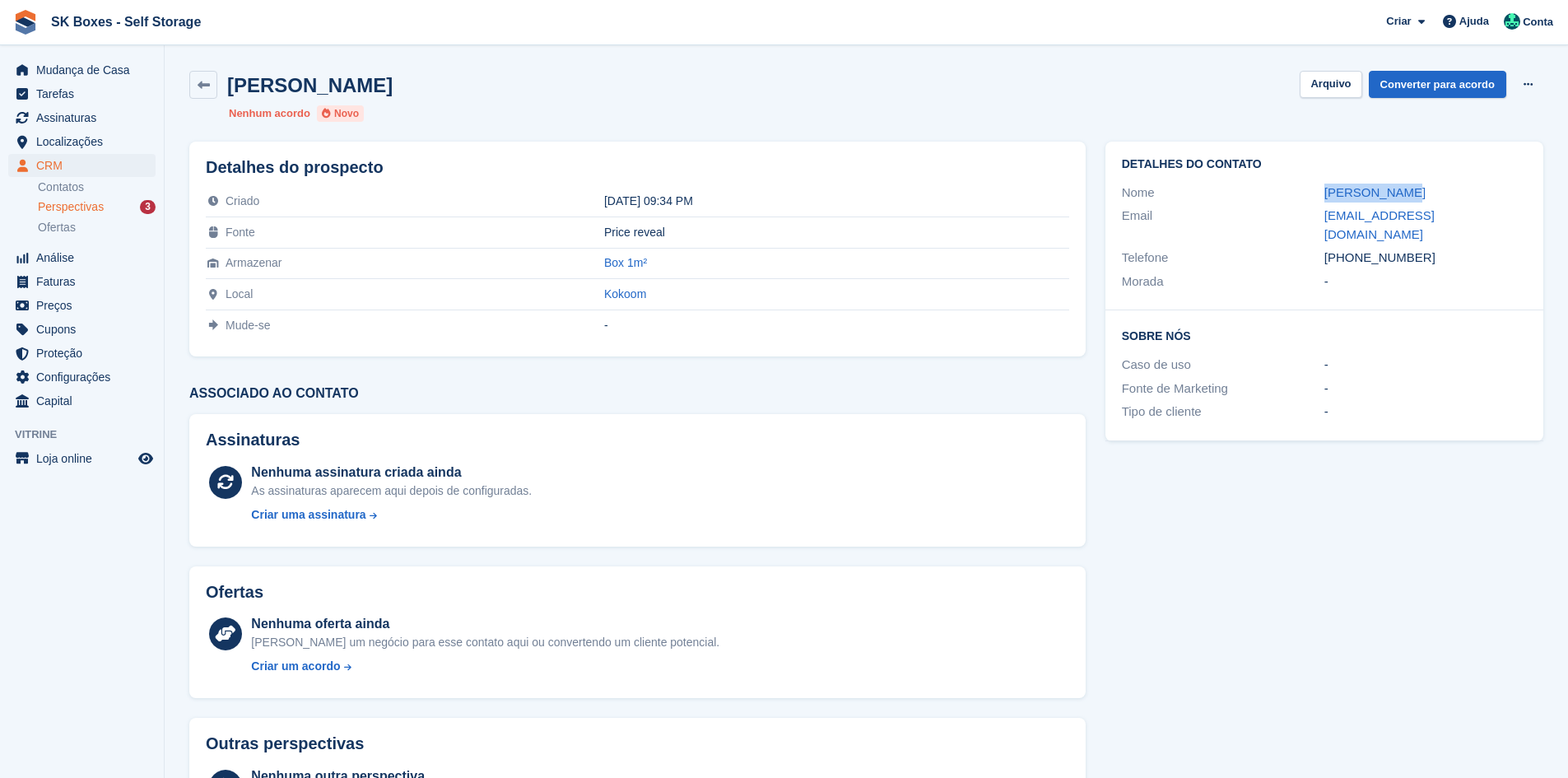
drag, startPoint x: 1299, startPoint y: 193, endPoint x: 1406, endPoint y: 192, distance: 107.0
click at [1406, 192] on div "Nome [PERSON_NAME]" at bounding box center [1324, 193] width 405 height 24
copy div "[PERSON_NAME]"
drag, startPoint x: 1324, startPoint y: 294, endPoint x: 1339, endPoint y: 201, distance: 94.2
click at [1325, 289] on div "Detalhes do contato Nome [PERSON_NAME] Email [EMAIL_ADDRESS][DOMAIN_NAME] Telef…" at bounding box center [1324, 292] width 438 height 300
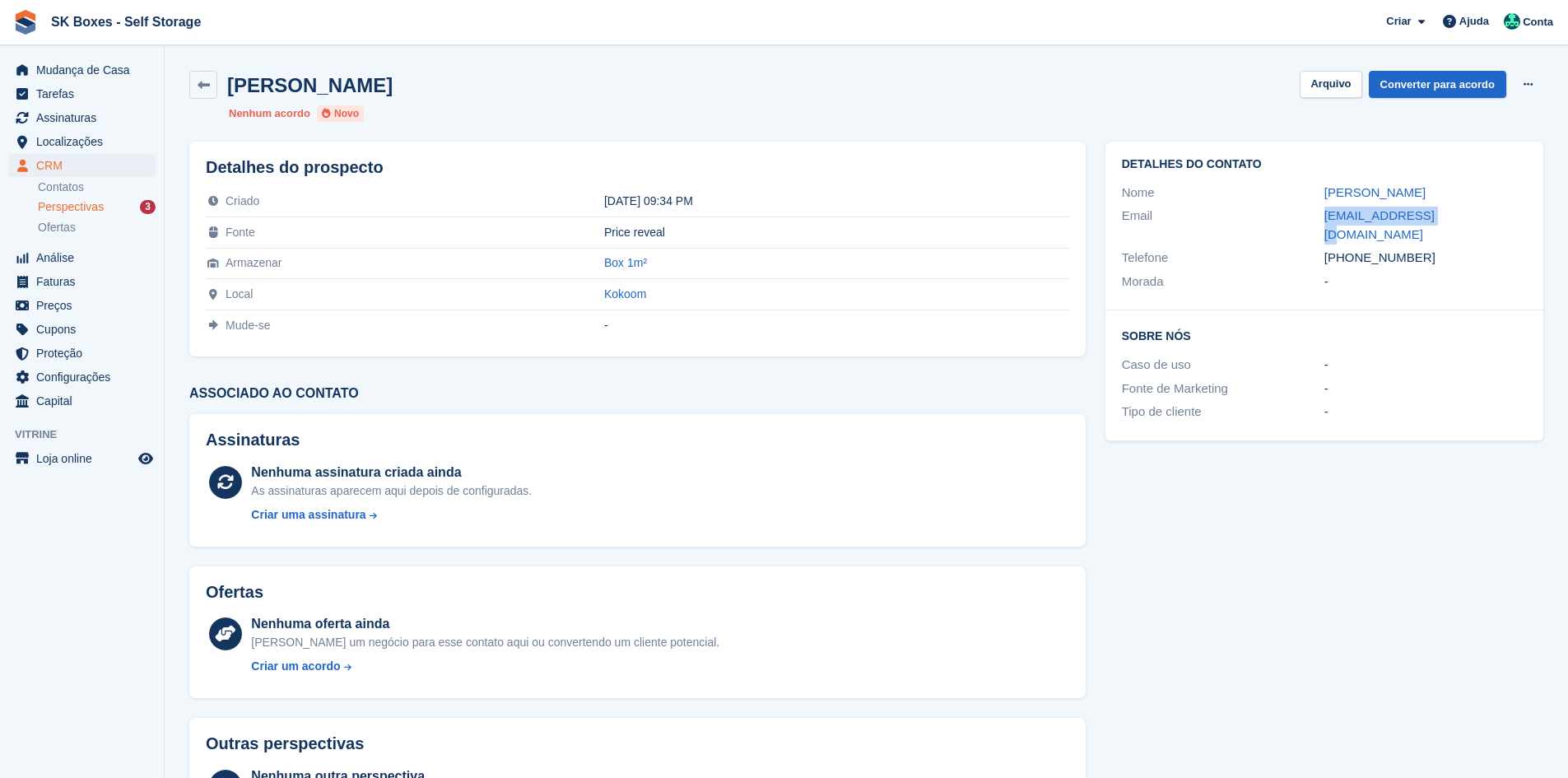
drag, startPoint x: 1322, startPoint y: 212, endPoint x: 1455, endPoint y: 209, distance: 133.0
click at [1455, 209] on div "Email [EMAIL_ADDRESS][DOMAIN_NAME]" at bounding box center [1324, 225] width 405 height 42
copy div "[EMAIL_ADDRESS][DOMAIN_NAME]"
drag, startPoint x: 1431, startPoint y: 242, endPoint x: 1354, endPoint y: 239, distance: 77.1
click at [1354, 249] on div "[PHONE_NUMBER]" at bounding box center [1426, 258] width 203 height 19
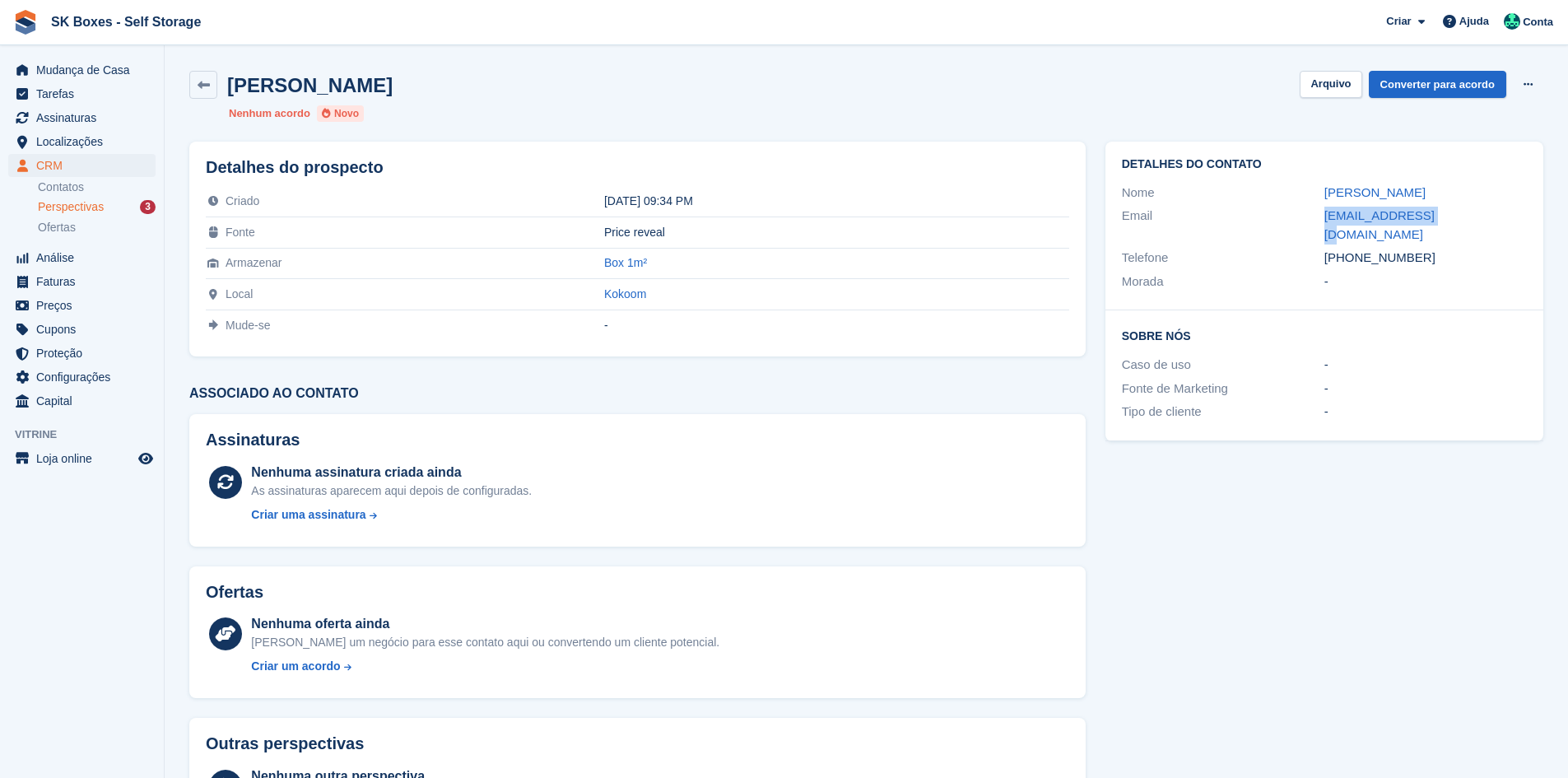
copy div "919364081"
click at [1350, 86] on button "Arquivo" at bounding box center [1330, 84] width 62 height 27
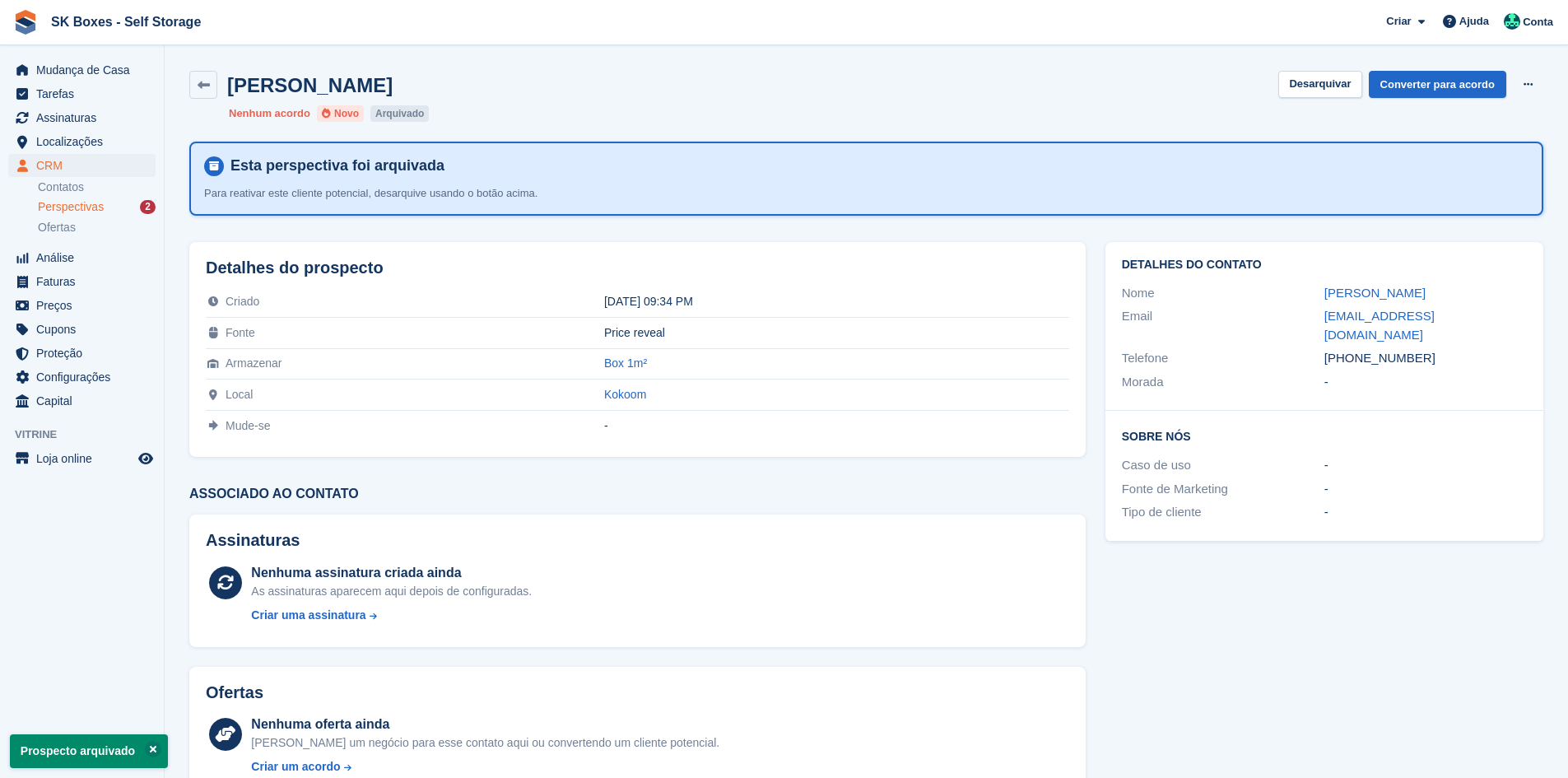
click at [104, 198] on link "Perspectivas 2" at bounding box center [97, 207] width 118 height 18
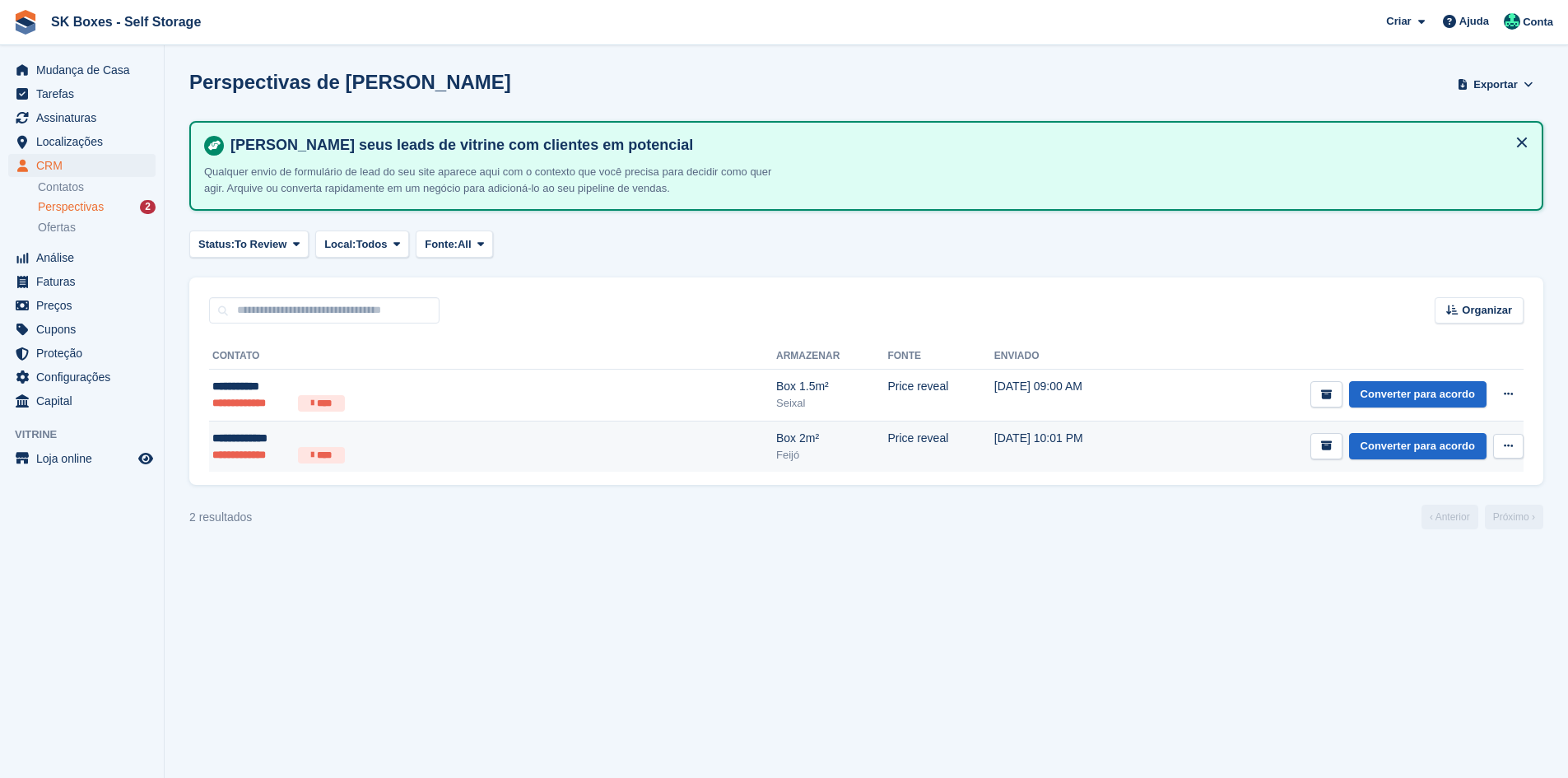
click at [282, 444] on div "**********" at bounding box center [373, 438] width 321 height 18
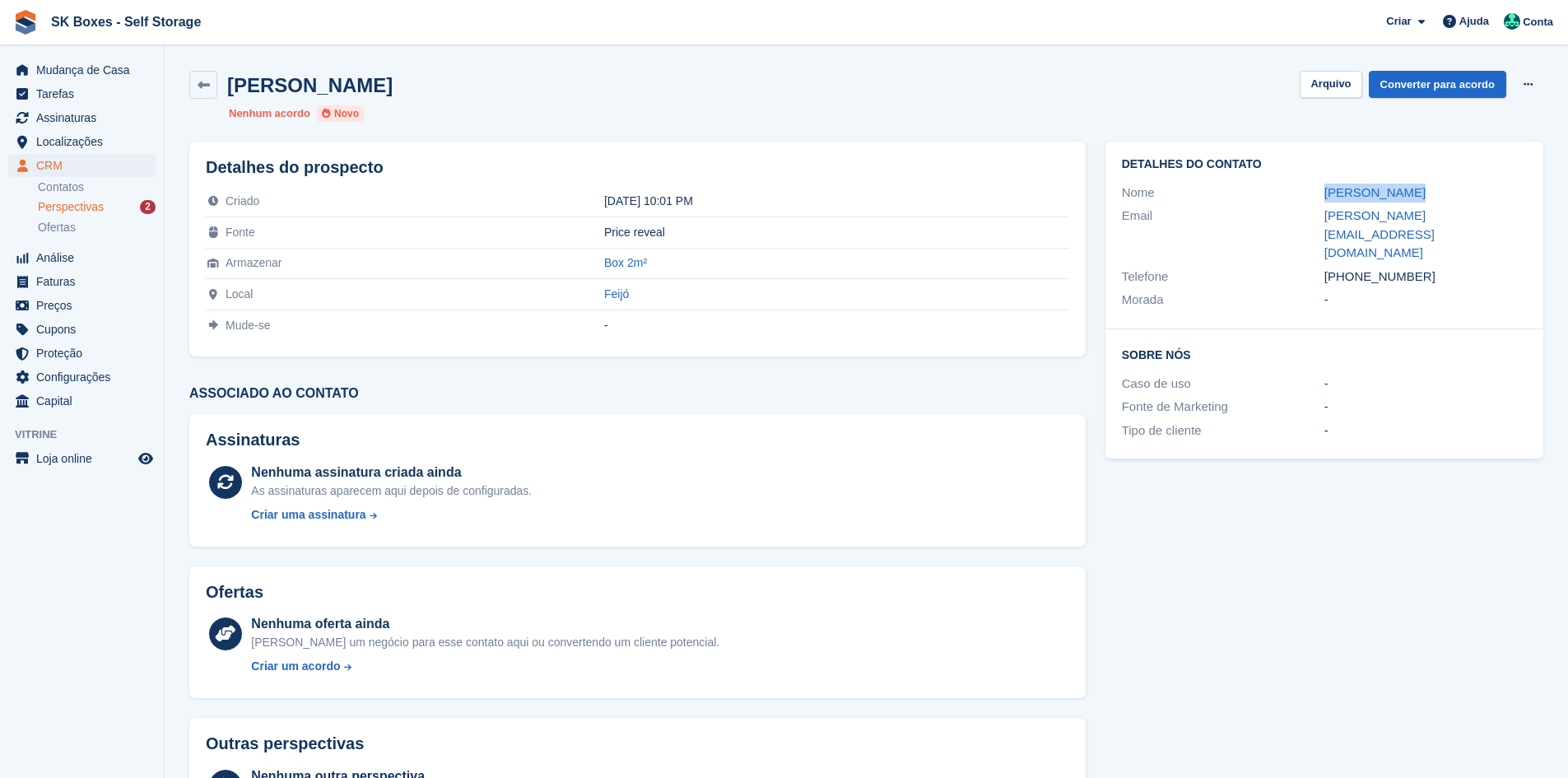
drag, startPoint x: 1308, startPoint y: 195, endPoint x: 1415, endPoint y: 195, distance: 107.0
click at [1415, 195] on div "Nome [PERSON_NAME]" at bounding box center [1324, 193] width 405 height 24
copy div "[PERSON_NAME]"
click at [1455, 291] on div "-" at bounding box center [1426, 300] width 203 height 19
drag, startPoint x: 1436, startPoint y: 241, endPoint x: 1353, endPoint y: 242, distance: 83.0
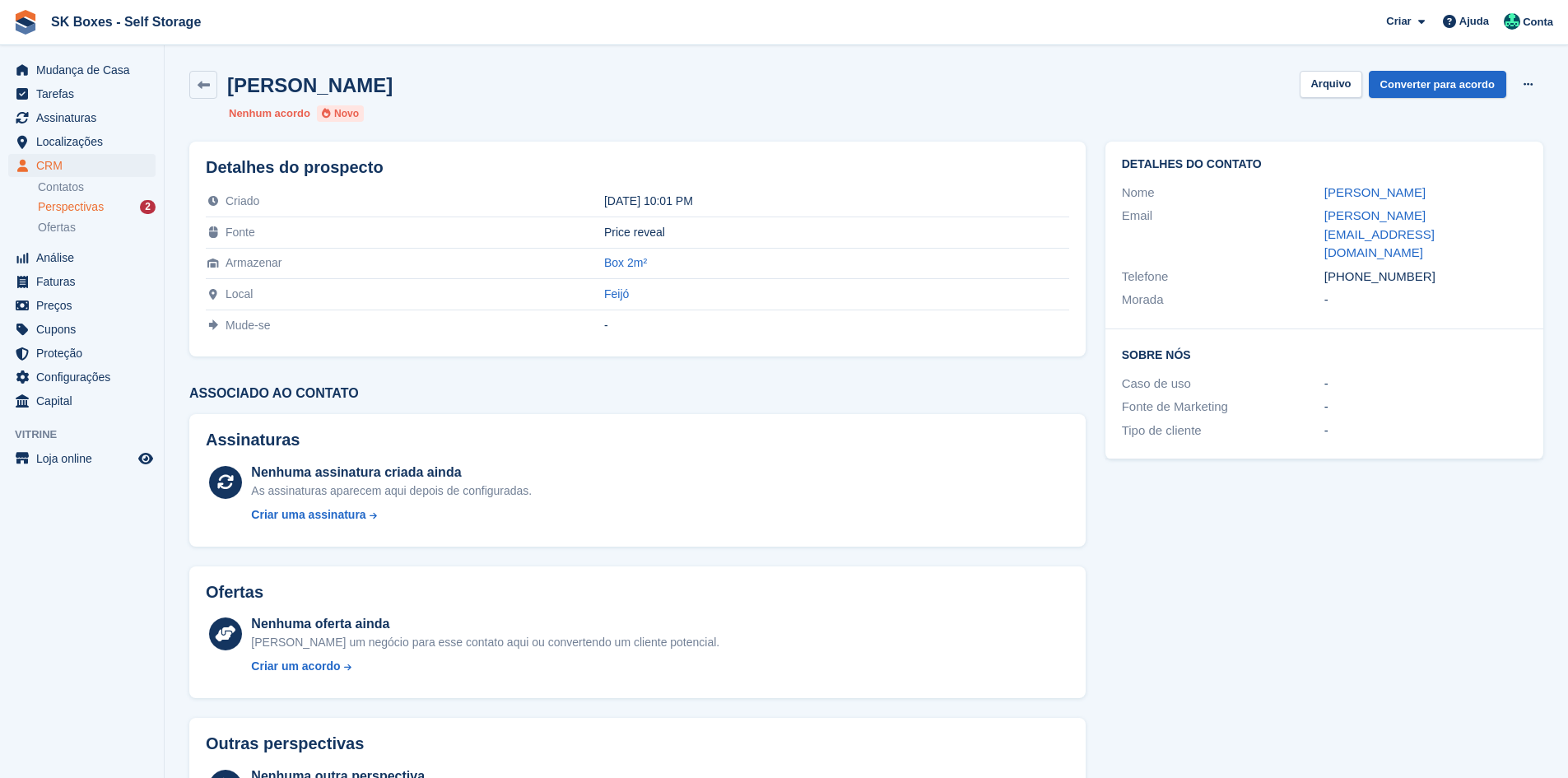
click at [1353, 268] on div "[PHONE_NUMBER]" at bounding box center [1426, 277] width 203 height 19
copy div "961199955"
drag, startPoint x: 1323, startPoint y: 214, endPoint x: 1481, endPoint y: 216, distance: 158.0
click at [1481, 216] on div "Email [PERSON_NAME][EMAIL_ADDRESS][DOMAIN_NAME]" at bounding box center [1324, 234] width 405 height 61
copy div "susan_cabaco@hotmail.com"
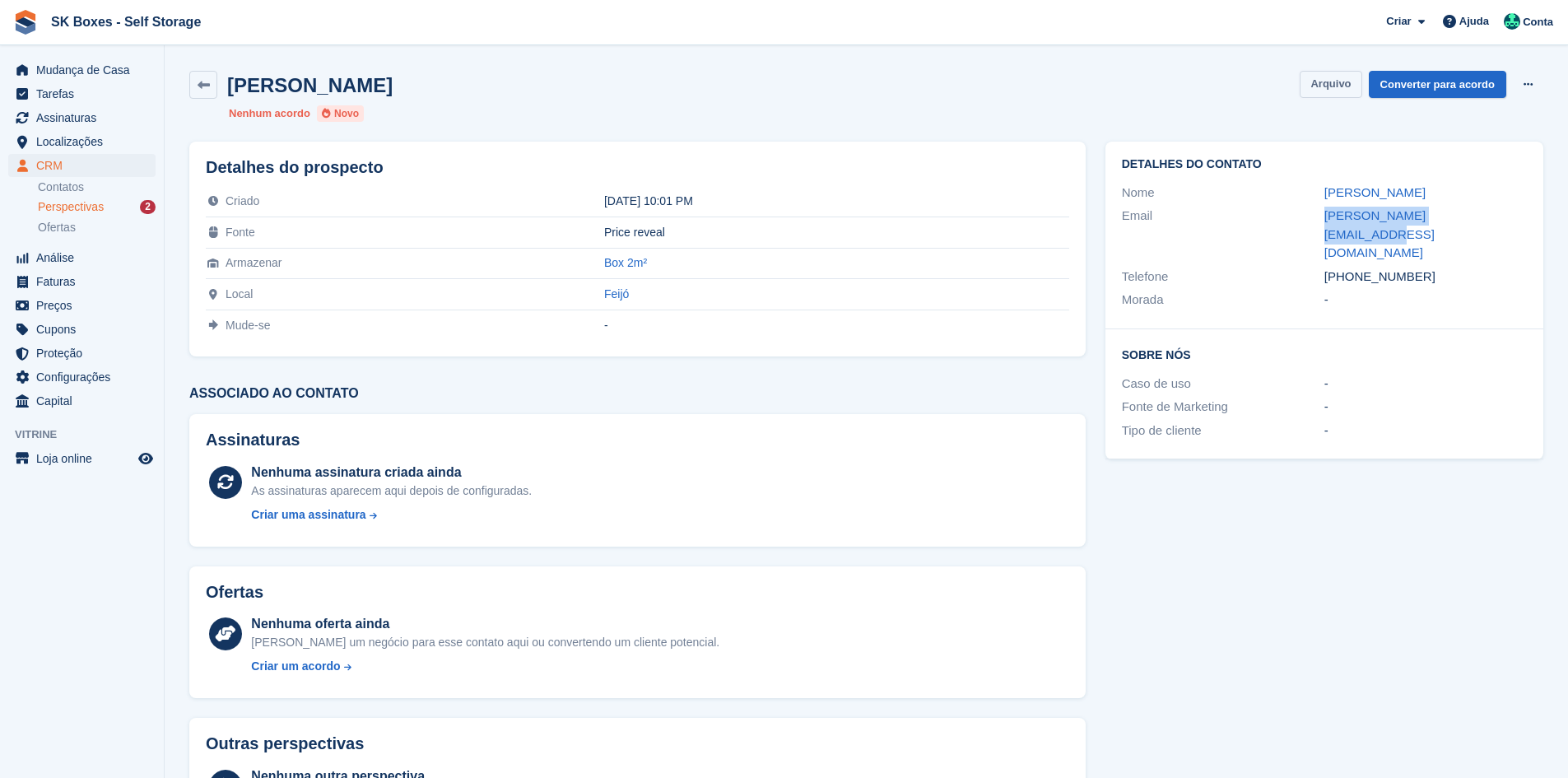
drag, startPoint x: 1332, startPoint y: 91, endPoint x: 1311, endPoint y: 97, distance: 21.8
click at [1331, 91] on button "Arquivo" at bounding box center [1330, 84] width 62 height 27
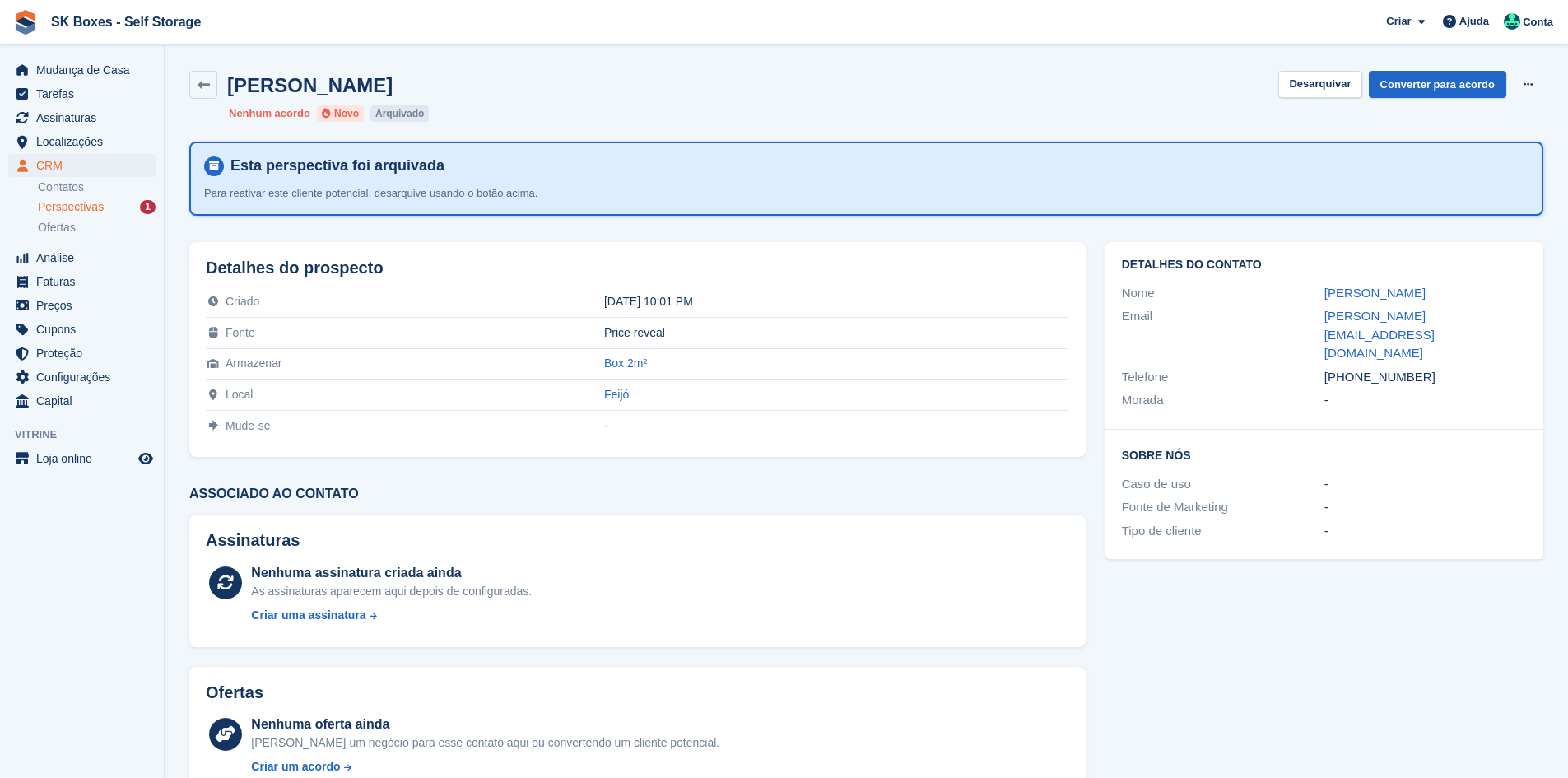
click at [100, 210] on span "Perspectivas" at bounding box center [70, 207] width 65 height 16
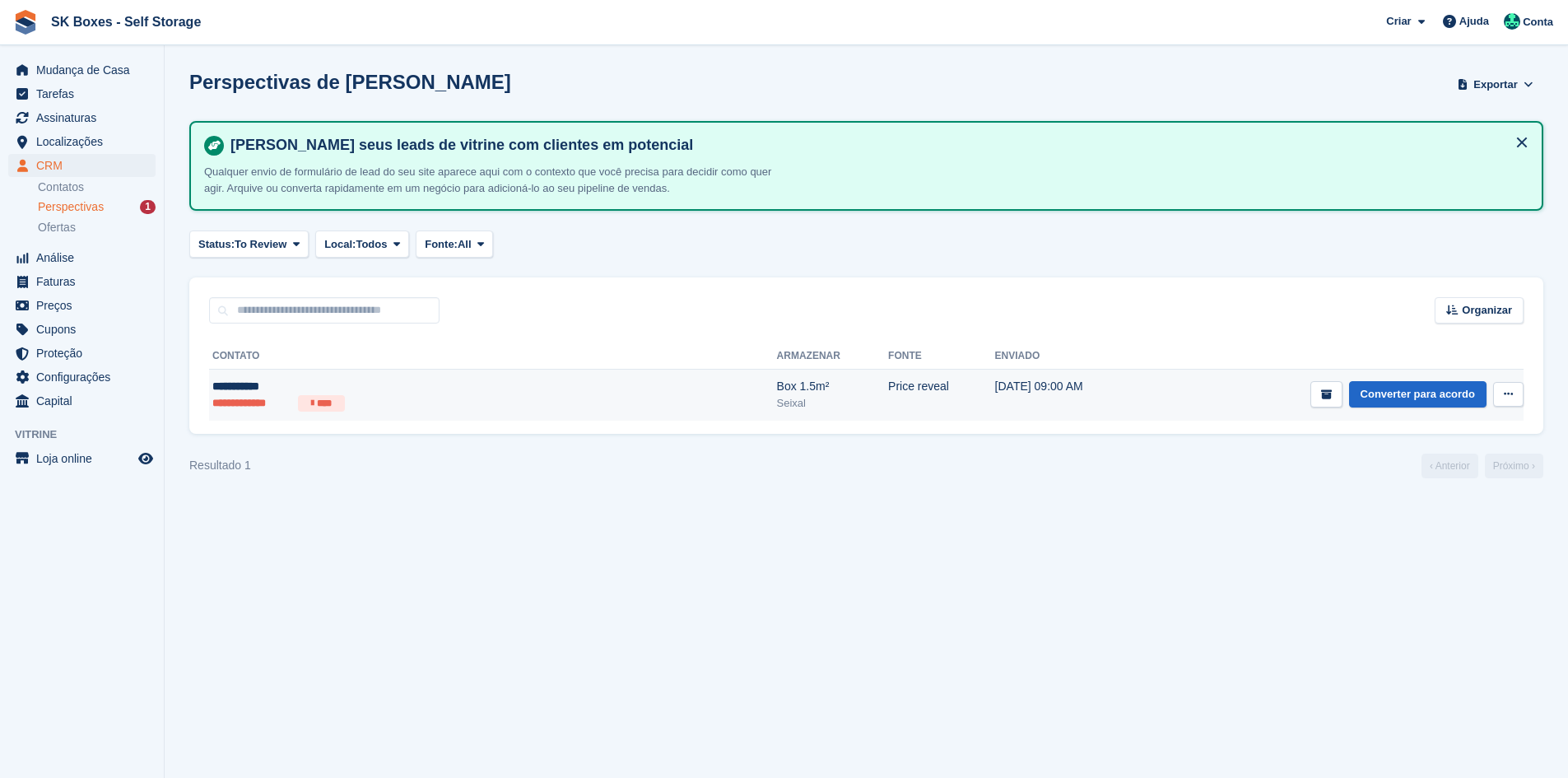
click at [389, 378] on div "**********" at bounding box center [373, 387] width 321 height 18
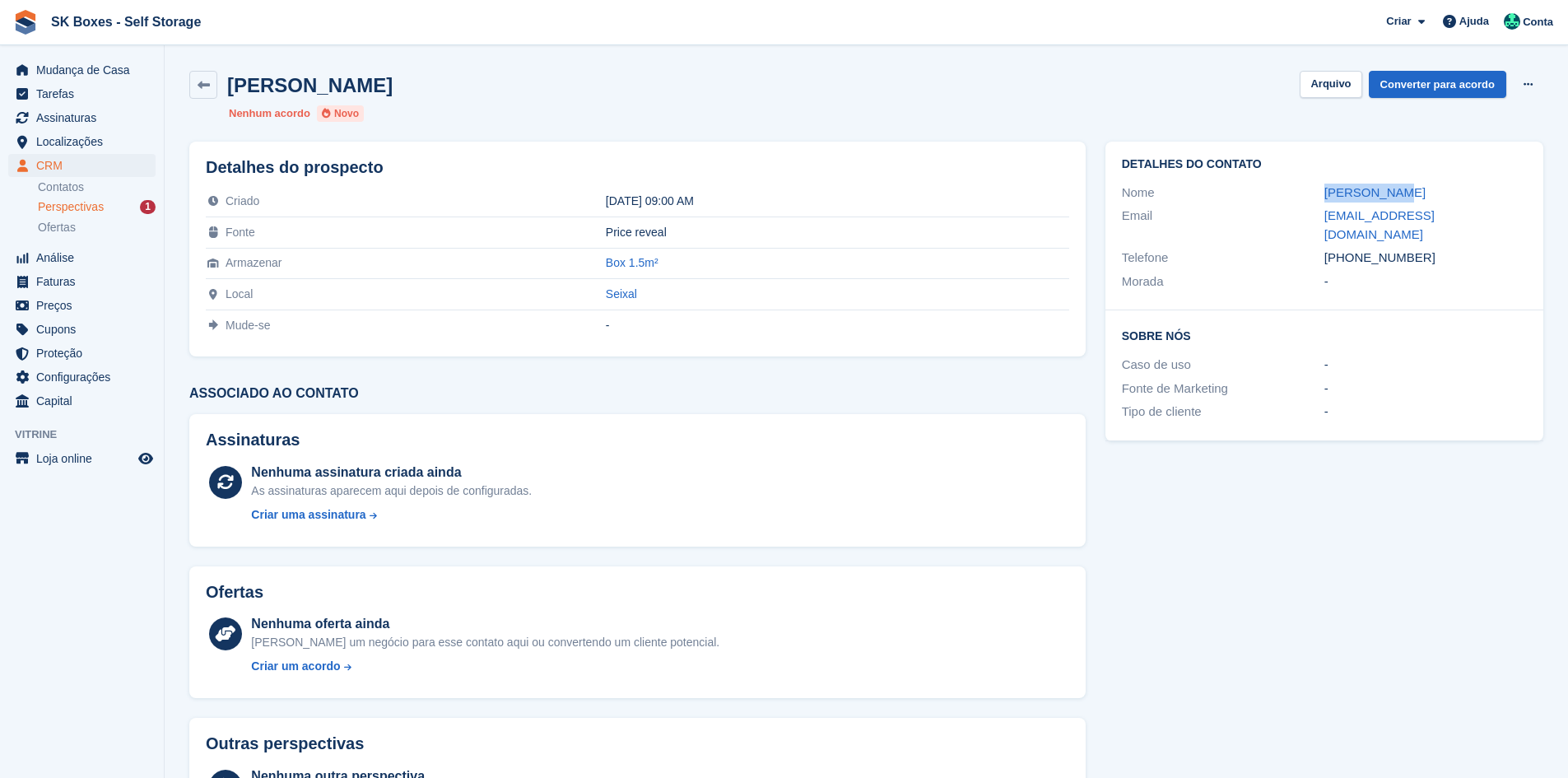
drag, startPoint x: 1310, startPoint y: 193, endPoint x: 1442, endPoint y: 191, distance: 132.0
click at [1442, 191] on div "Nome Elsa Barata" at bounding box center [1324, 193] width 405 height 24
copy div "Elsa Barata"
drag, startPoint x: 1269, startPoint y: 427, endPoint x: 1333, endPoint y: 434, distance: 64.4
click at [1287, 427] on div "Detalhes do contato Nome Elsa Barata Email elsaroque@hotmail.com Telefone +3519…" at bounding box center [1324, 292] width 457 height 319
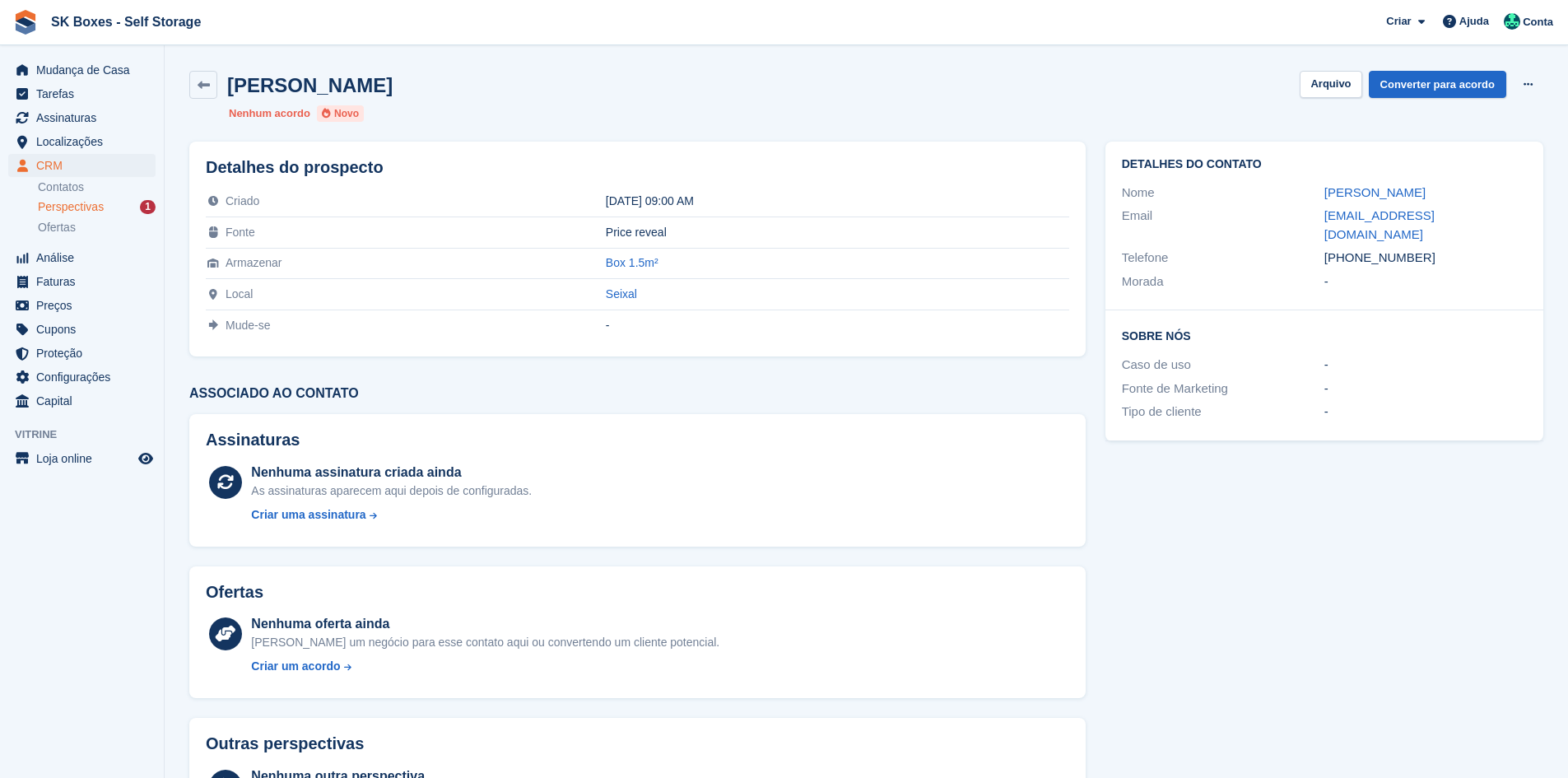
drag, startPoint x: 1442, startPoint y: 247, endPoint x: 1354, endPoint y: 242, distance: 88.1
click at [1354, 249] on div "+351933466009" at bounding box center [1426, 258] width 203 height 19
copy div "933466009"
drag, startPoint x: 1314, startPoint y: 215, endPoint x: 1469, endPoint y: 212, distance: 155.0
click at [1469, 212] on div "Email elsaroque@hotmail.com" at bounding box center [1324, 225] width 405 height 42
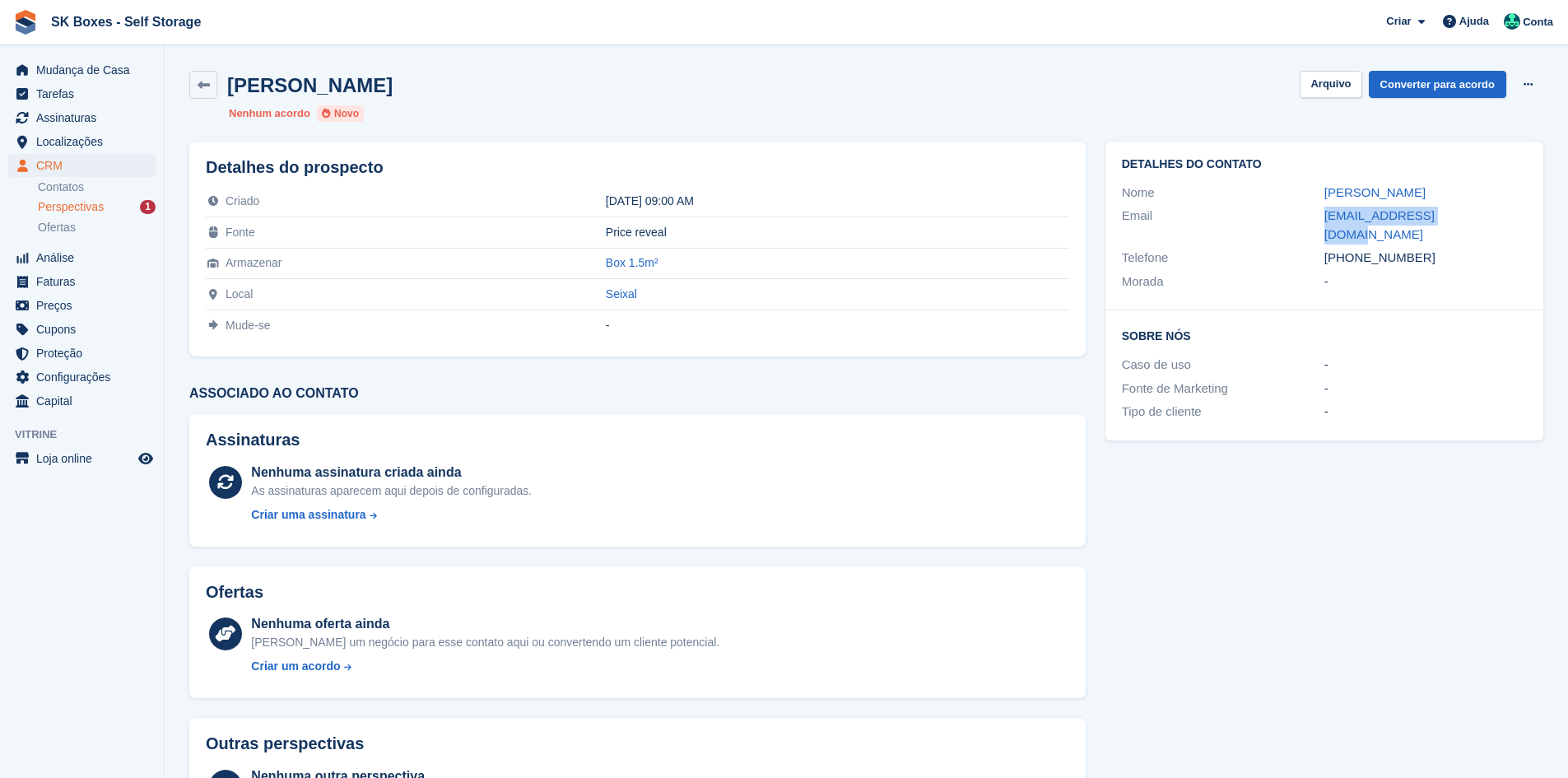
copy div "elsaroque@hotmail.com"
click at [1346, 85] on button "Arquivo" at bounding box center [1330, 84] width 62 height 27
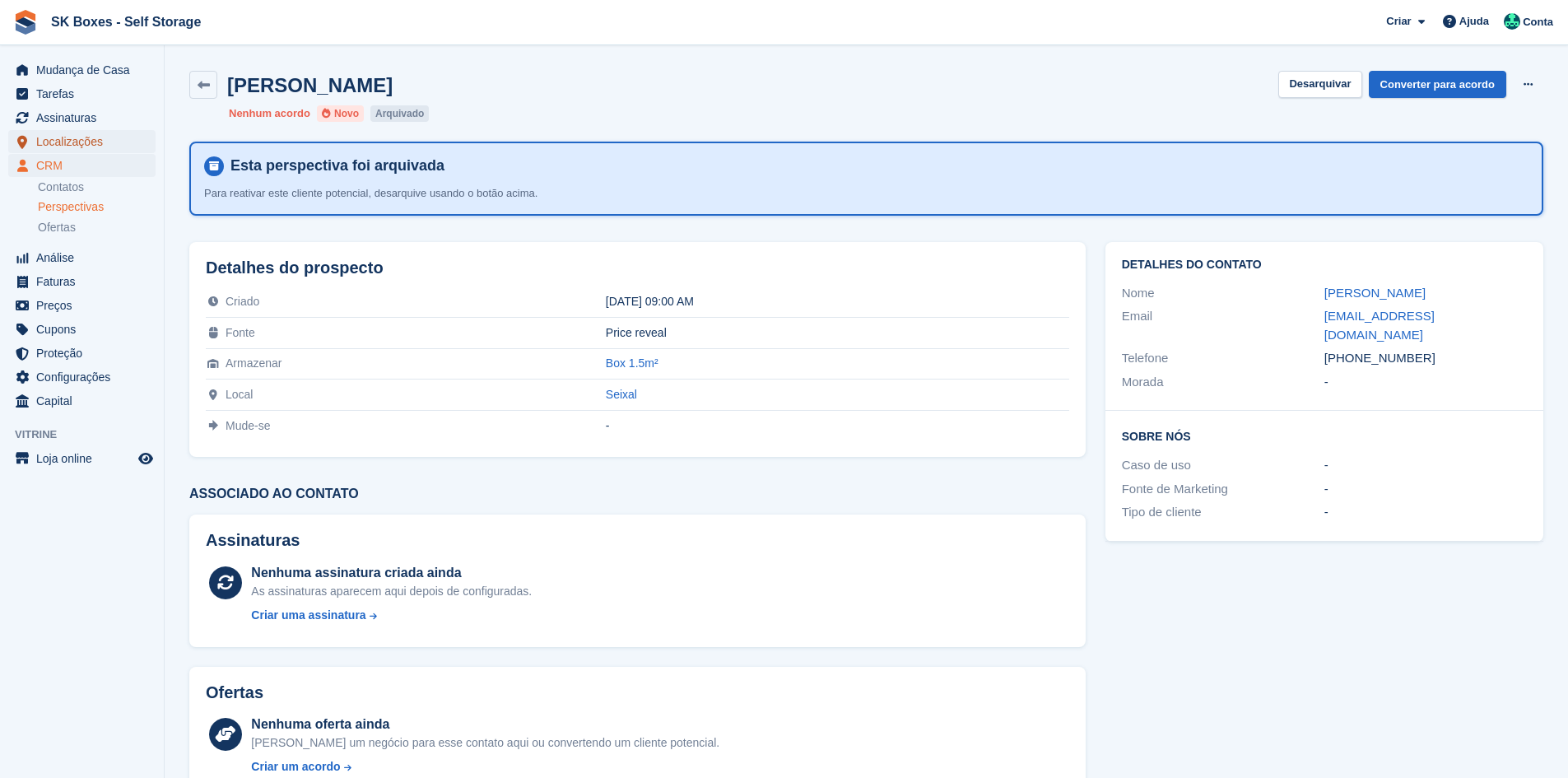
click at [82, 138] on span "Localizações" at bounding box center [85, 141] width 99 height 23
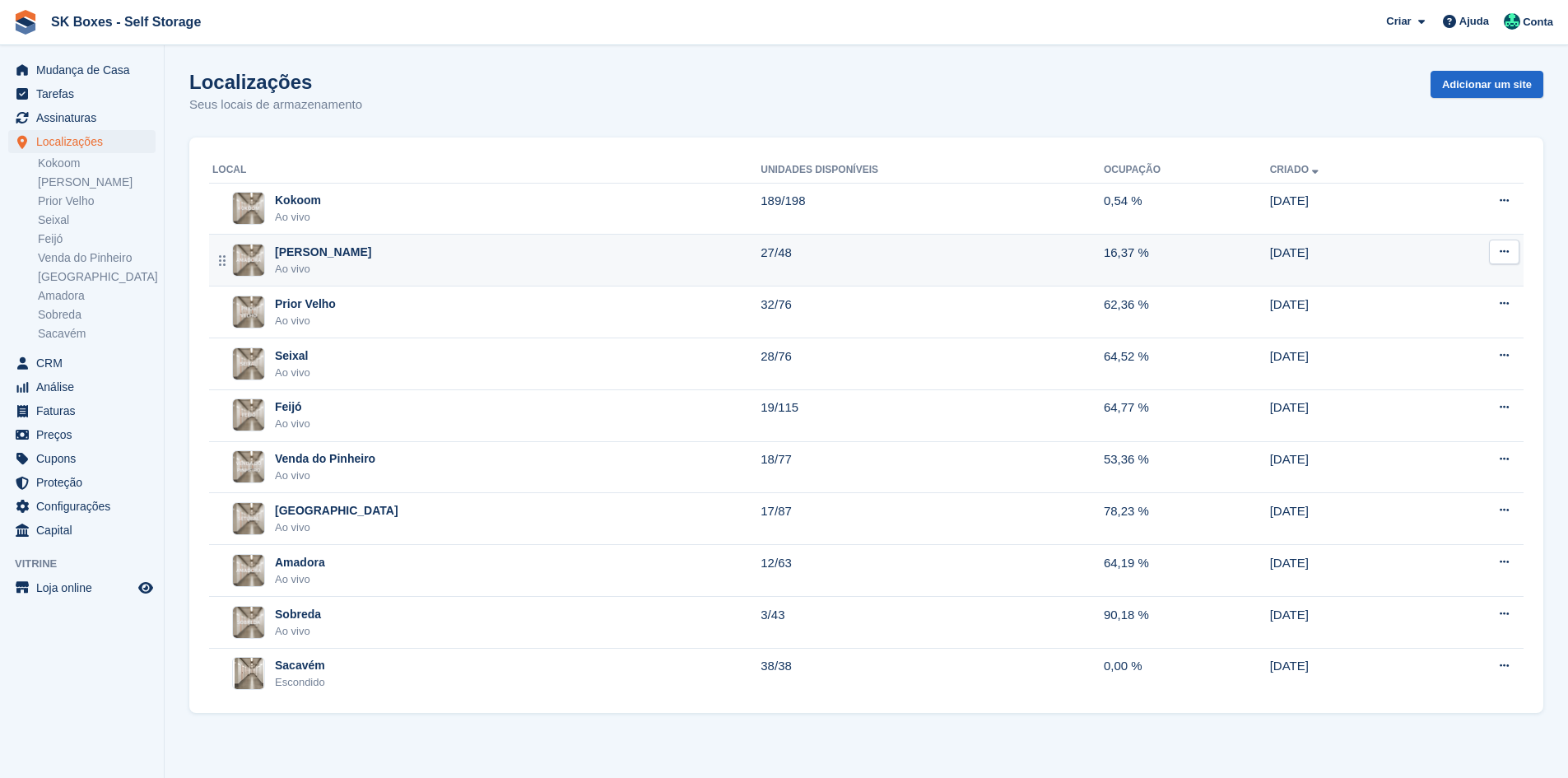
click at [329, 265] on div "Ao vivo" at bounding box center [323, 269] width 96 height 17
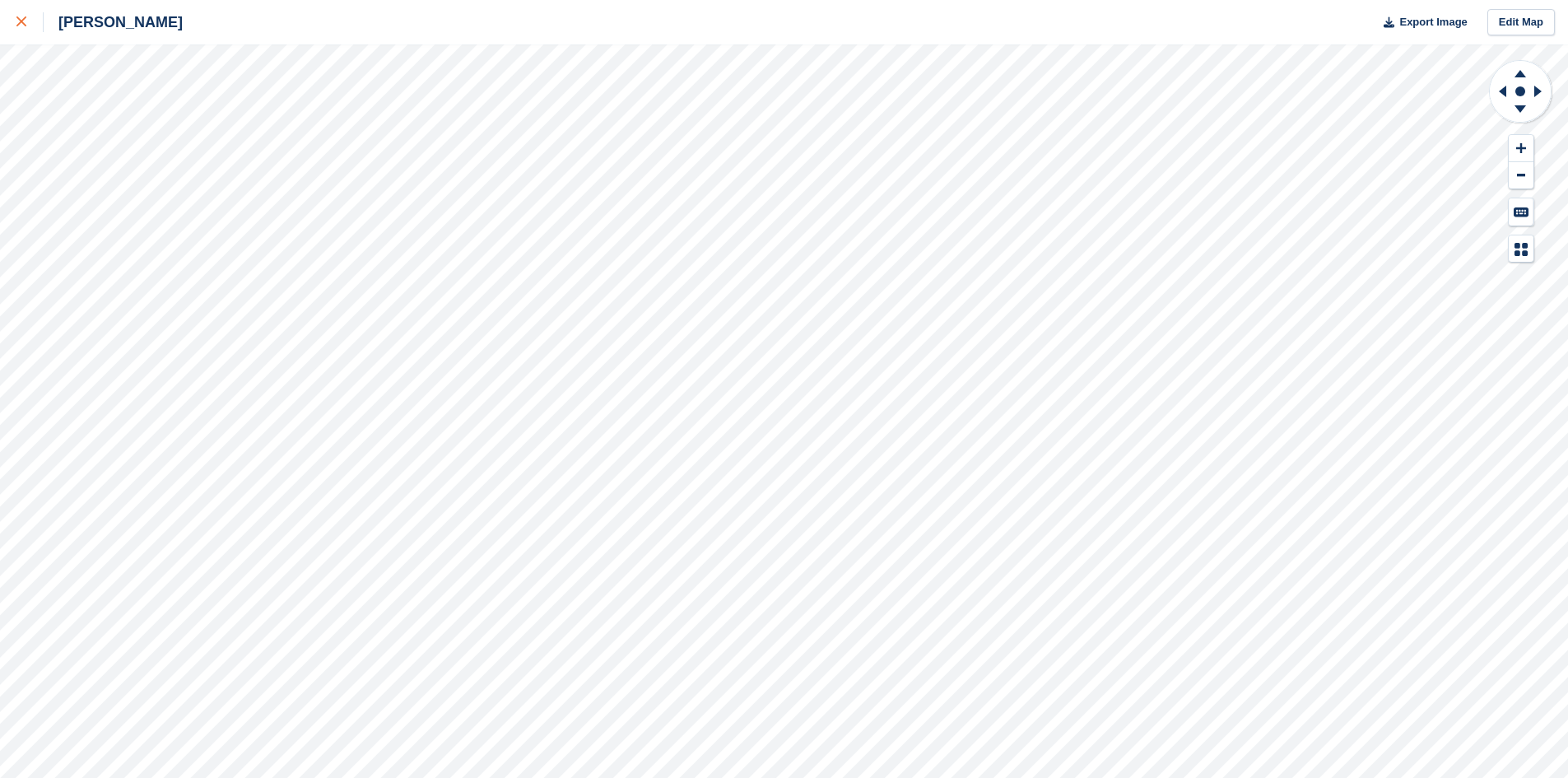
click at [6, 30] on link at bounding box center [21, 22] width 43 height 44
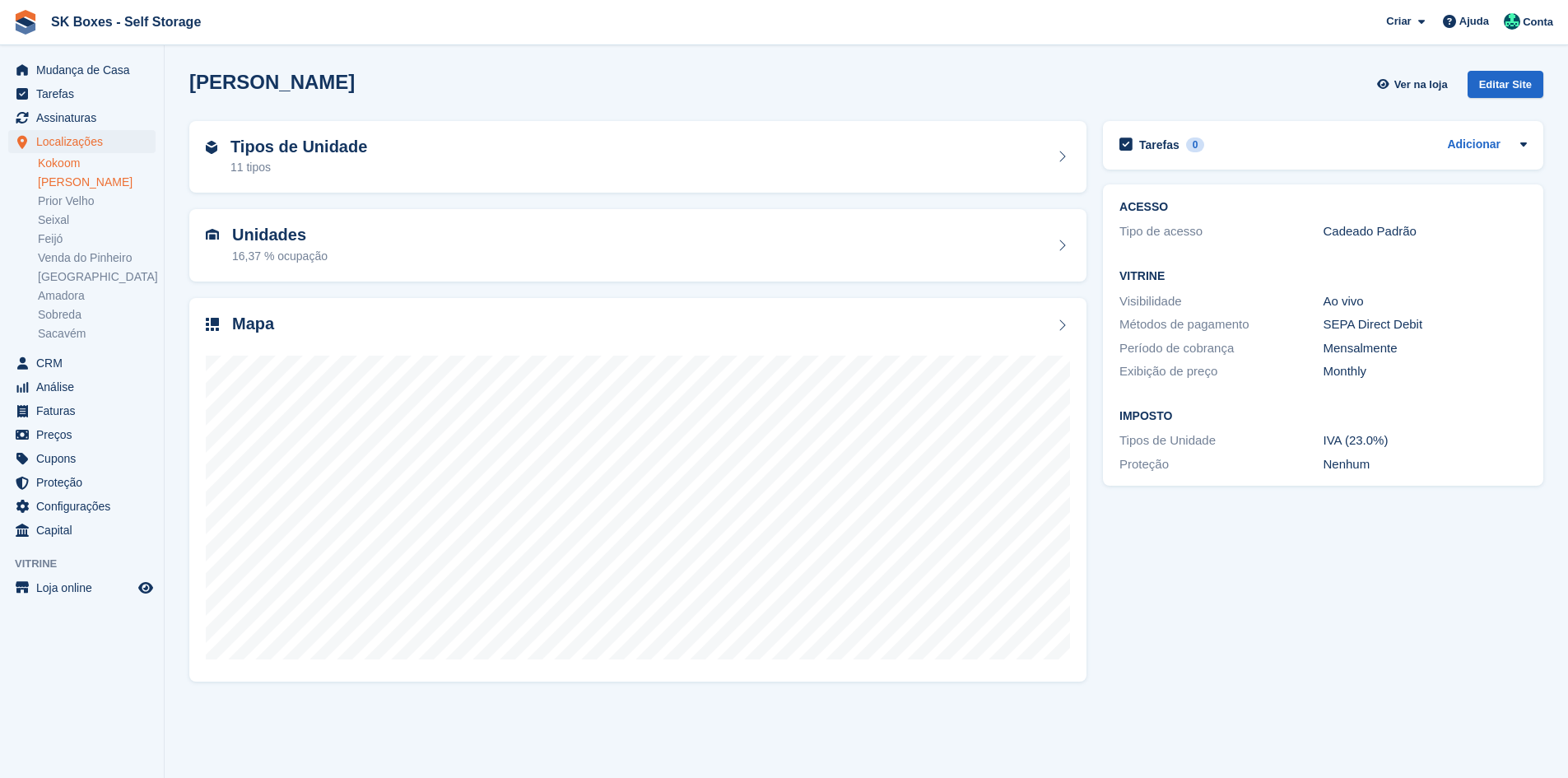
click at [74, 167] on link "Kokoom" at bounding box center [97, 163] width 118 height 16
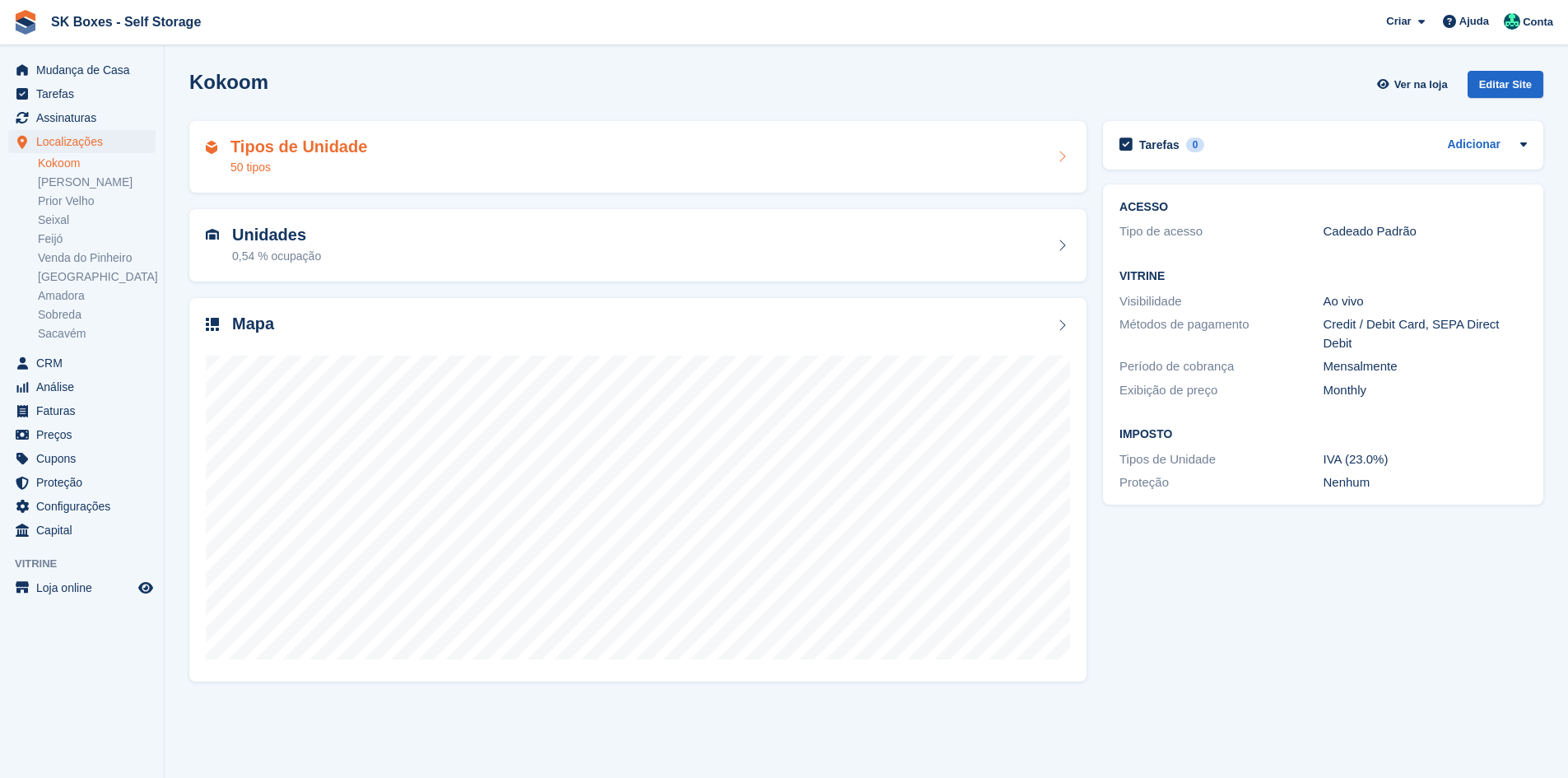
click at [343, 175] on div "50 tipos" at bounding box center [299, 167] width 137 height 18
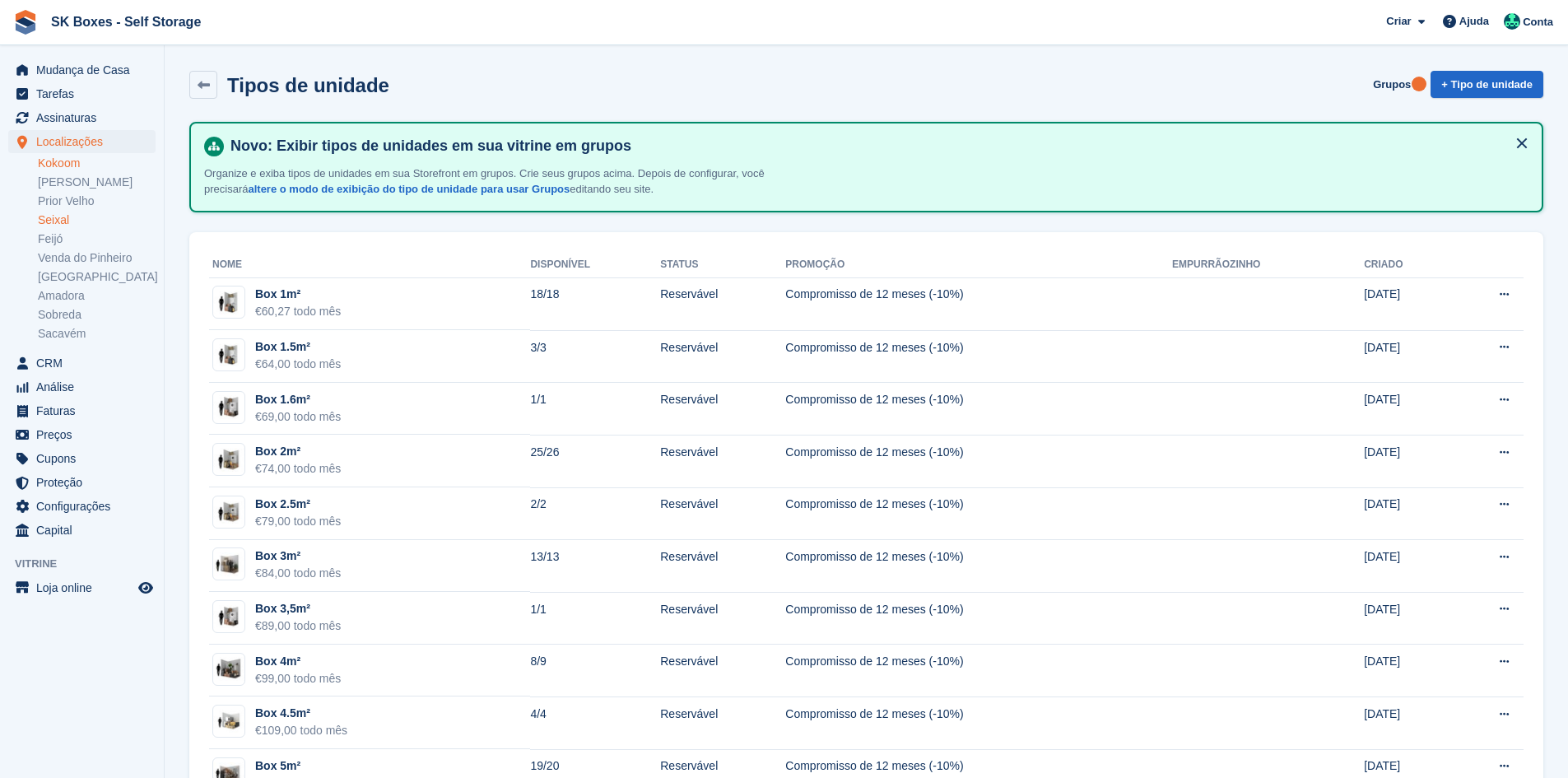
click at [77, 220] on link "Seixal" at bounding box center [97, 220] width 118 height 16
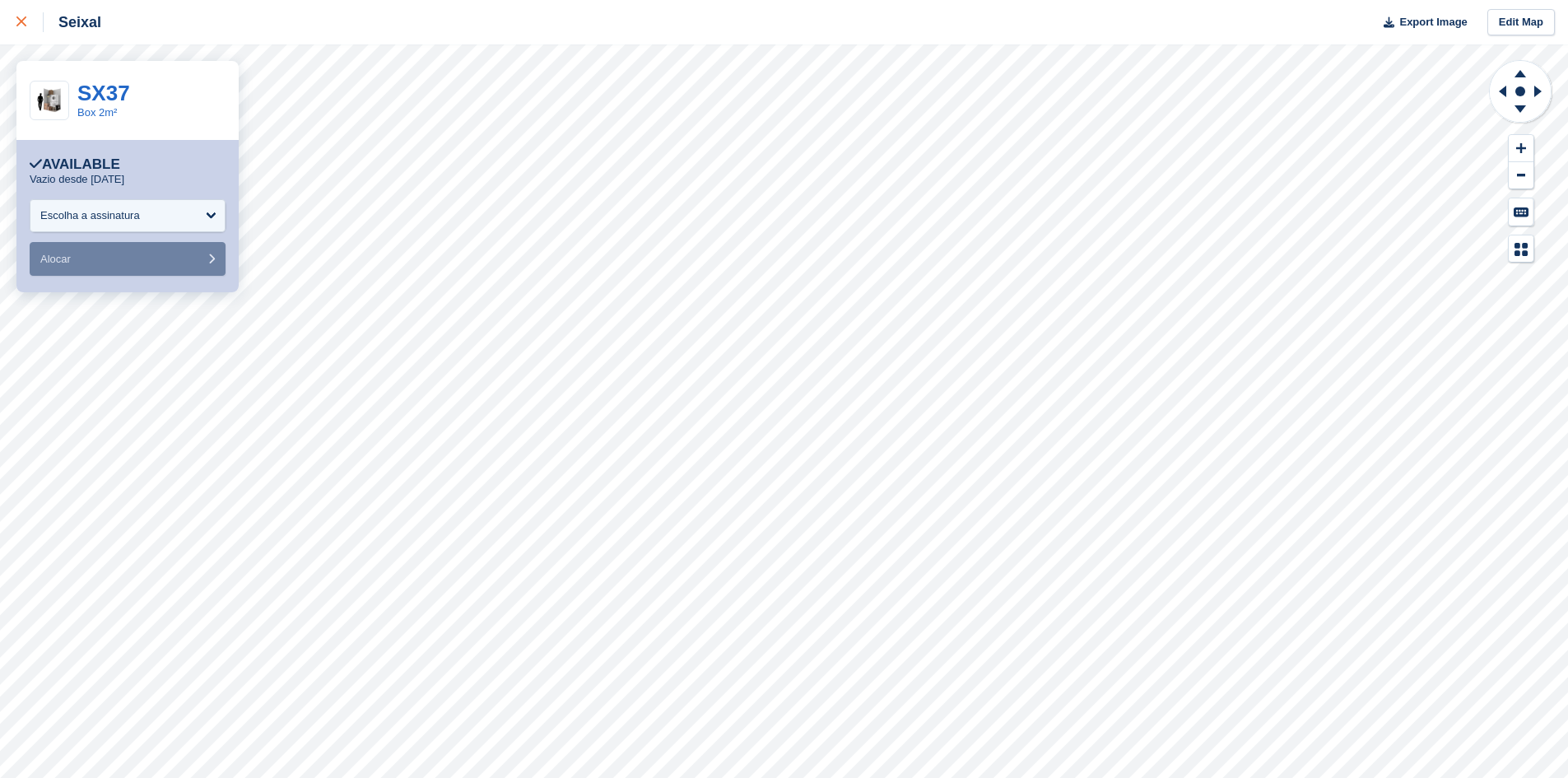
click at [19, 24] on icon at bounding box center [21, 21] width 10 height 10
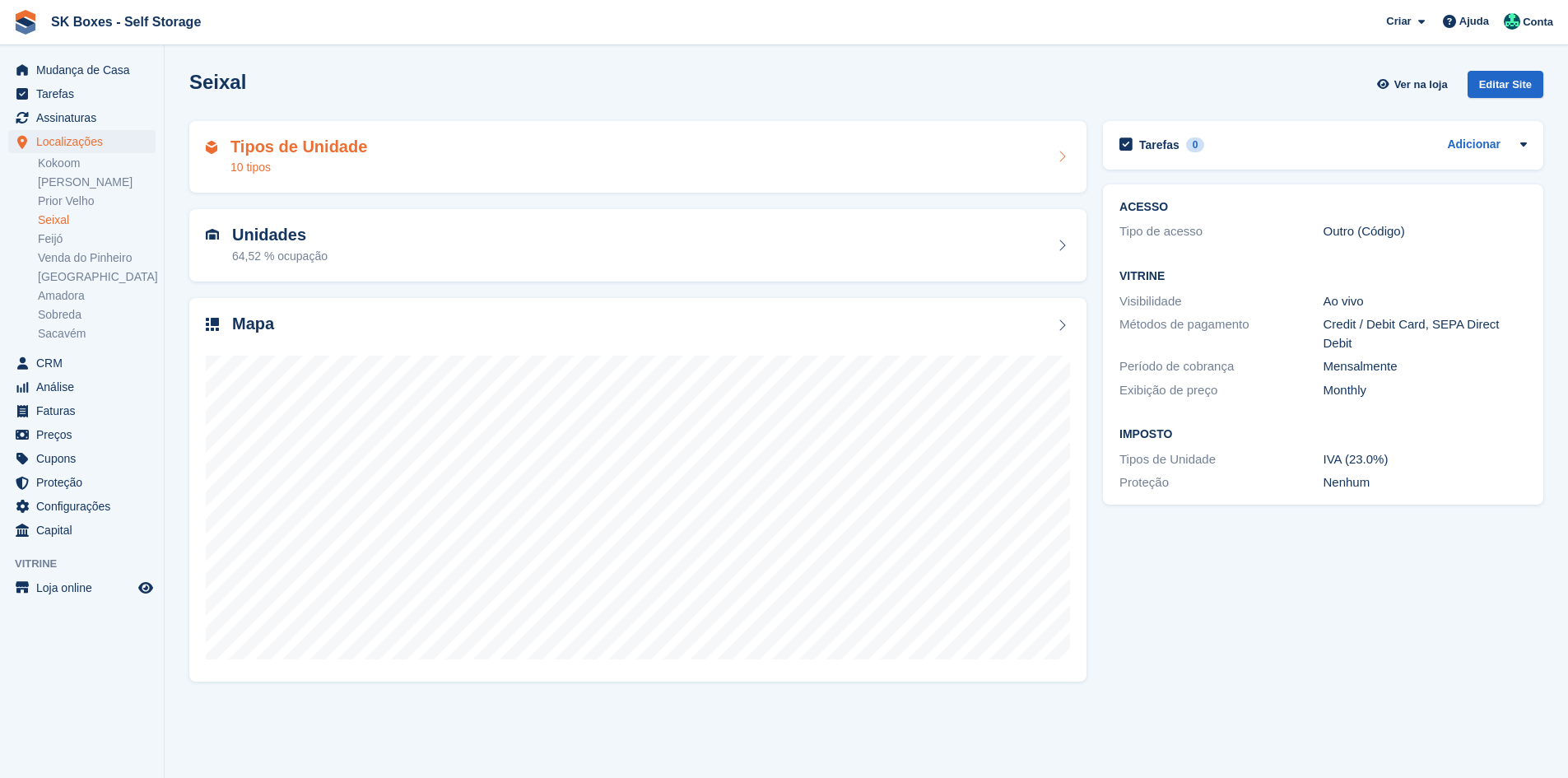
click at [256, 171] on div "10 tipos" at bounding box center [299, 167] width 137 height 18
